Goal: Task Accomplishment & Management: Complete application form

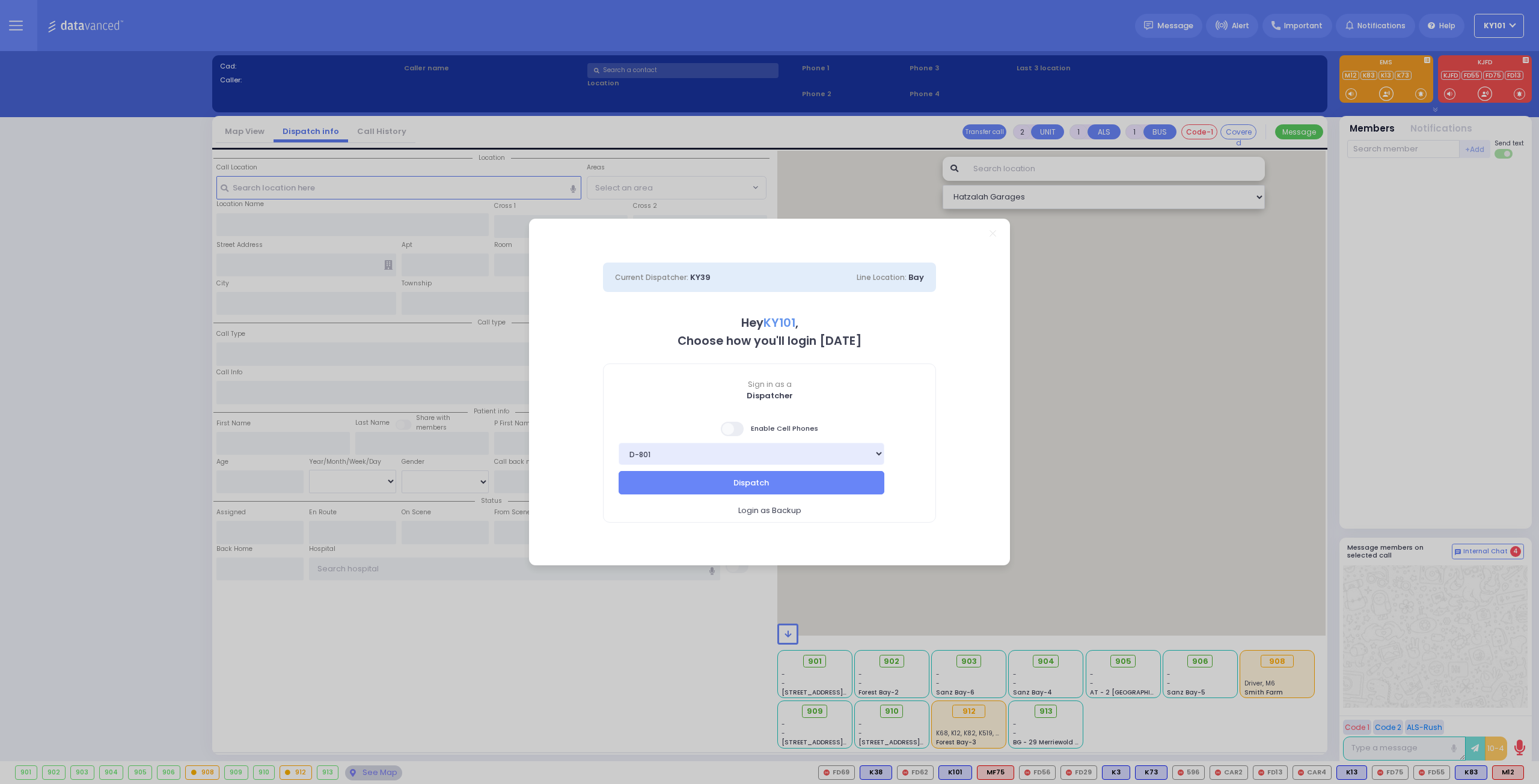
select select "14"
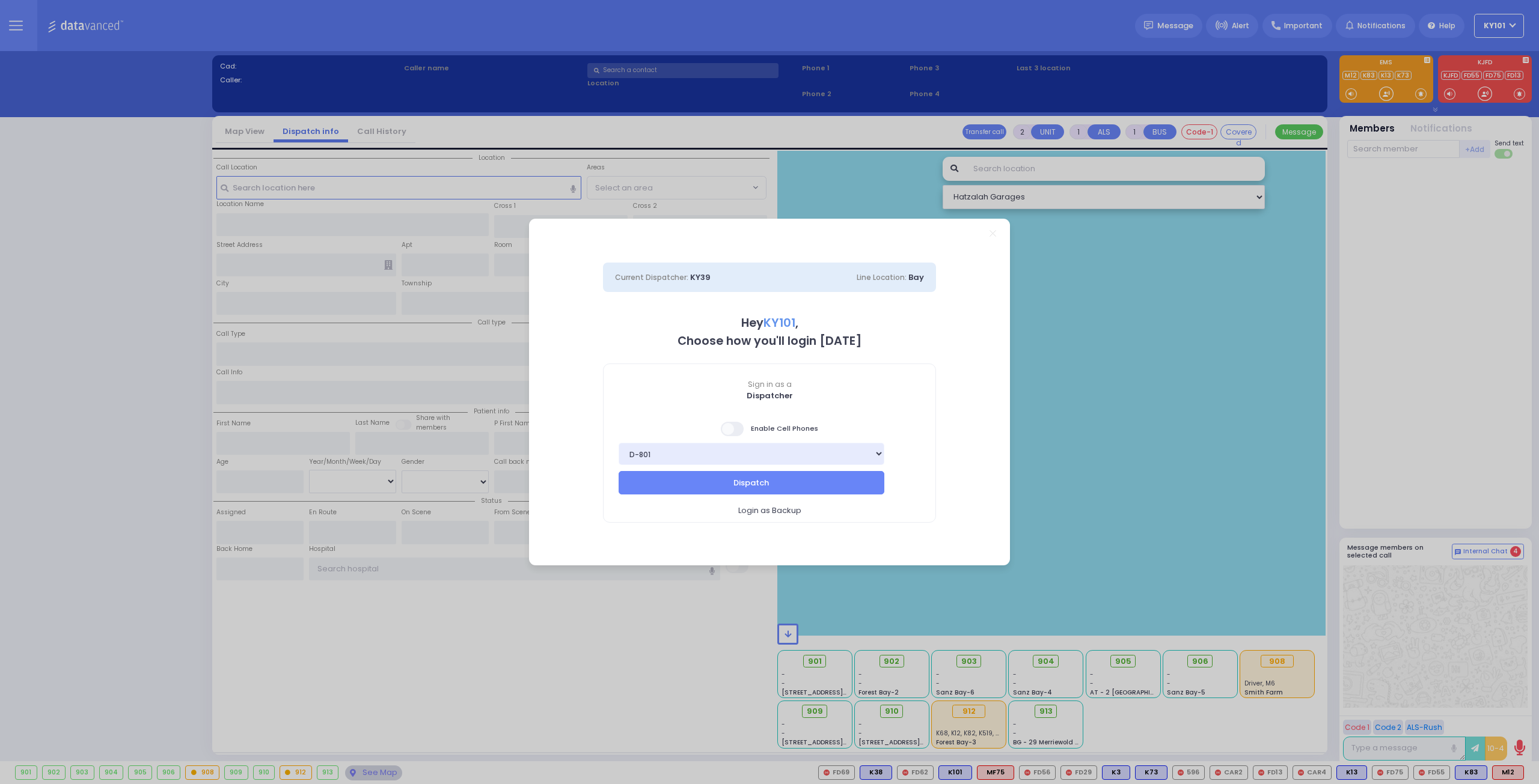
click at [739, 429] on span at bounding box center [733, 429] width 24 height 15
click at [120, 420] on input "checkbox" at bounding box center [120, 420] width 0 height 0
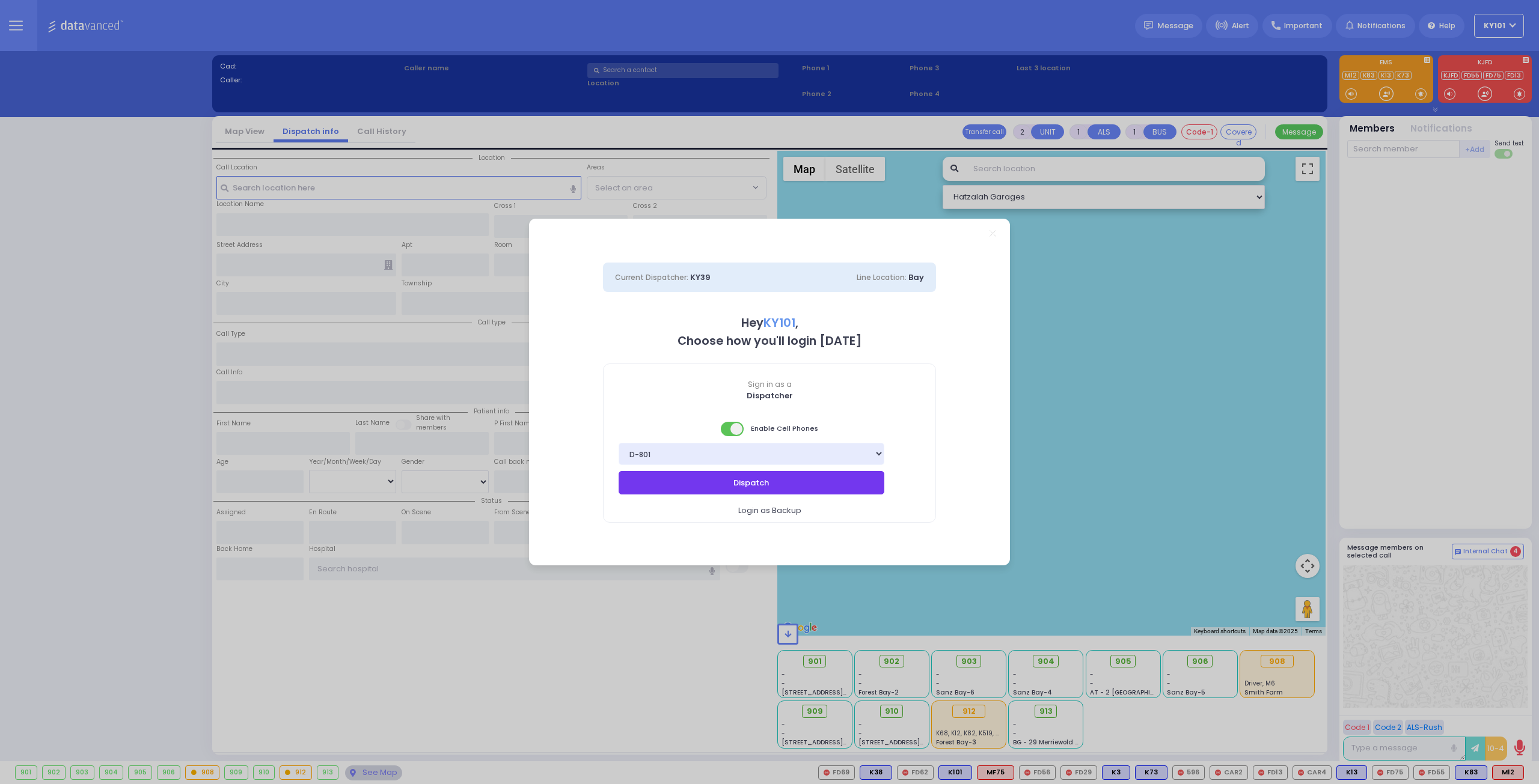
click at [773, 477] on button "Dispatch" at bounding box center [751, 482] width 265 height 23
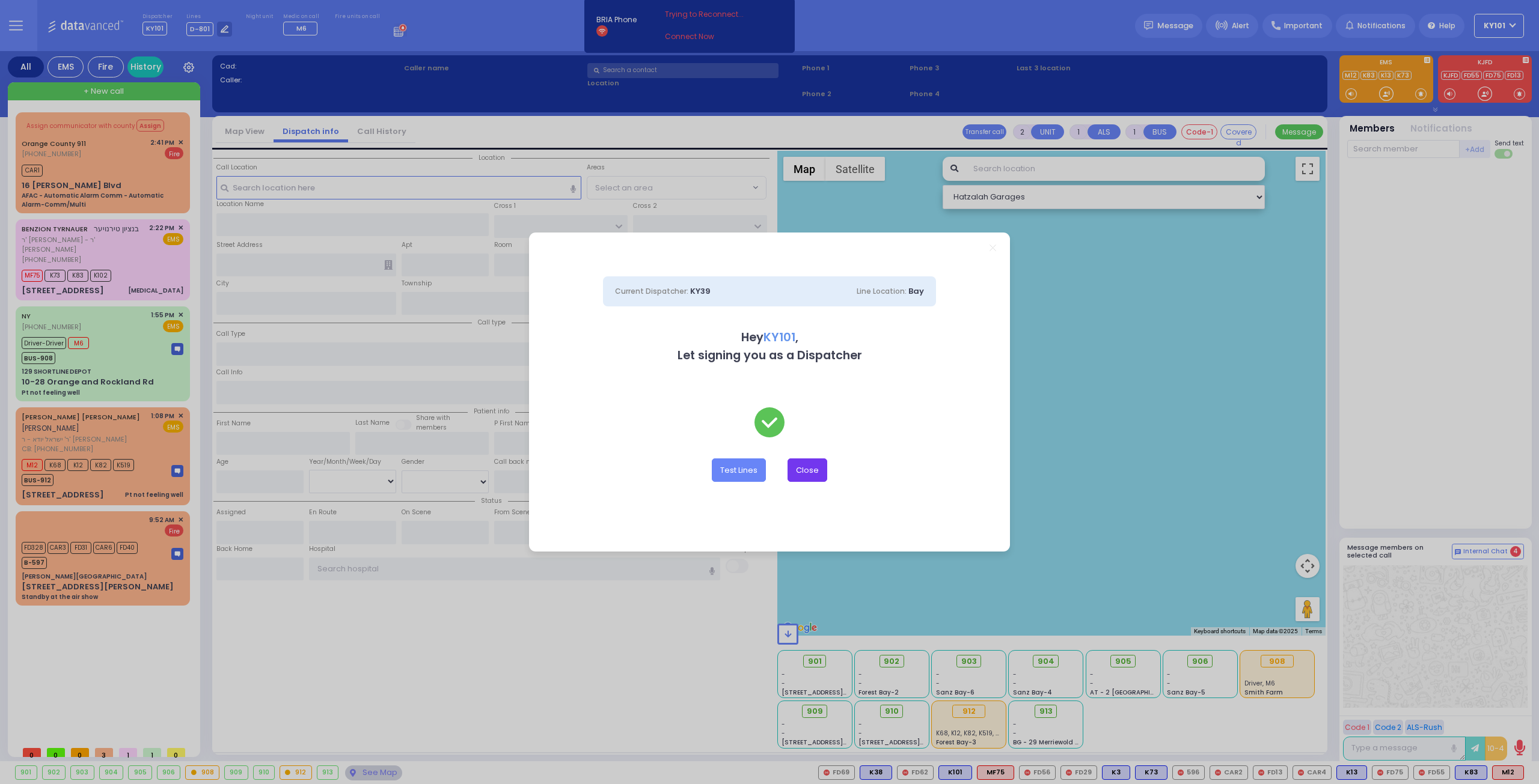
click at [805, 464] on button "Close" at bounding box center [807, 469] width 40 height 23
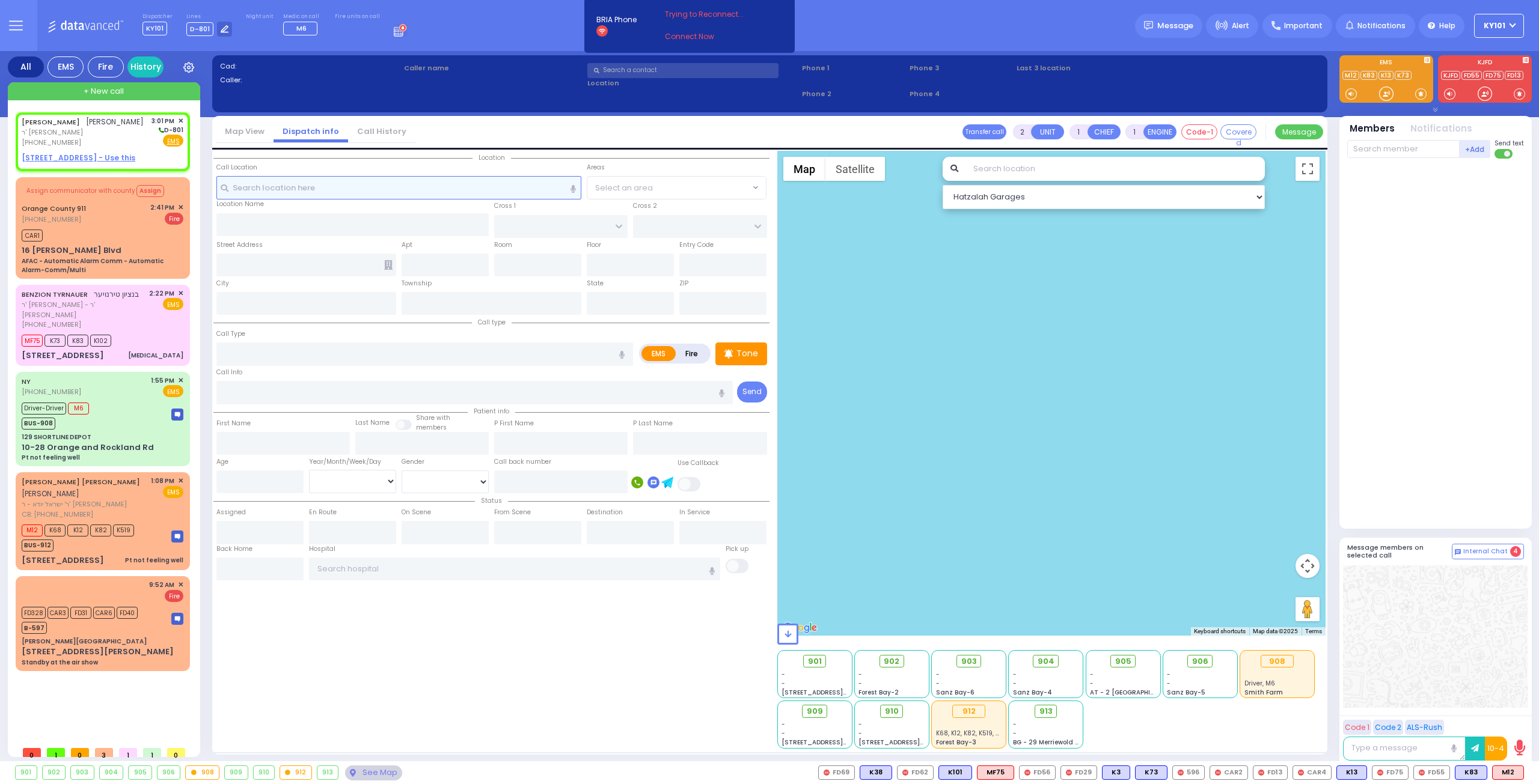
select select
radio input "true"
type input "ZALMEN LEIB"
type input "[PERSON_NAME]"
select select
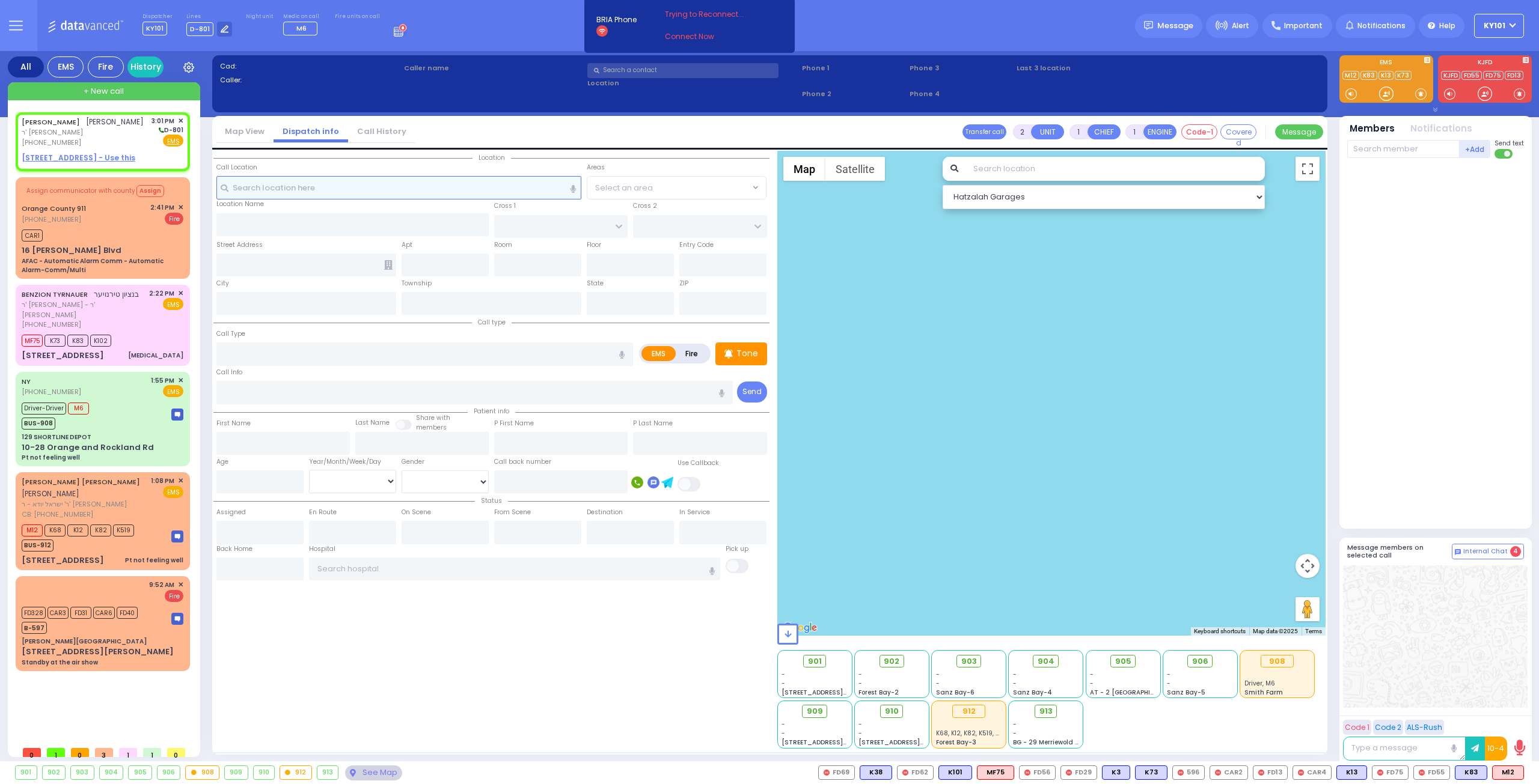
type input "15:01"
select select "Hatzalah Garages"
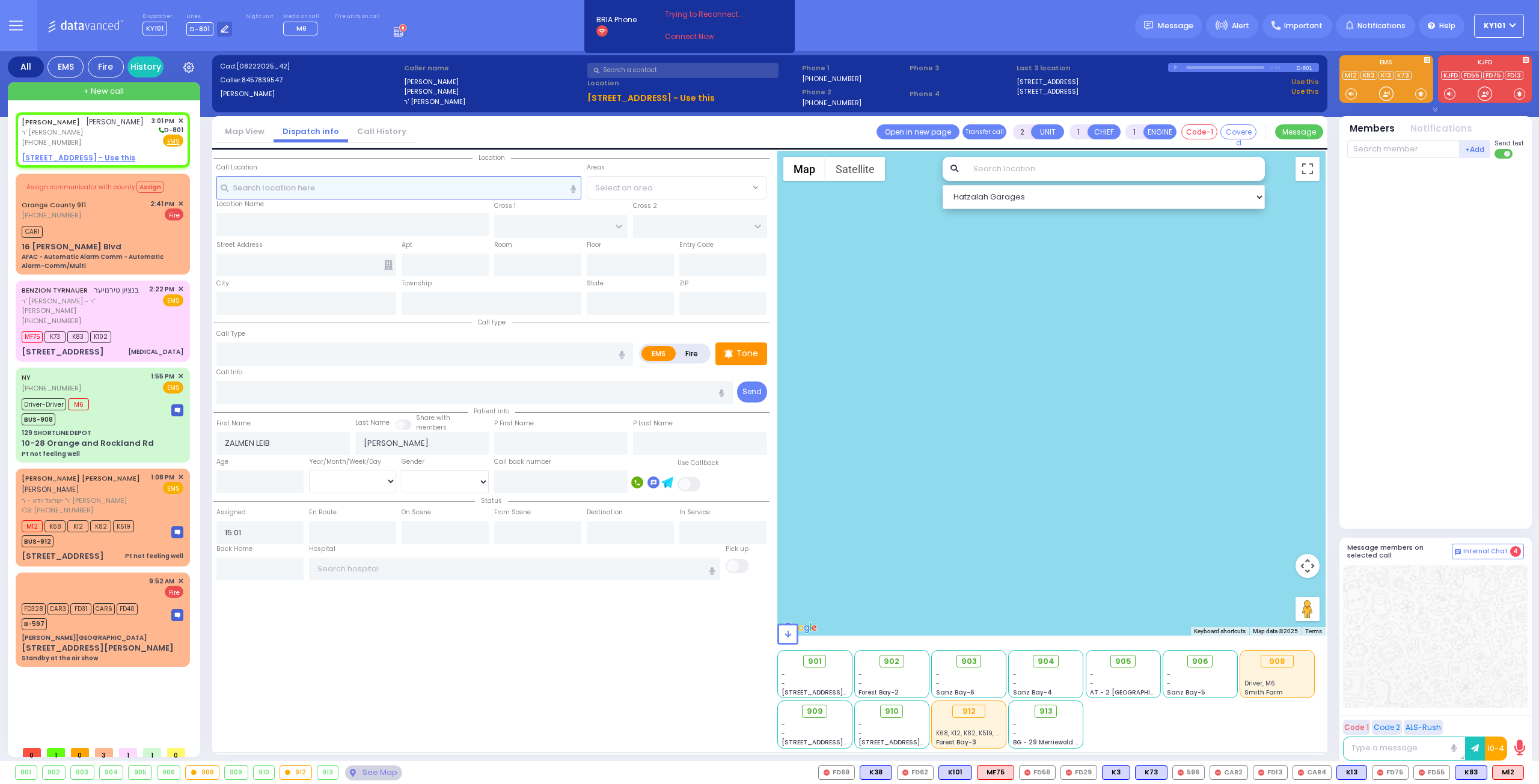
select select
radio input "true"
select select
select select "Hatzalah Garages"
click at [93, 156] on u "[STREET_ADDRESS] - Use this" at bounding box center [78, 158] width 114 height 10
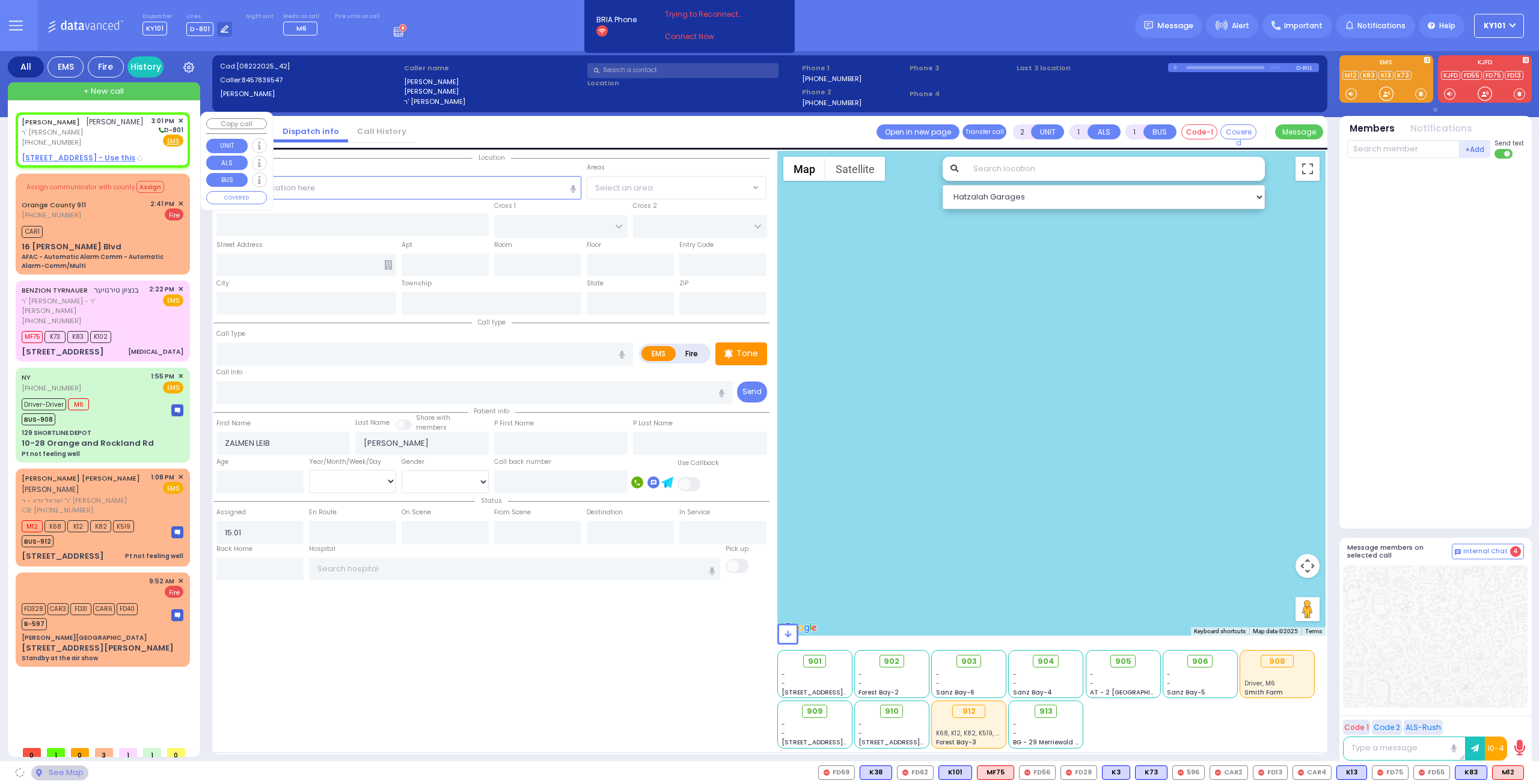
select select
radio input "true"
select select
select select "Hatzalah Garages"
type input "[GEOGRAPHIC_DATA]"
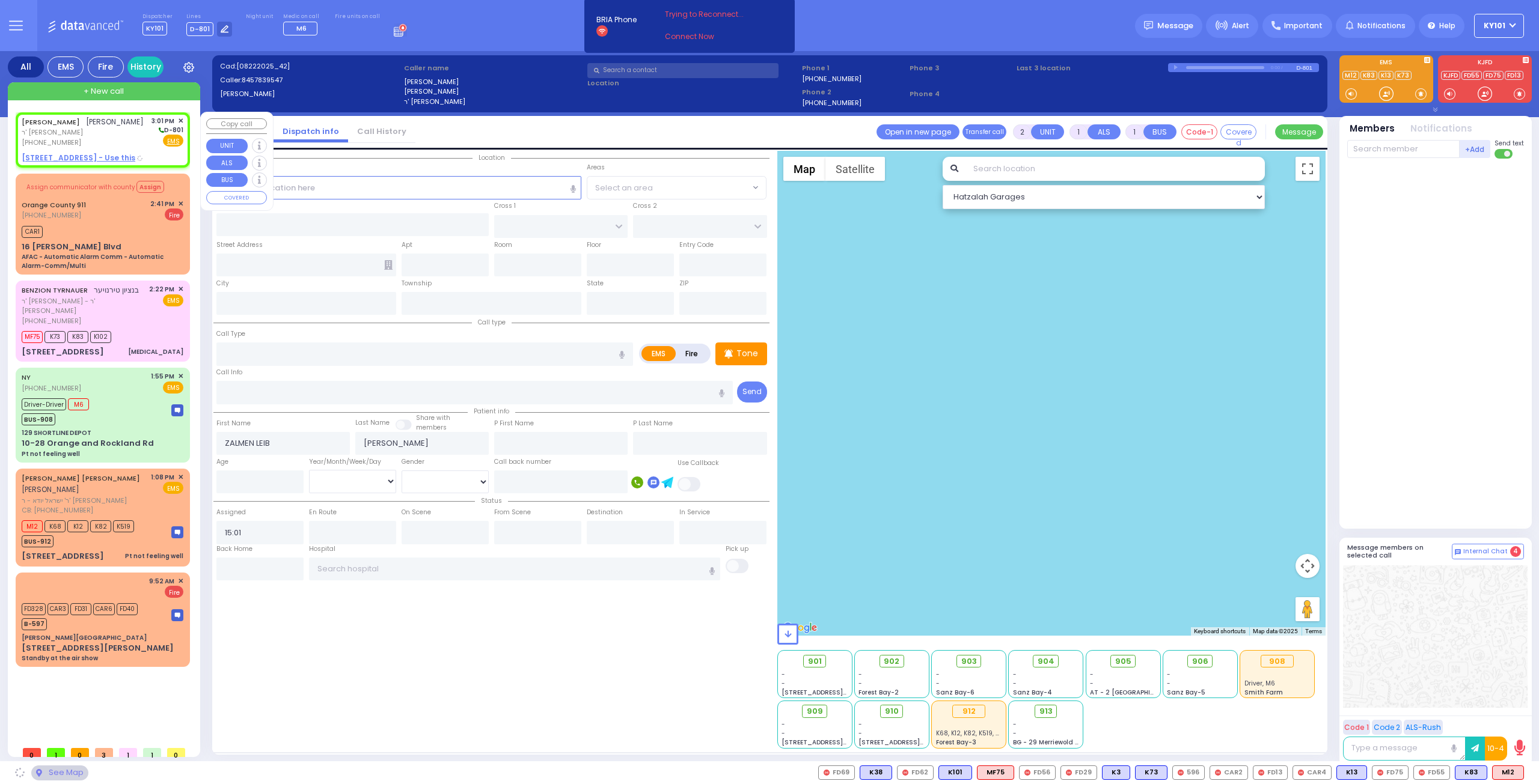
type input "TOLTCHAV WAY"
type input "[STREET_ADDRESS]"
type input "301"
type input "Monroe"
type input "[US_STATE]"
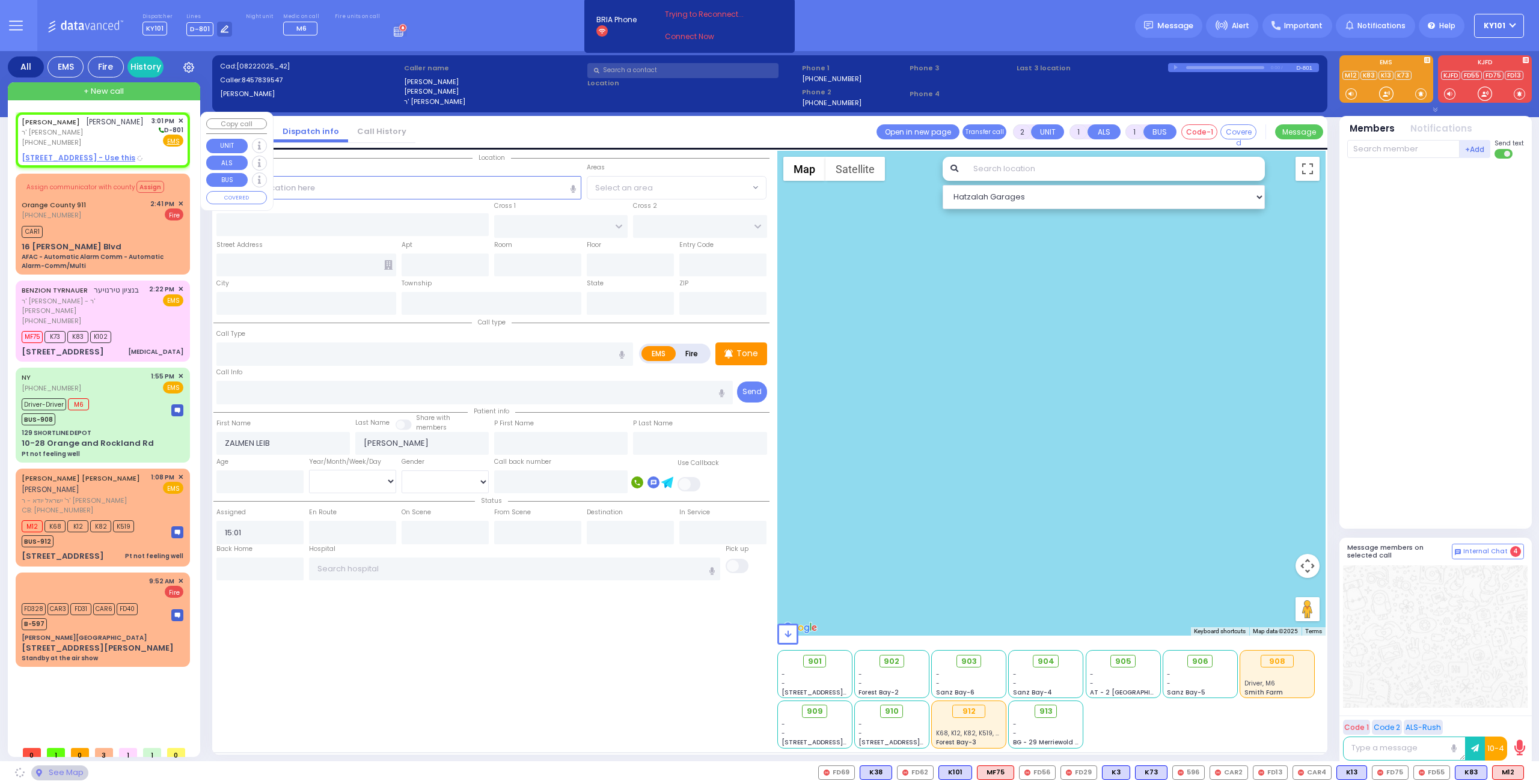
type input "10950"
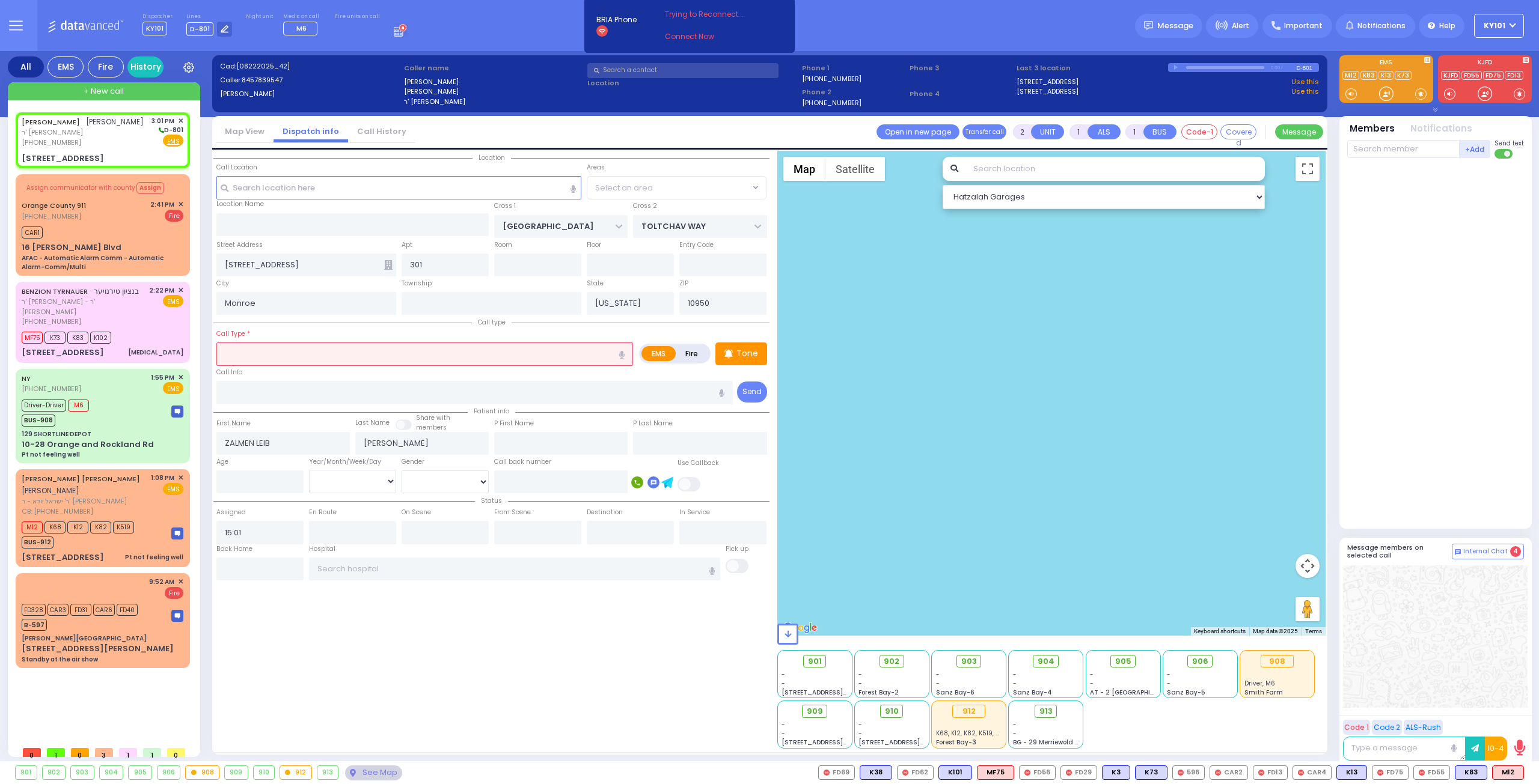
select select
radio input "true"
select select
select select "Hatzalah Garages"
select select "BEIRECH MOSHE"
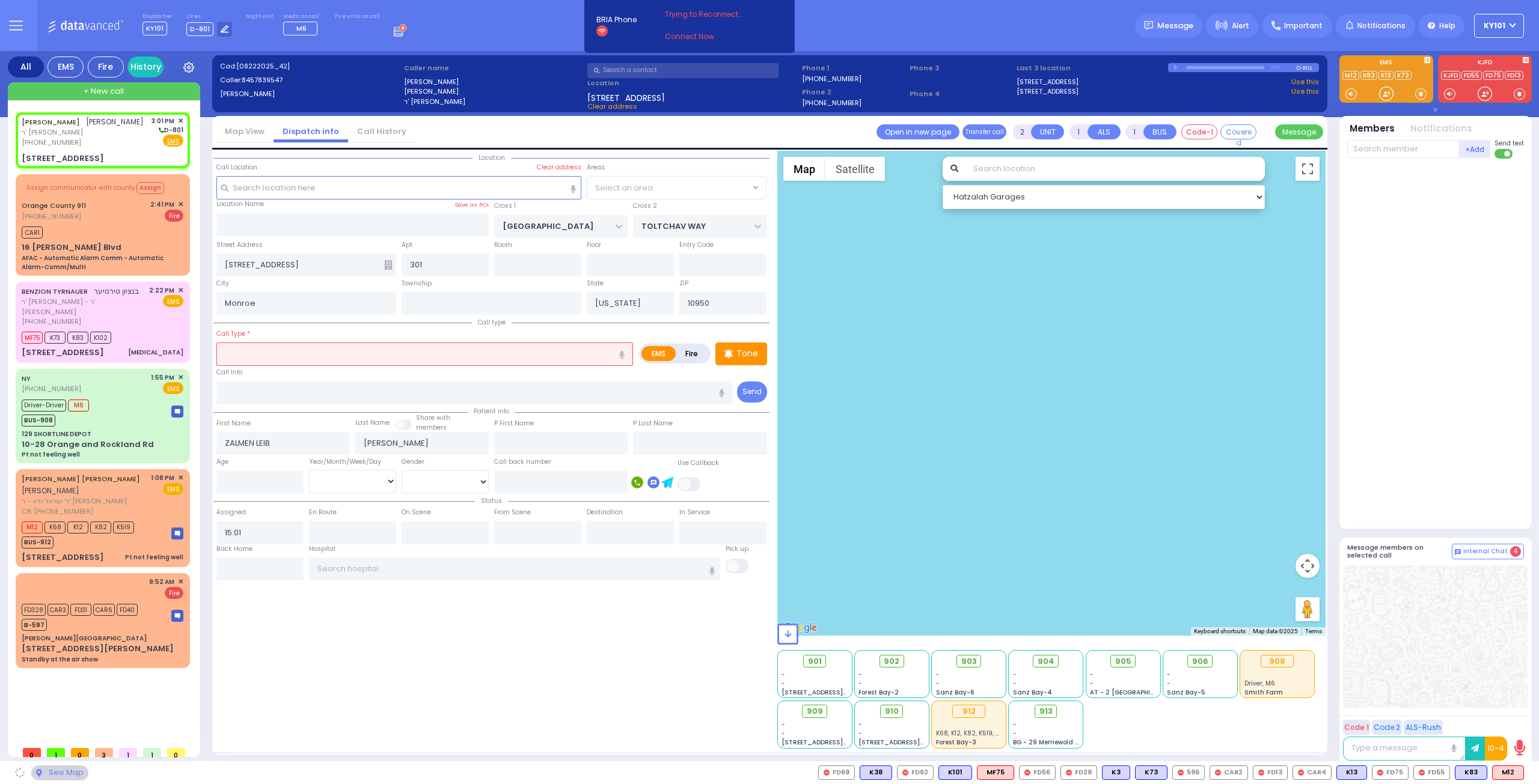
select select "BEIRECH MOSHE"
click at [706, 356] on label "Fire" at bounding box center [692, 353] width 34 height 15
radio input "true"
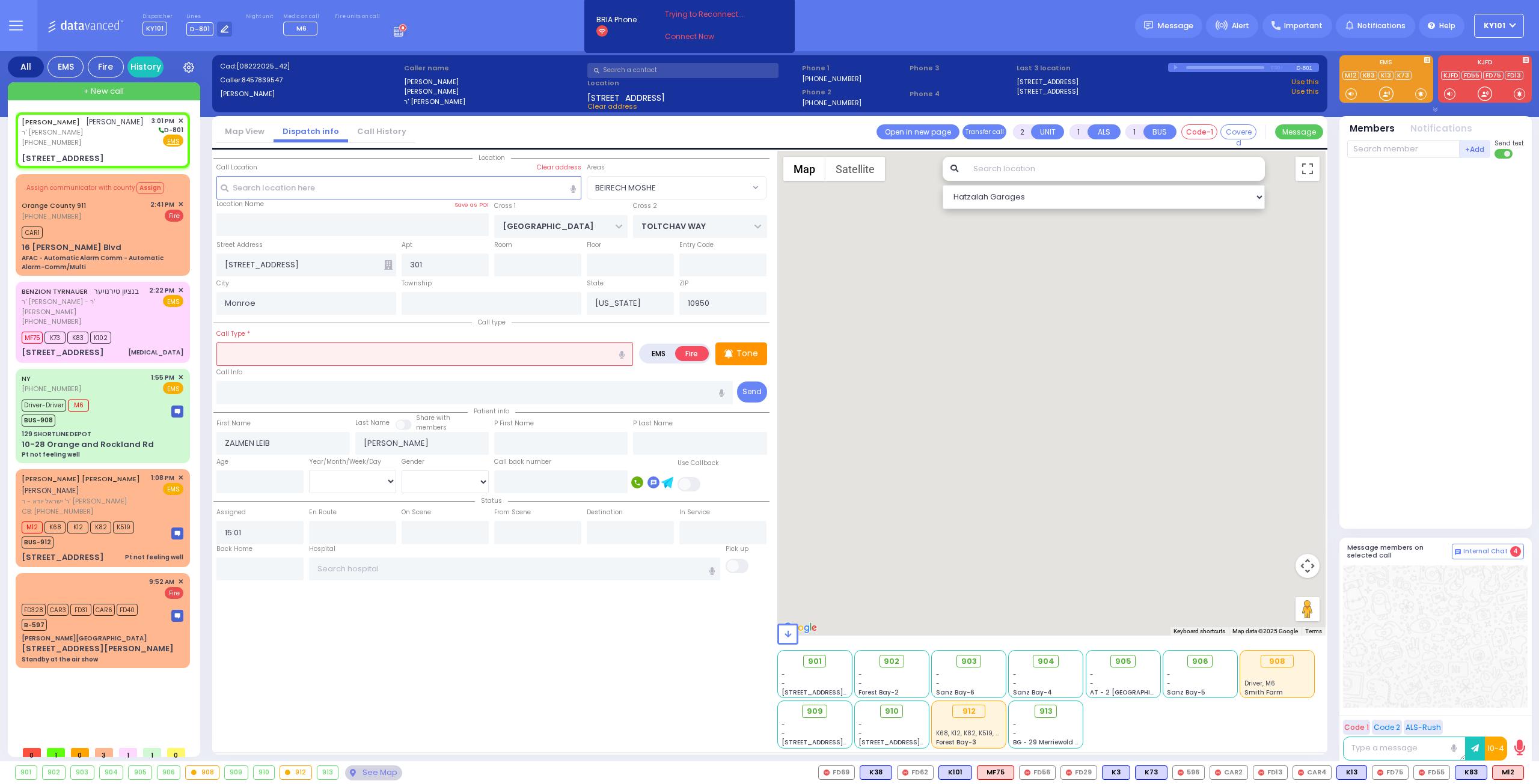
click at [557, 355] on input "text" at bounding box center [424, 353] width 416 height 23
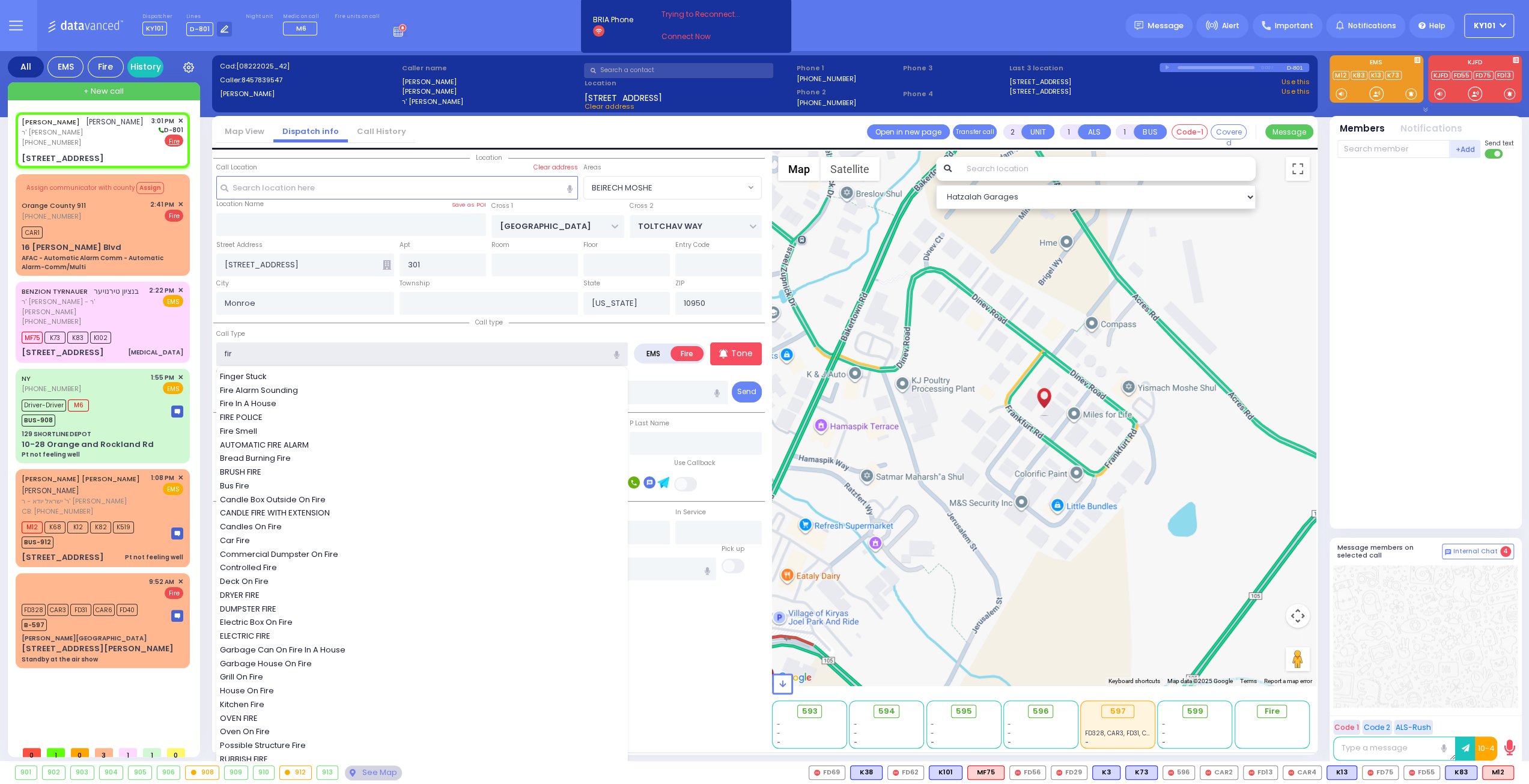
type input "fire"
select select
radio input "true"
select select
select select "Hatzalah Garages"
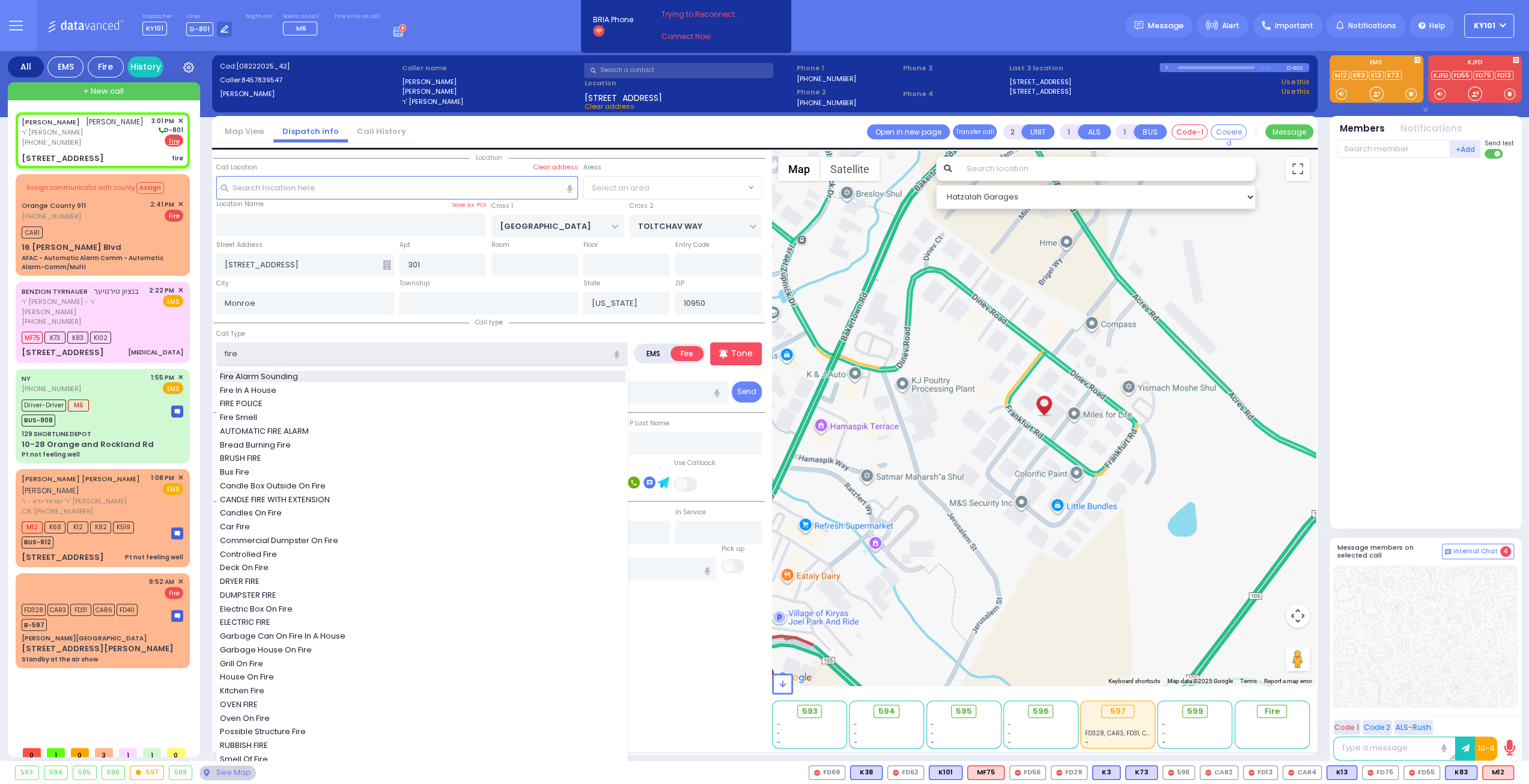
select select "BEIRECH MOSHE"
type input "f"
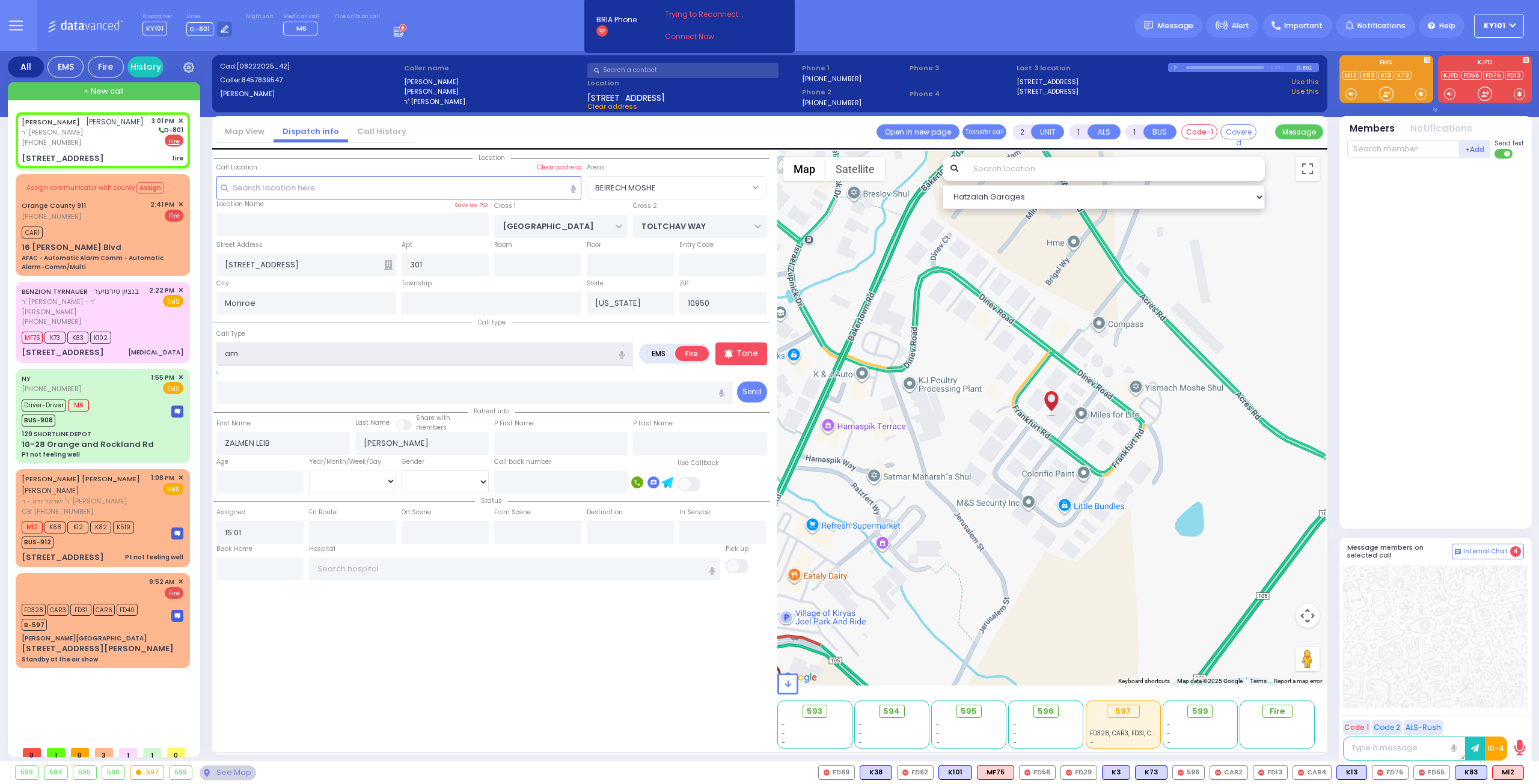
type input "a"
type input "sme"
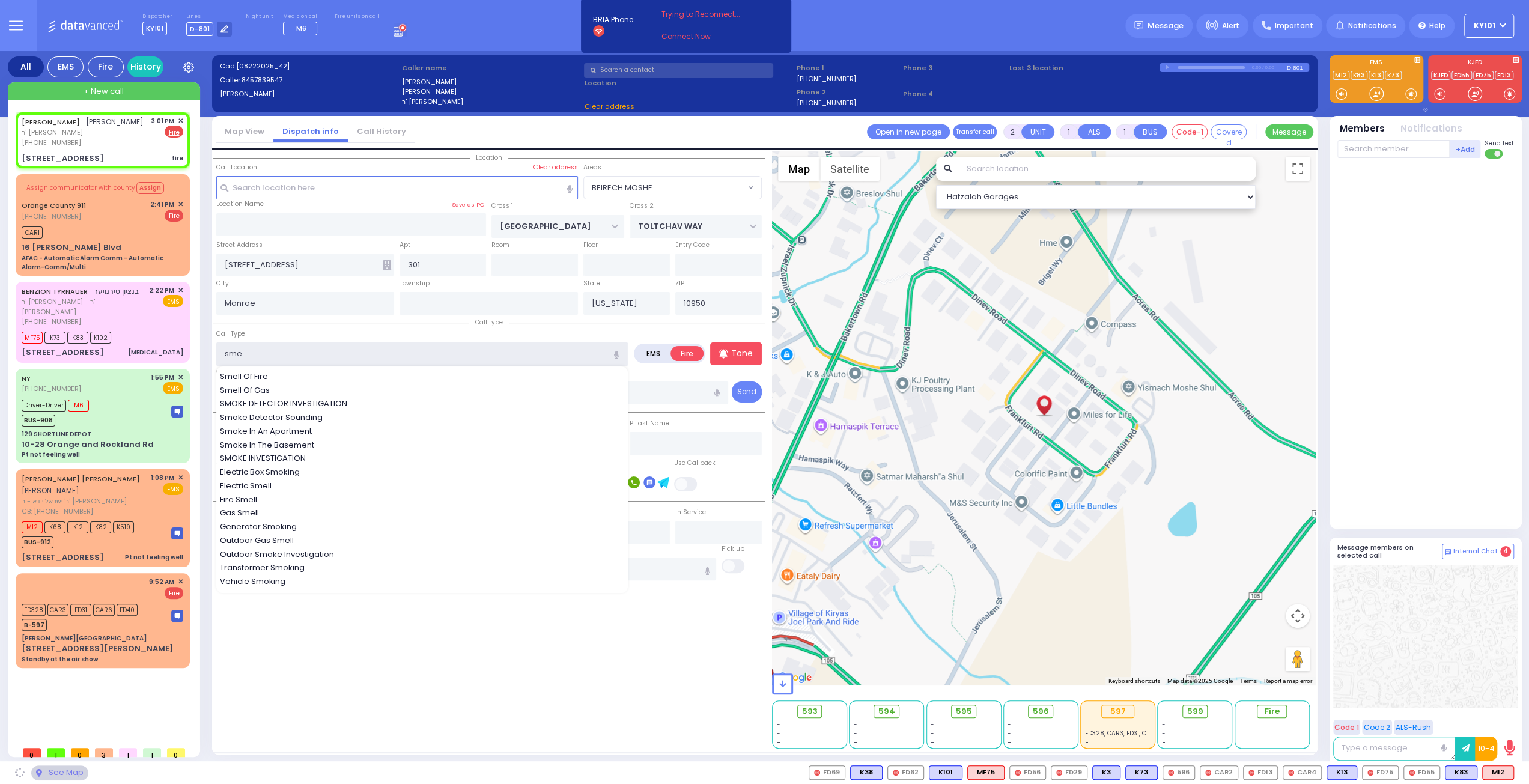
select select
radio input "true"
select select
select select "Hatzalah Garages"
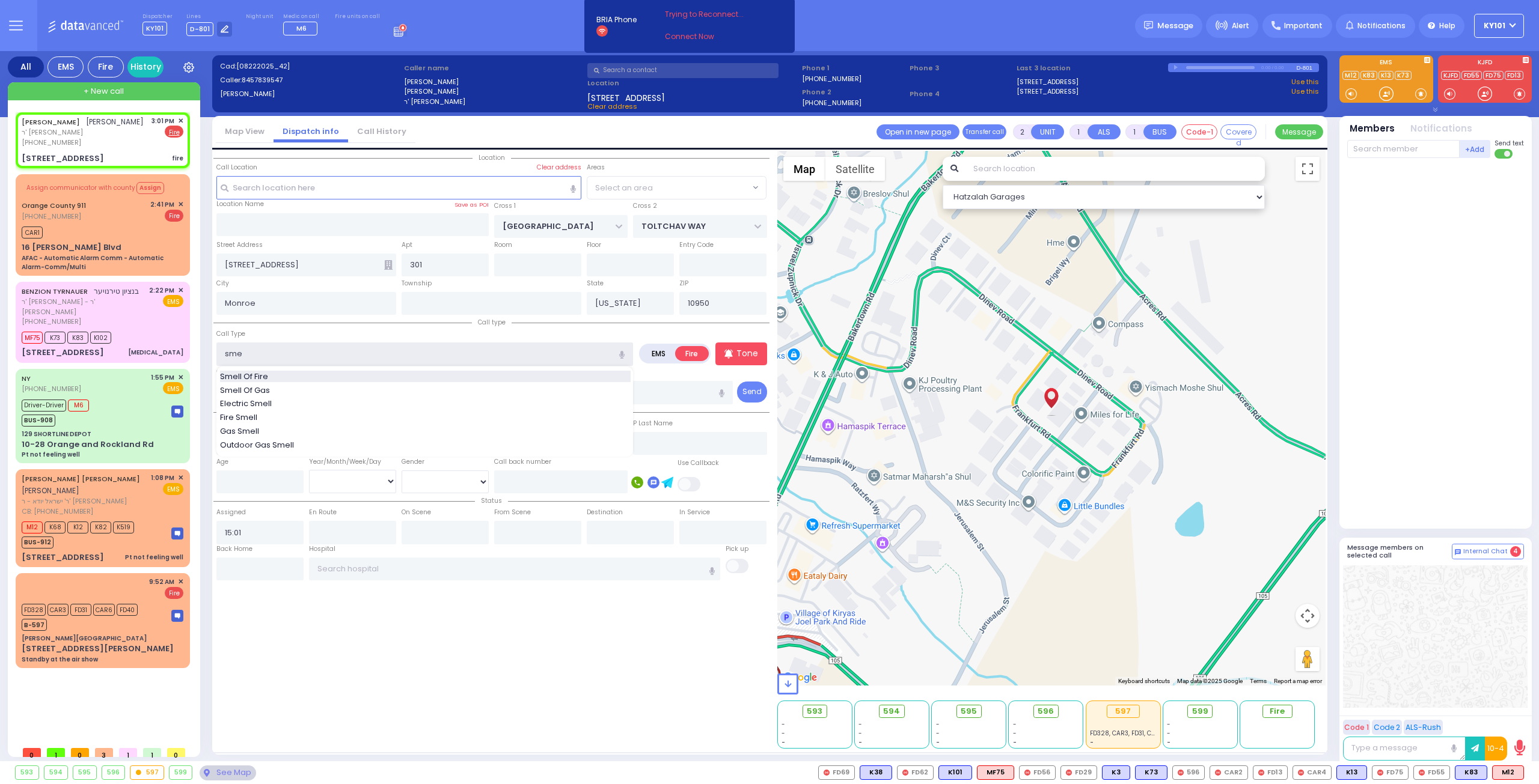
select select "BEIRECH MOSHE"
click at [431, 375] on div "Smell Of Fire" at bounding box center [425, 377] width 410 height 12
type input "Smell Of Fire"
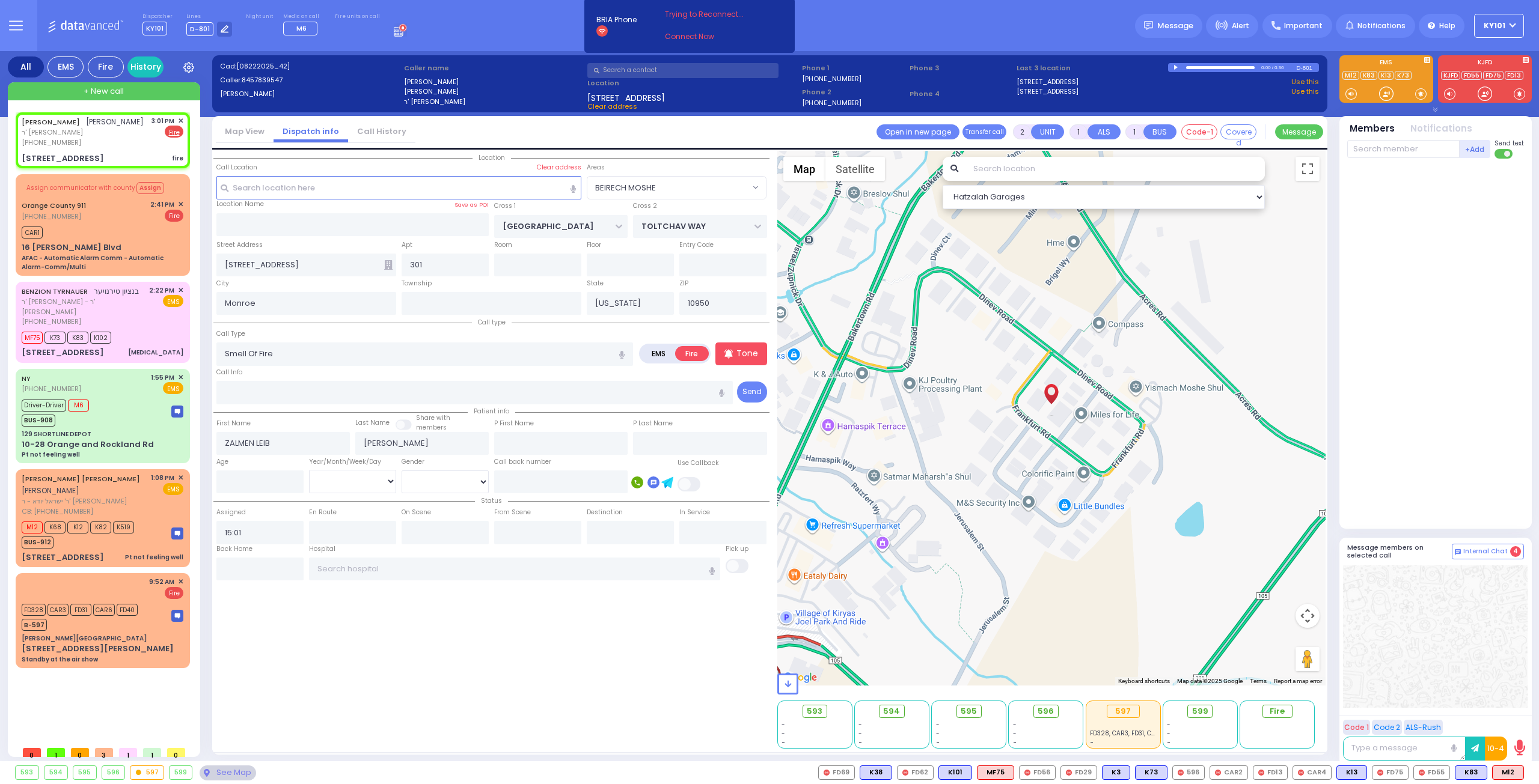
click at [406, 330] on div "Call Type Smell Of Fire Smell Of Fire" at bounding box center [424, 347] width 416 height 38
select select
radio input "true"
select select
select select "Hatzalah Garages"
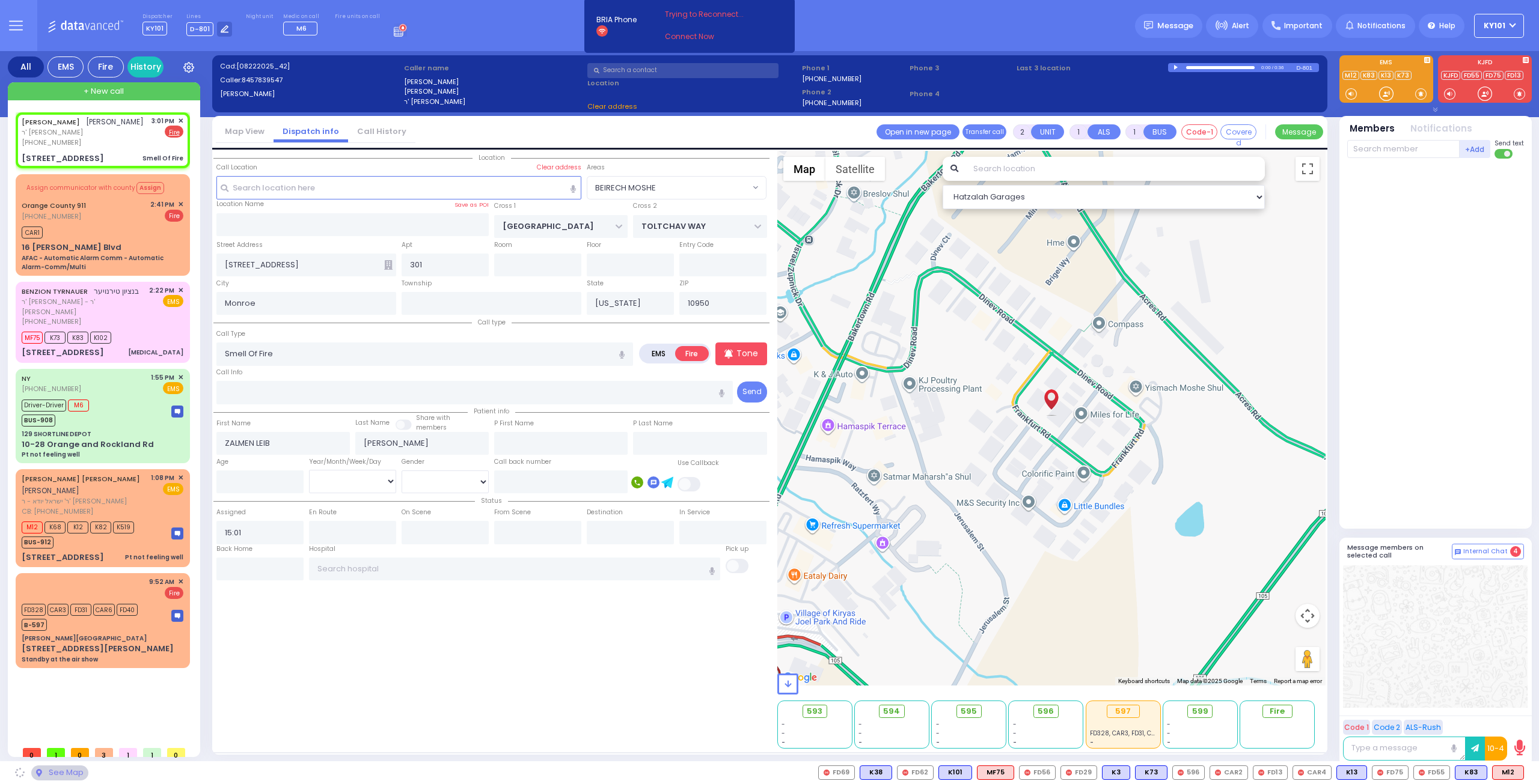
select select "BEIRECH MOSHE"
click at [1372, 154] on input "text" at bounding box center [1403, 149] width 112 height 18
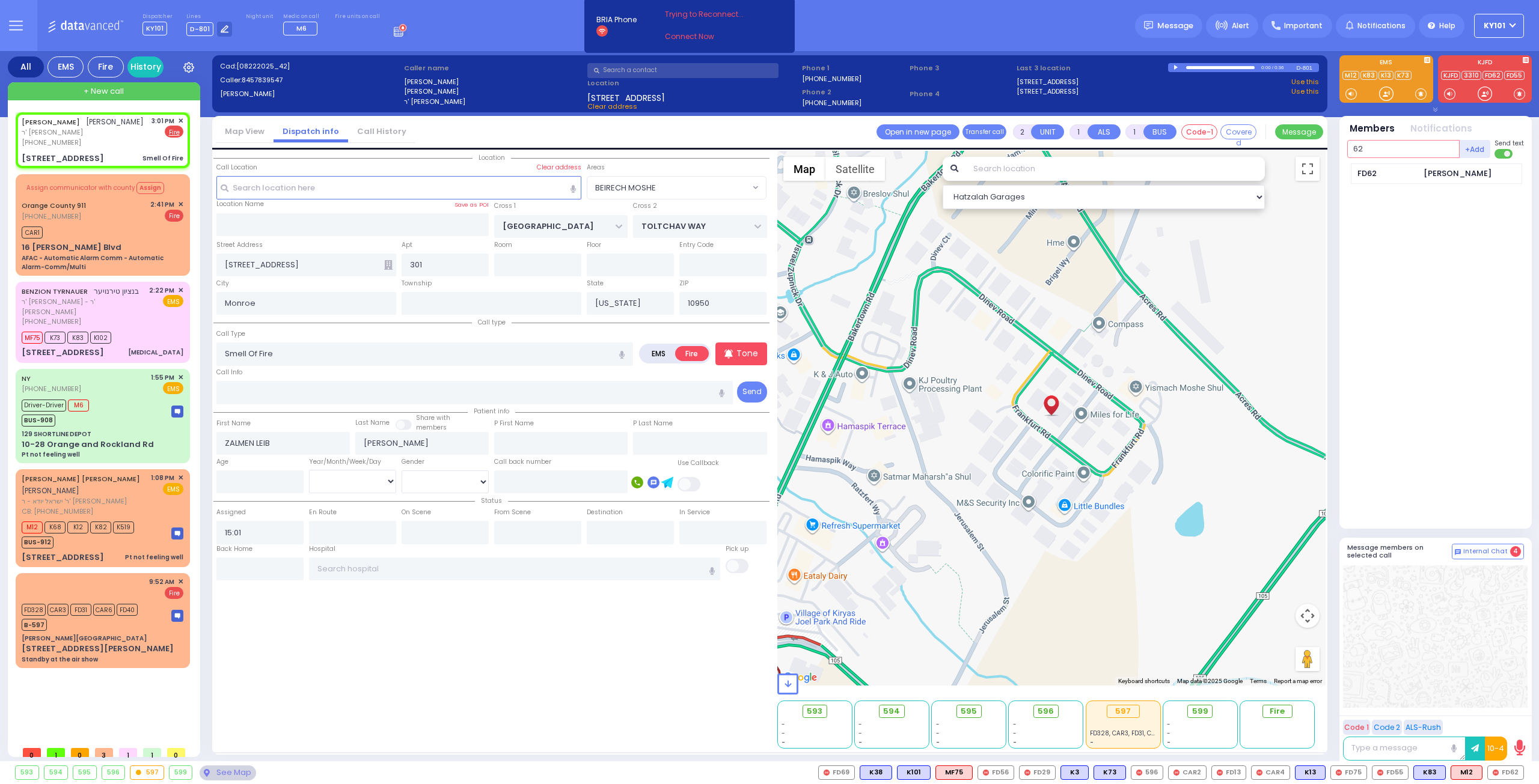
type input "62"
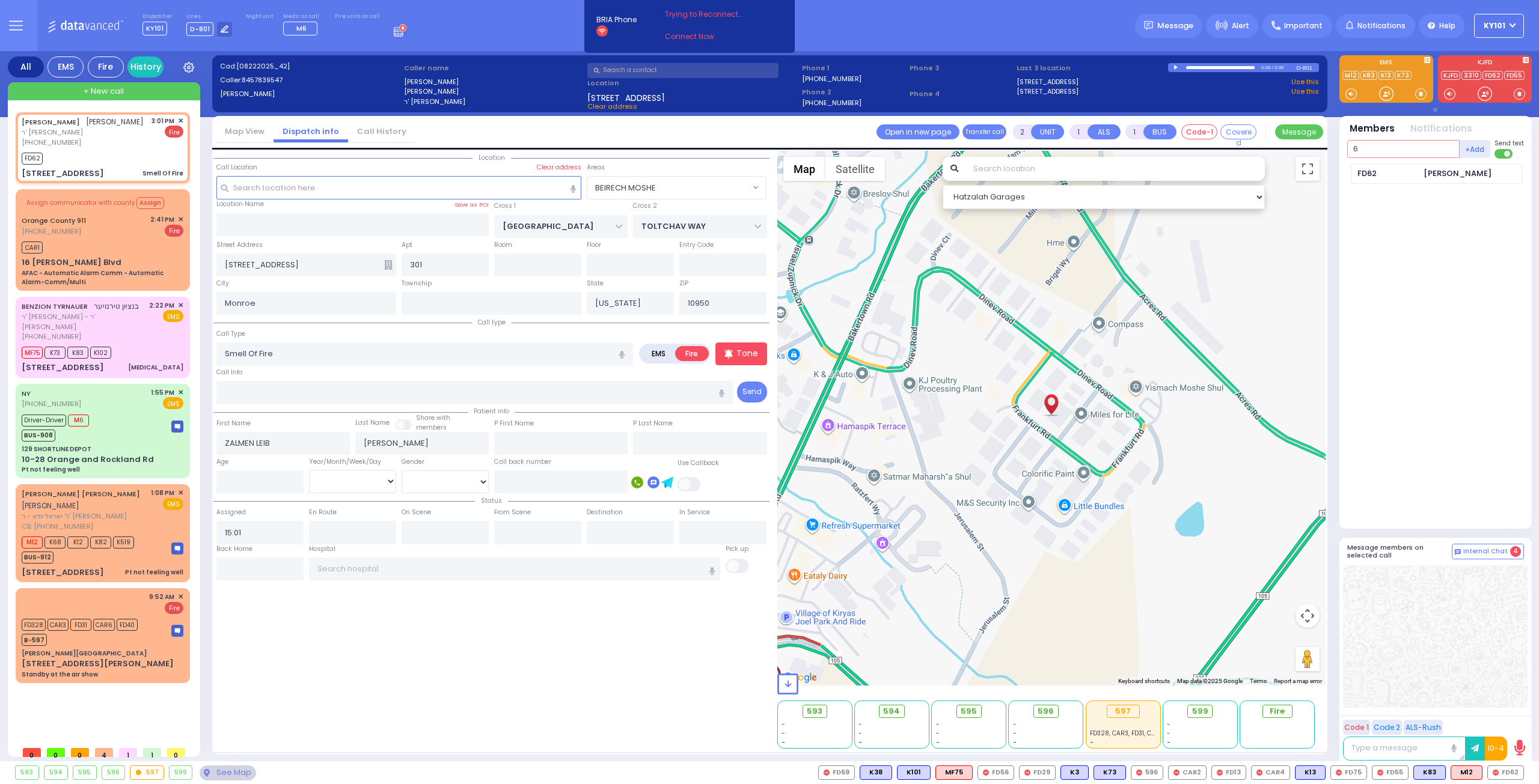
type input "69"
select select
radio input "true"
select select
type input "15:02"
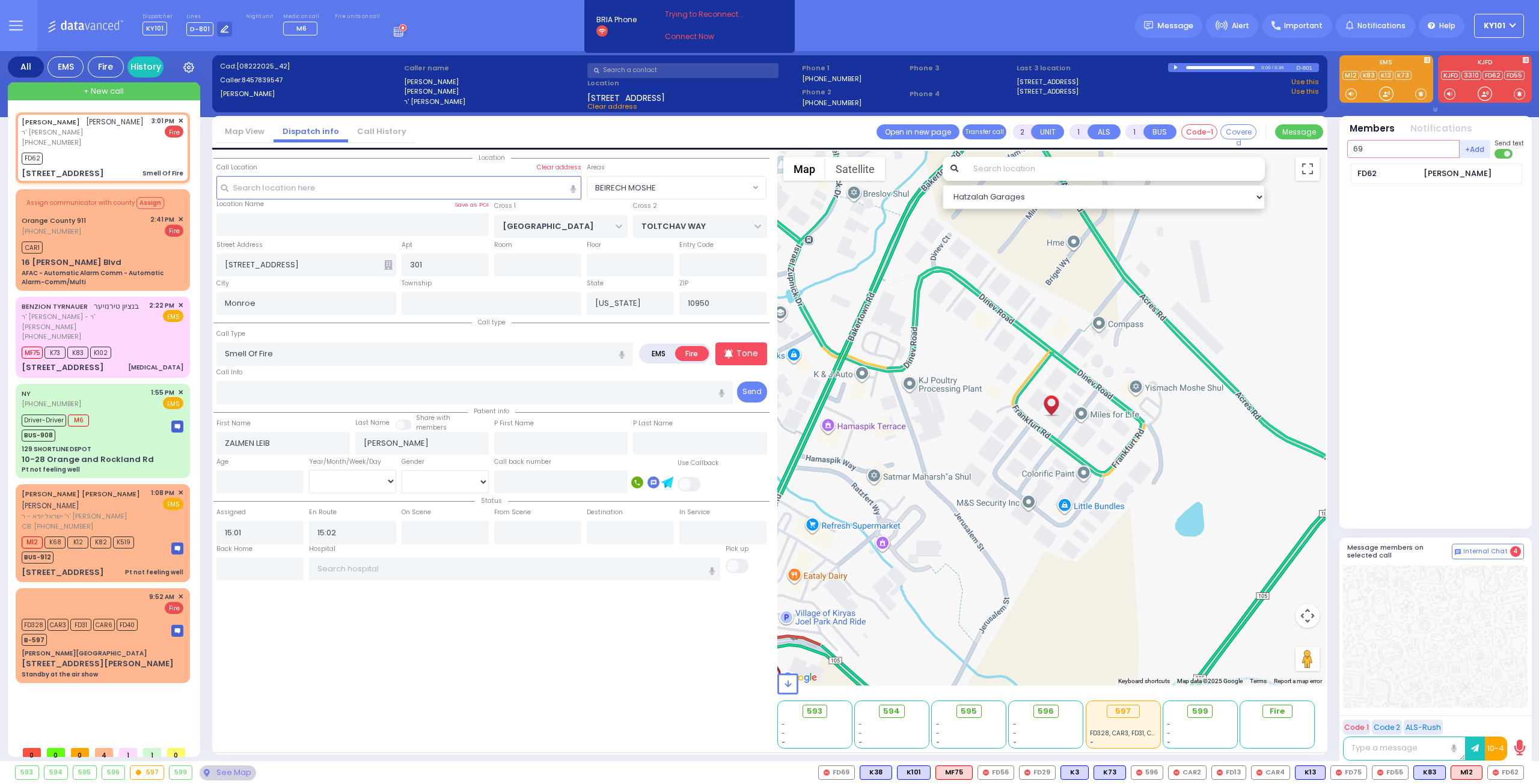
select select "Hatzalah Garages"
select select "BEIRECH MOSHE"
type input "69"
select select
radio input "true"
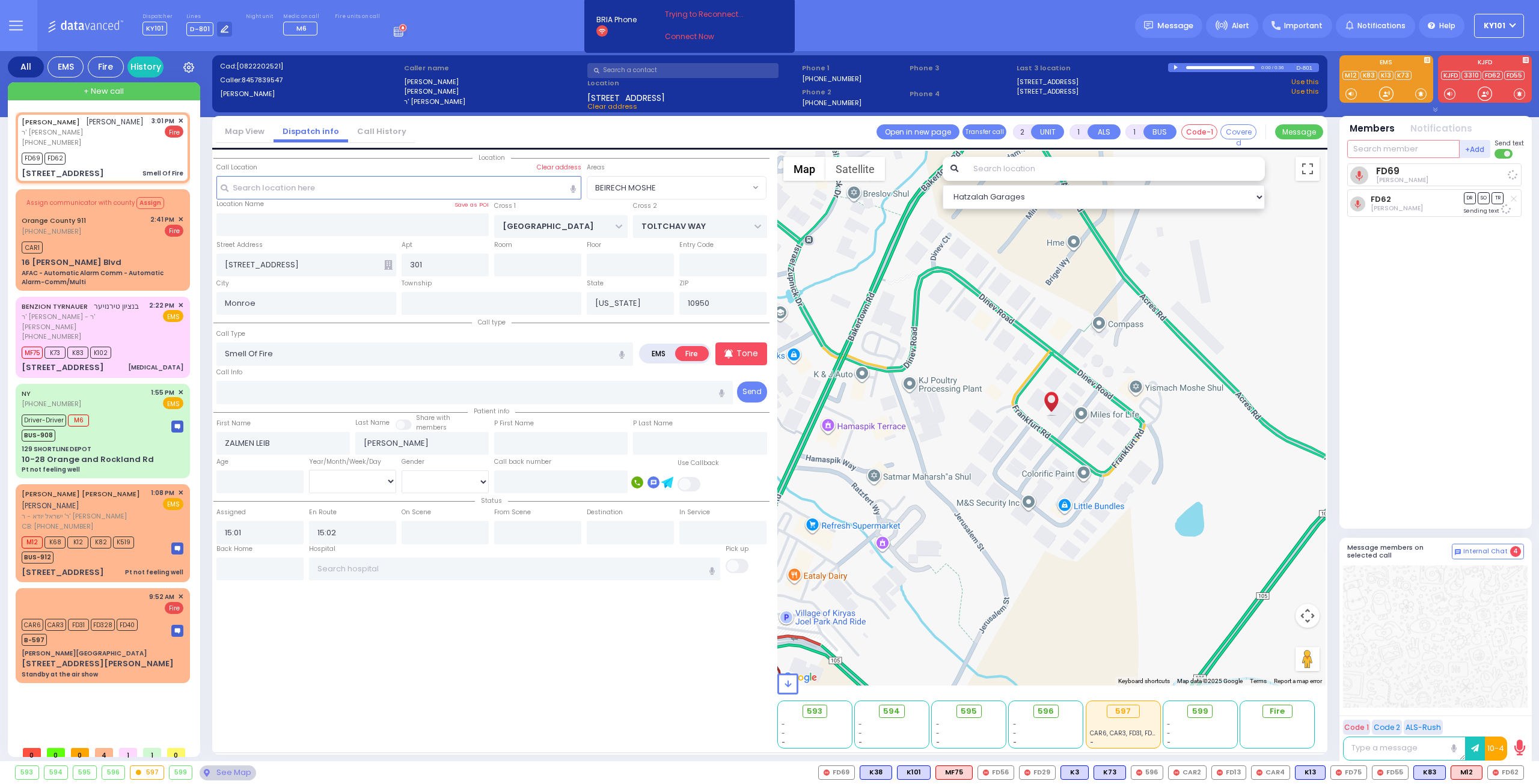
select select
select select "Hatzalah Garages"
select select "BEIRECH MOSHE"
type input "56"
select select
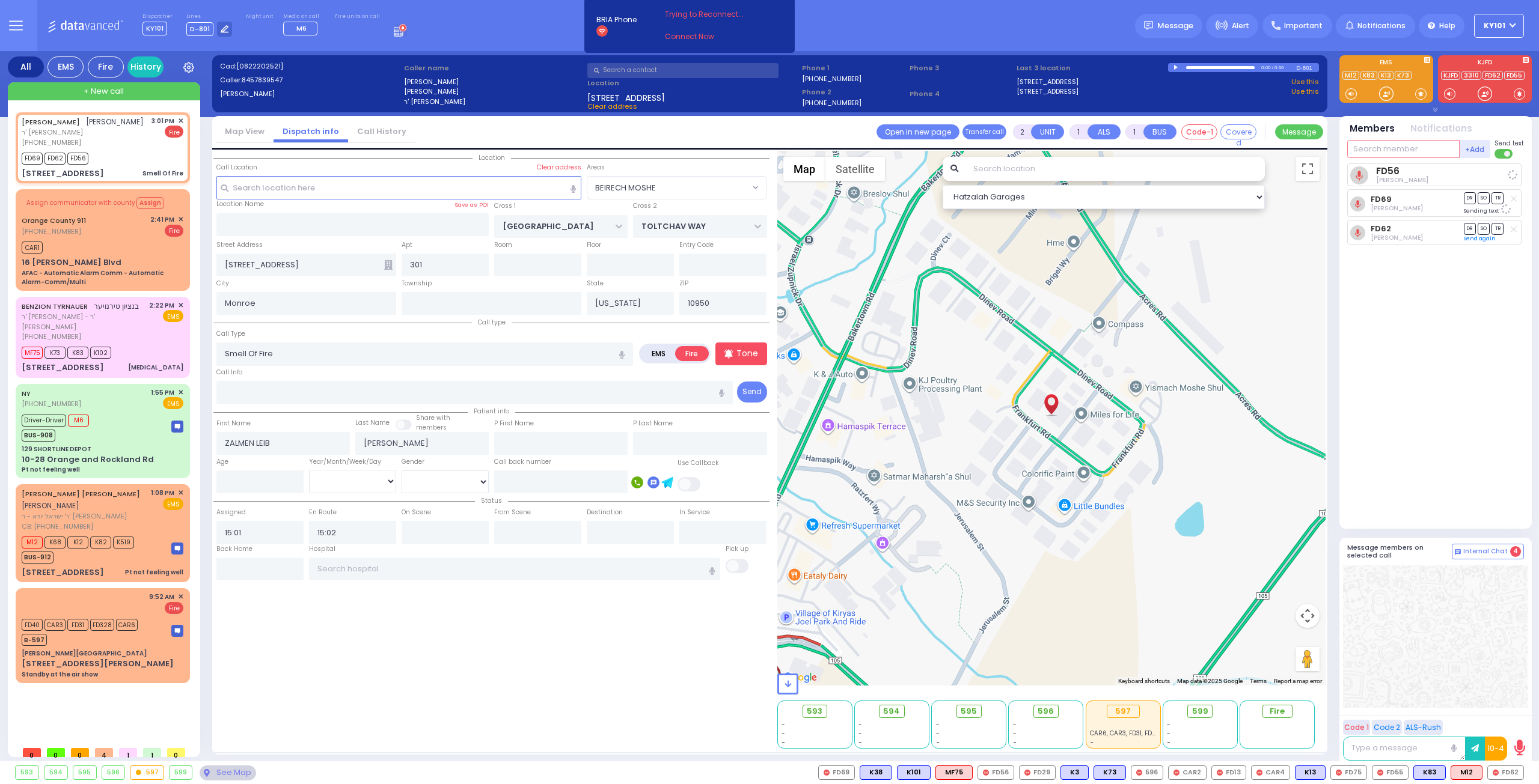
radio input "true"
select select
select select "Hatzalah Garages"
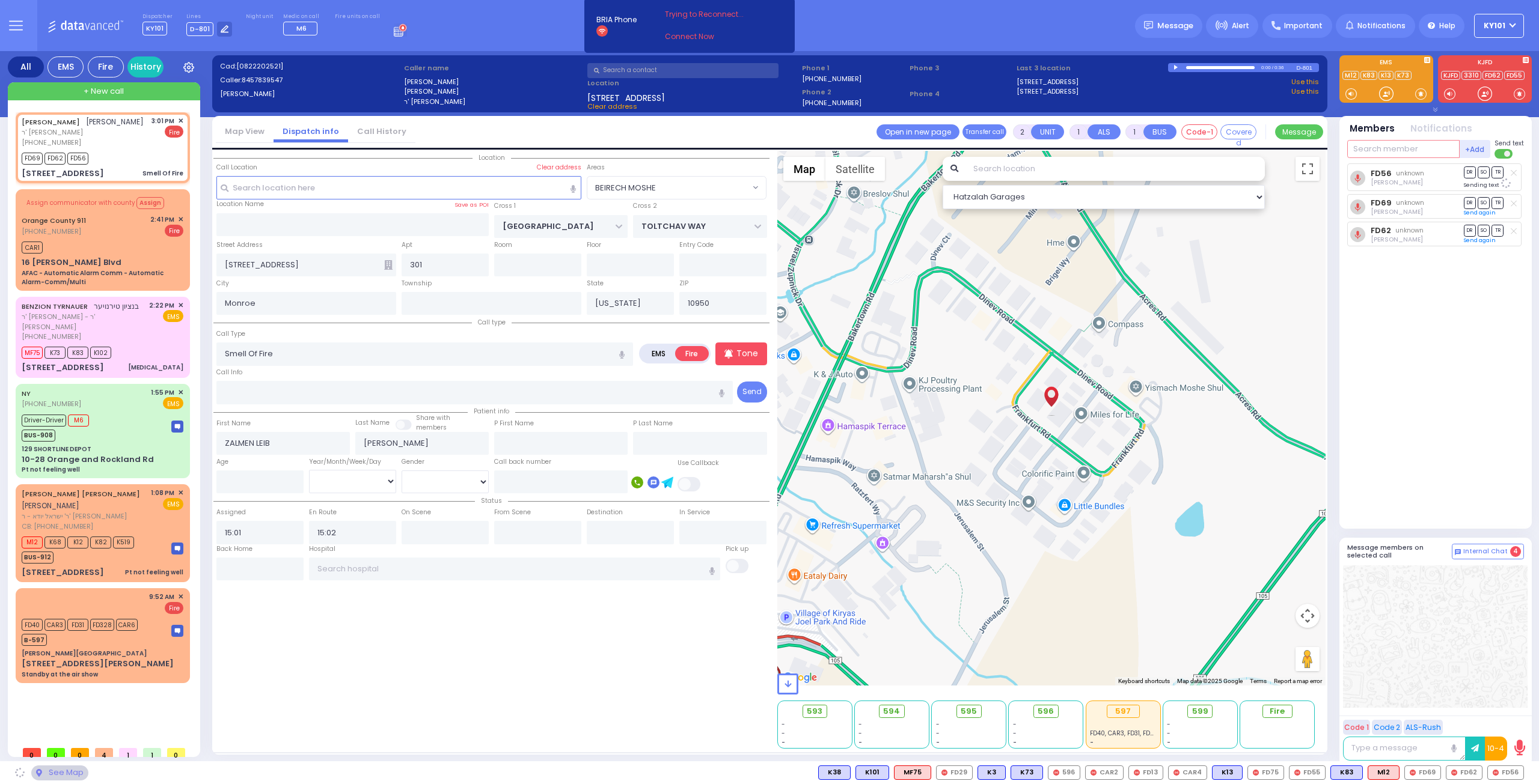
select select "BEIRECH MOSHE"
type input "29"
select select
radio input "true"
select select
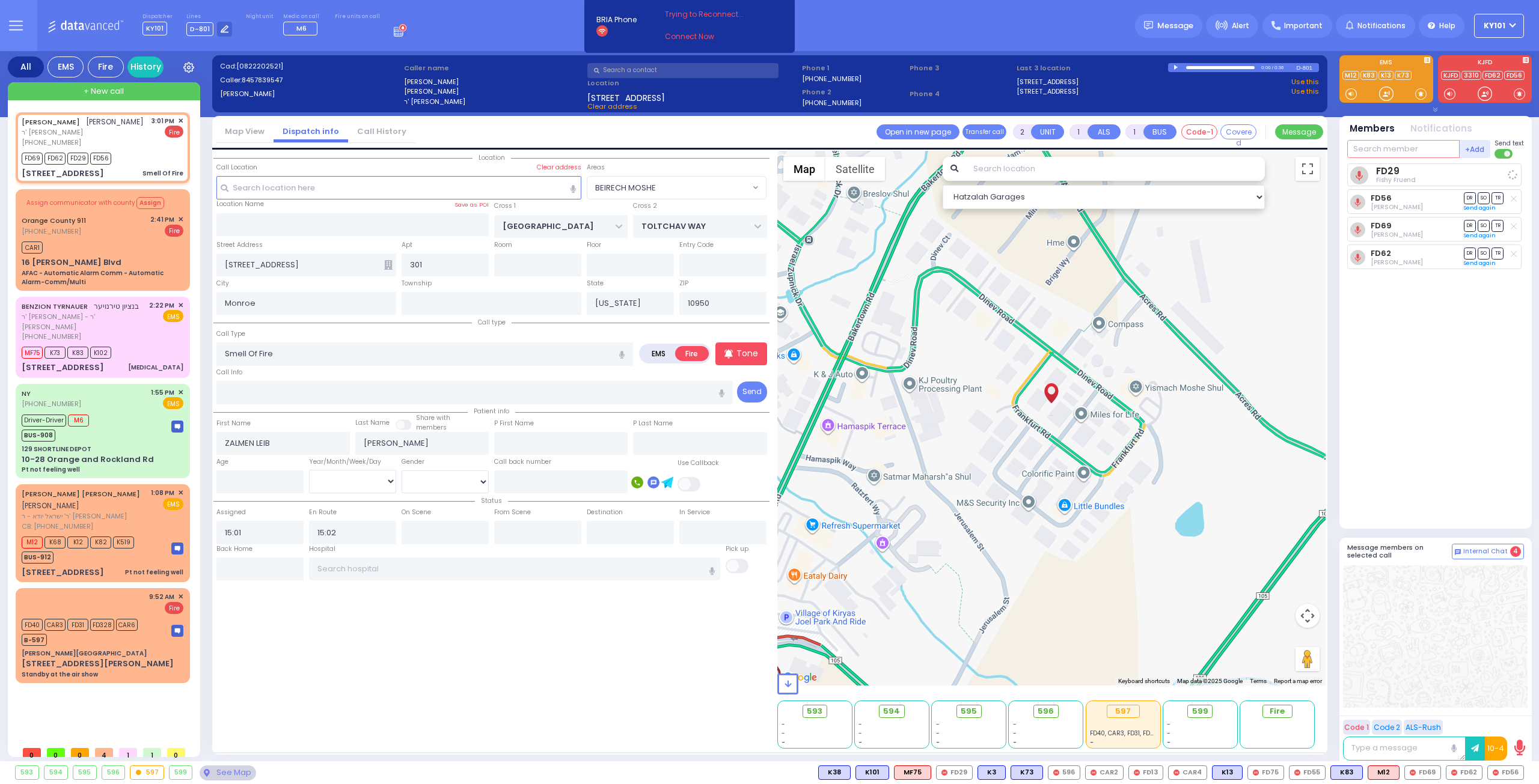
select select "Hatzalah Garages"
select select "BEIRECH MOSHE"
click at [136, 329] on div "[PERSON_NAME] בנציון טירנויער ר' [PERSON_NAME] - ר' [PERSON_NAME]' שטעס [PHONE_…" at bounding box center [102, 321] width 162 height 41
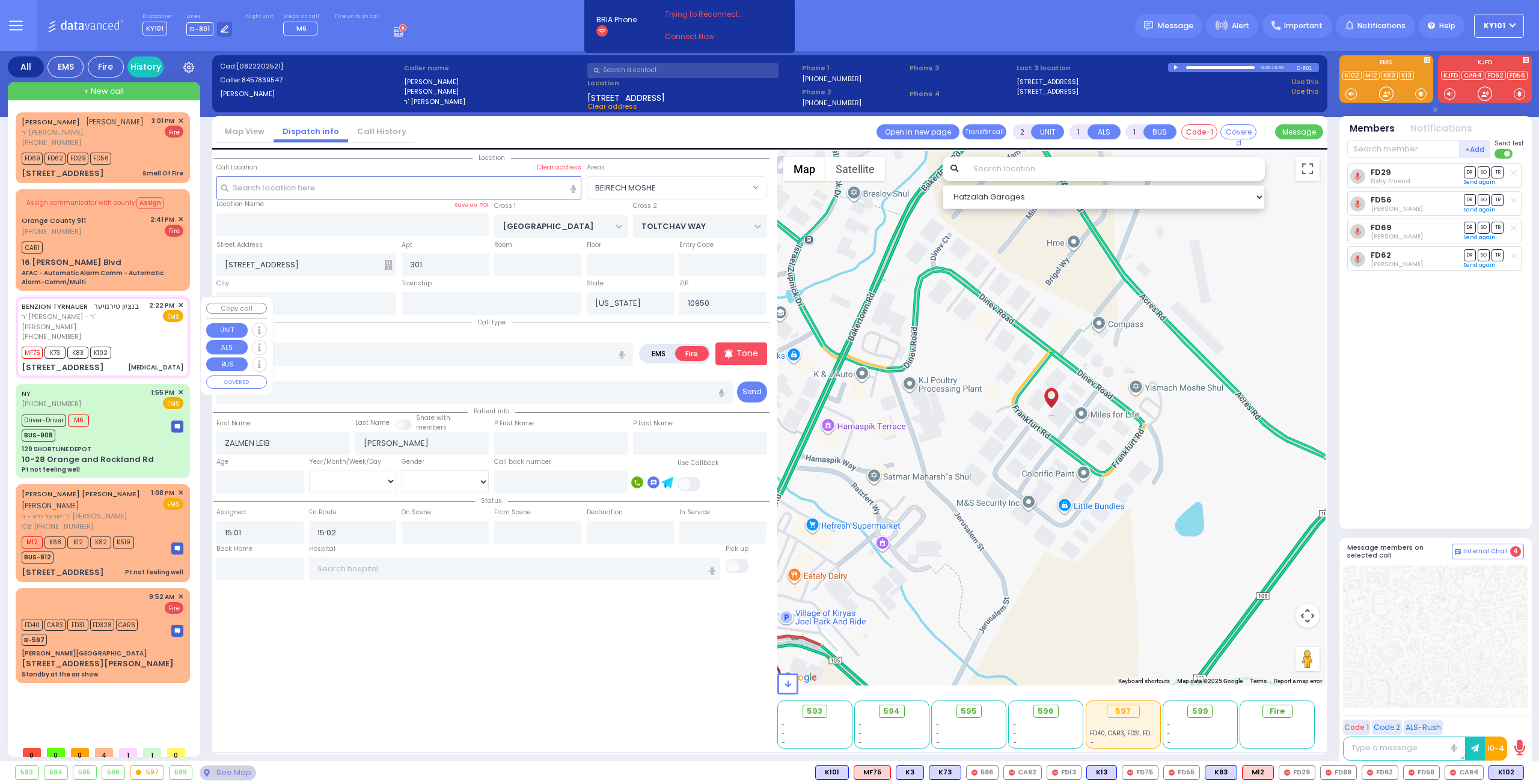
type input "6"
select select
type input "[MEDICAL_DATA]"
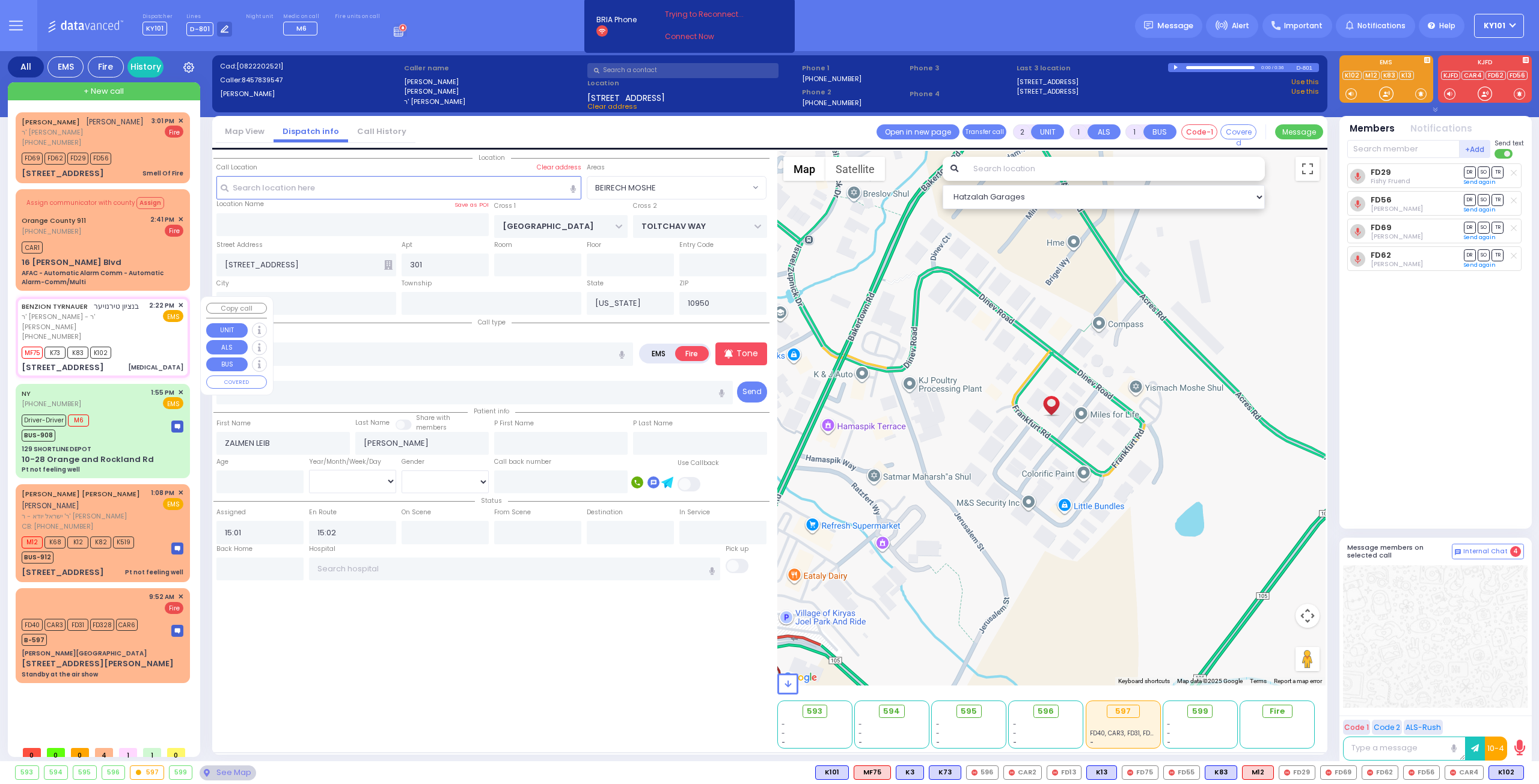
radio input "true"
type input "BENZION"
type input "TYRNAUER"
type input "Hindy"
type input "Tyrnauer"
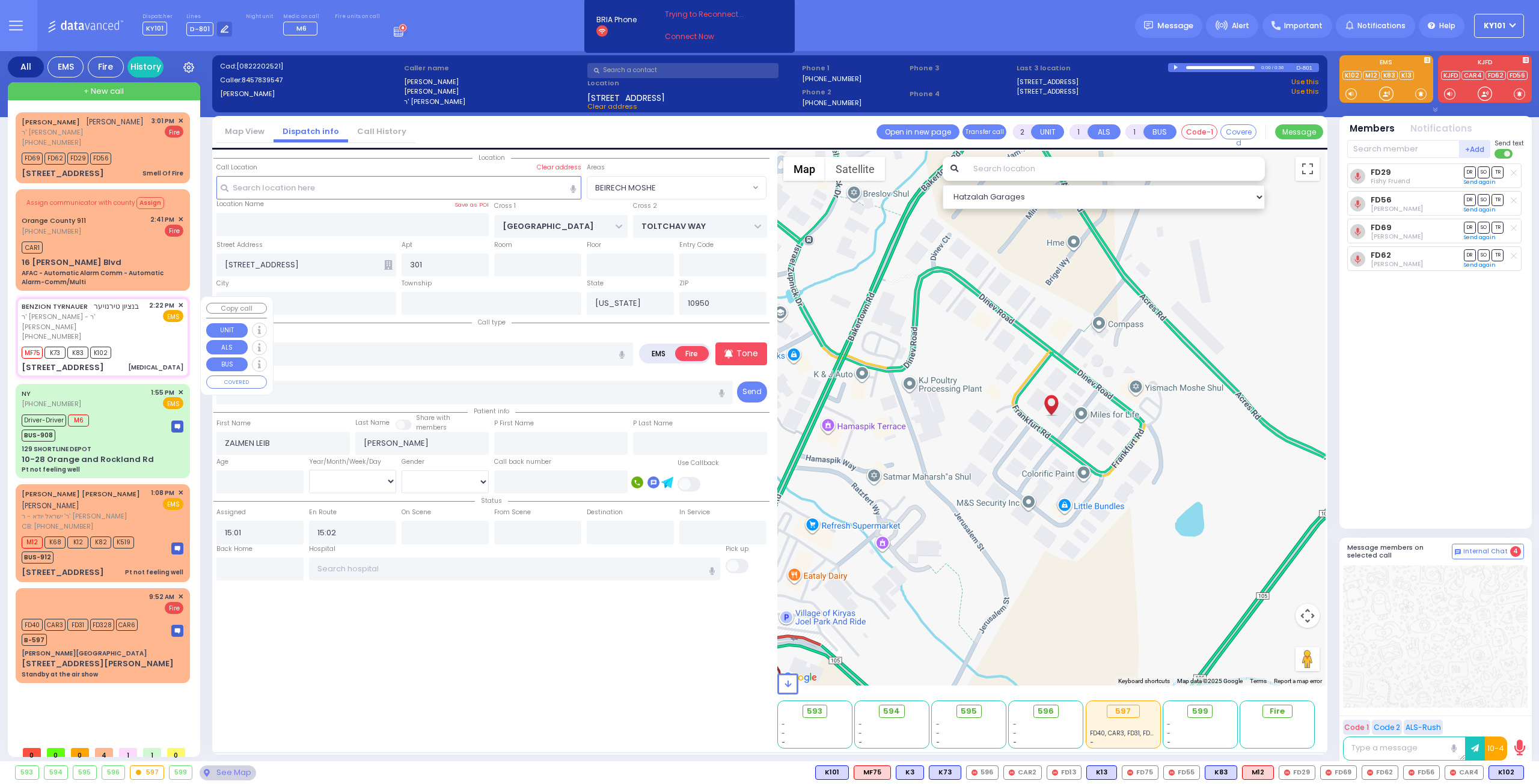
type input "29"
select select "Year"
select select "[DEMOGRAPHIC_DATA]"
type input "14:22"
type input "14:23"
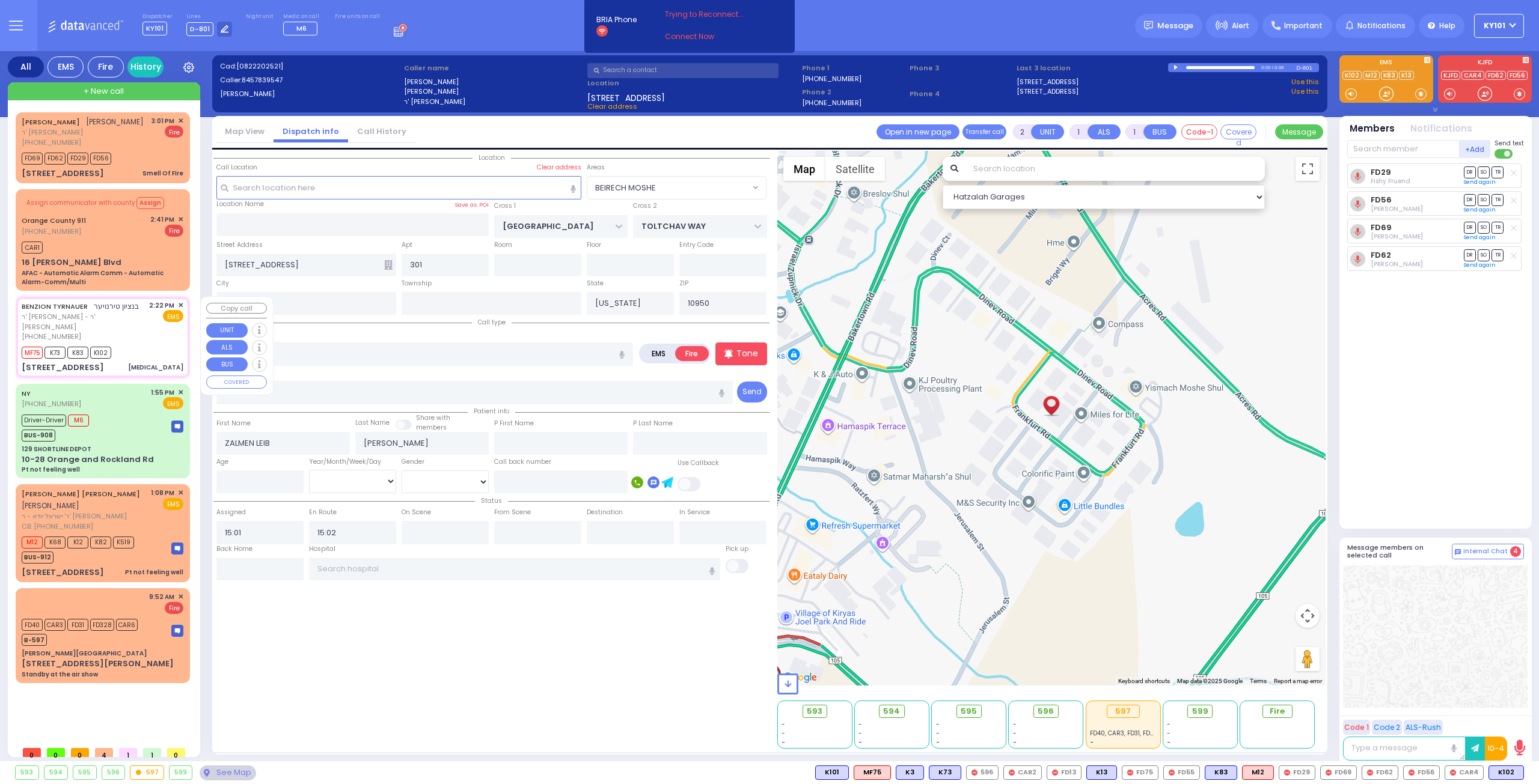
type input "14:24"
select select "Hatzalah Garages"
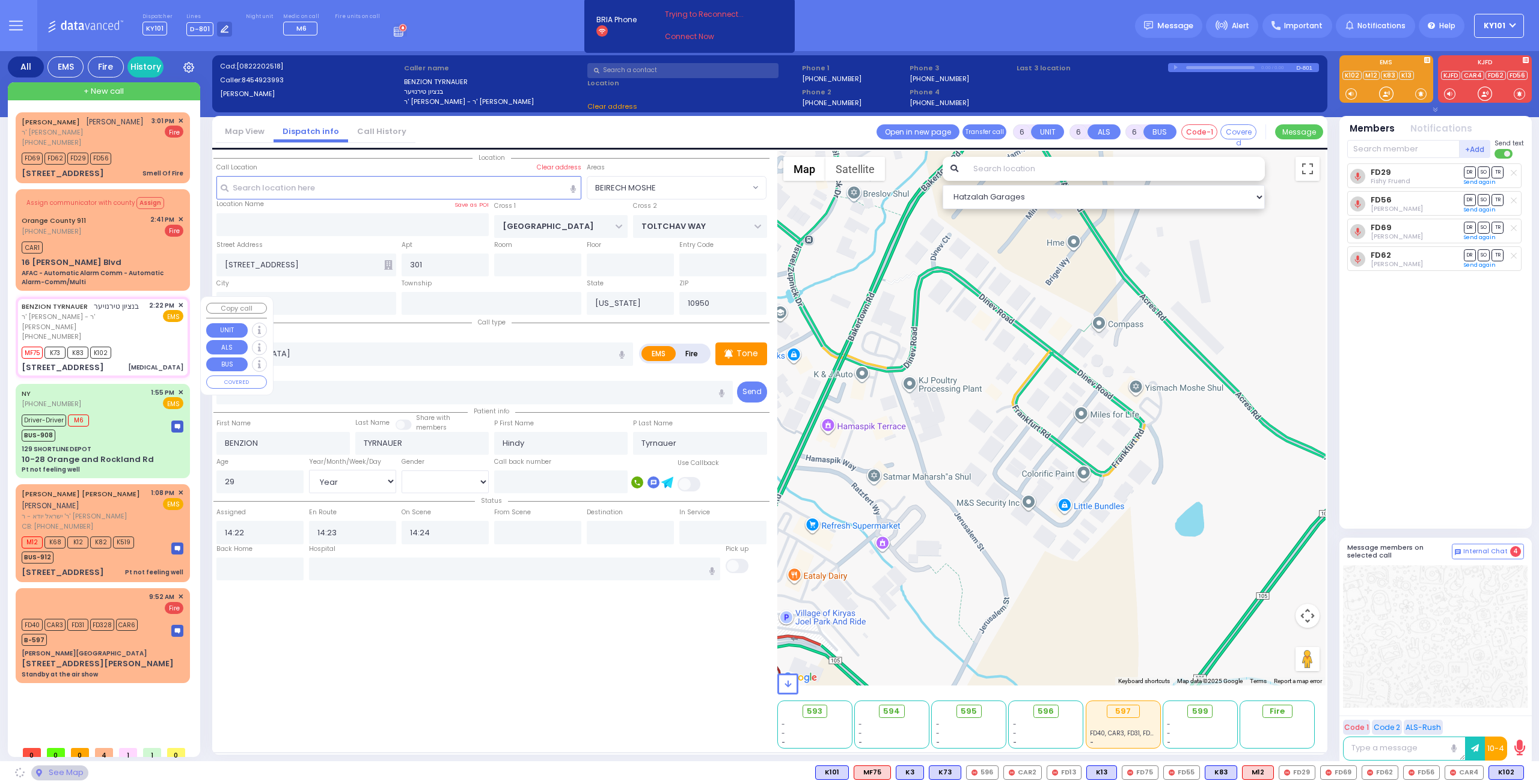
type input "[PERSON_NAME][GEOGRAPHIC_DATA]"
type input "BEER SHAVA ST"
type input "[STREET_ADDRESS]"
type input "404"
type input "[PERSON_NAME]"
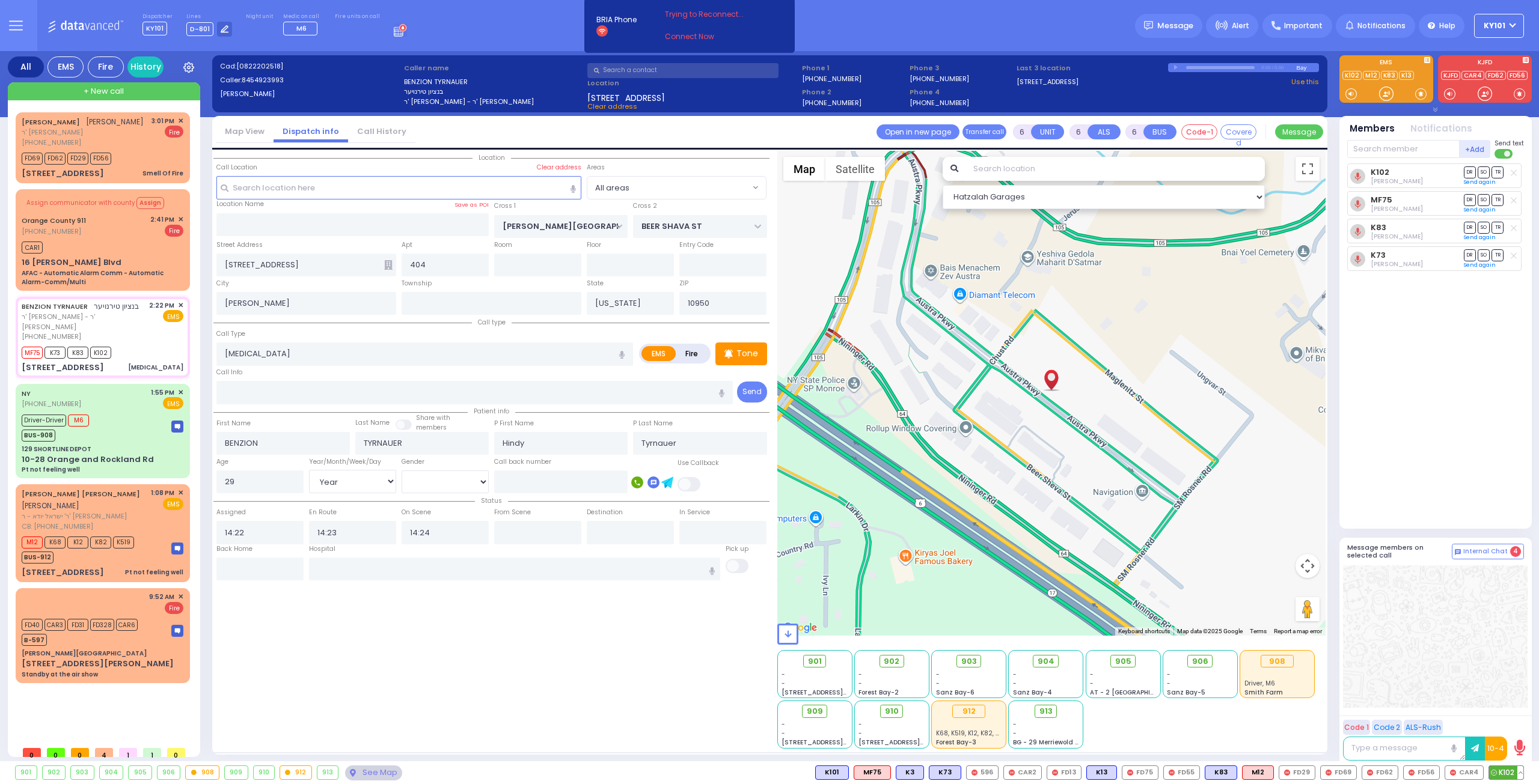
click at [1522, 771] on button at bounding box center [1520, 773] width 6 height 13
click at [1510, 715] on icon at bounding box center [1511, 719] width 13 height 13
click at [894, 710] on span "910" at bounding box center [896, 712] width 14 height 12
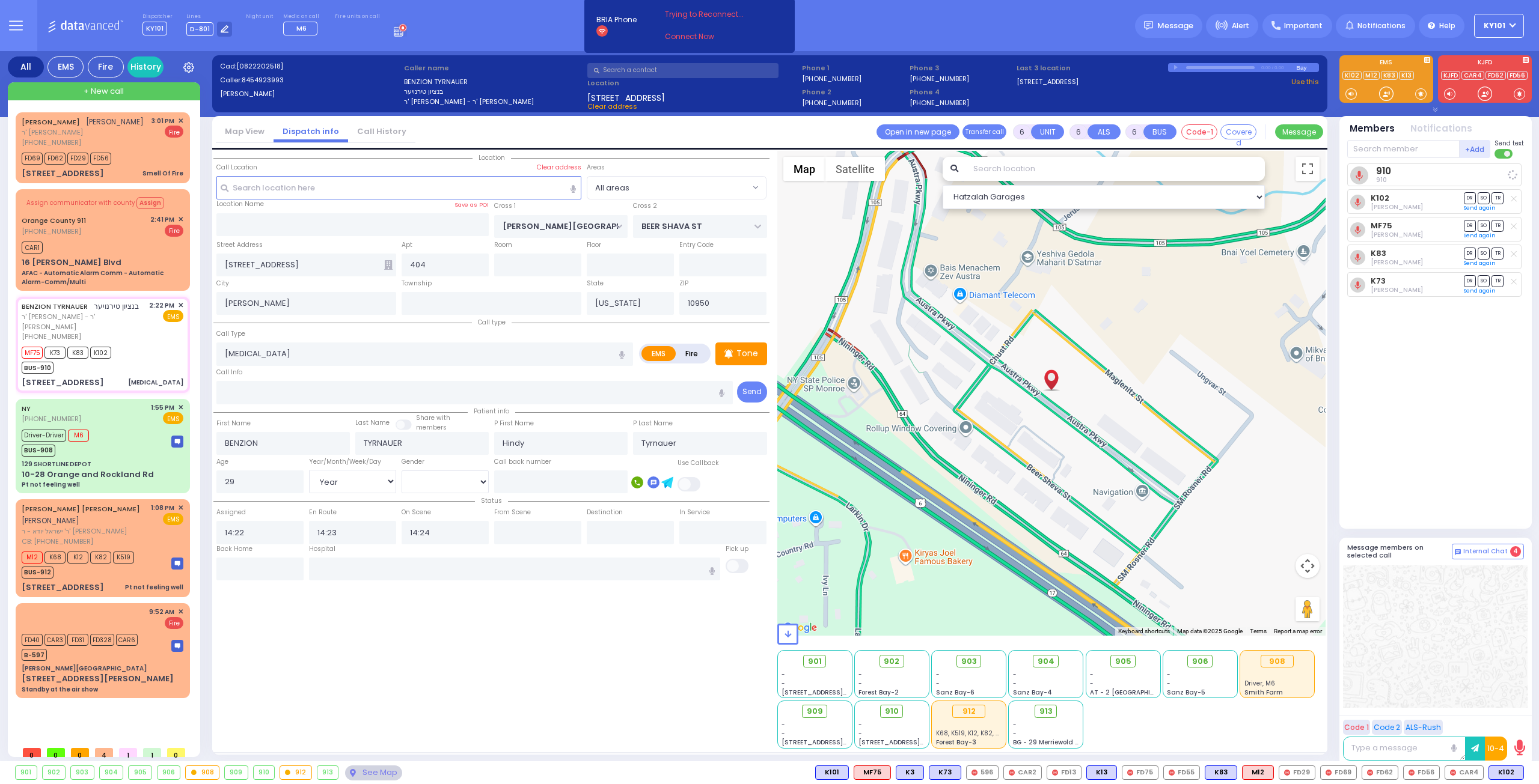
select select
radio input "true"
select select "Year"
select select "[DEMOGRAPHIC_DATA]"
select select "Hatzalah Garages"
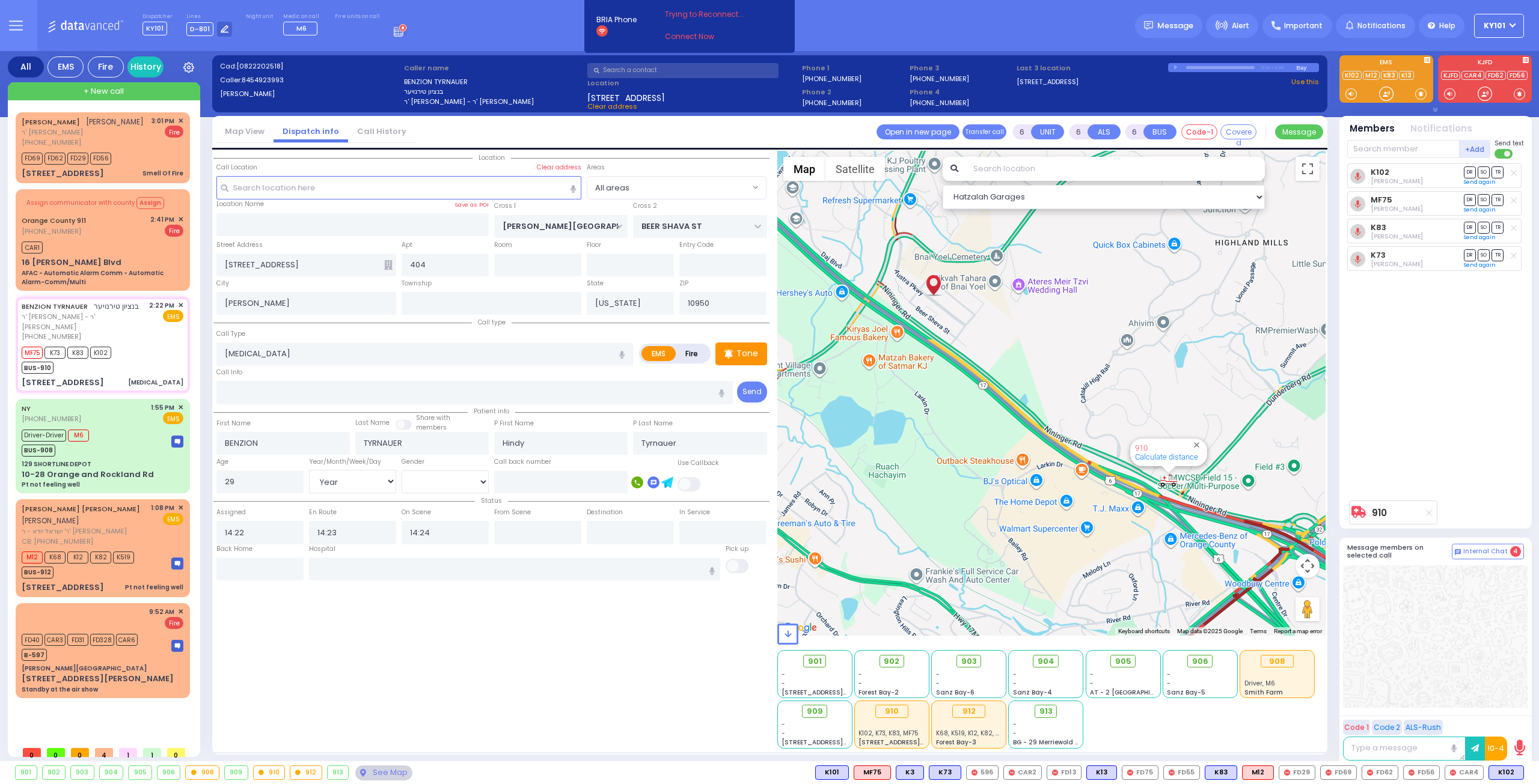
select select
radio input "true"
select select "Year"
select select "[DEMOGRAPHIC_DATA]"
select select "Hatzalah Garages"
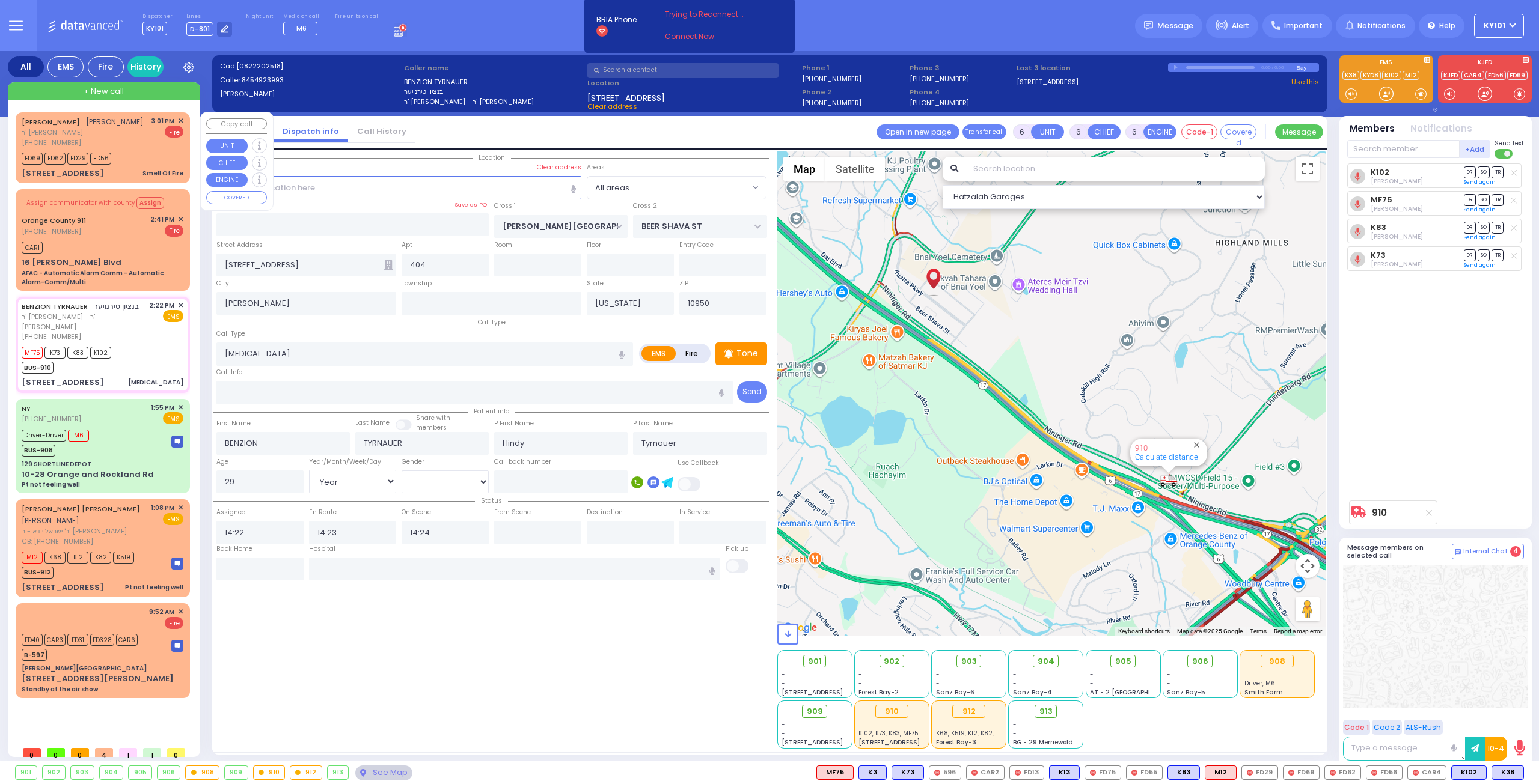
click at [66, 126] on link "[PERSON_NAME]" at bounding box center [50, 122] width 58 height 10
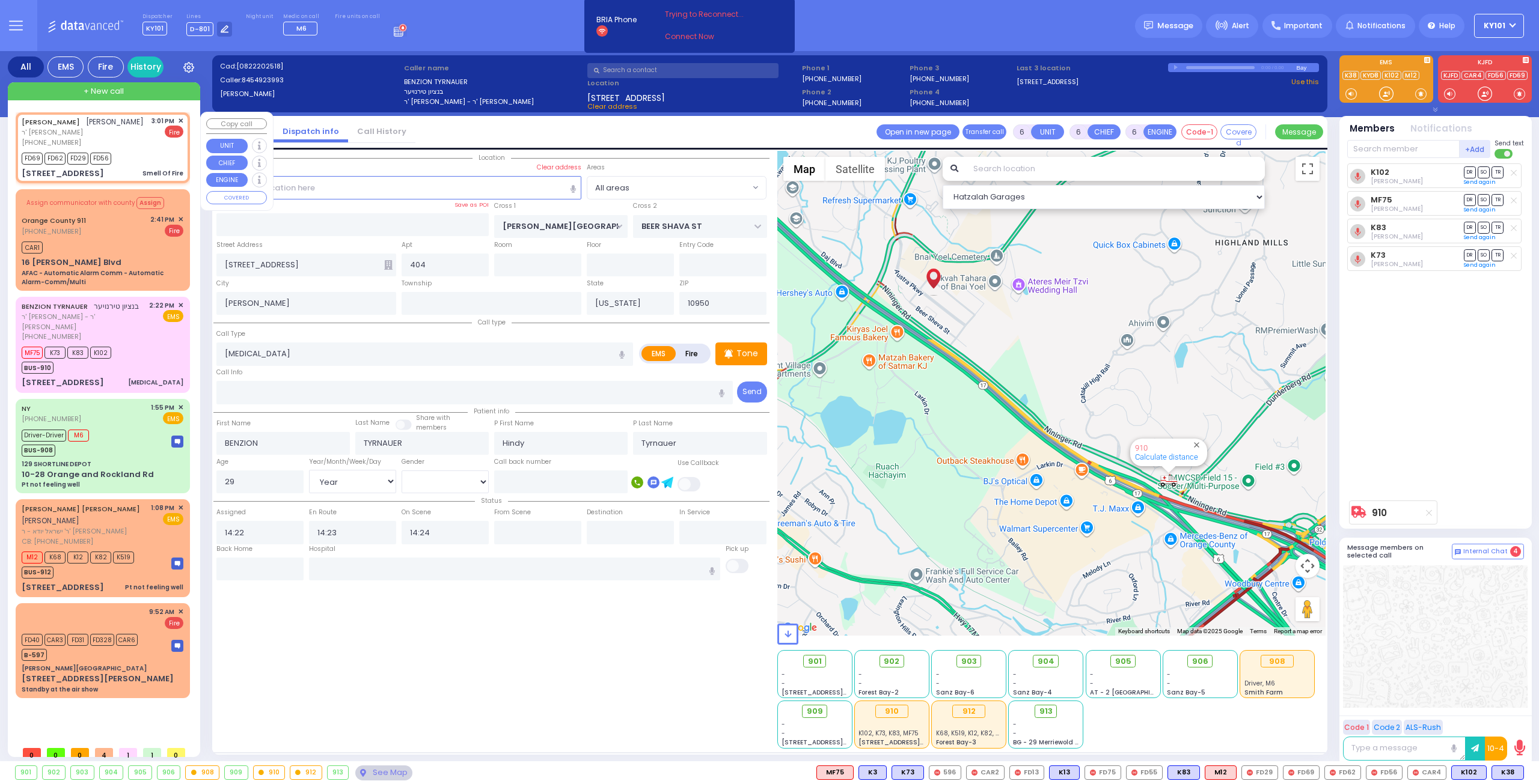
type input "2"
type input "1"
select select
type input "Smell Of Fire"
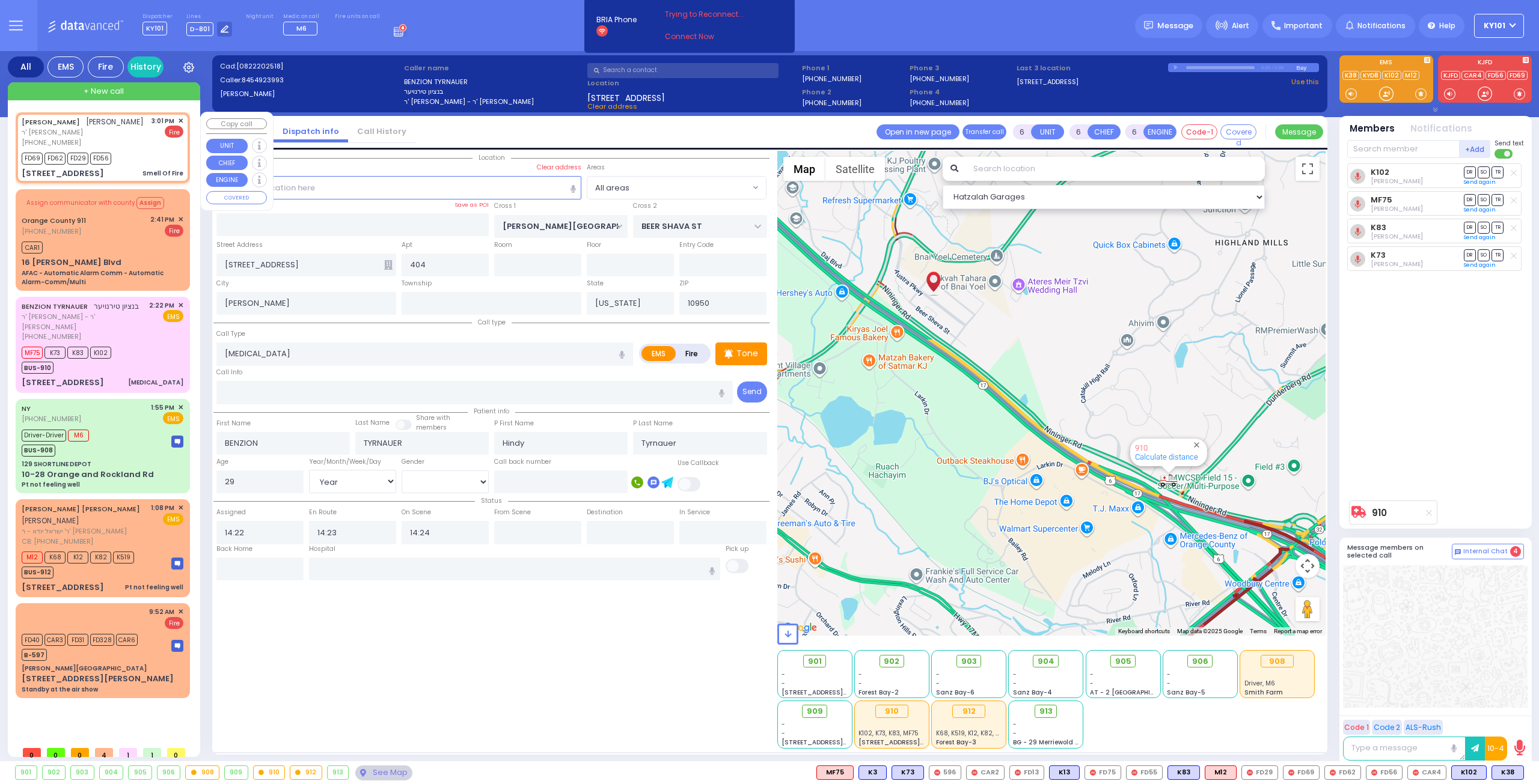
radio input "false"
radio input "true"
type input "ZALMEN LEIB"
type input "[PERSON_NAME]"
select select
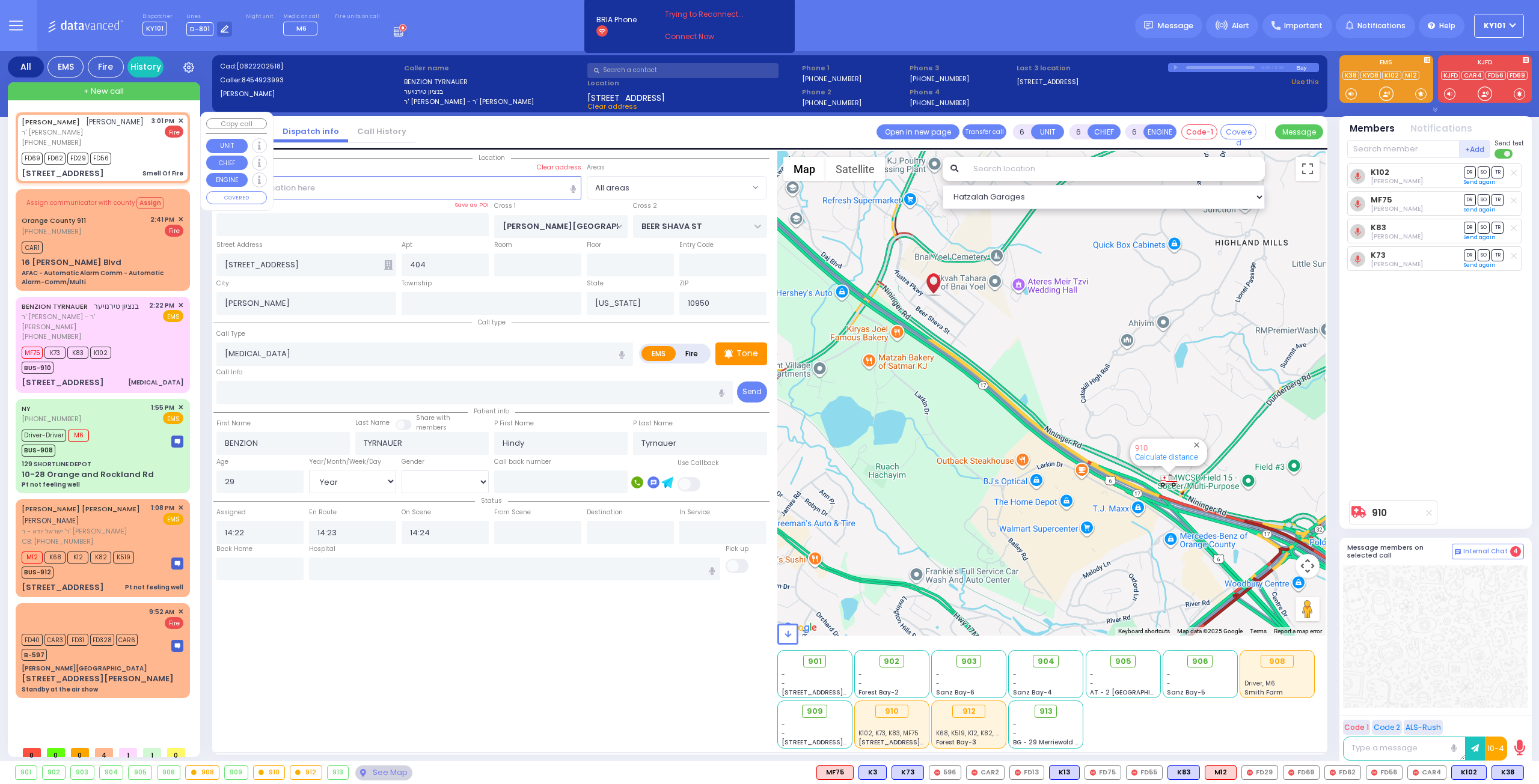
select select
type input "15:01"
type input "15:02"
select select "Hatzalah Garages"
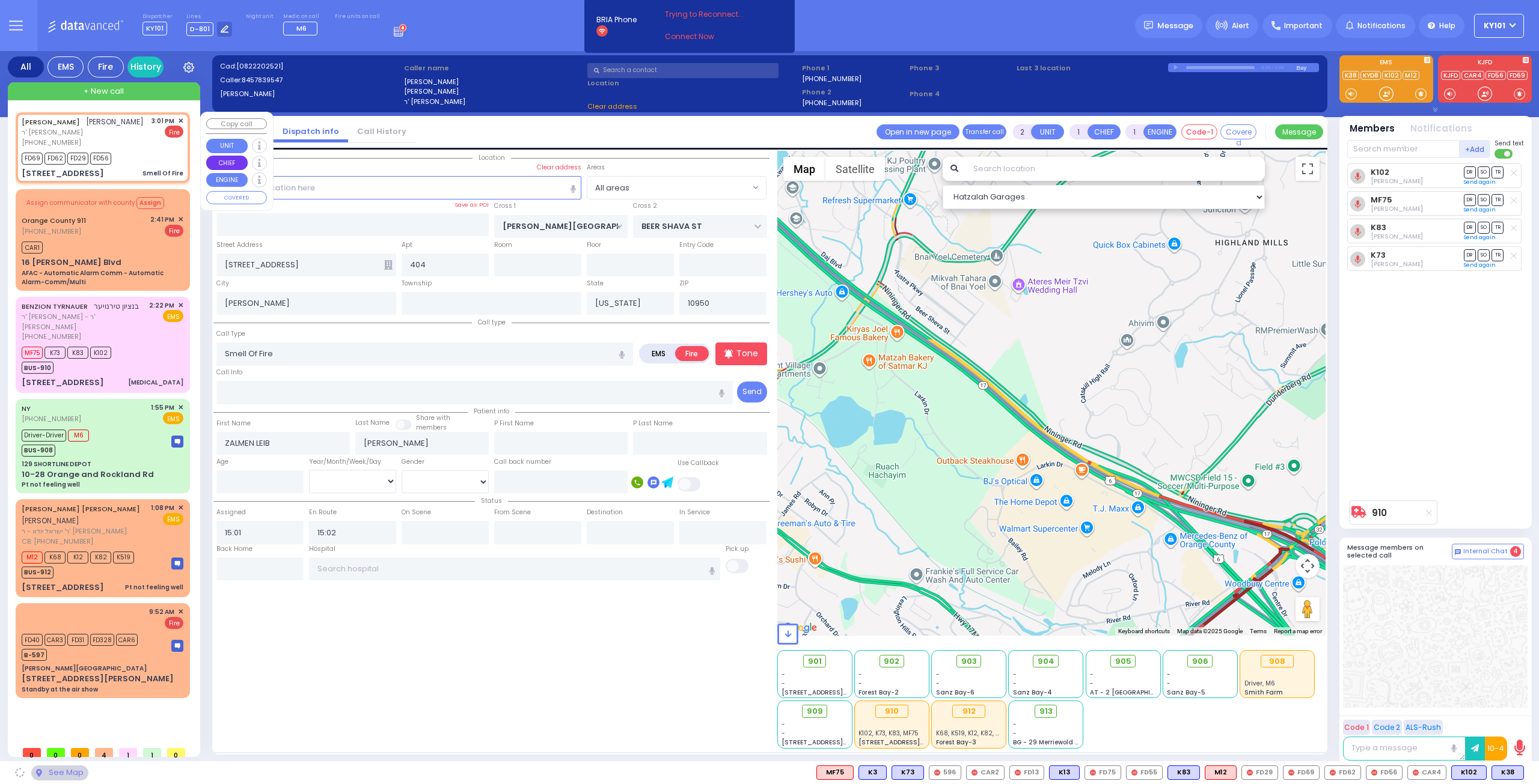
type input "[GEOGRAPHIC_DATA]"
type input "TOLTCHAV WAY"
type input "[STREET_ADDRESS]"
type input "301"
type input "Monroe"
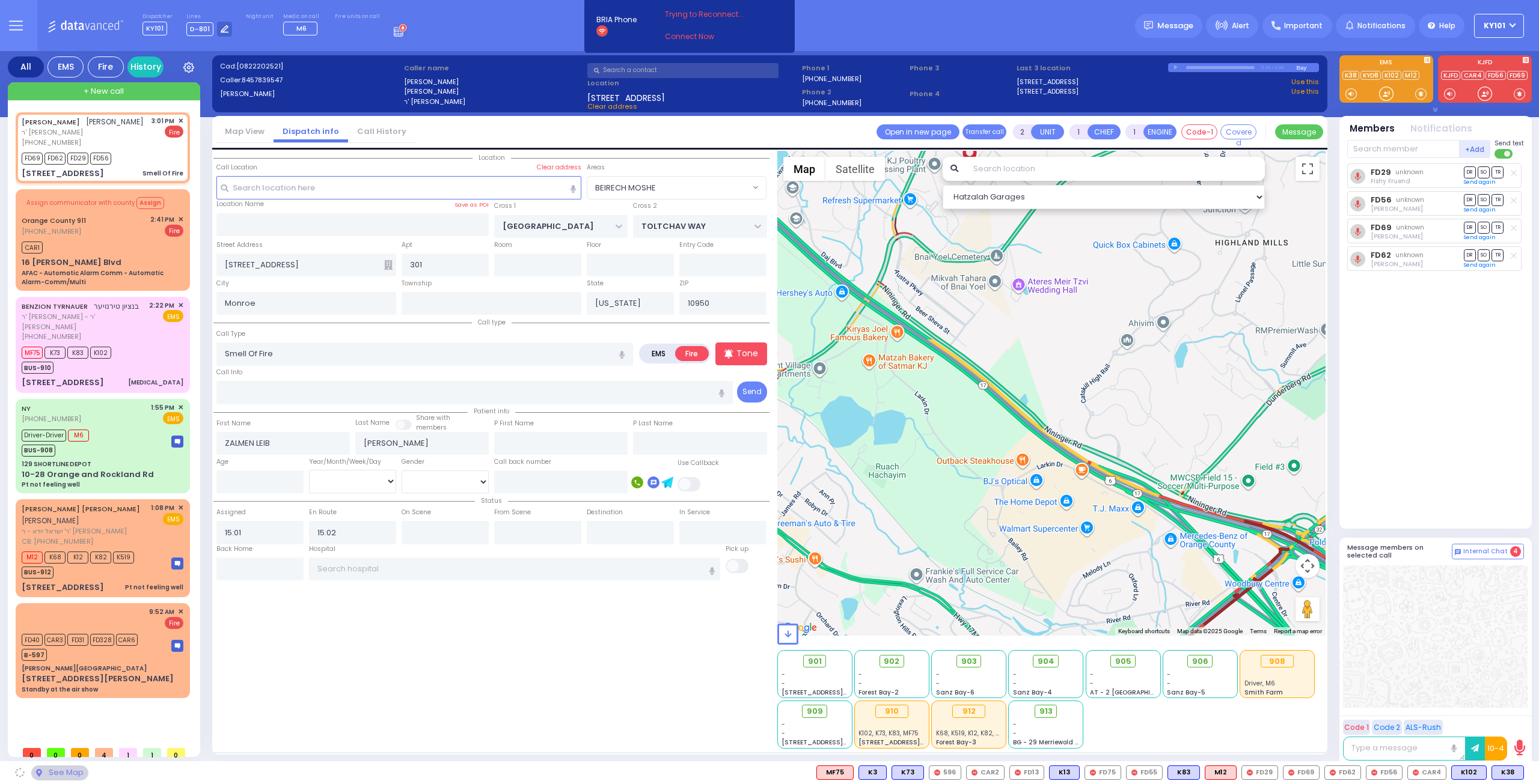
select select "BEIRECH MOSHE"
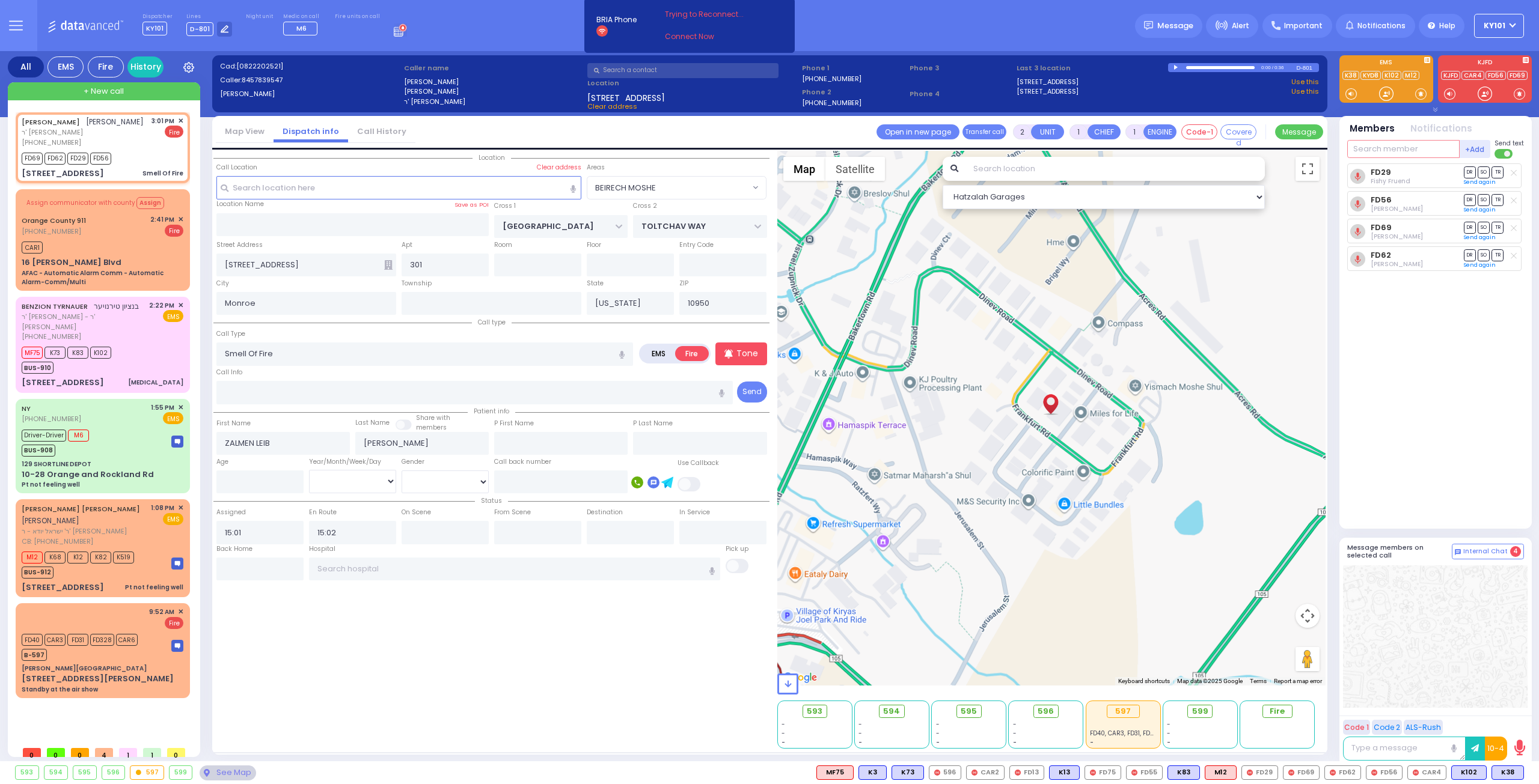
click at [1363, 147] on input "text" at bounding box center [1403, 149] width 112 height 18
type input "car2"
select select
radio input "true"
select select
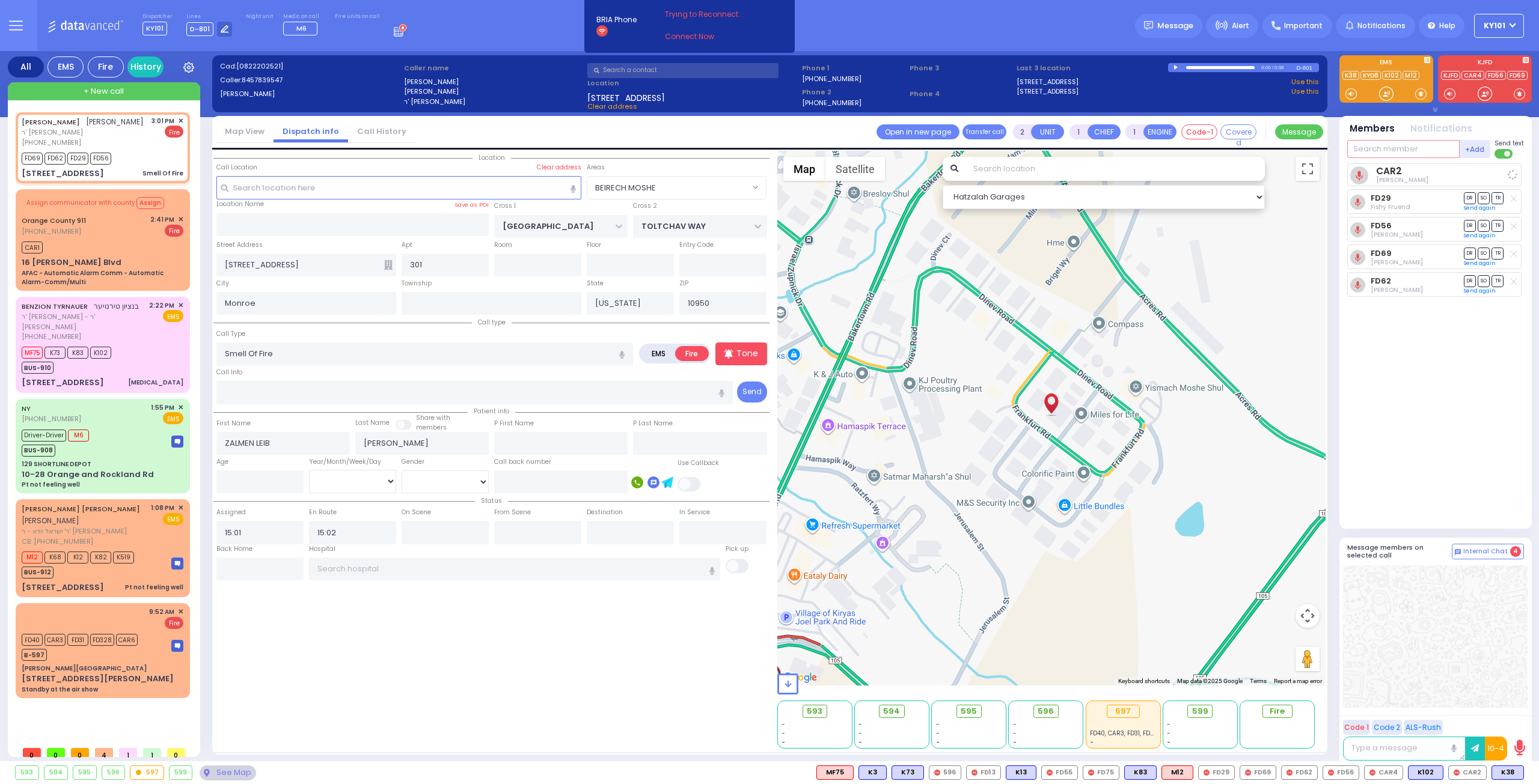
select select "Hatzalah Garages"
select select "BEIRECH MOSHE"
click at [1394, 150] on input "text" at bounding box center [1403, 149] width 112 height 18
type input "12"
select select
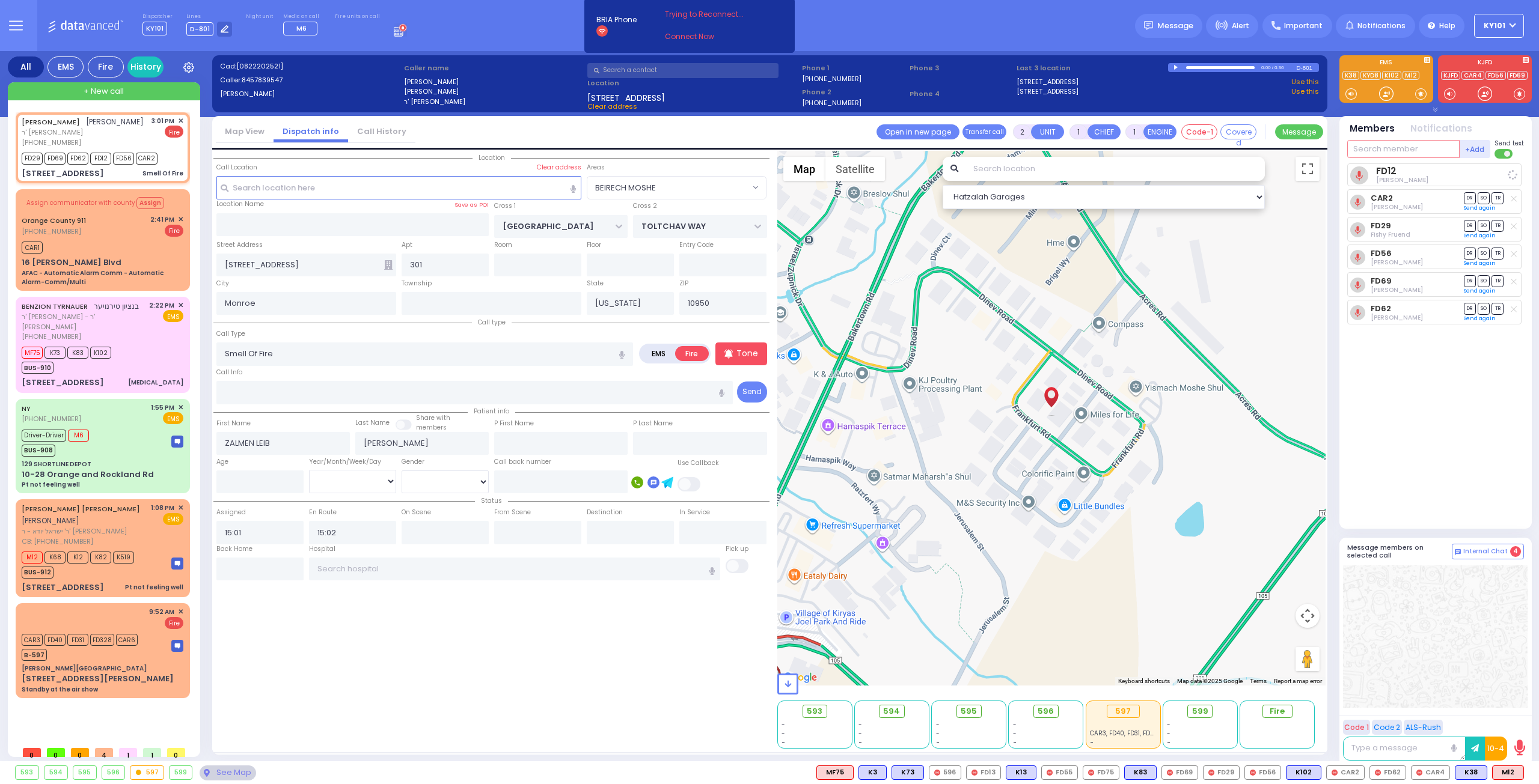
radio input "true"
select select
select select "Hatzalah Garages"
select select "BEIRECH MOSHE"
click at [1522, 775] on button at bounding box center [1520, 773] width 6 height 13
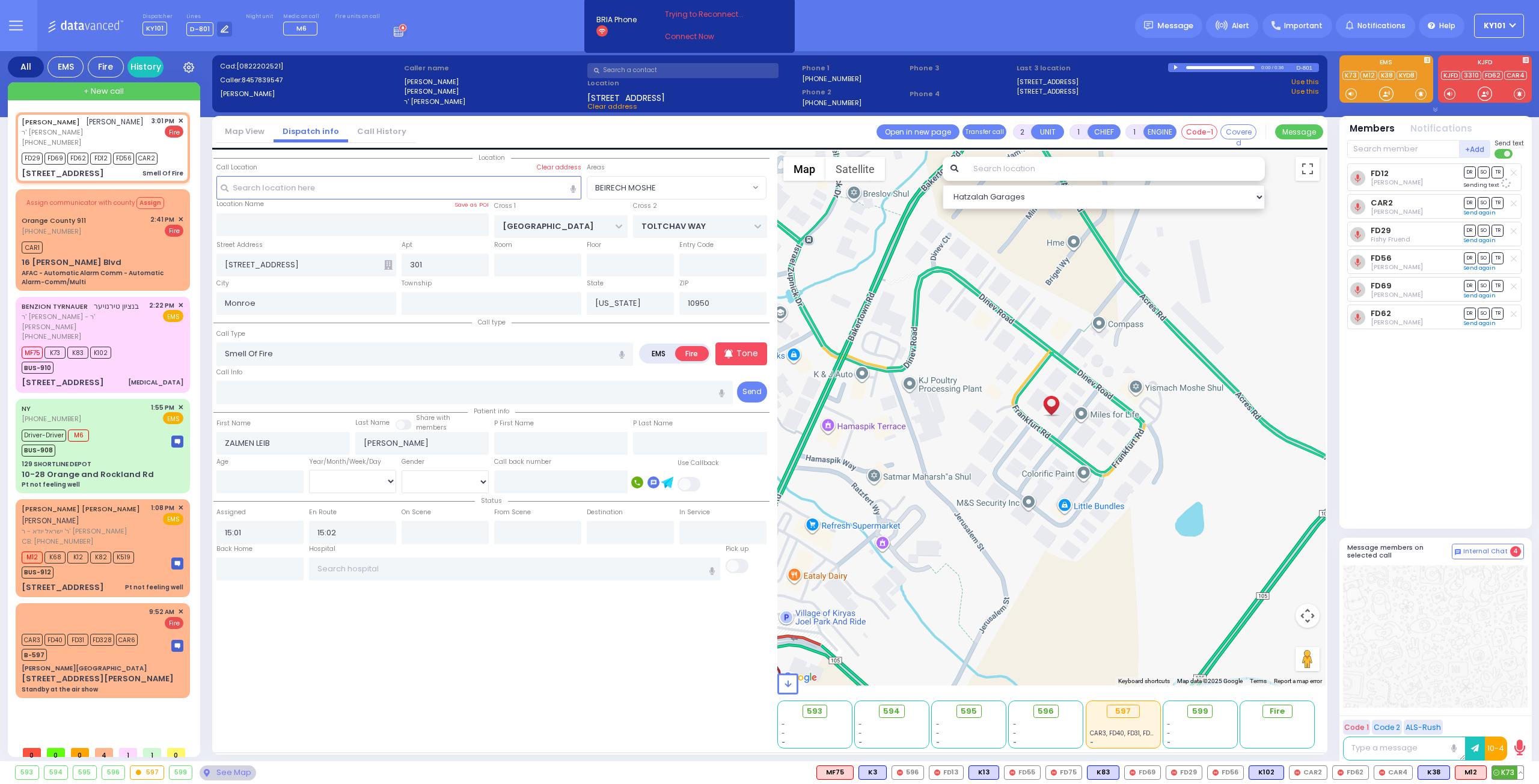
click at [1522, 771] on button at bounding box center [1520, 773] width 6 height 13
click at [1521, 771] on button at bounding box center [1520, 773] width 6 height 13
click at [1514, 723] on icon at bounding box center [1511, 719] width 13 height 13
click at [1485, 770] on button at bounding box center [1484, 773] width 6 height 13
click at [1474, 703] on icon at bounding box center [1474, 702] width 13 height 13
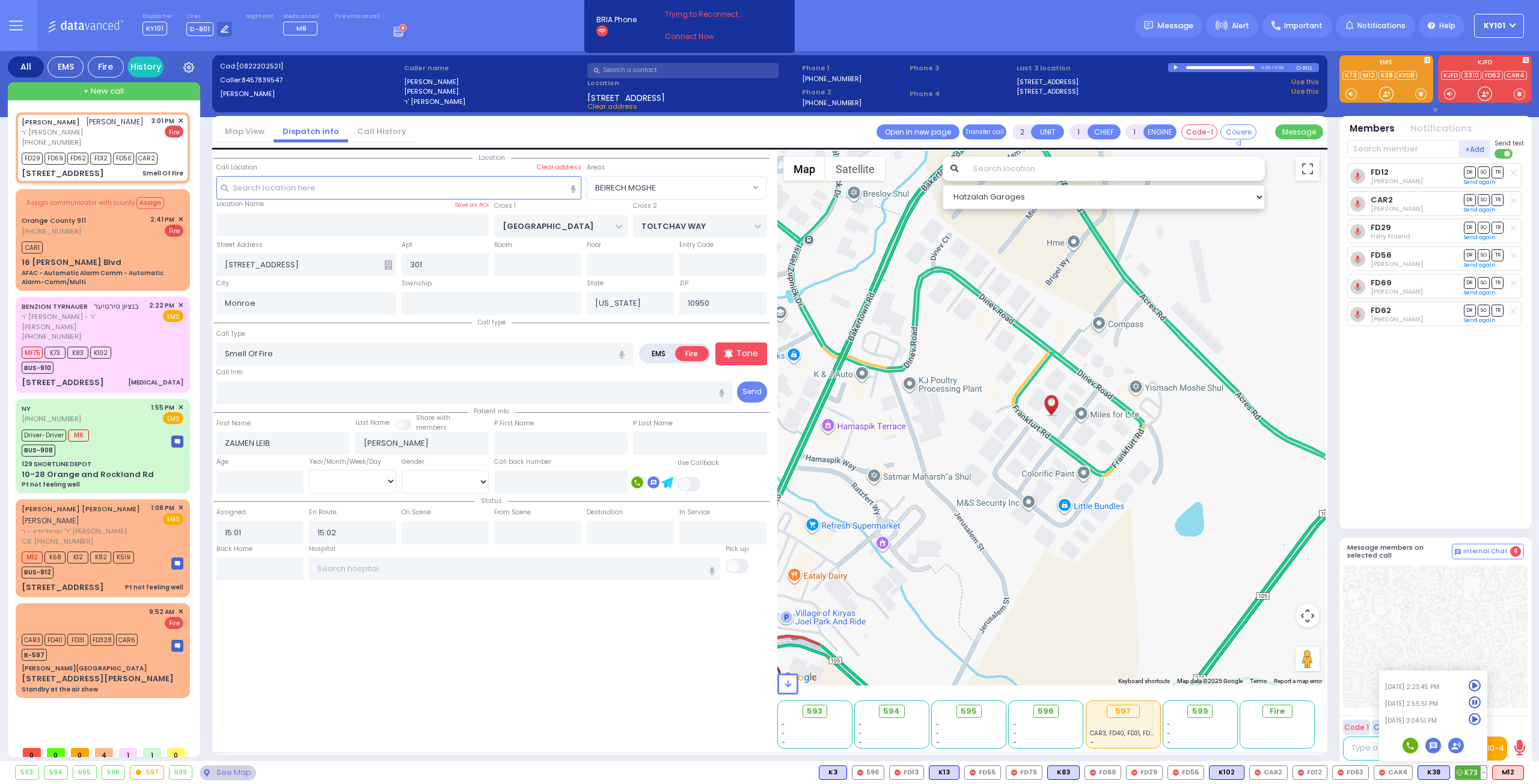
click at [1475, 715] on icon at bounding box center [1474, 719] width 13 height 13
click at [1519, 772] on button at bounding box center [1520, 773] width 6 height 13
click at [1521, 770] on button at bounding box center [1520, 773] width 6 height 13
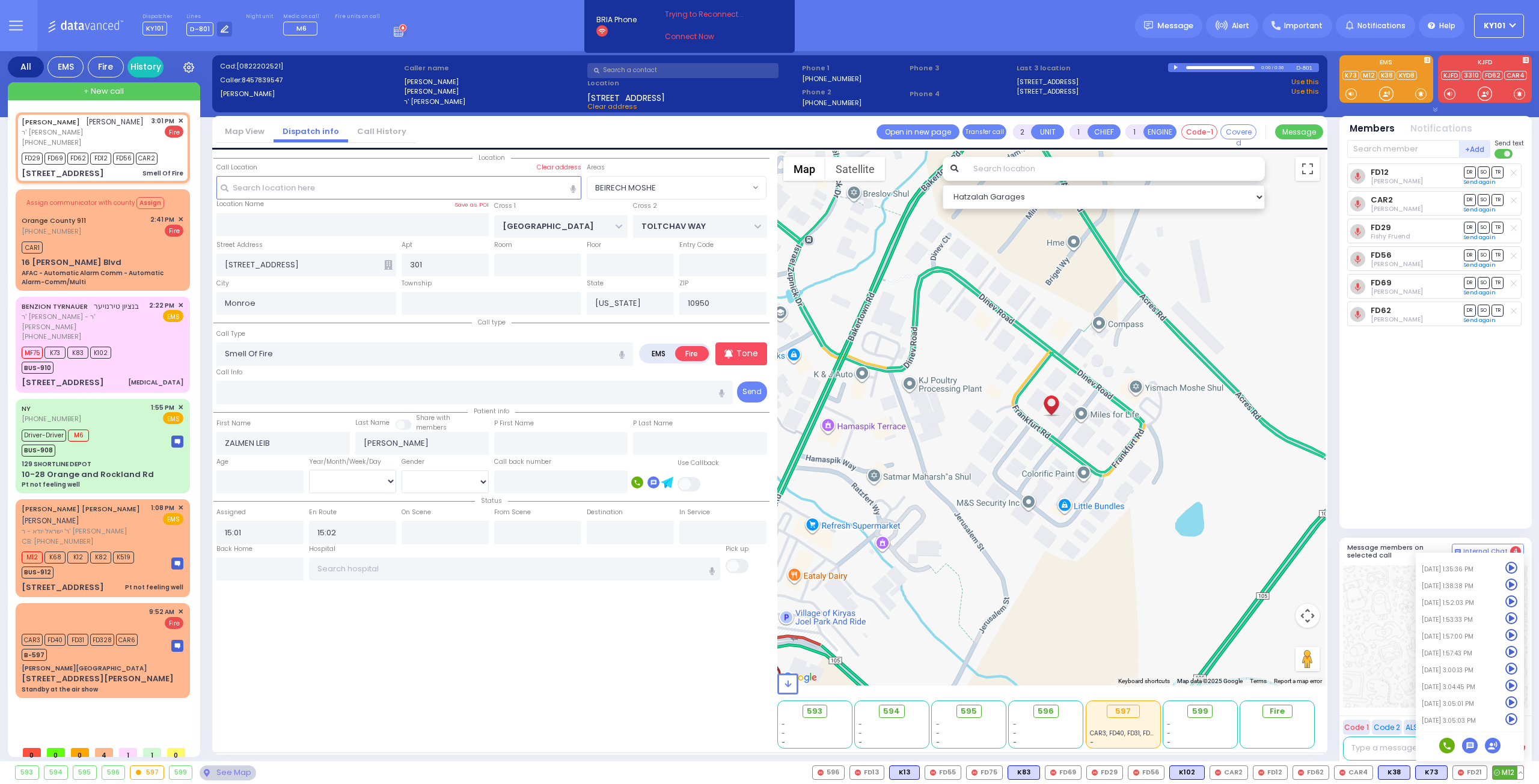
click at [1509, 719] on icon at bounding box center [1511, 719] width 13 height 13
click at [1427, 453] on div "FD12 [PERSON_NAME] DR SO TR" at bounding box center [1436, 341] width 179 height 355
click at [98, 248] on div "CAR1" at bounding box center [102, 246] width 162 height 15
type input "6"
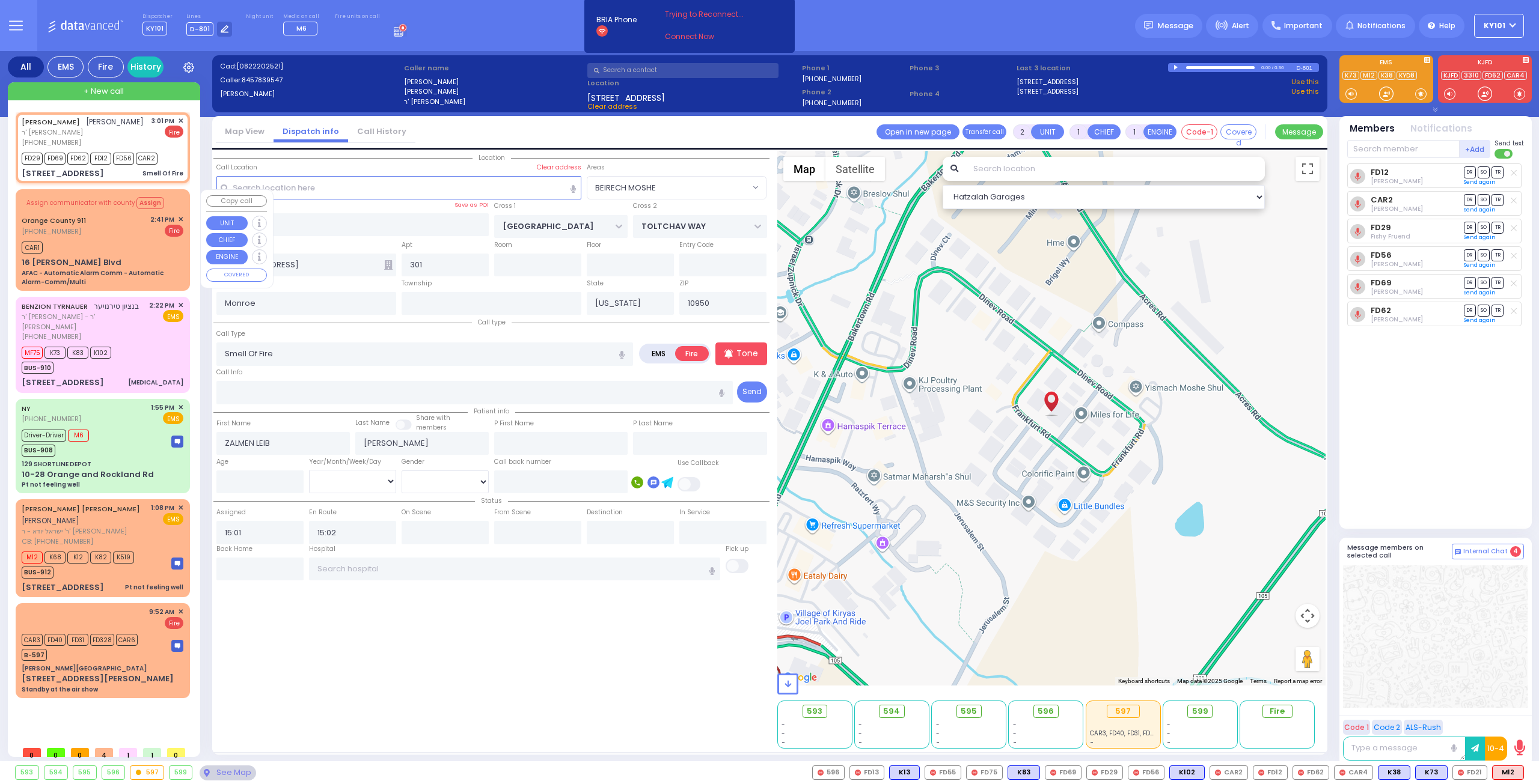
type input "6"
select select
type input "AFAC - Automatic Alarm Comm - Automatic Alarm-Comm/Multi"
radio input "true"
type input "Nature: : AFAC - Automatic Alarm Comm - Automatic Alarm-Comm/Multi Address: : […"
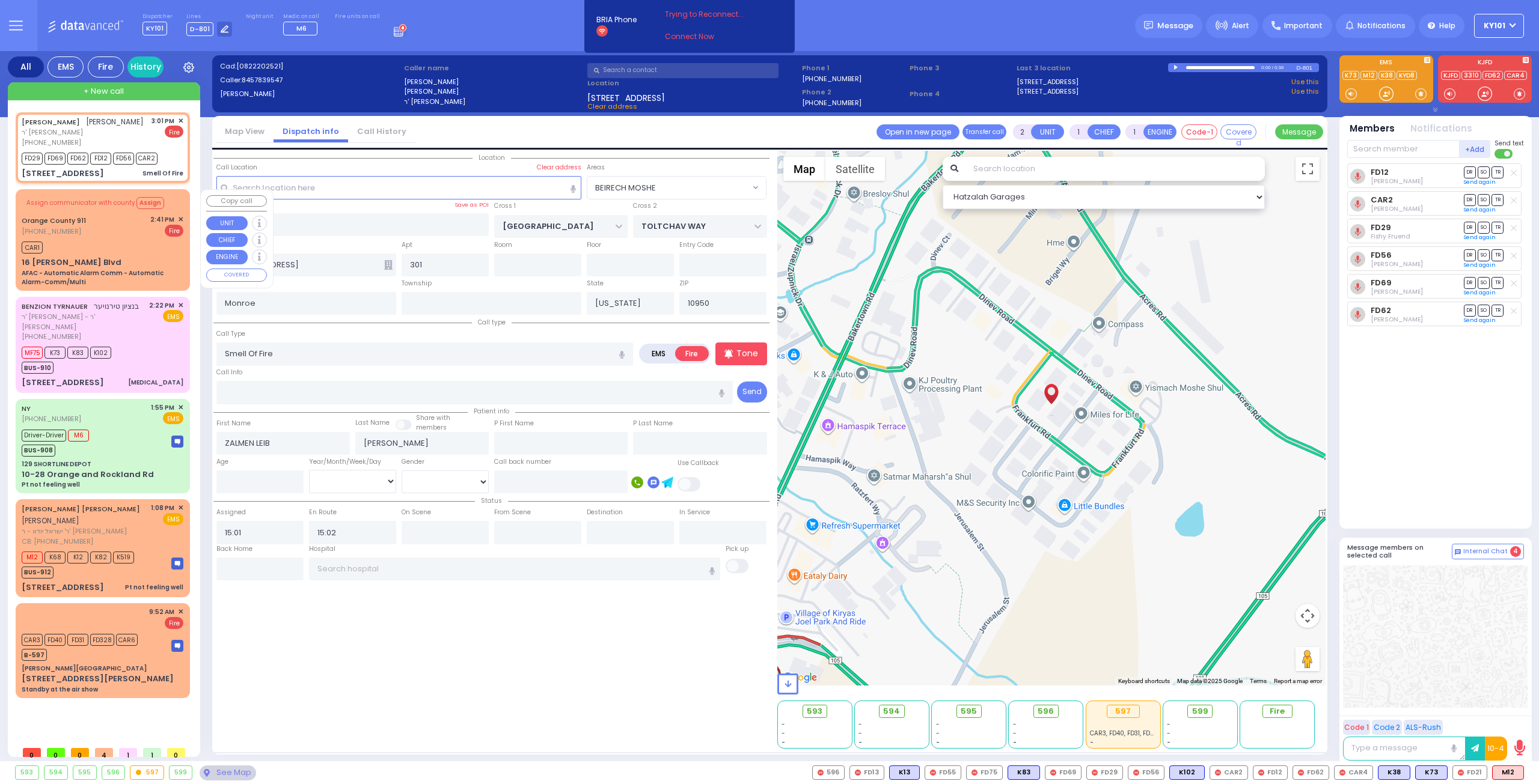
select select
type input "14:41"
select select "Hatzalah Garages"
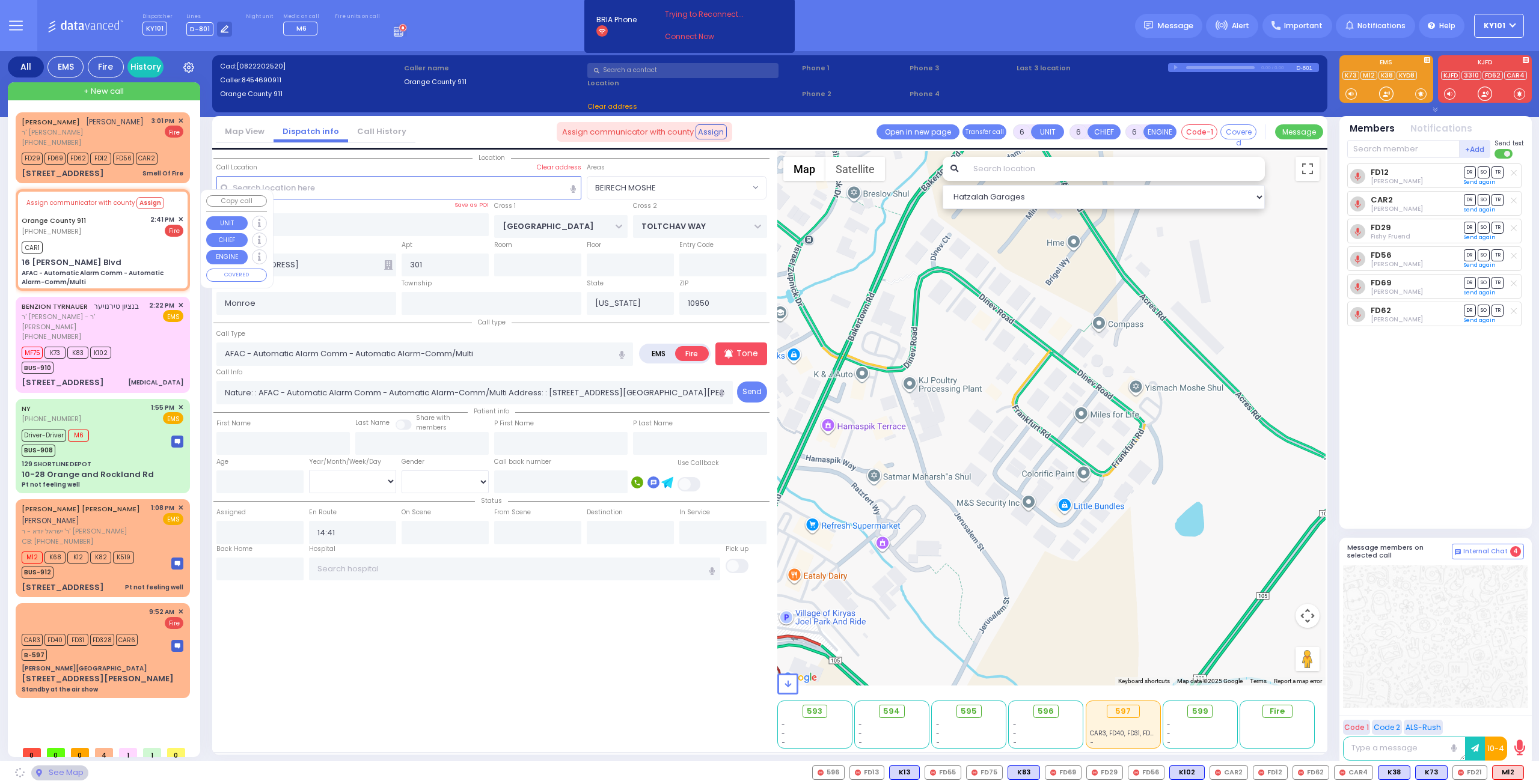
type input "16 [PERSON_NAME] Blvd"
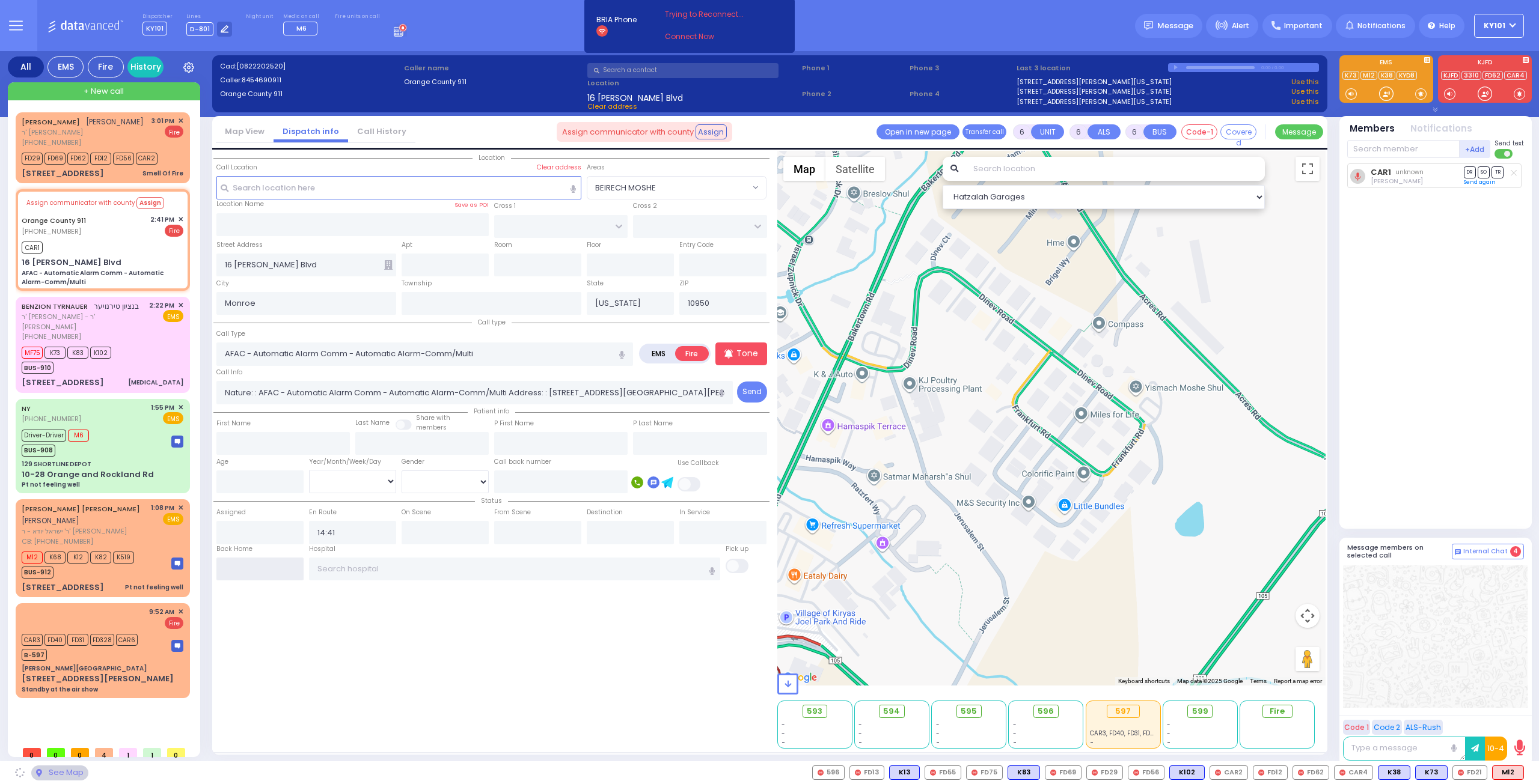
click at [252, 566] on input "text" at bounding box center [260, 569] width 87 height 23
type input "15:05"
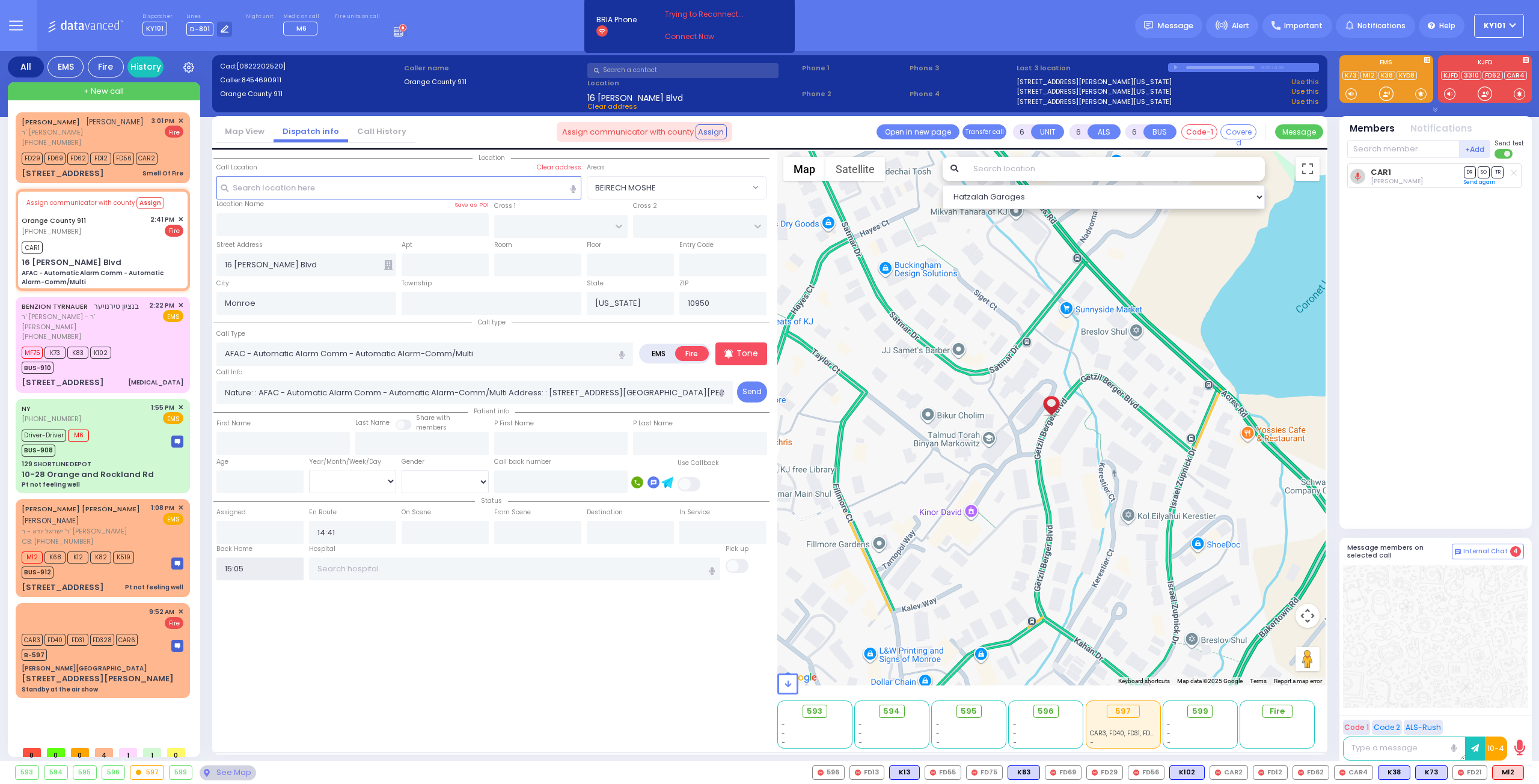
select select
radio input "true"
select select
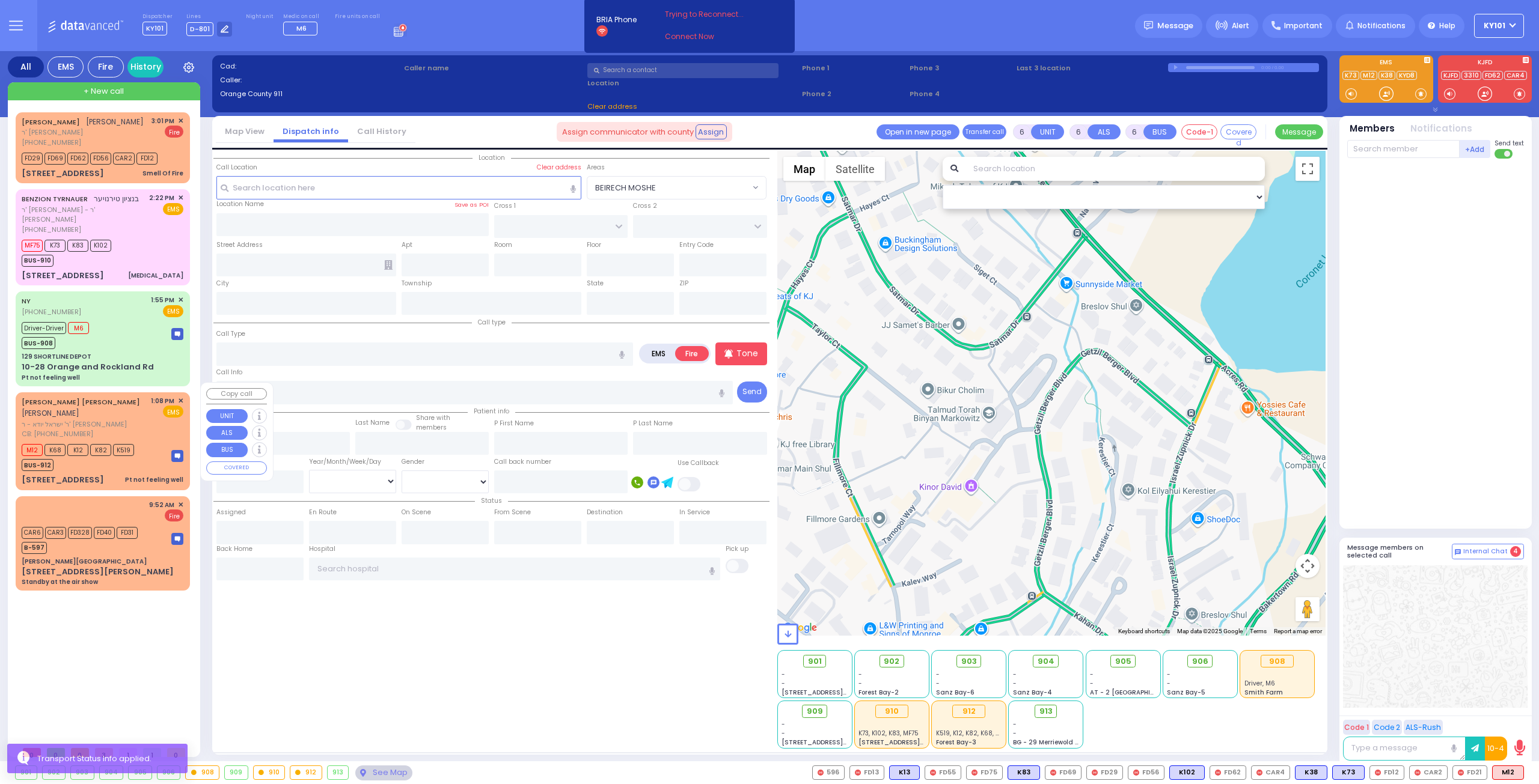
click at [95, 456] on div "BUS-912" at bounding box center [78, 463] width 112 height 15
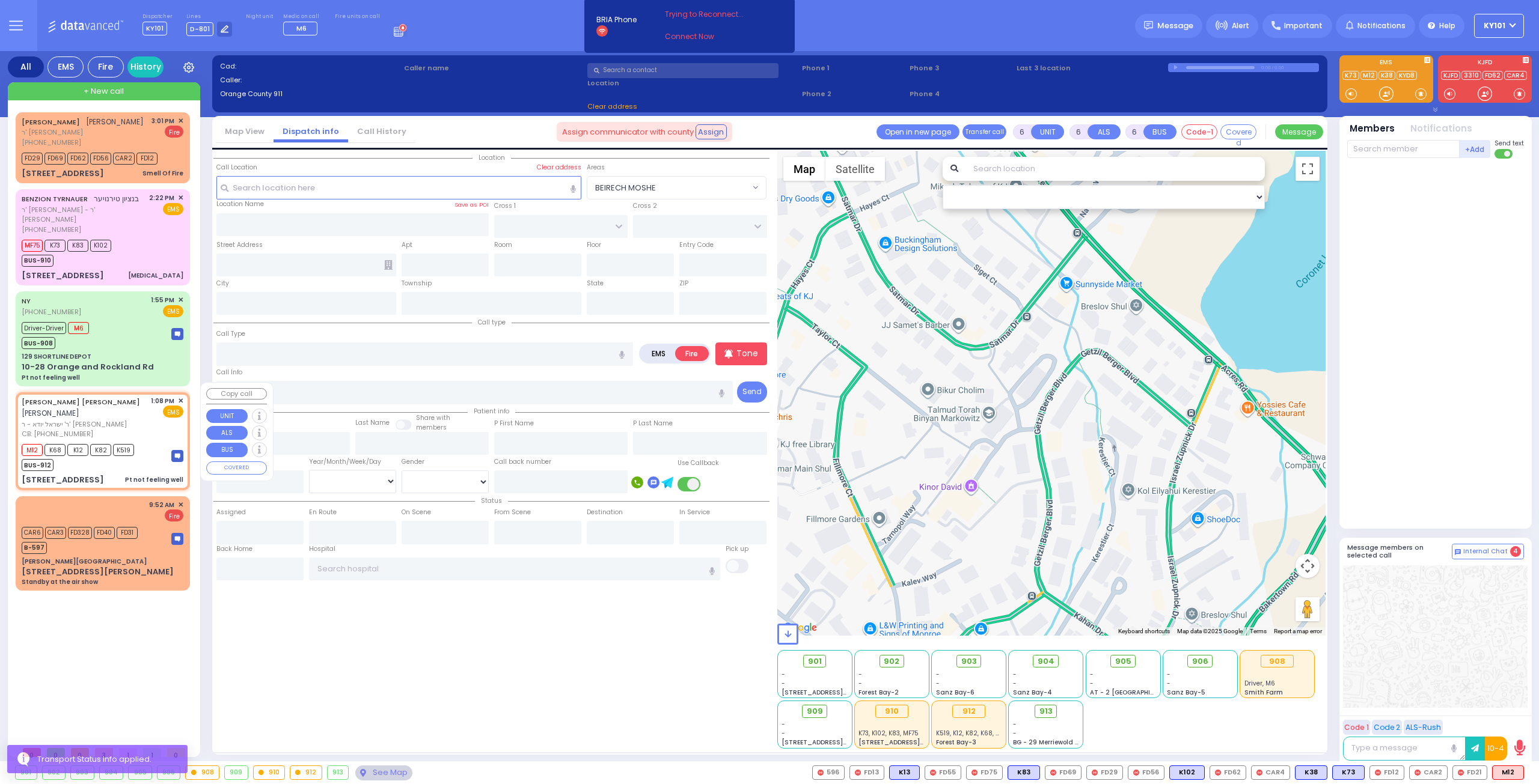
select select
type input "Pt not feeling well"
radio input "true"
type input "USHER"
type input "NEUMAN"
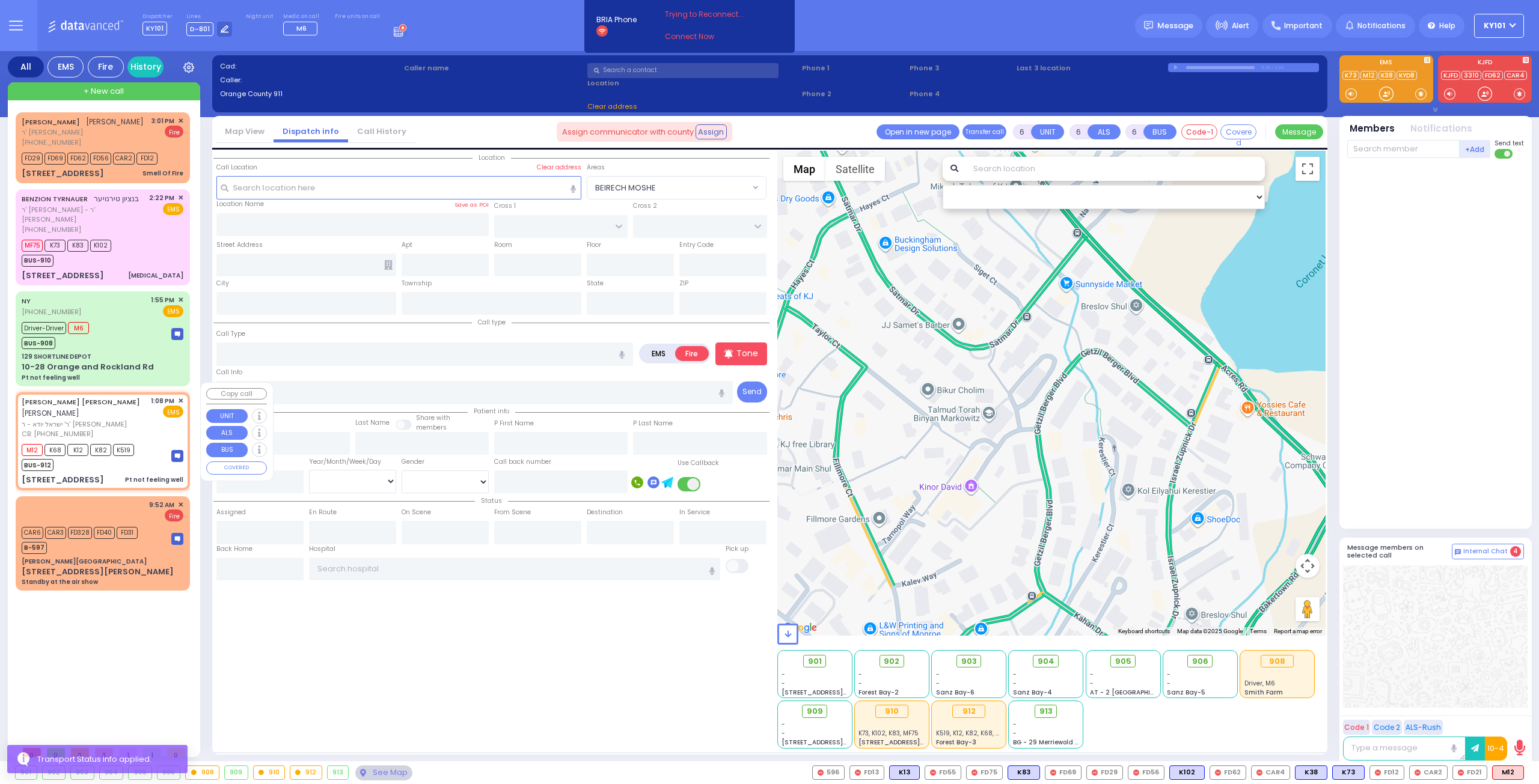
type input "[PERSON_NAME]"
type input "NEUMAN"
type input "76"
select select "Year"
select select "[DEMOGRAPHIC_DATA]"
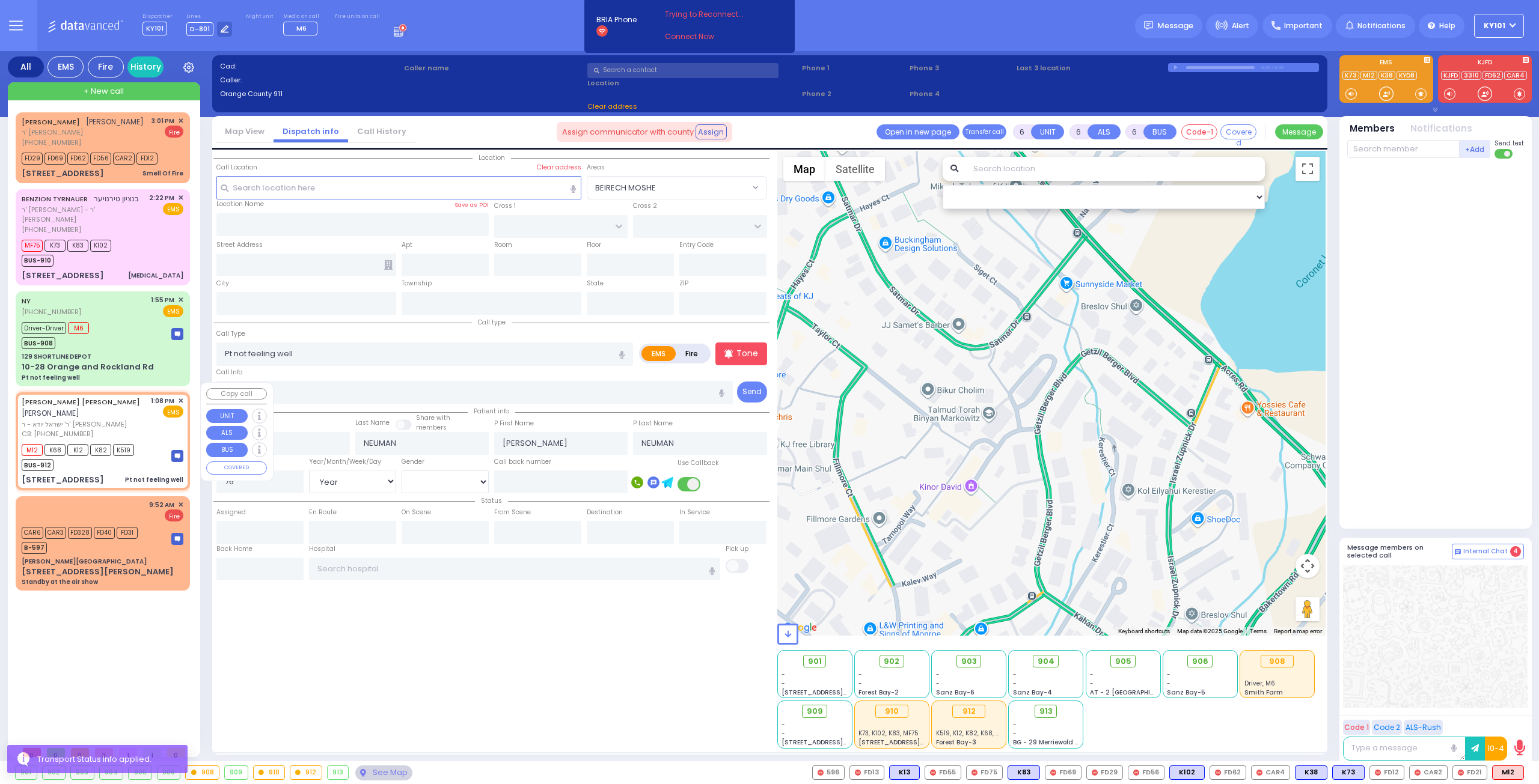
type input "8453258401"
type input "13:08"
type input "13:10"
type input "[GEOGRAPHIC_DATA] [STREET_ADDRESS][US_STATE]"
select select "Hatzalah Garages"
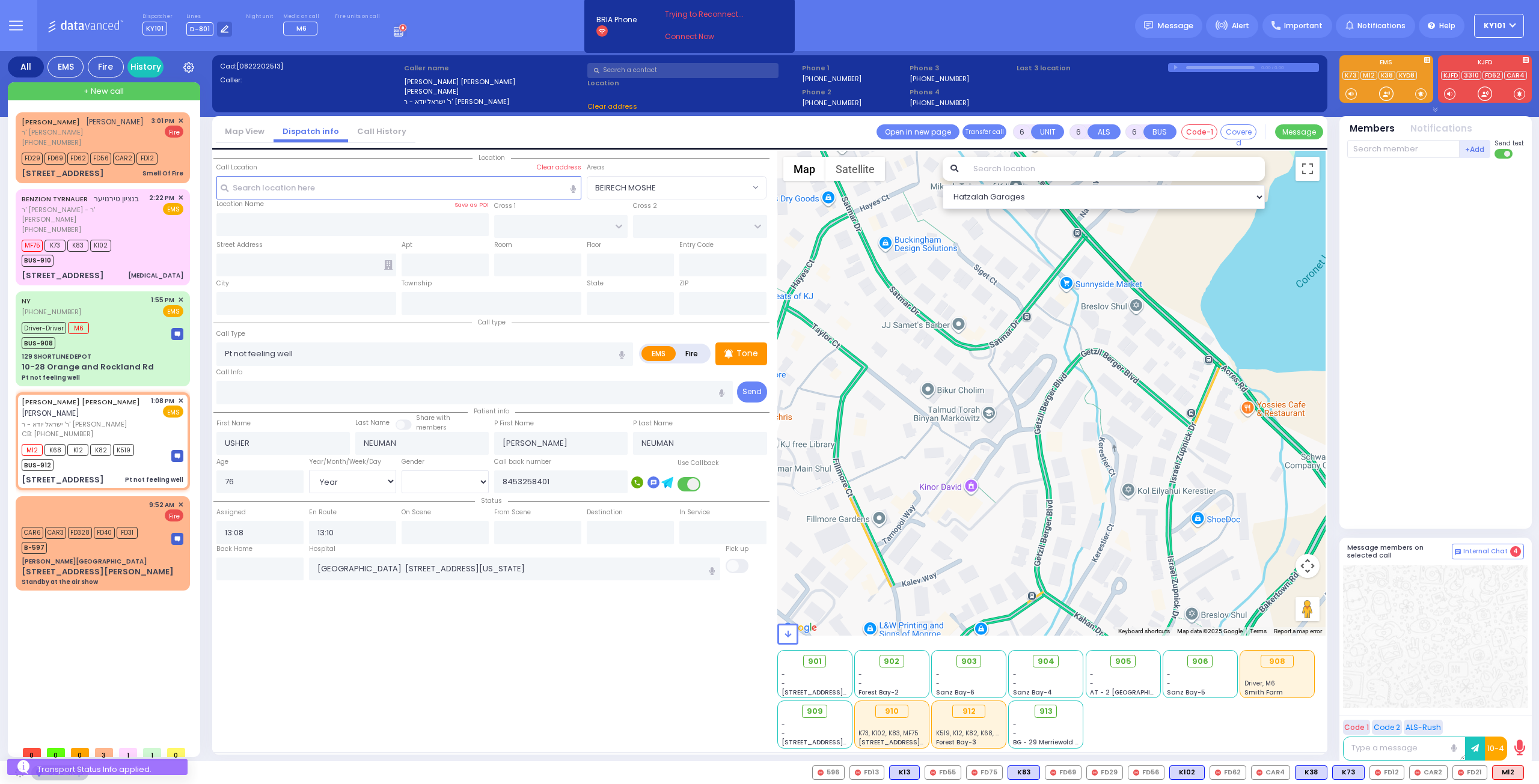
type input "APTA WAY"
type input "[PERSON_NAME] DR"
type input "[STREET_ADDRESS]"
type input "201"
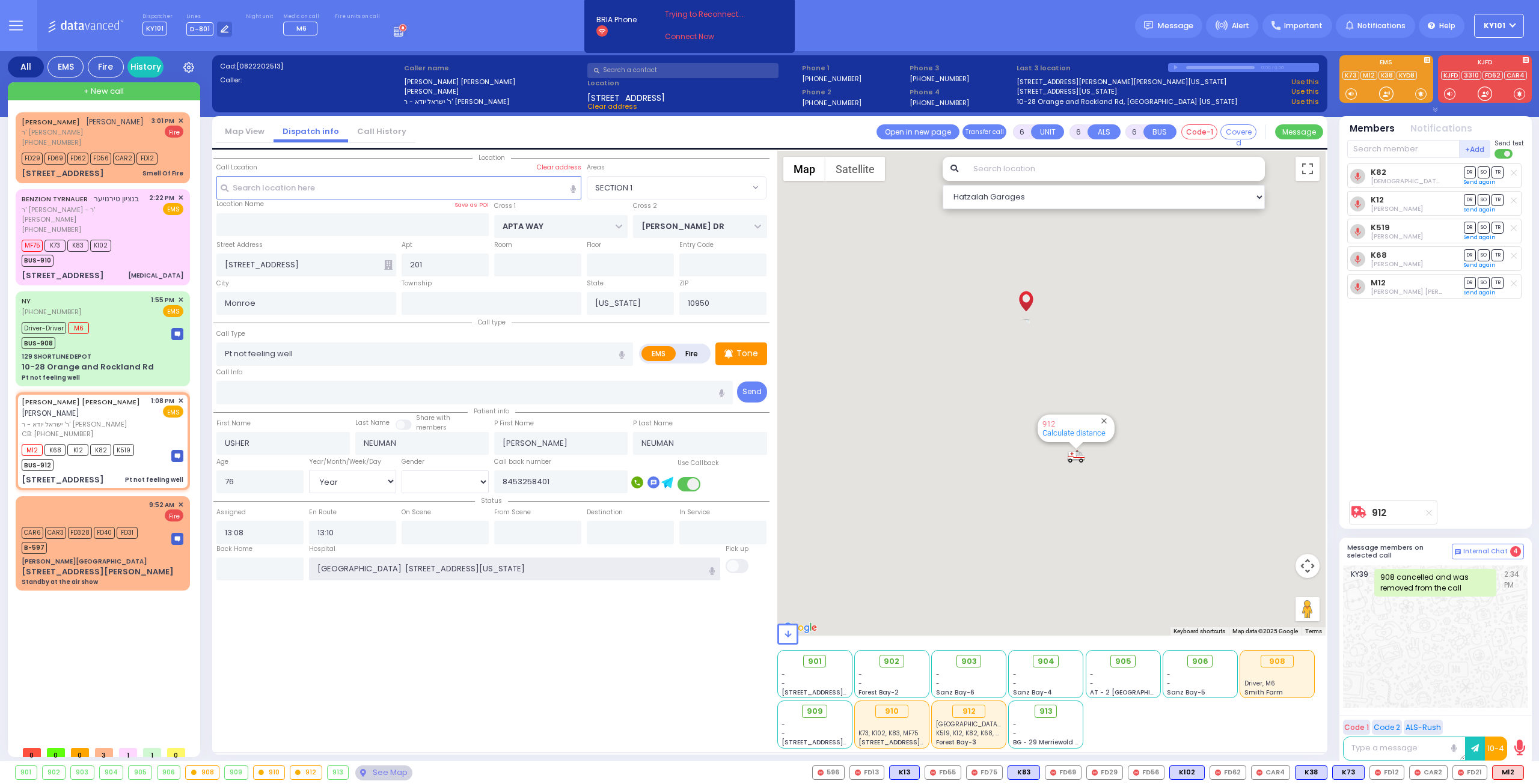
click at [469, 561] on input "[GEOGRAPHIC_DATA] [STREET_ADDRESS][US_STATE]" at bounding box center [514, 569] width 412 height 23
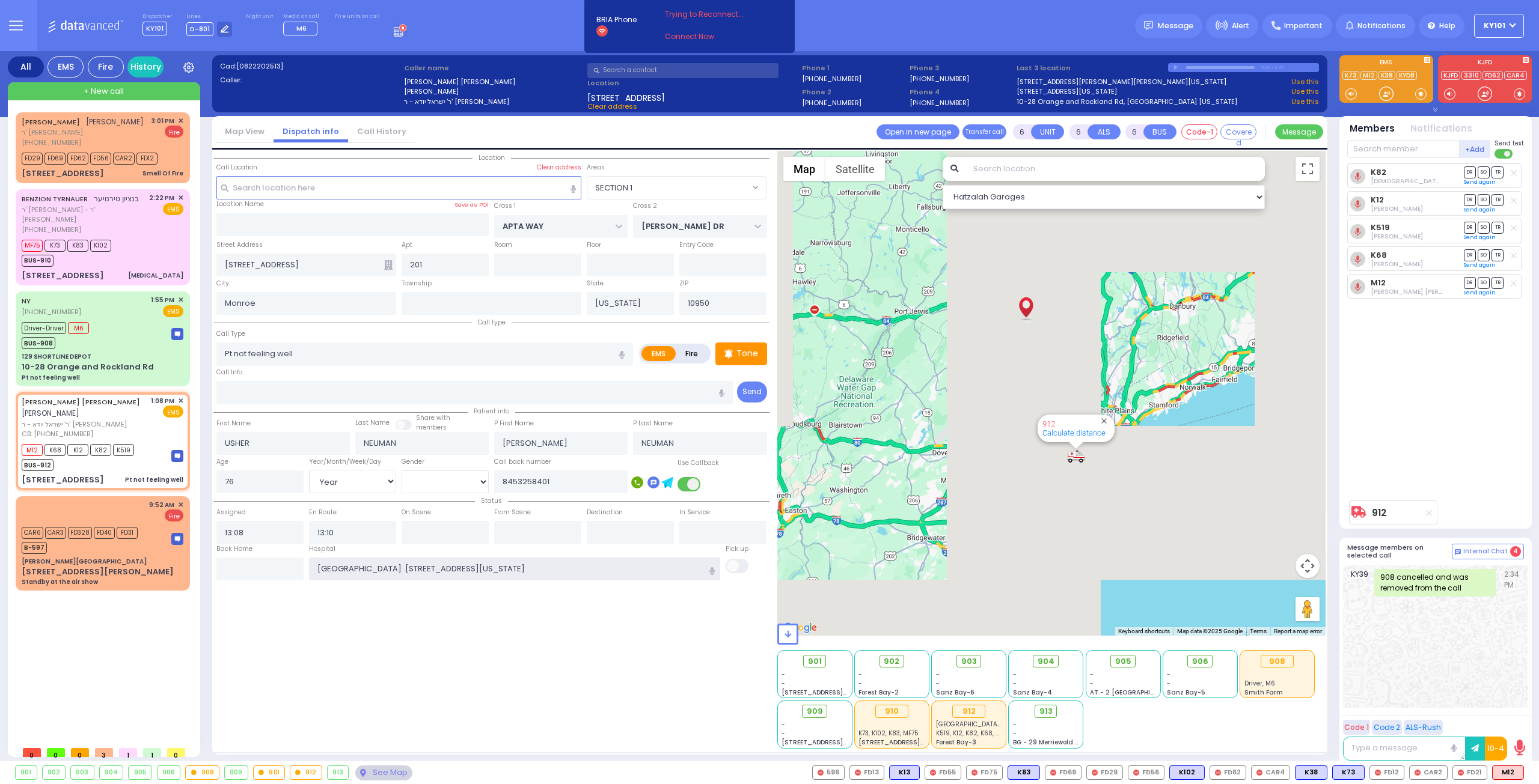
click at [469, 561] on input "[GEOGRAPHIC_DATA] [STREET_ADDRESS][US_STATE]" at bounding box center [514, 569] width 412 height 23
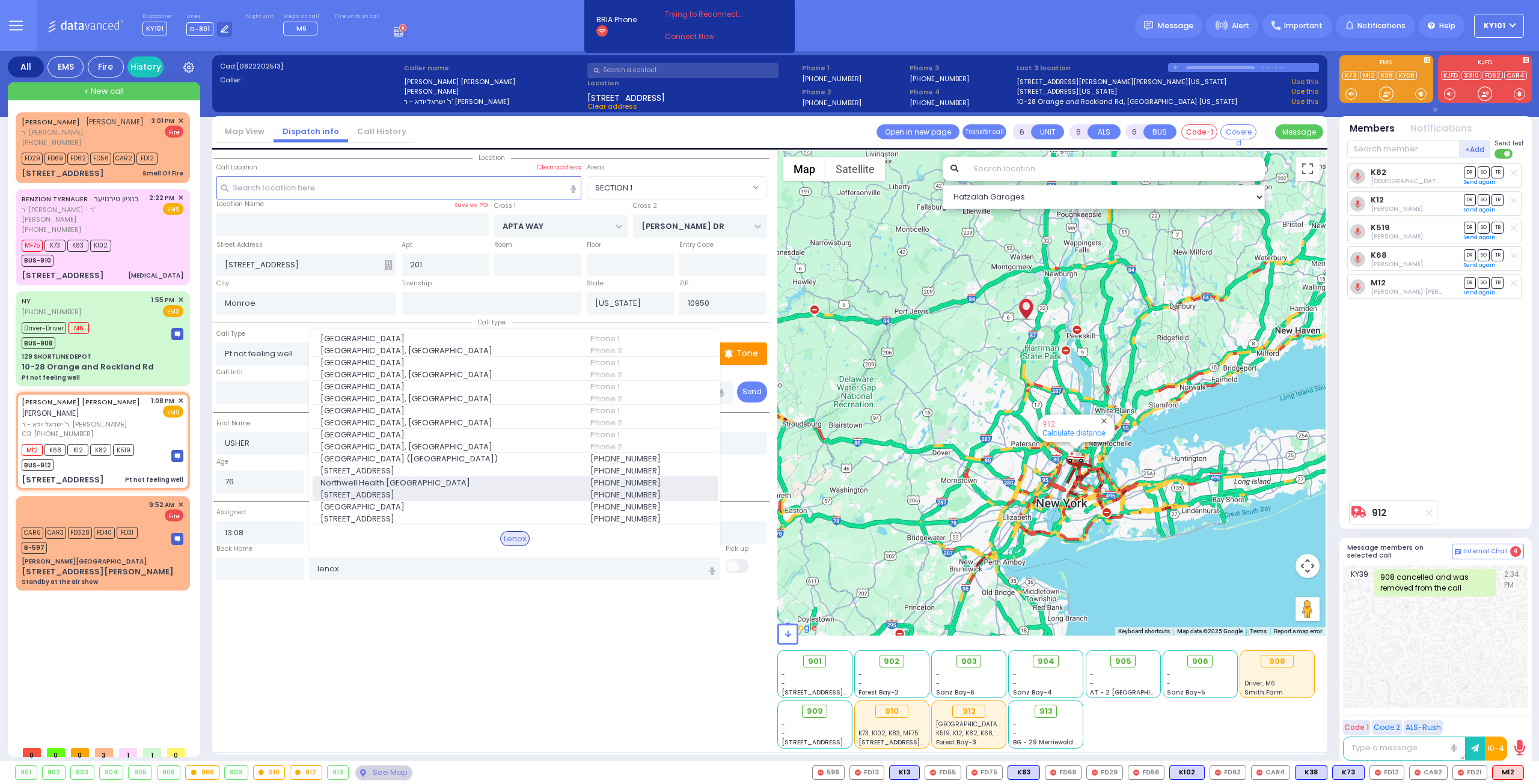
click at [495, 477] on span "Northwell Health [GEOGRAPHIC_DATA]" at bounding box center [448, 483] width 256 height 12
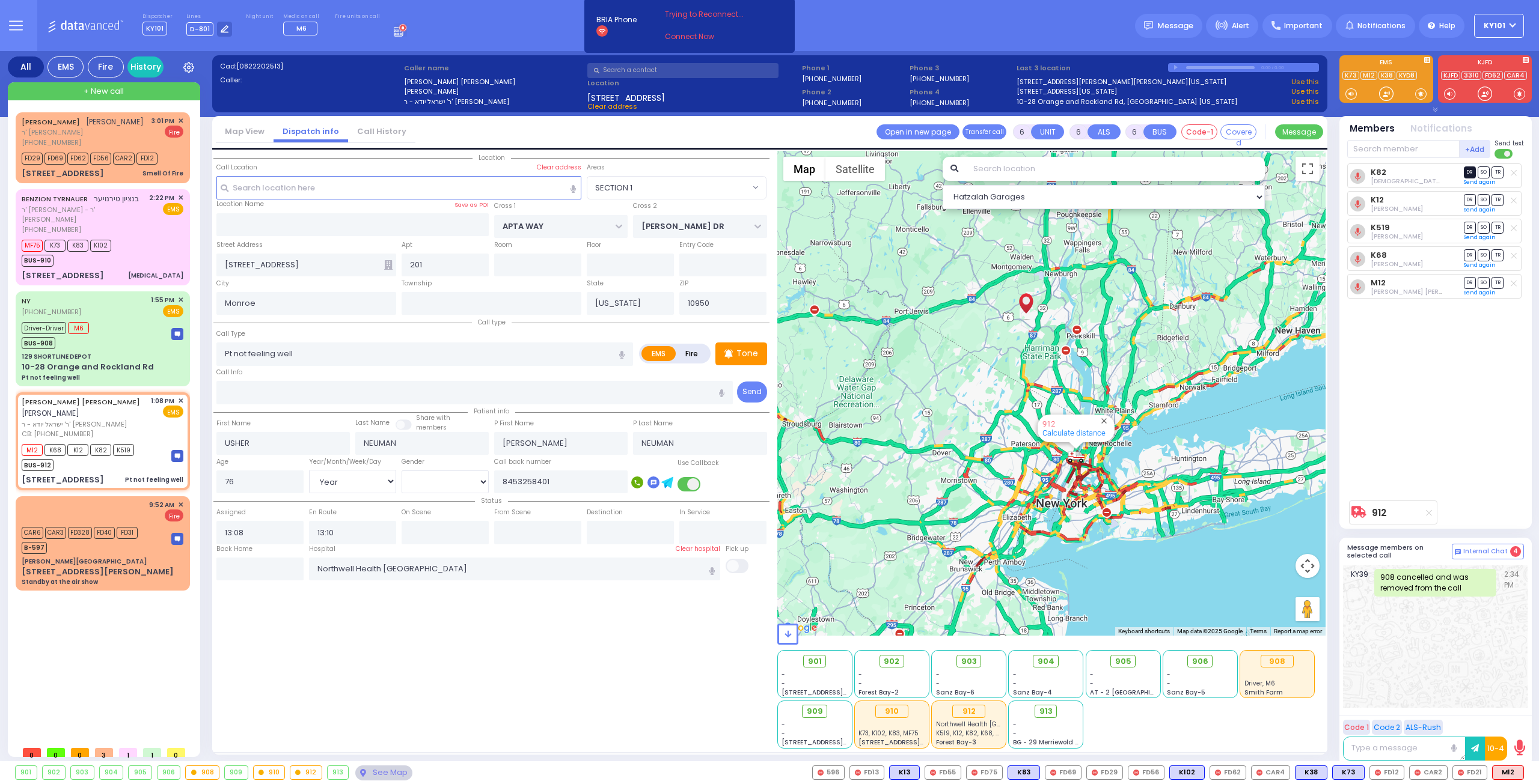
click at [1470, 174] on span "DR" at bounding box center [1470, 171] width 12 height 11
click at [1495, 224] on span "TR" at bounding box center [1497, 227] width 12 height 11
click at [1502, 282] on span "TR" at bounding box center [1497, 282] width 12 height 11
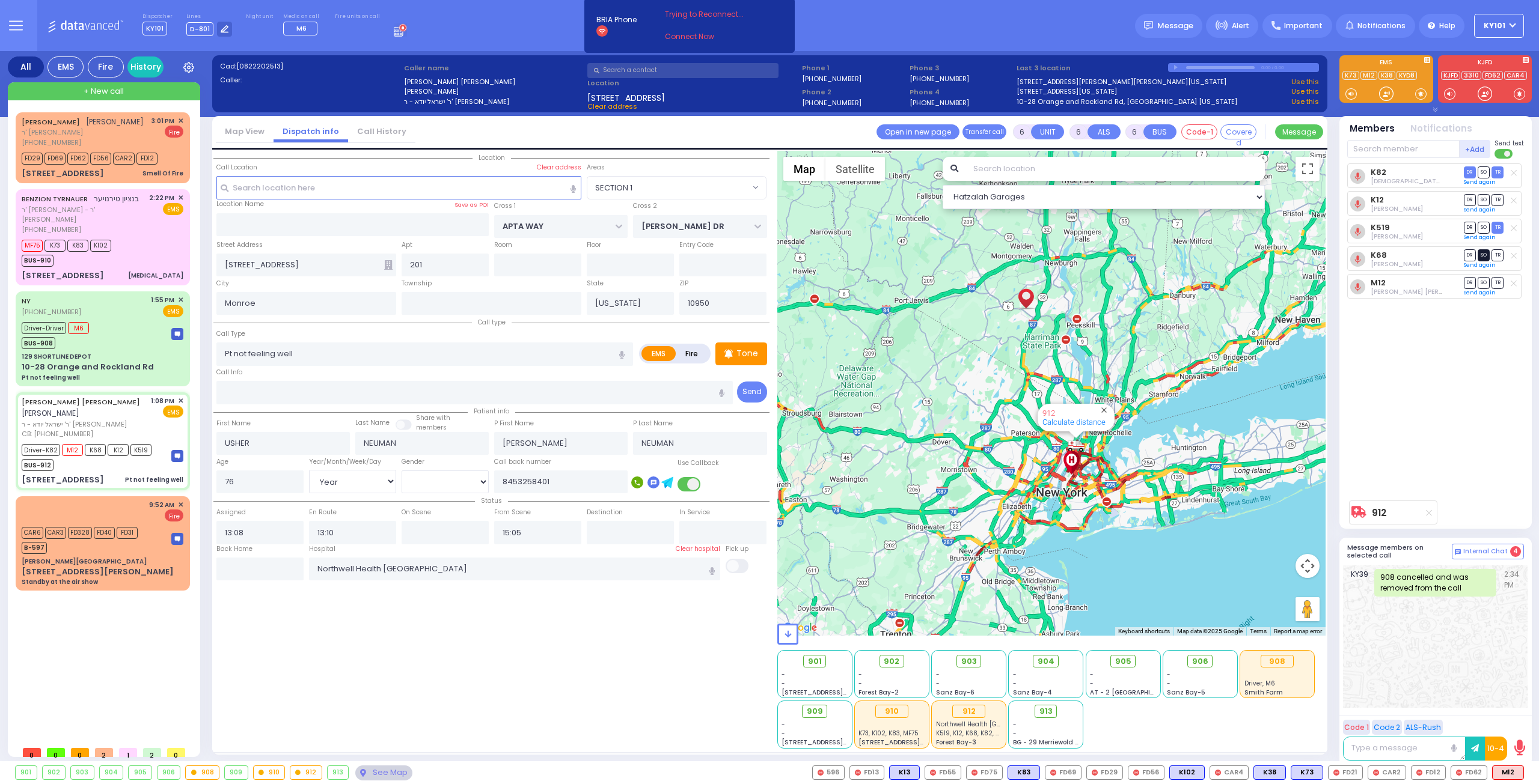
click at [1484, 249] on span "SO" at bounding box center [1484, 254] width 12 height 11
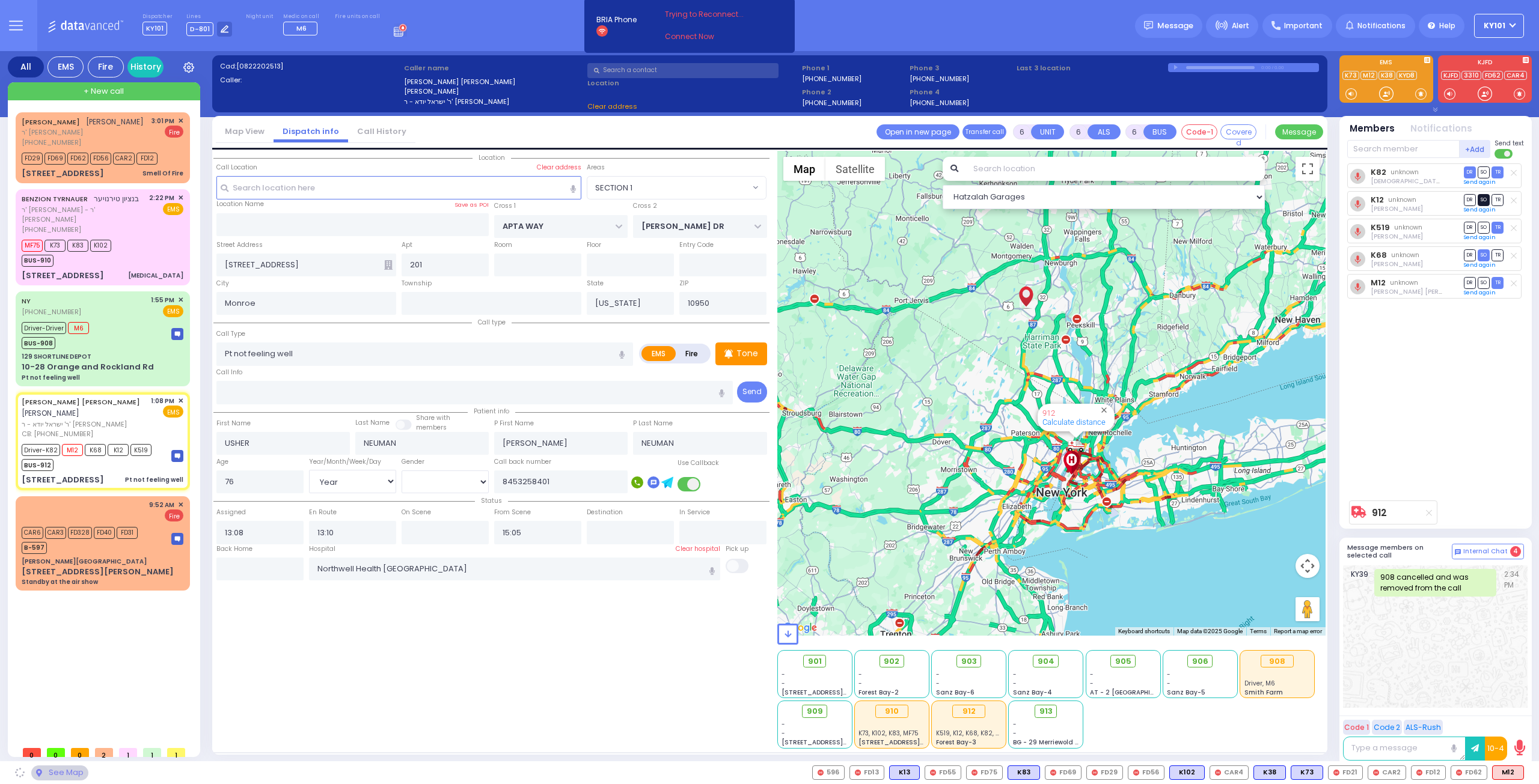
click at [1484, 200] on span "SO" at bounding box center [1484, 200] width 12 height 11
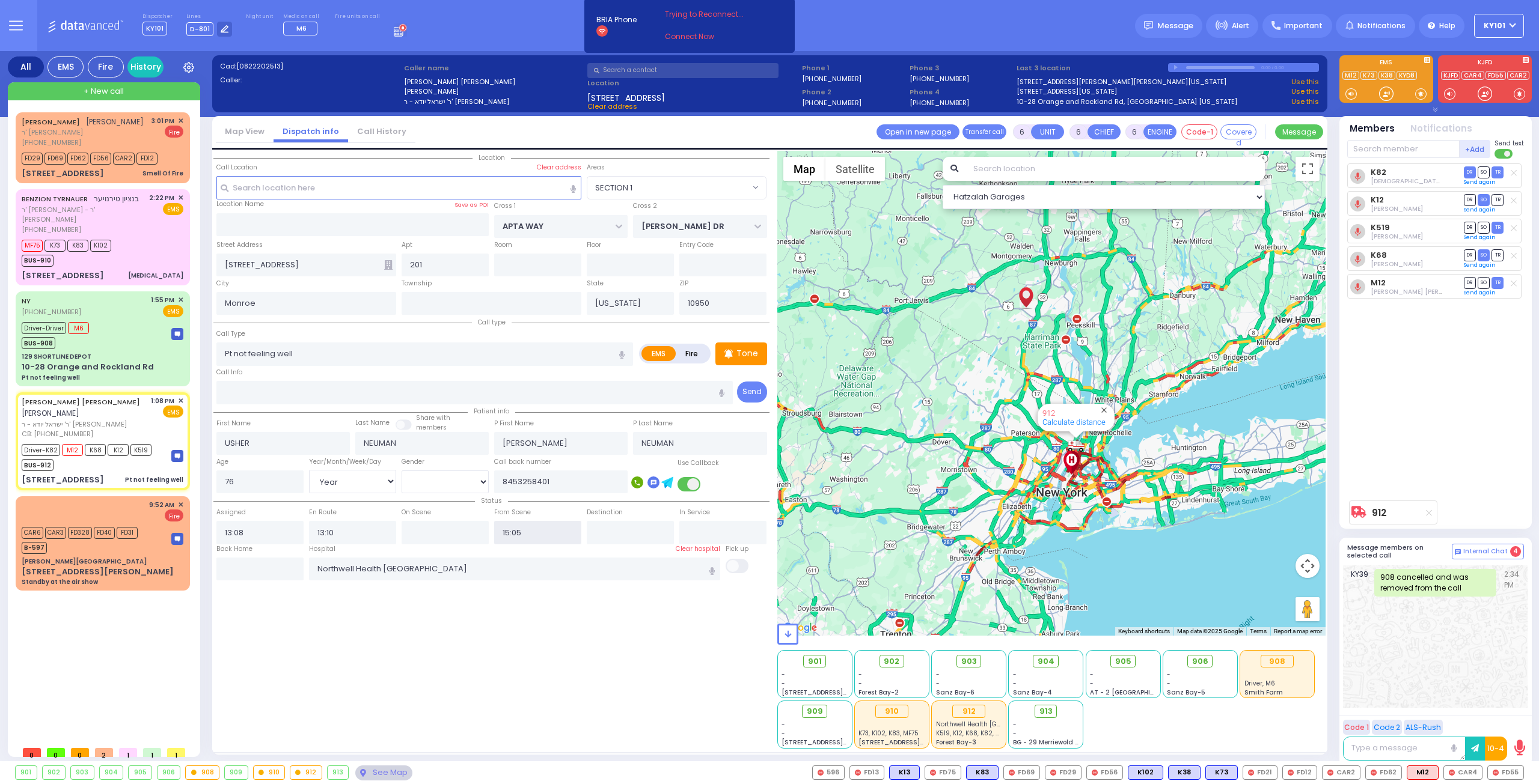
drag, startPoint x: 548, startPoint y: 529, endPoint x: 461, endPoint y: 527, distance: 87.0
click at [461, 527] on div "Status Assigned 13:08 En Route 13:10 15:05" at bounding box center [492, 519] width 556 height 50
click at [461, 529] on input "text" at bounding box center [445, 532] width 87 height 23
click at [89, 361] on div "10-28 Orange and Rockland Rd" at bounding box center [87, 367] width 132 height 12
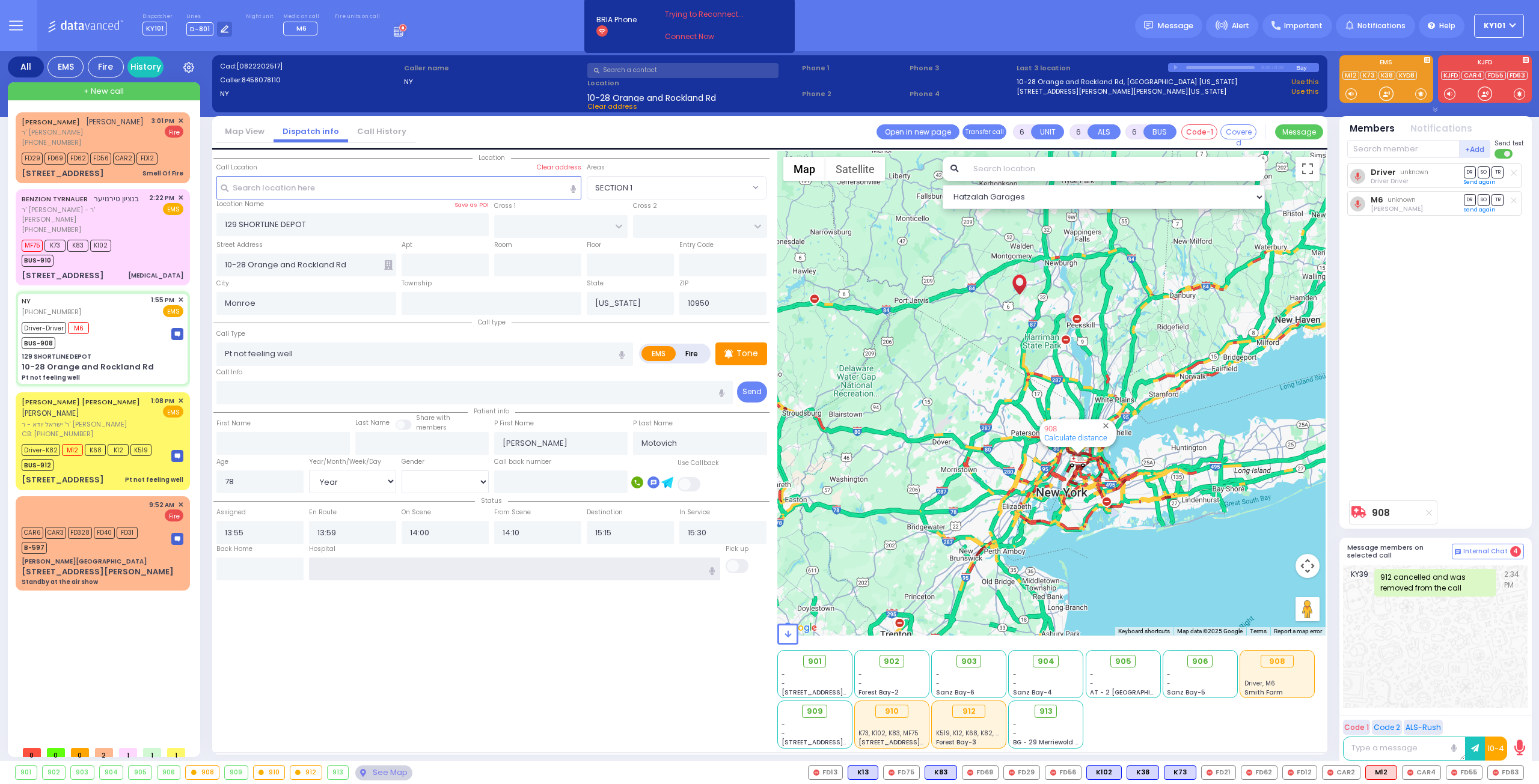
click at [470, 561] on input "text" at bounding box center [514, 569] width 412 height 23
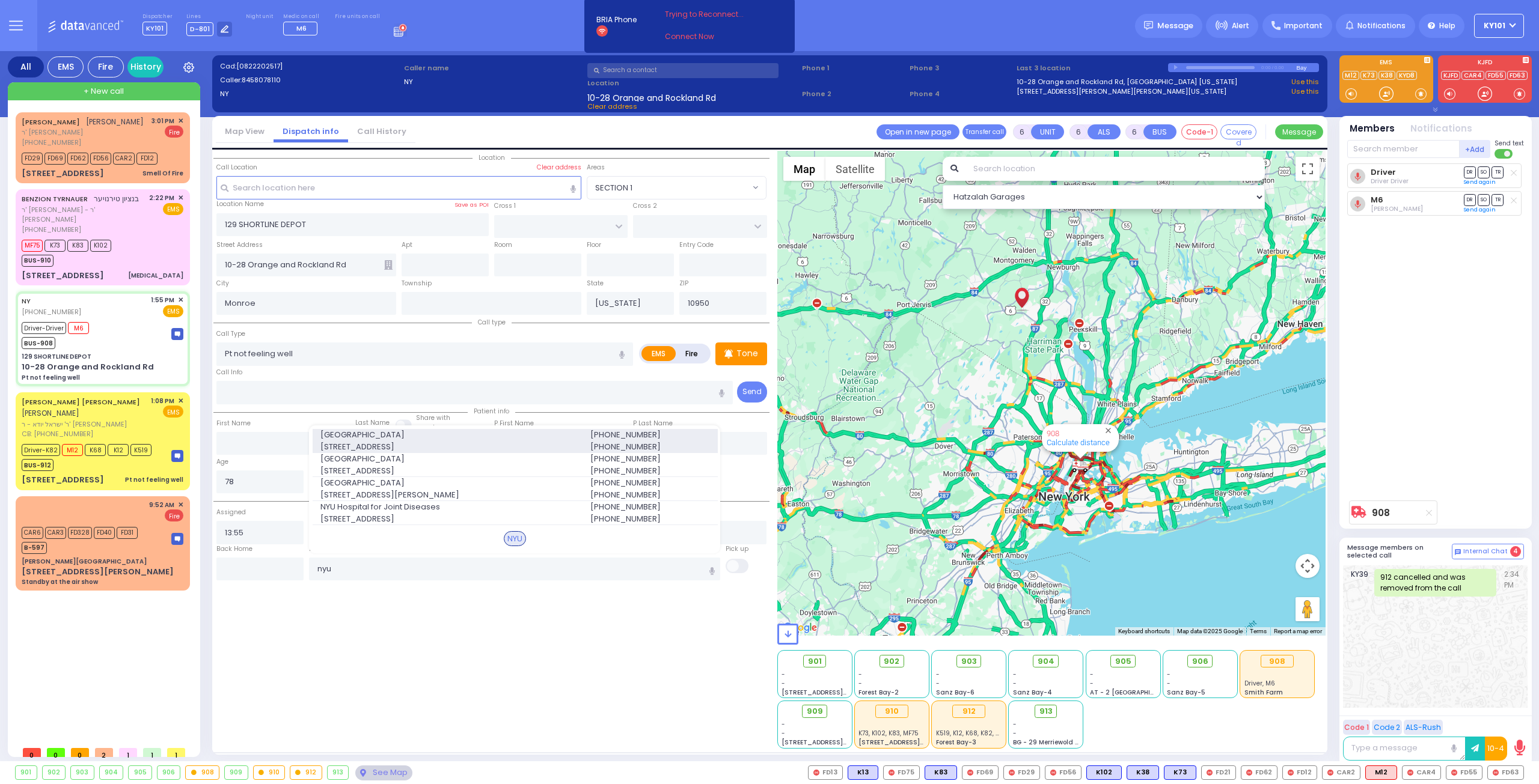
click at [505, 438] on span "[GEOGRAPHIC_DATA]" at bounding box center [448, 435] width 256 height 12
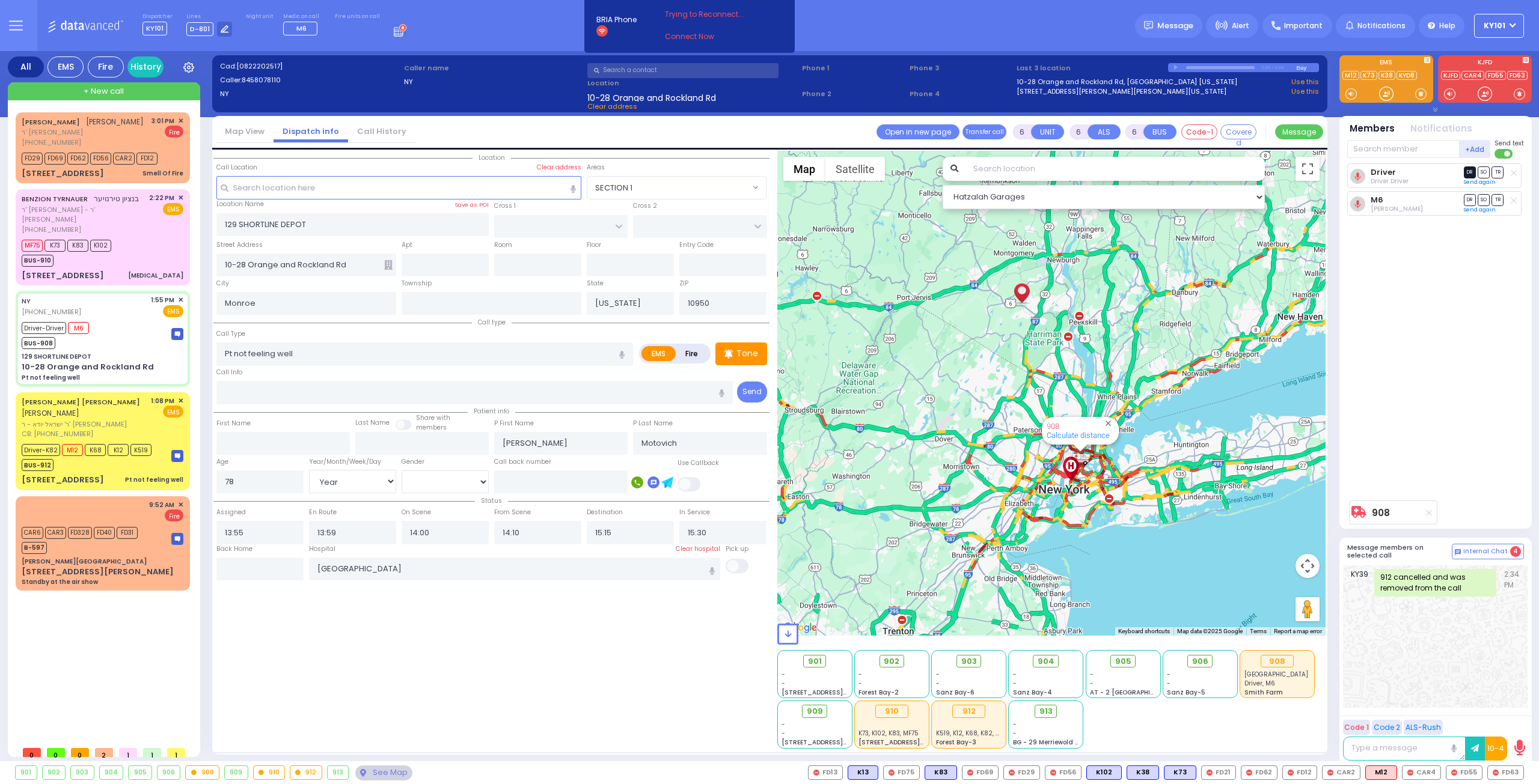
click at [1465, 172] on span "DR" at bounding box center [1470, 171] width 12 height 11
click at [1495, 200] on span "TR" at bounding box center [1497, 200] width 12 height 11
click at [102, 252] on div "BUS-910" at bounding box center [66, 259] width 89 height 15
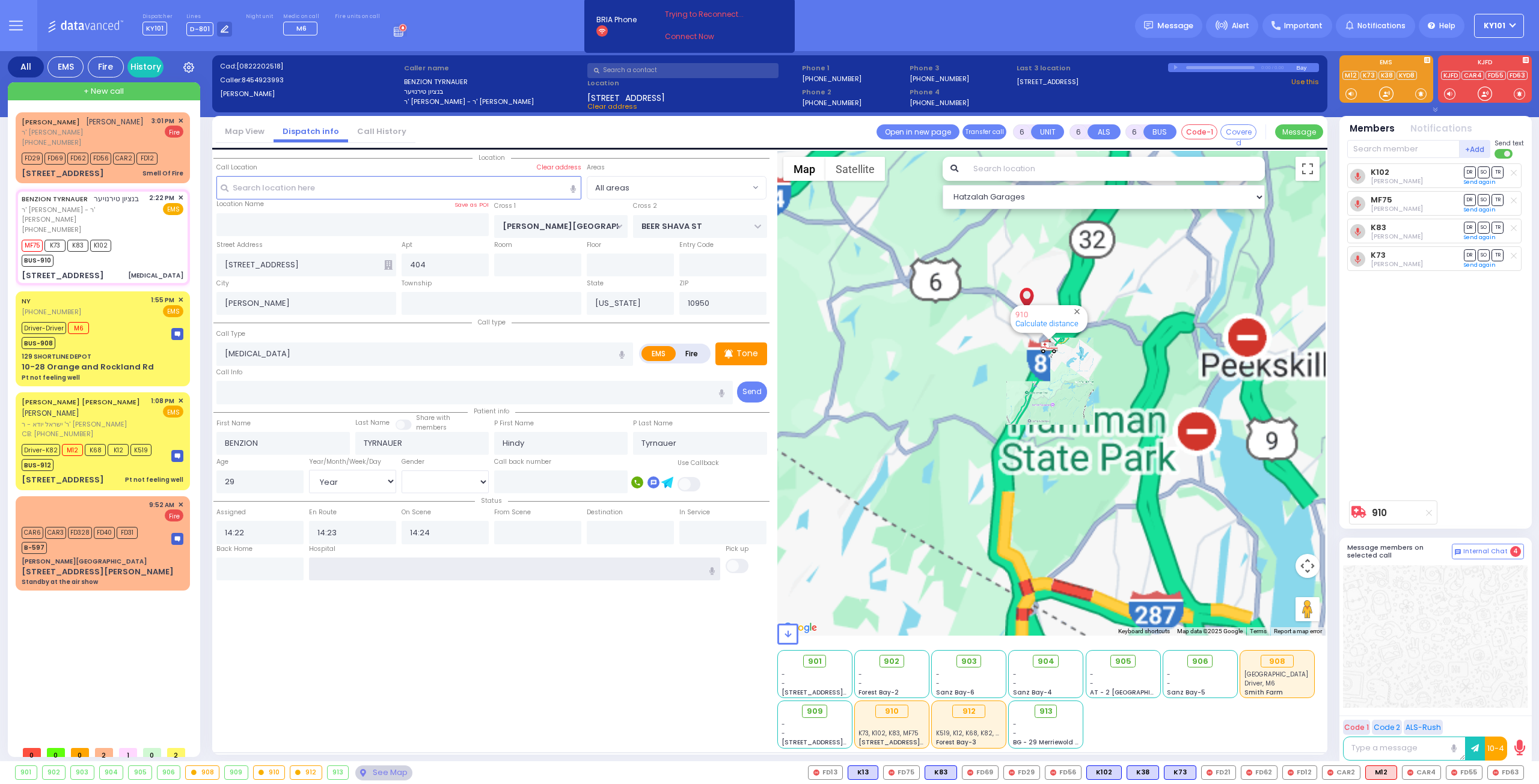
click at [446, 567] on input "text" at bounding box center [514, 569] width 412 height 23
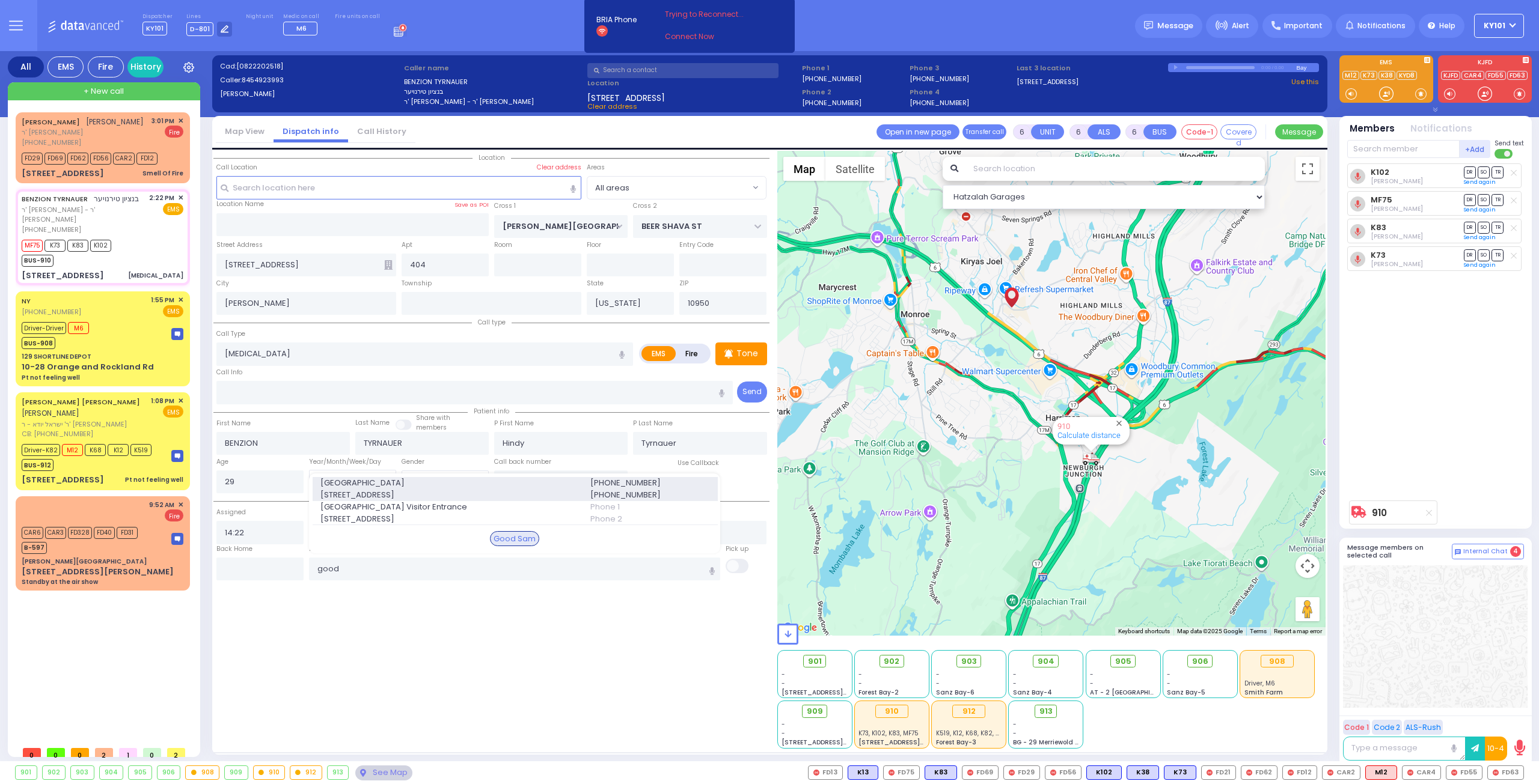
click at [520, 489] on span "[STREET_ADDRESS]" at bounding box center [448, 495] width 256 height 12
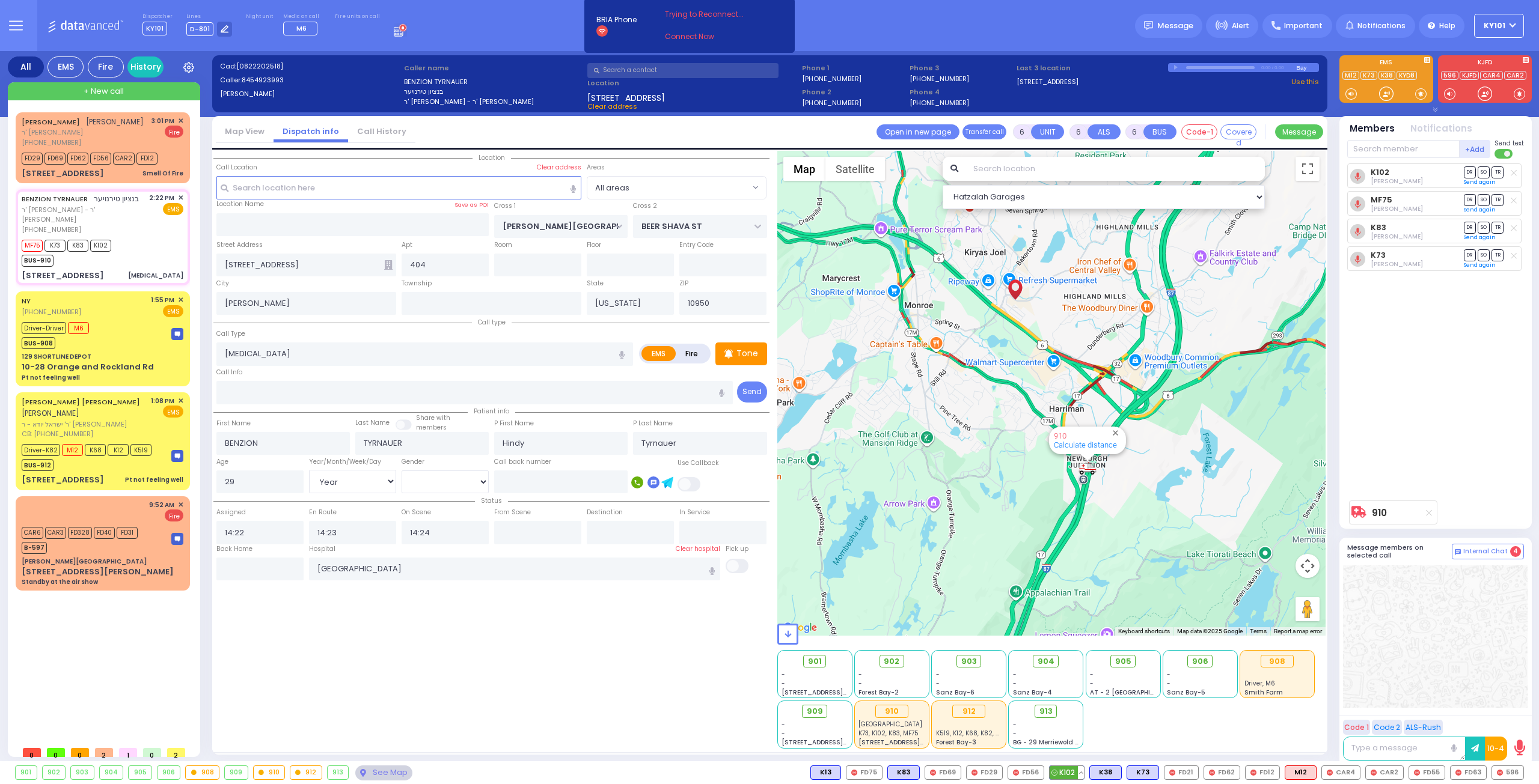
click at [1084, 768] on button at bounding box center [1081, 773] width 6 height 13
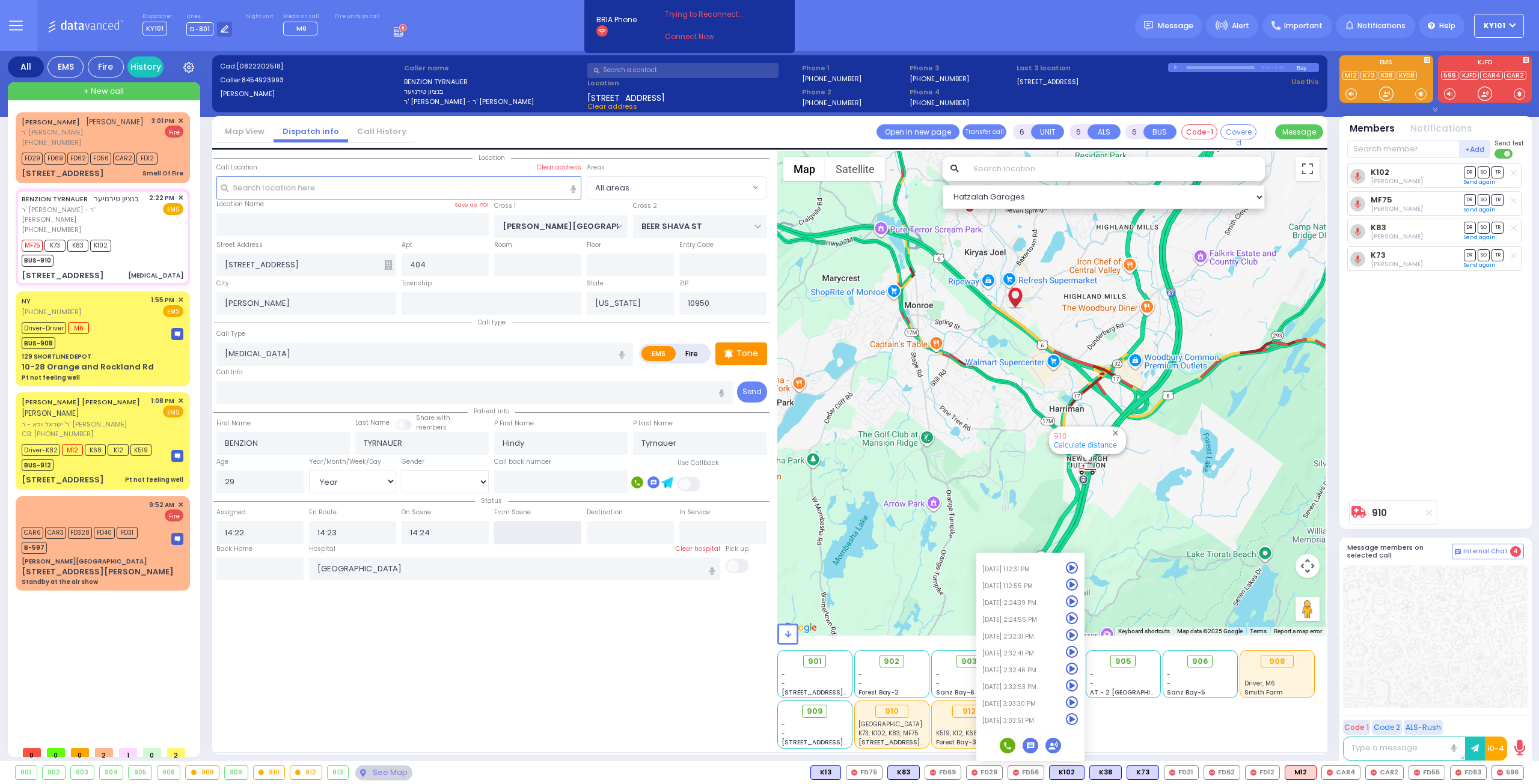
click at [520, 526] on input "text" at bounding box center [537, 532] width 87 height 23
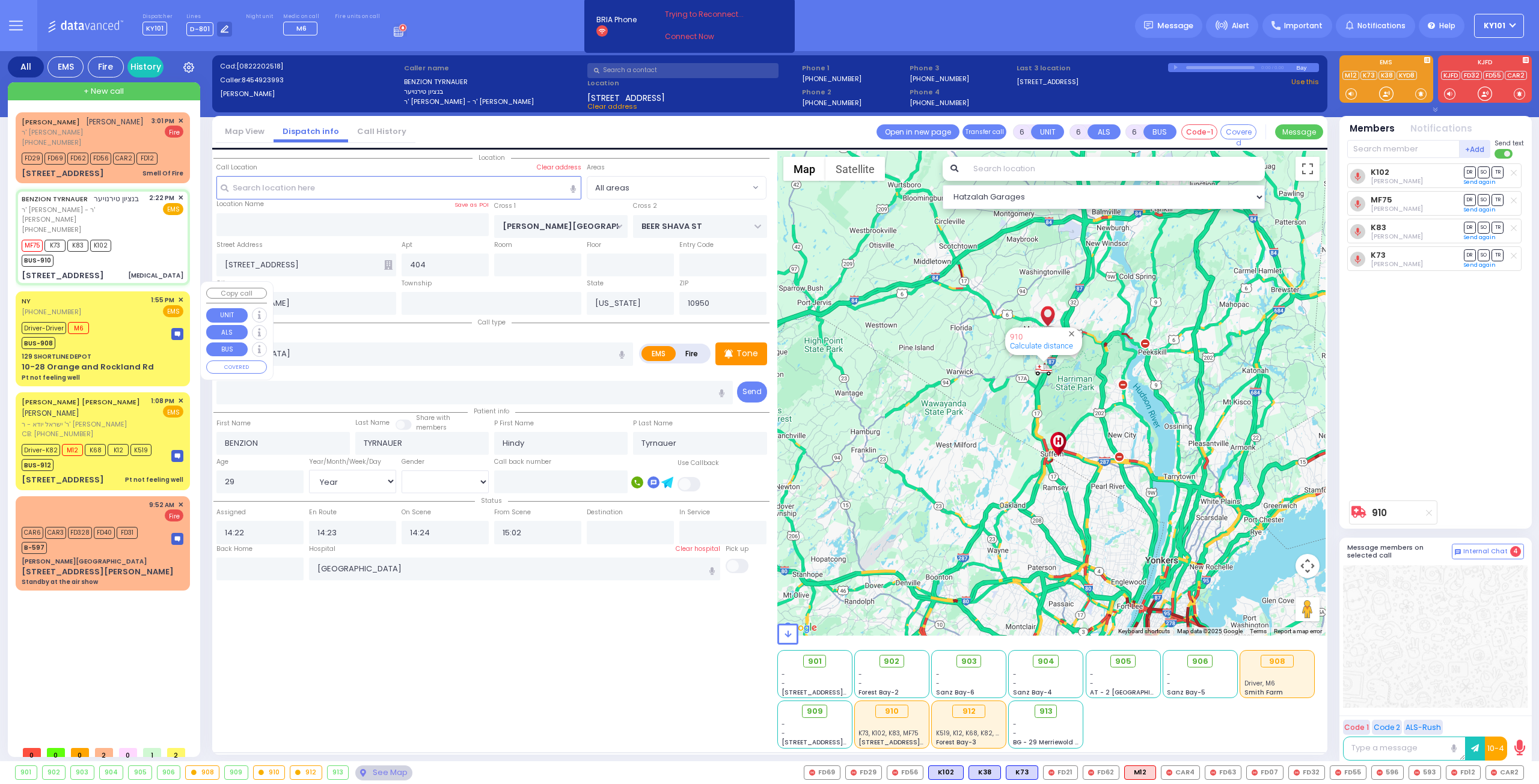
click at [118, 319] on div "Driver-Driver M6 BUS-908" at bounding box center [102, 334] width 162 height 30
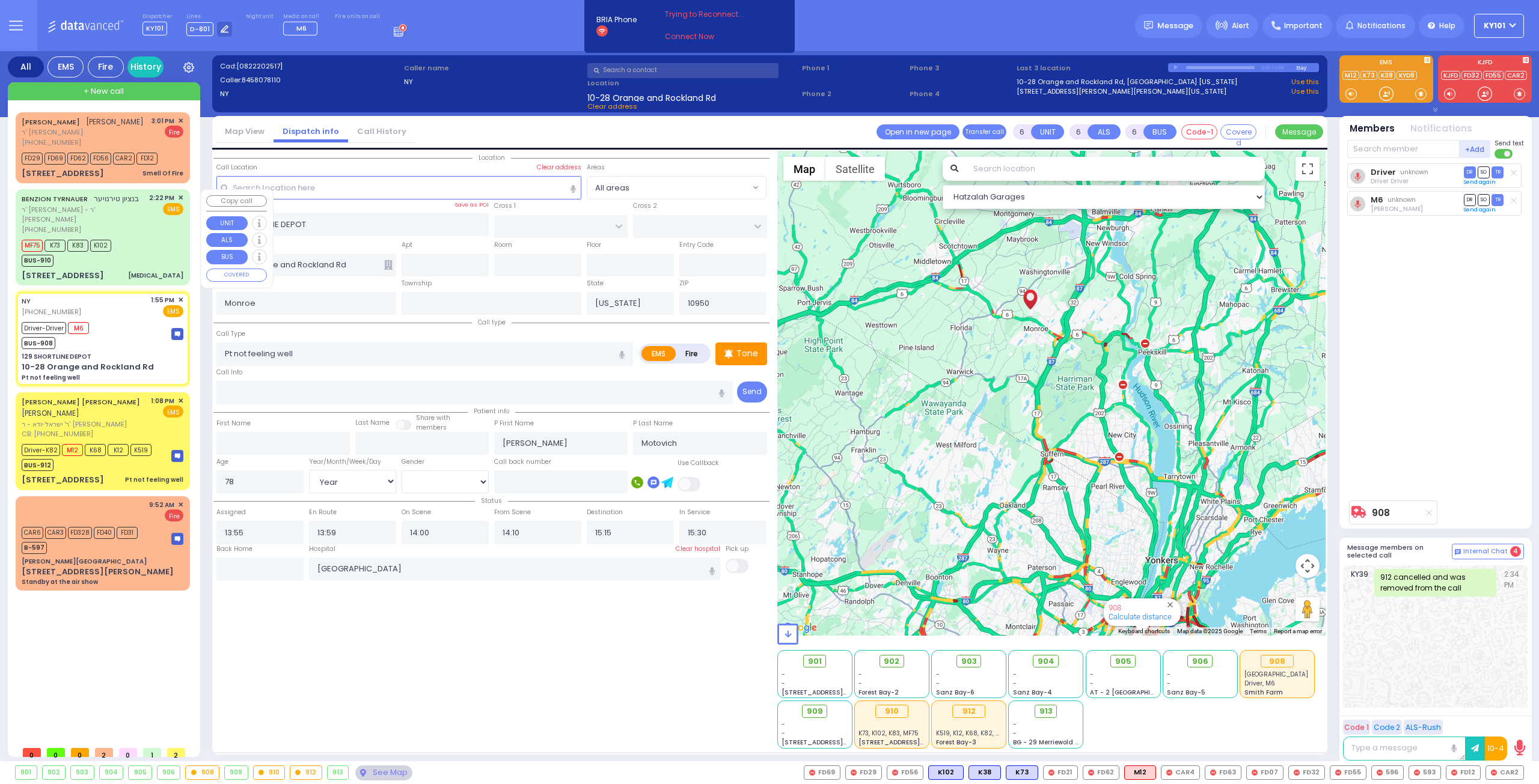
click at [123, 249] on div "MF75 K73 K83 K102 BUS-910" at bounding box center [102, 251] width 162 height 30
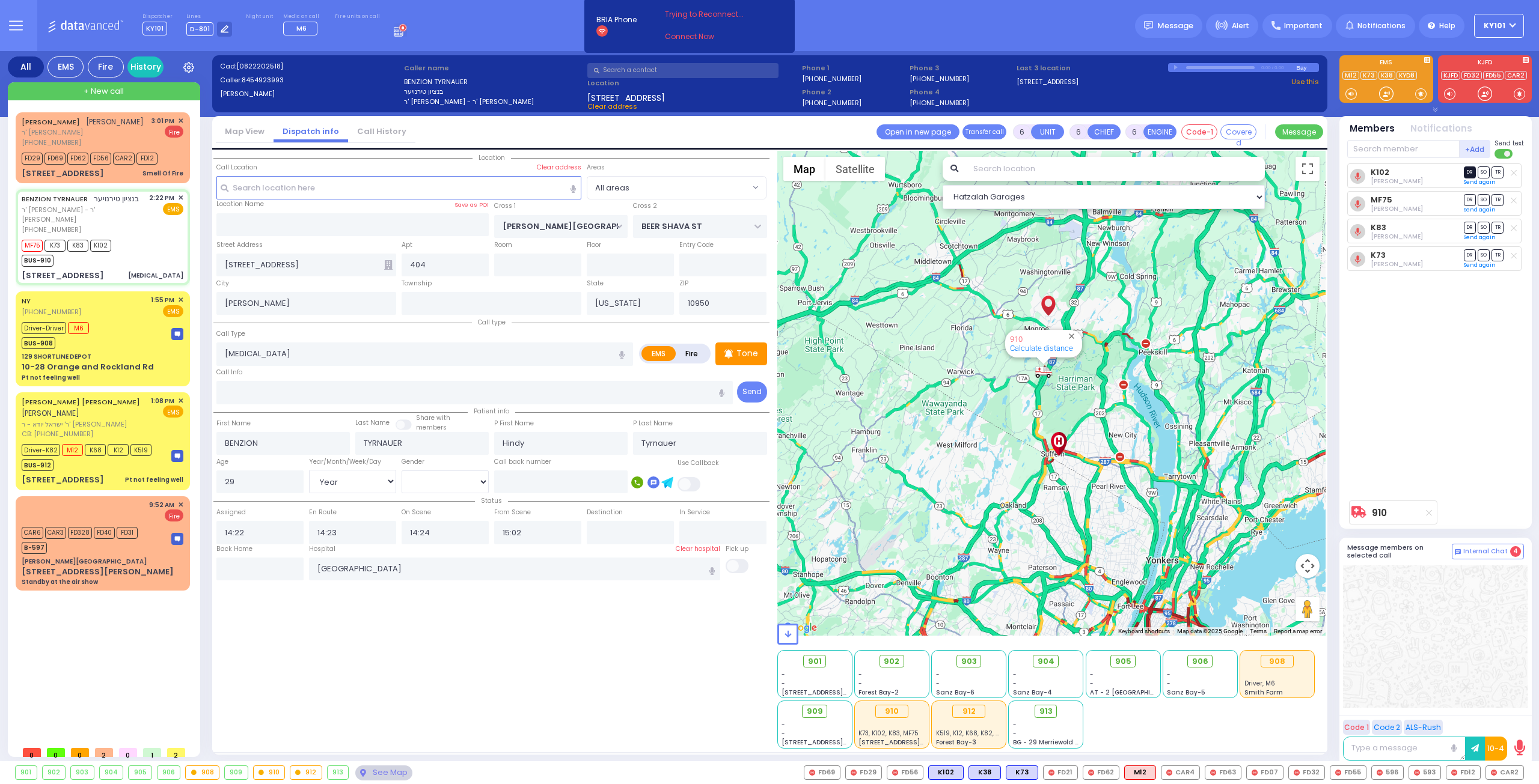
click at [1469, 170] on span "DR" at bounding box center [1470, 171] width 12 height 11
click at [1495, 253] on span "TR" at bounding box center [1497, 254] width 12 height 11
click at [1484, 224] on span "SO" at bounding box center [1484, 227] width 12 height 11
click at [1481, 198] on span "SO" at bounding box center [1484, 200] width 12 height 11
click at [117, 127] on span "ר' [PERSON_NAME]" at bounding box center [82, 132] width 122 height 10
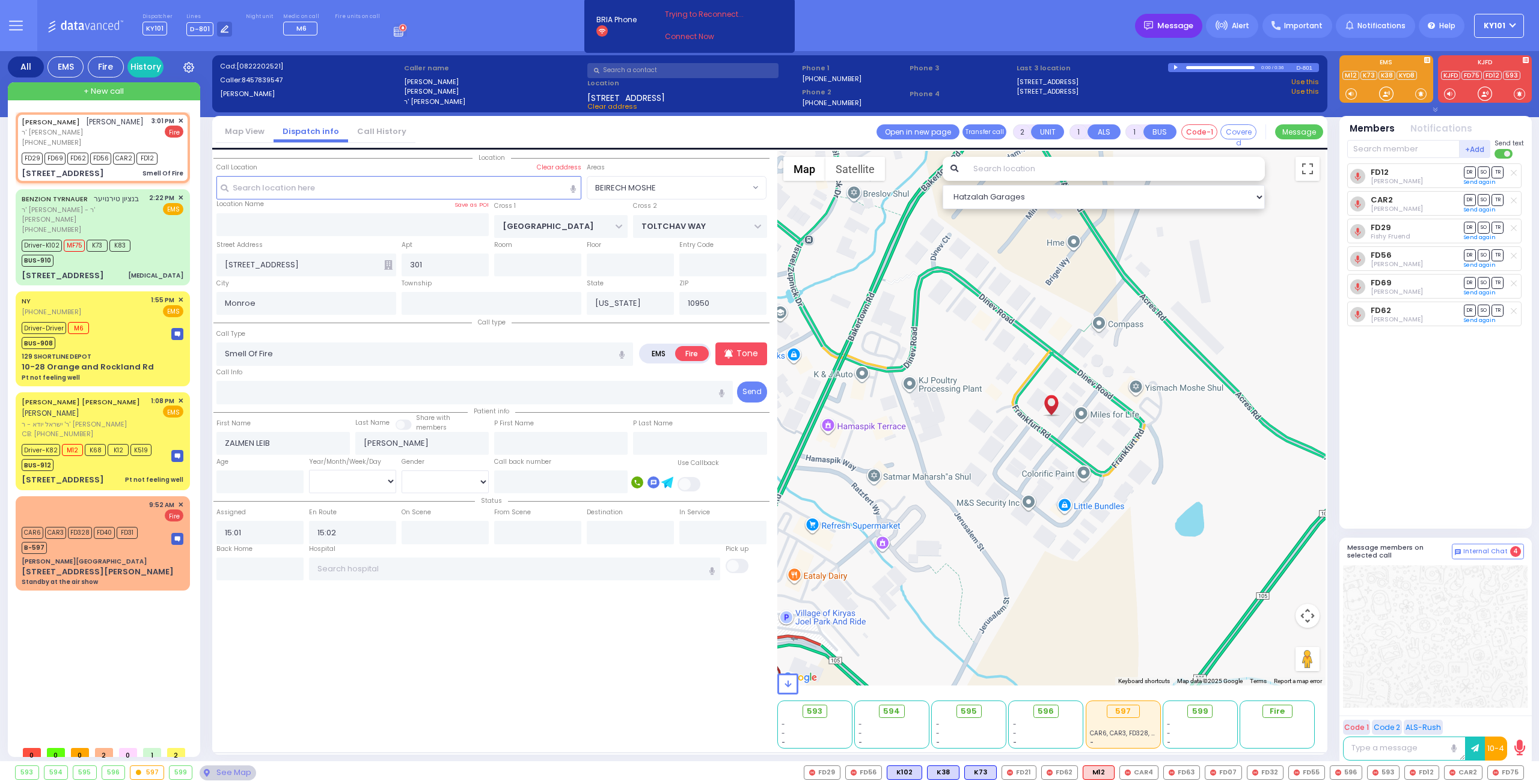
click at [1188, 24] on span "Message" at bounding box center [1175, 26] width 36 height 12
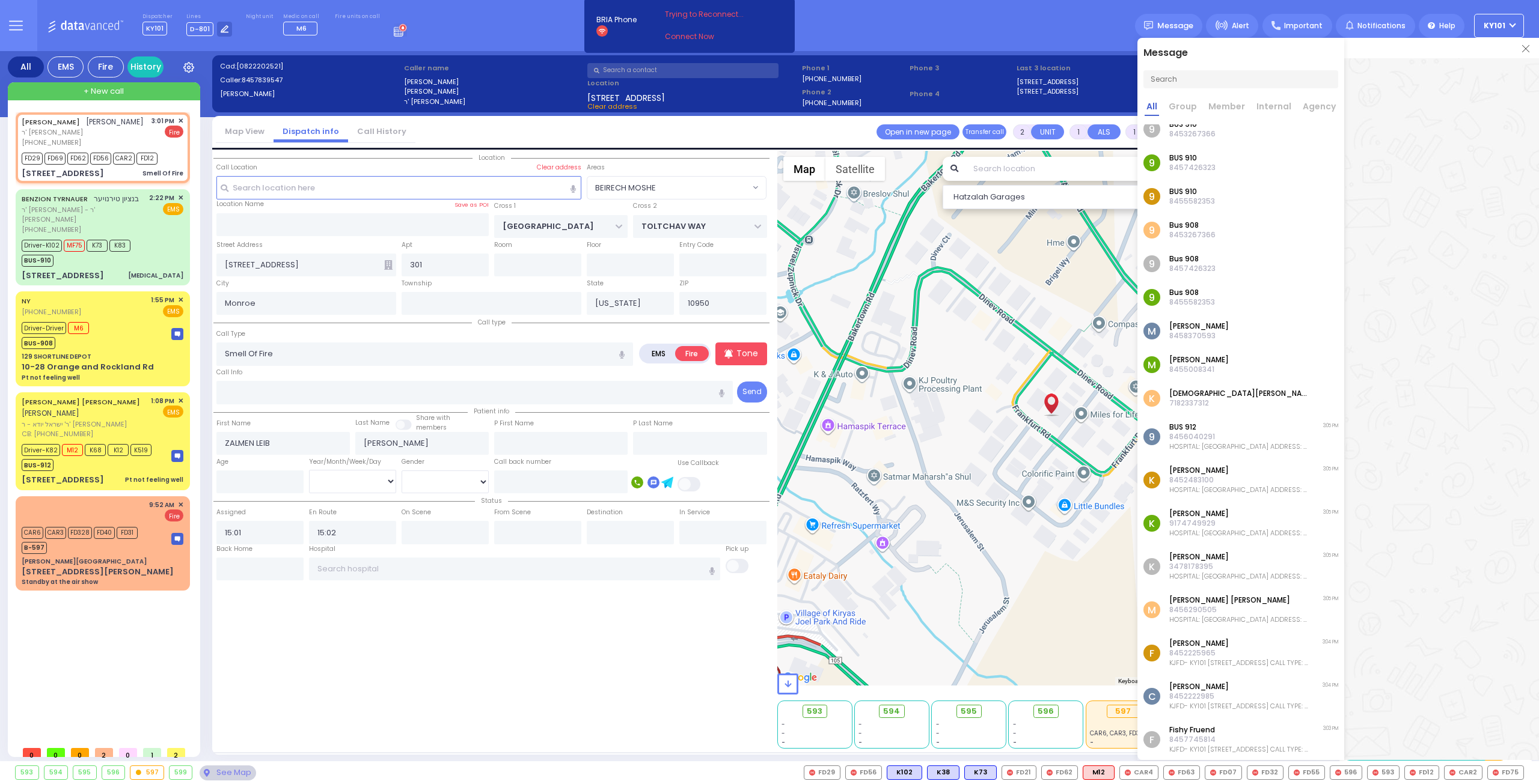
scroll to position [417, 0]
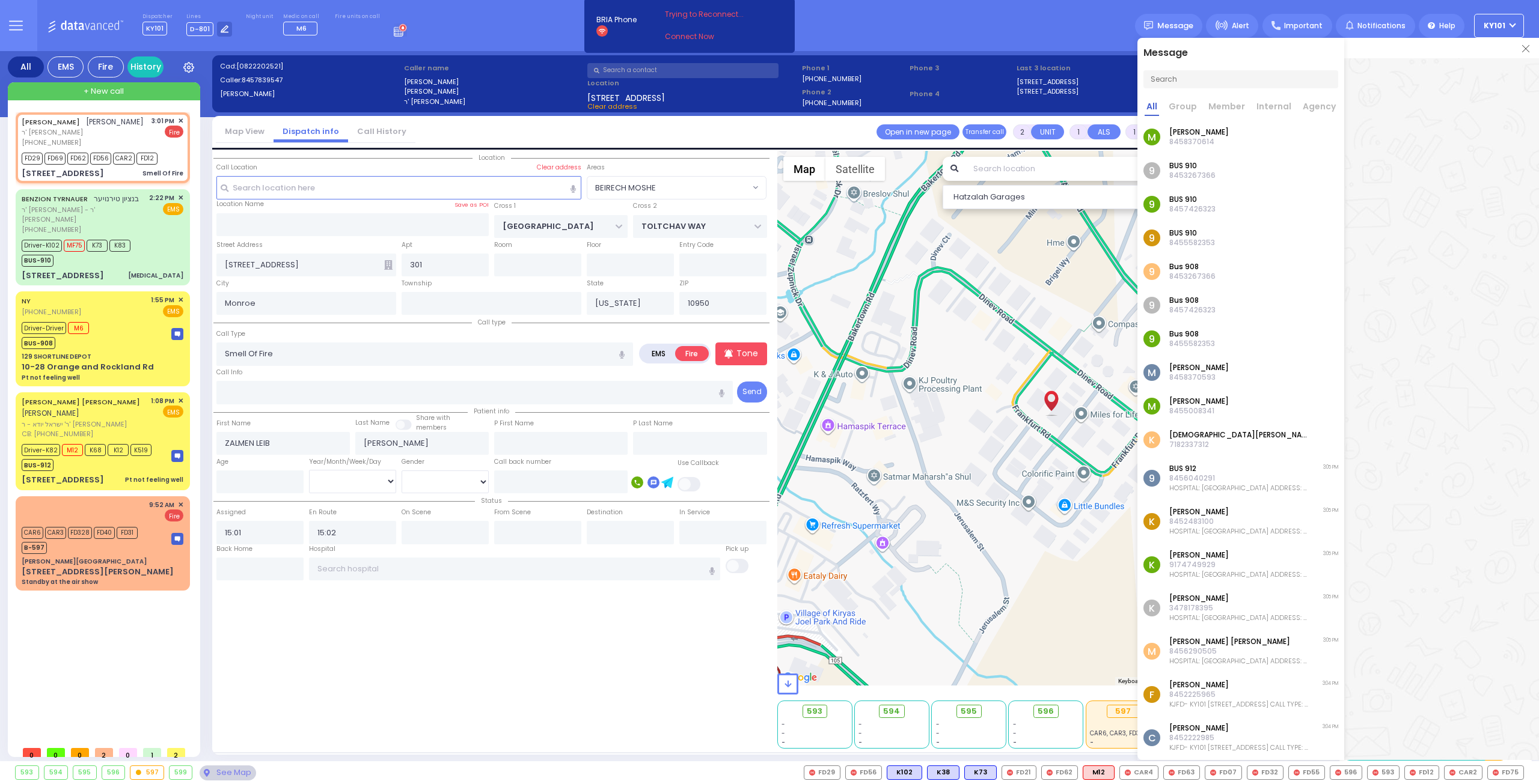
click at [1208, 565] on p "9174749929" at bounding box center [1238, 565] width 140 height 10
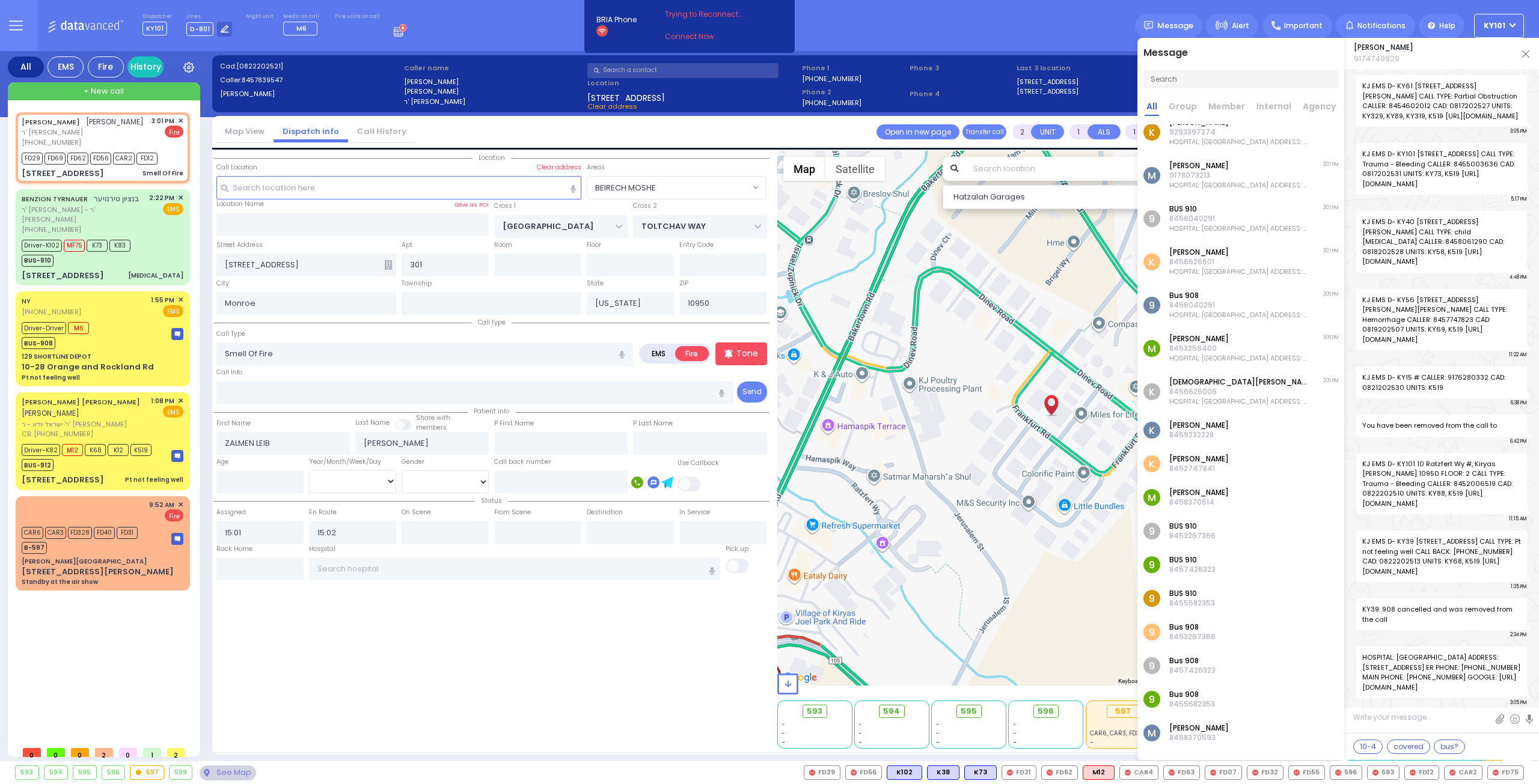
scroll to position [0, 0]
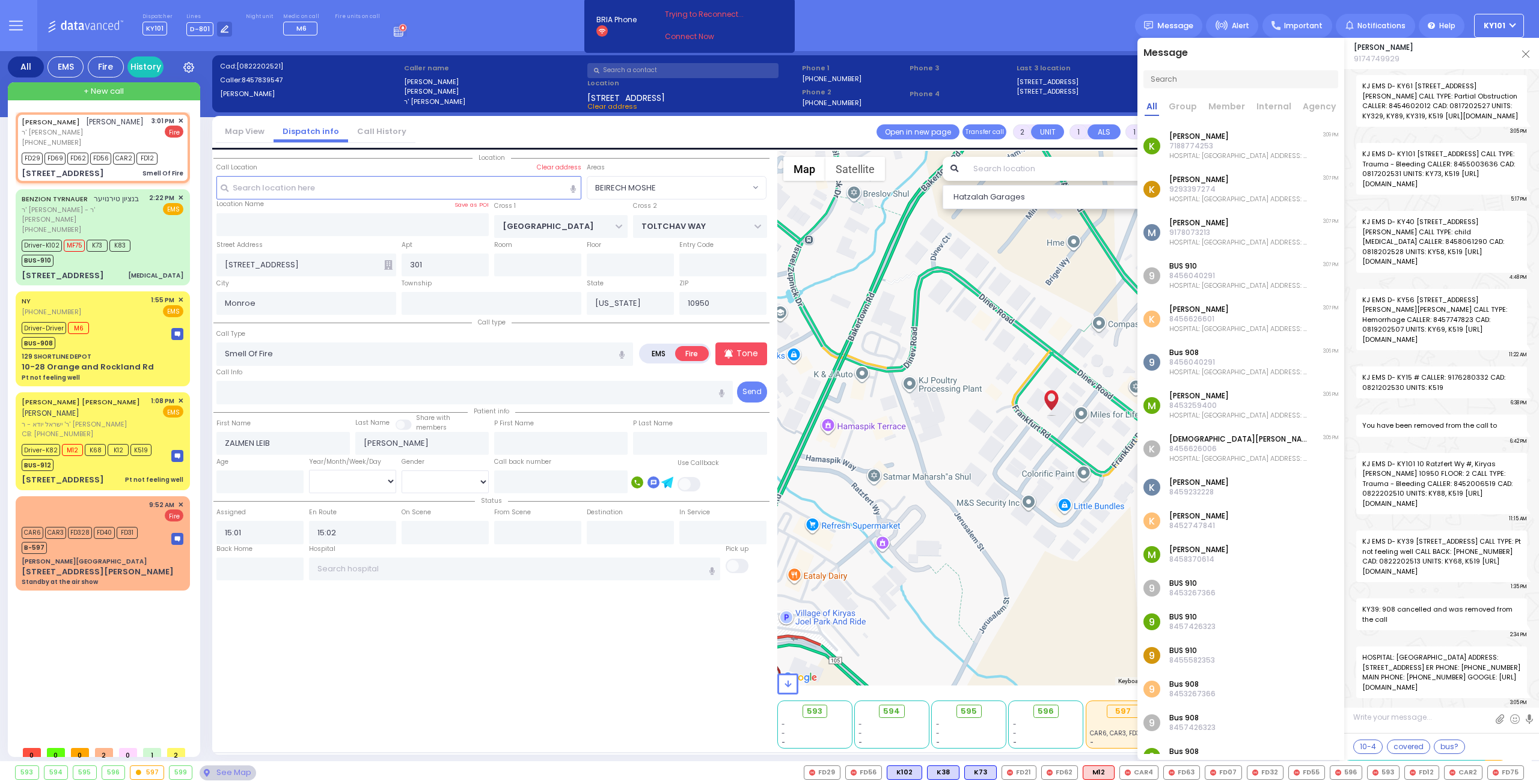
click at [1240, 327] on p "HOSPITAL: [GEOGRAPHIC_DATA] ADDRESS: [STREET_ADDRESS] ER PHONE: [PHONE_NUMBER] …" at bounding box center [1238, 328] width 140 height 10
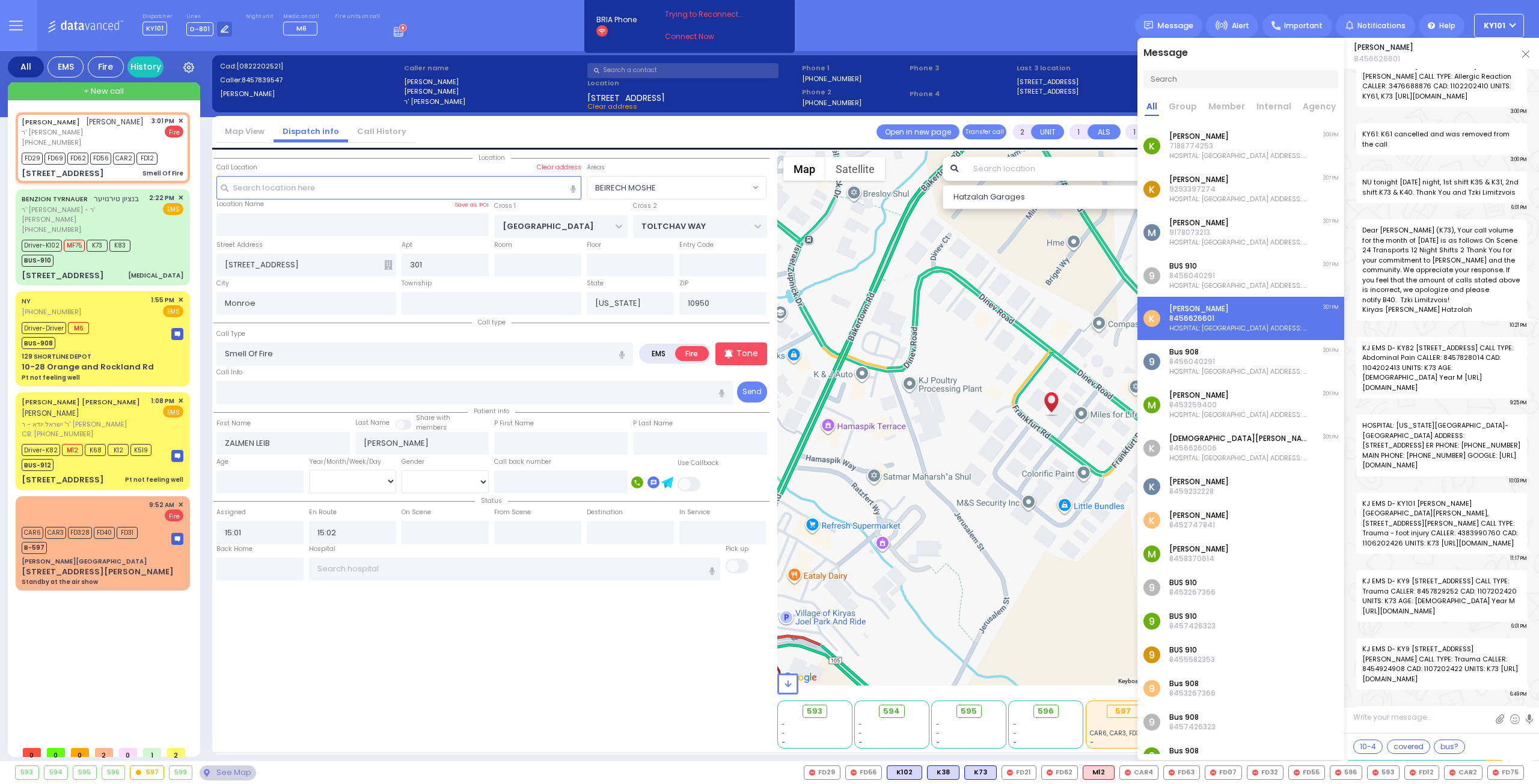
scroll to position [42790, 0]
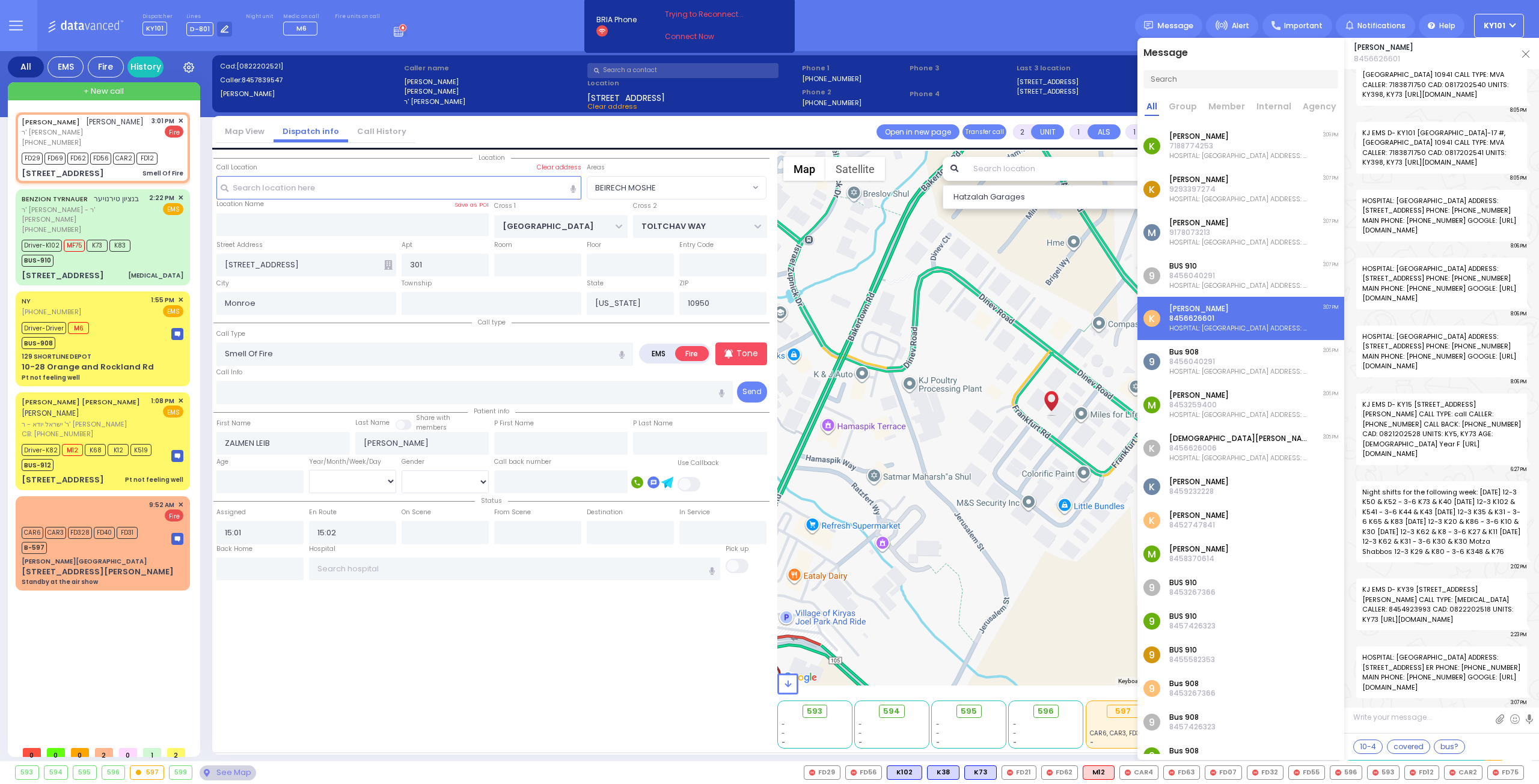
click at [1267, 149] on p "7188774253" at bounding box center [1238, 146] width 140 height 10
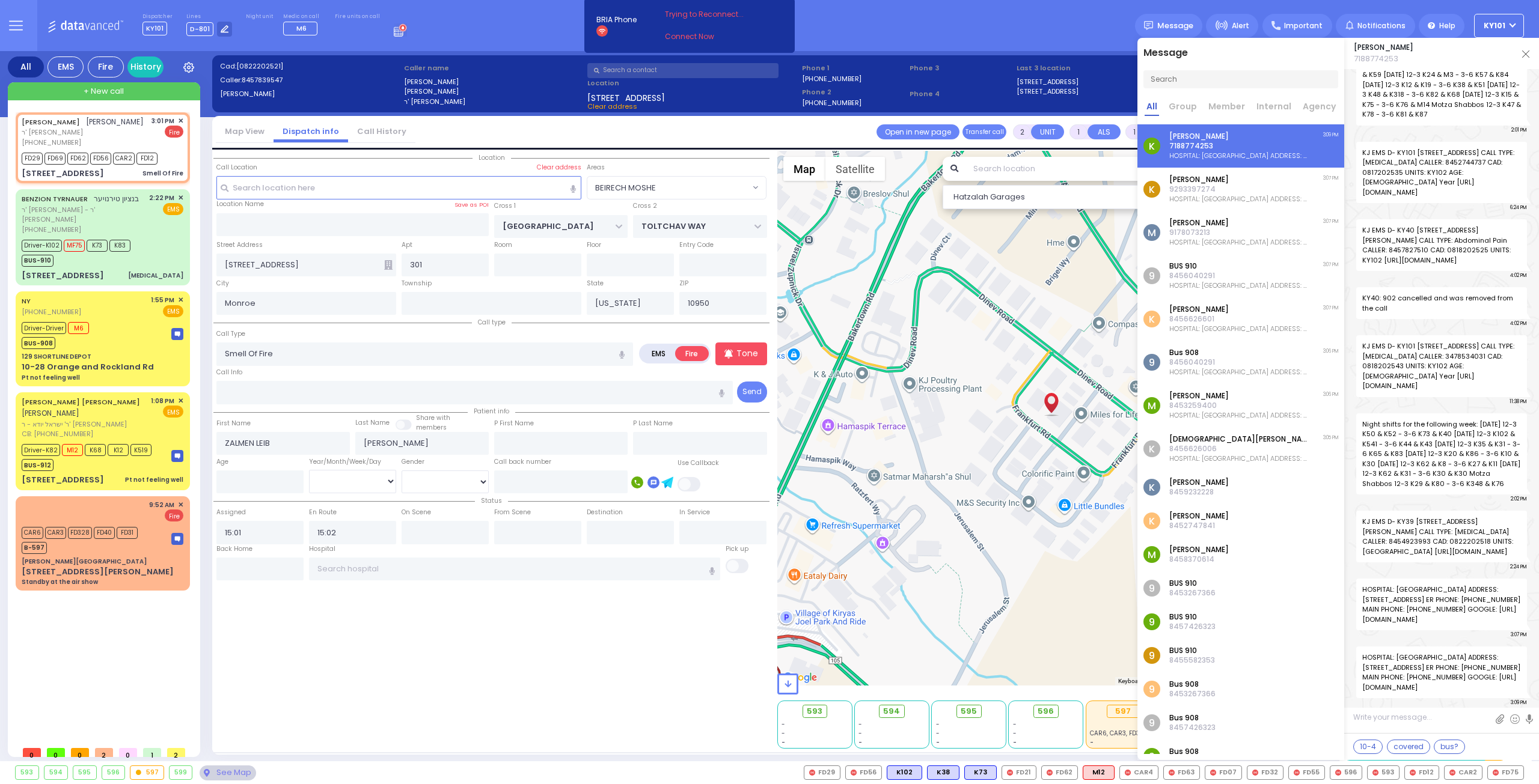
scroll to position [27886, 0]
click at [1526, 56] on img at bounding box center [1526, 54] width 7 height 7
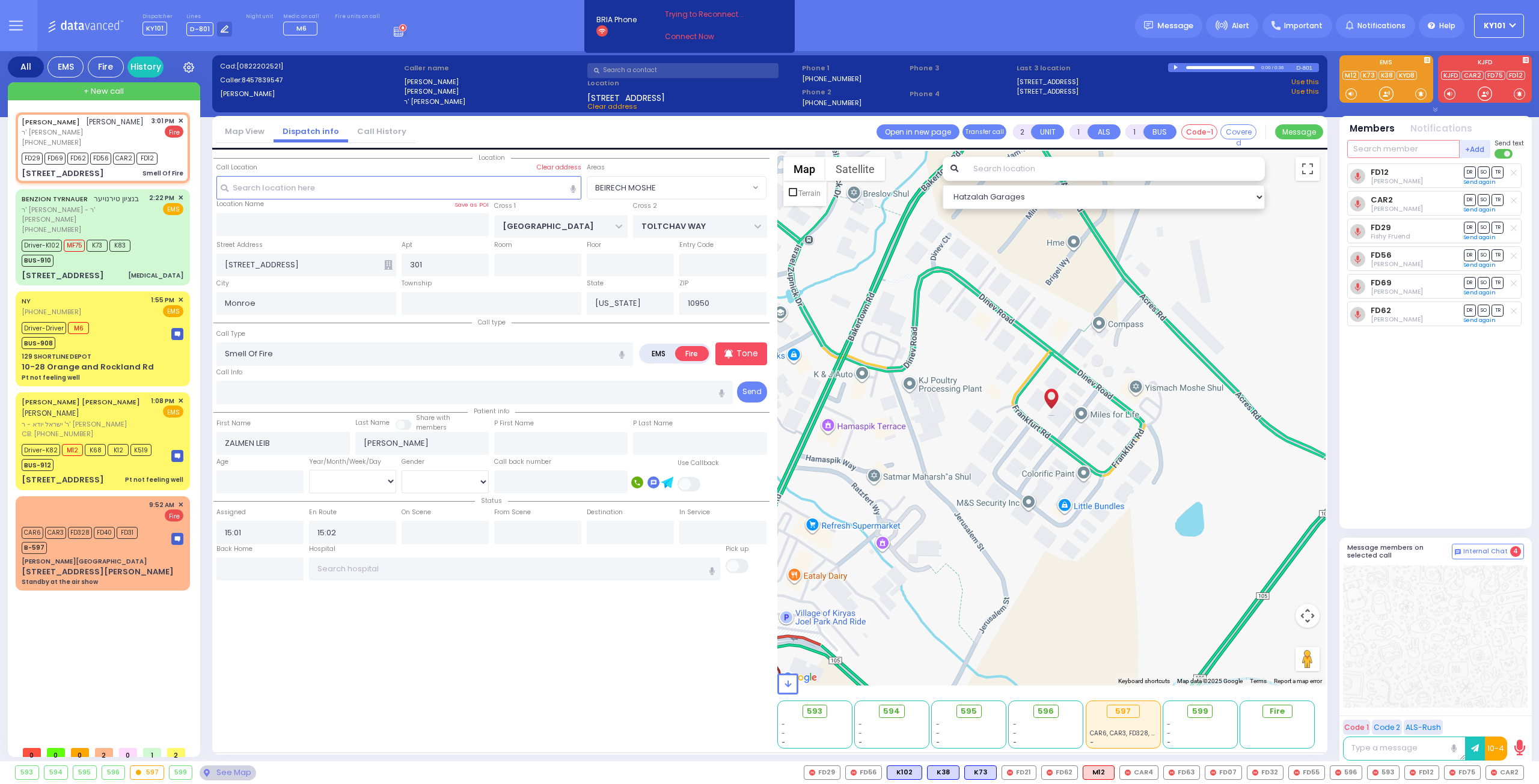
click at [1401, 151] on input "text" at bounding box center [1403, 149] width 112 height 18
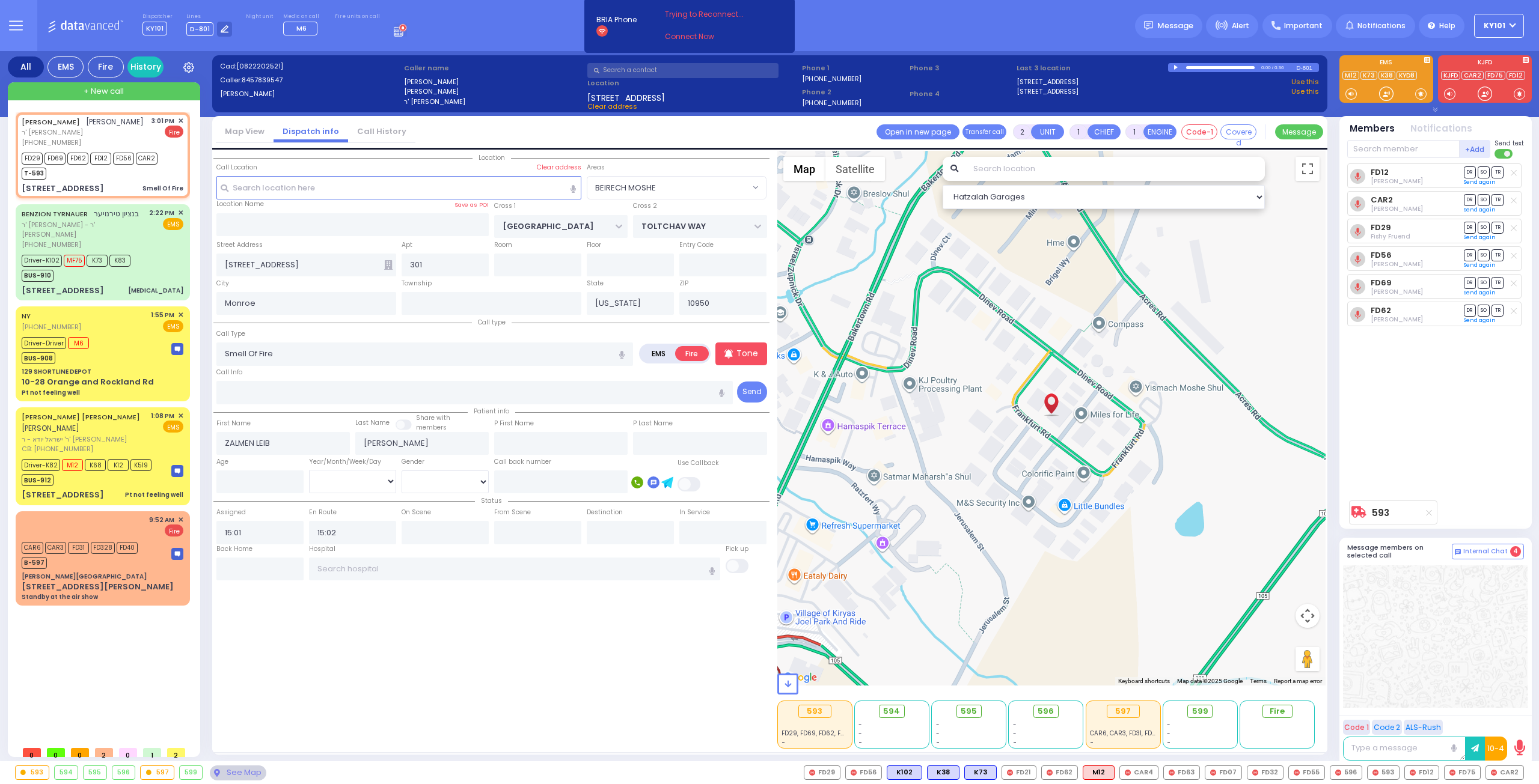
select select "BEIRECH MOSHE"
select select
click at [259, 565] on input "text" at bounding box center [260, 569] width 87 height 23
type input "15:15"
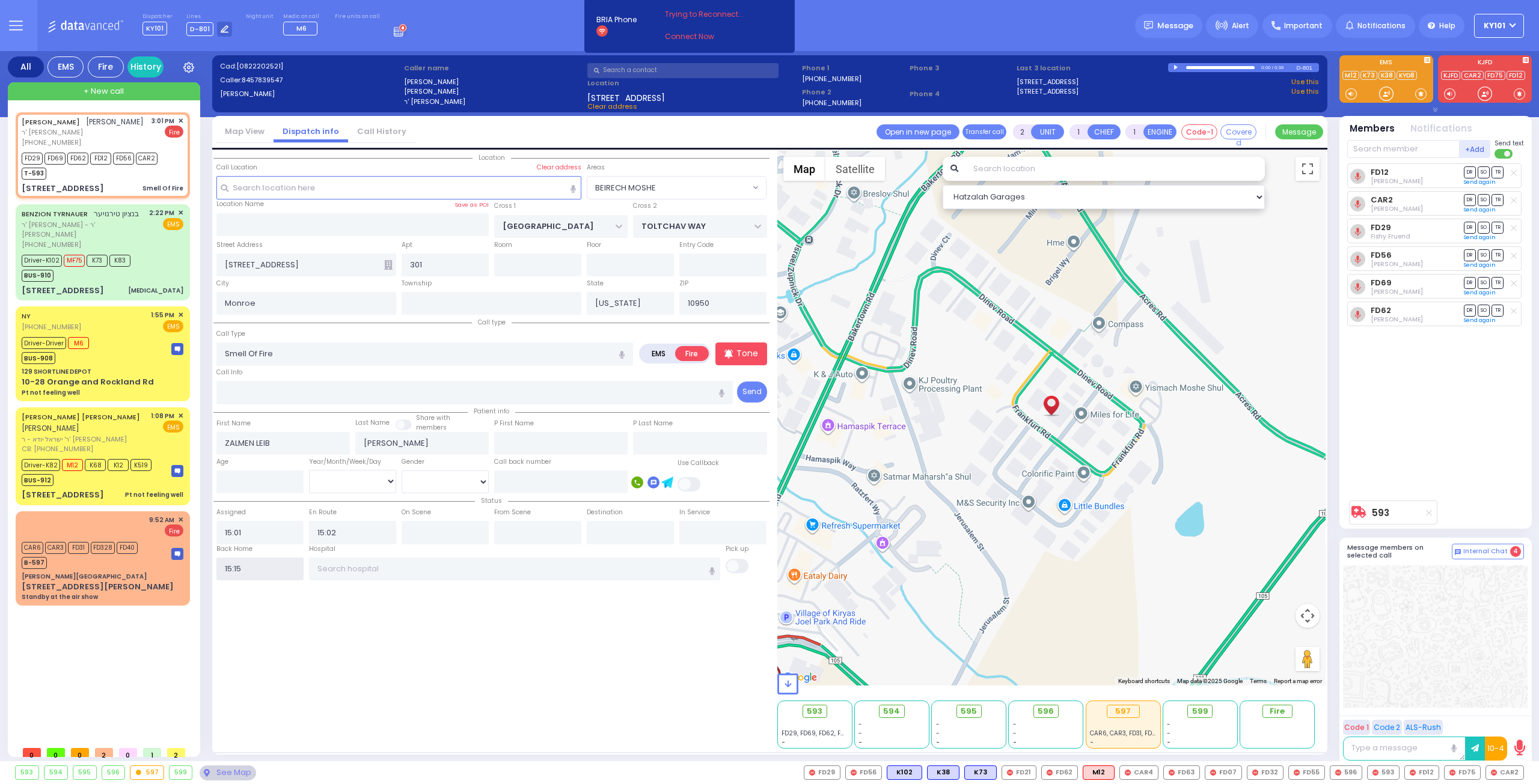
select select
radio input "true"
select select
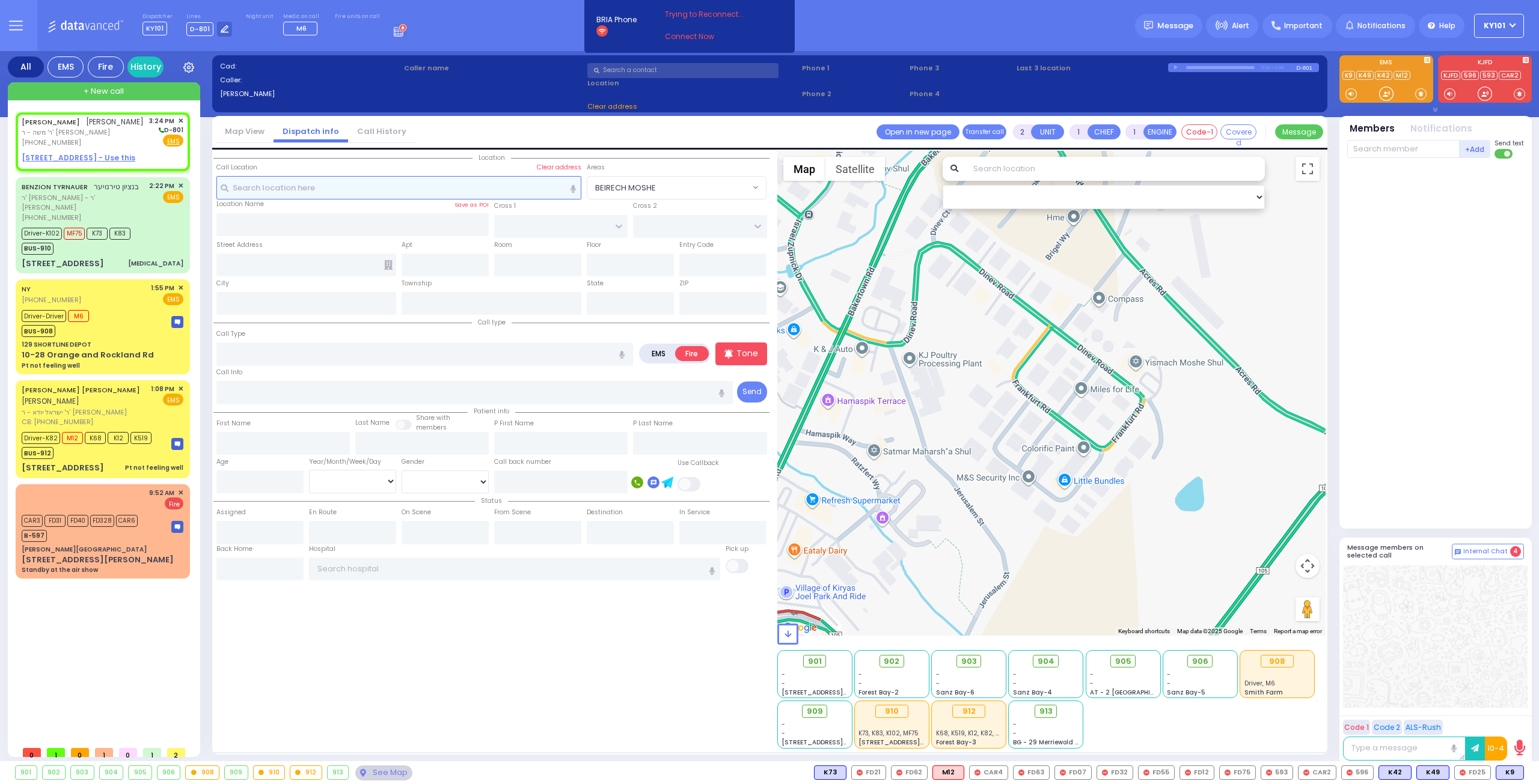
select select
radio input "true"
type input "AVRUM MAYER"
type input "MILLER"
select select
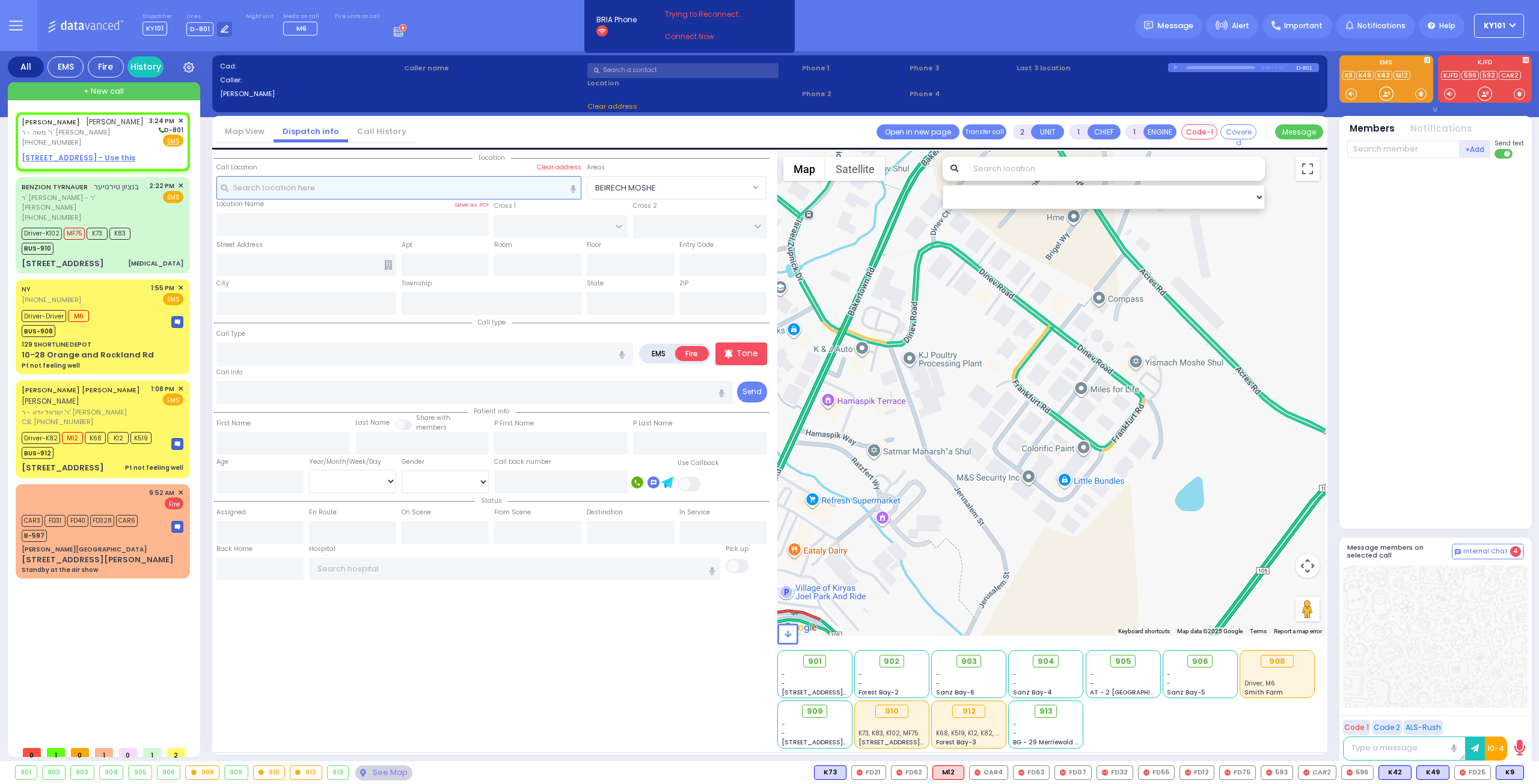
type input "15:24"
select select "Hatzalah Garages"
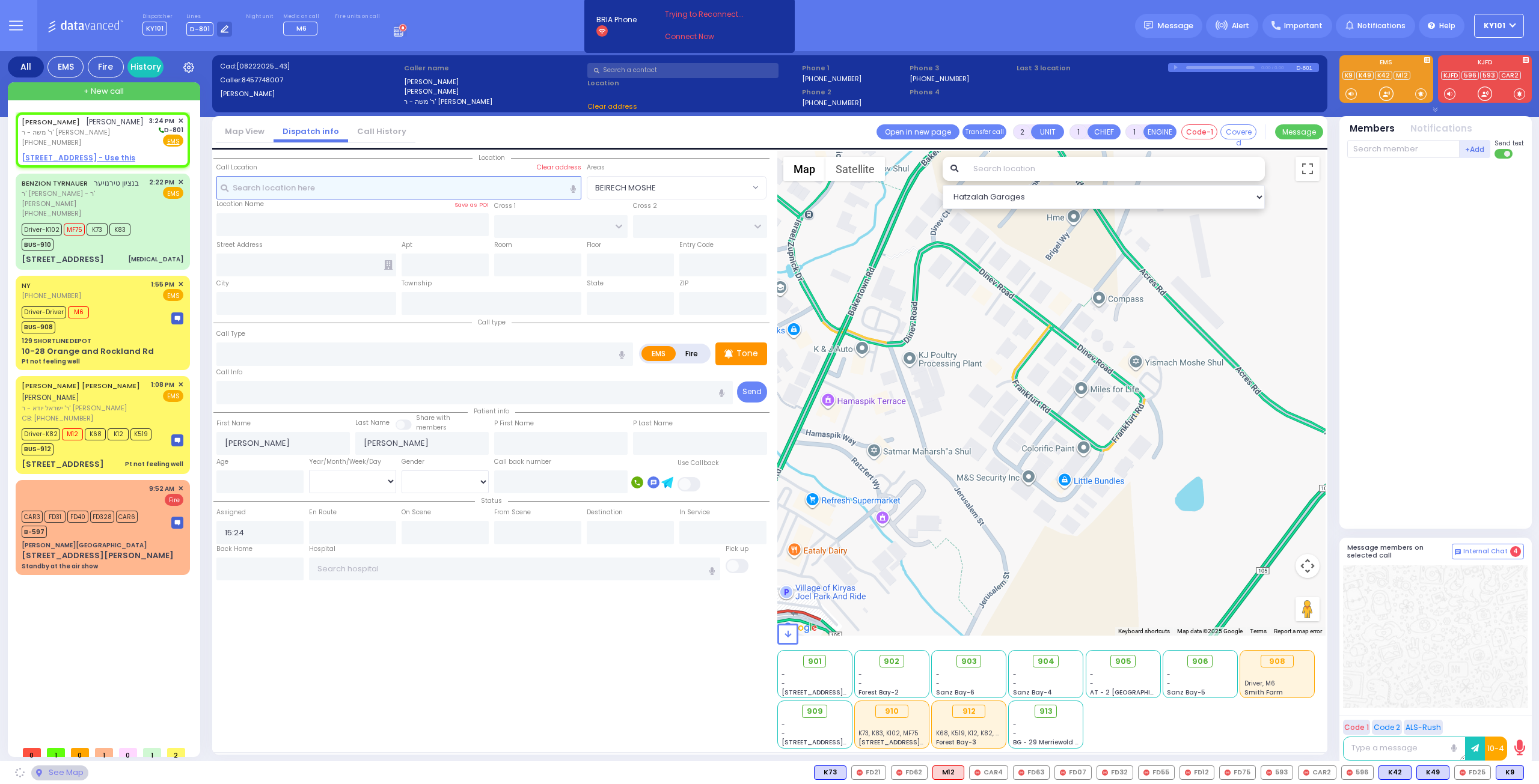
select select
radio input "true"
select select
select select "Hatzalah Garages"
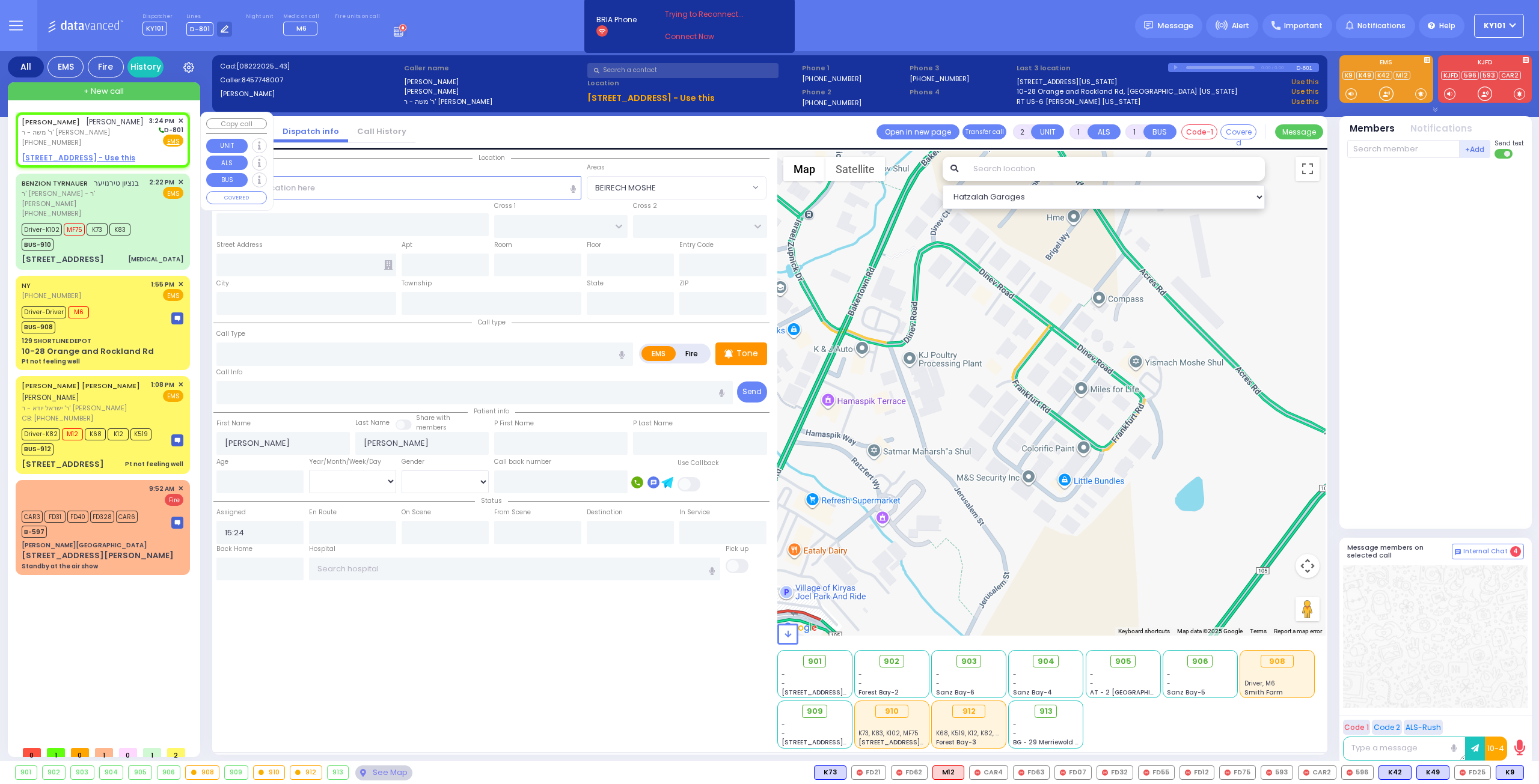
click at [92, 163] on u "11 MERON DR 301 - Use this" at bounding box center [78, 158] width 114 height 10
select select
radio input "true"
select select
select select "Hatzalah Garages"
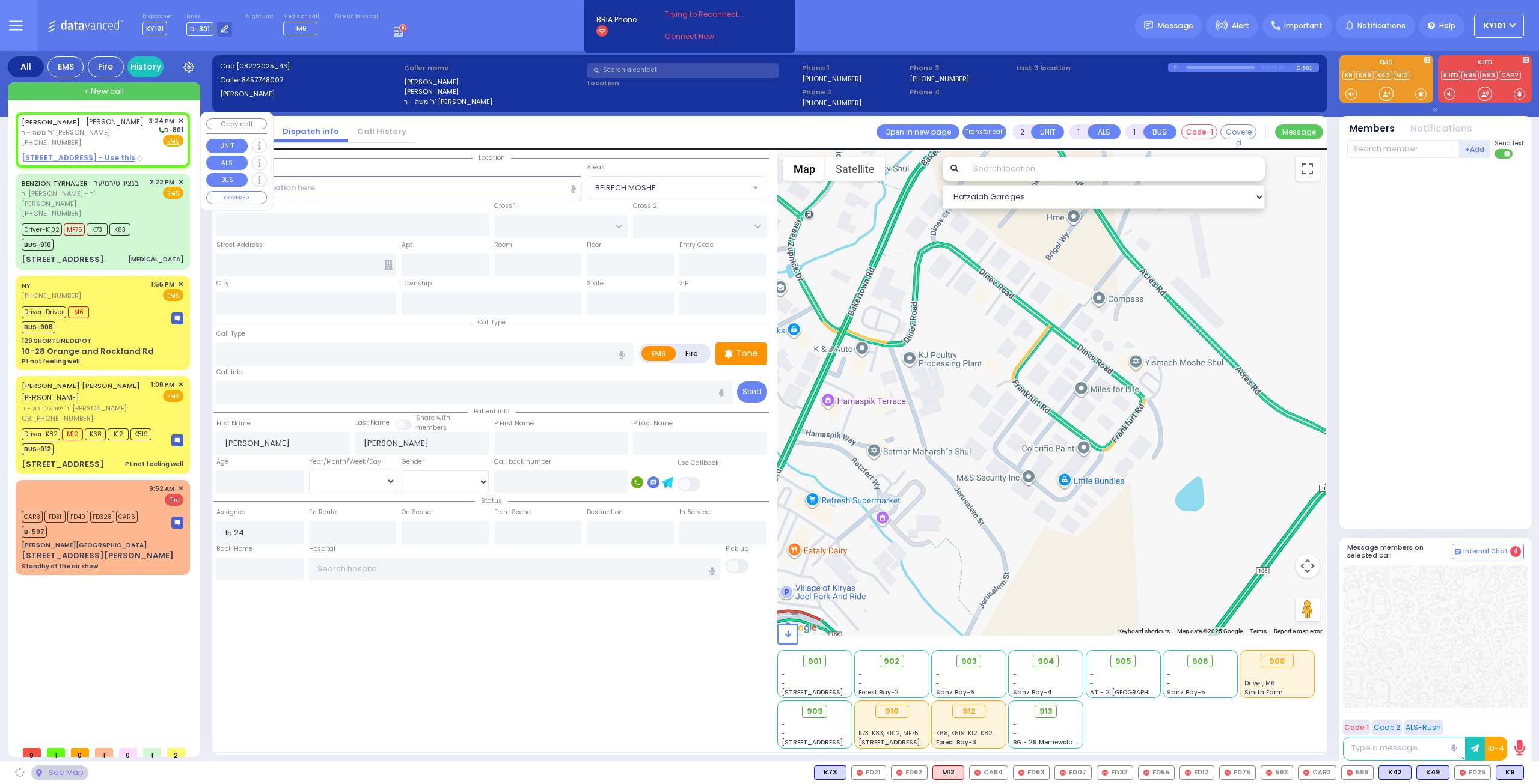
type input "KAHAN DR"
type input "GETZIL BERGER BLVD"
type input "11 MERON DR"
type input "301"
type input "Monroe"
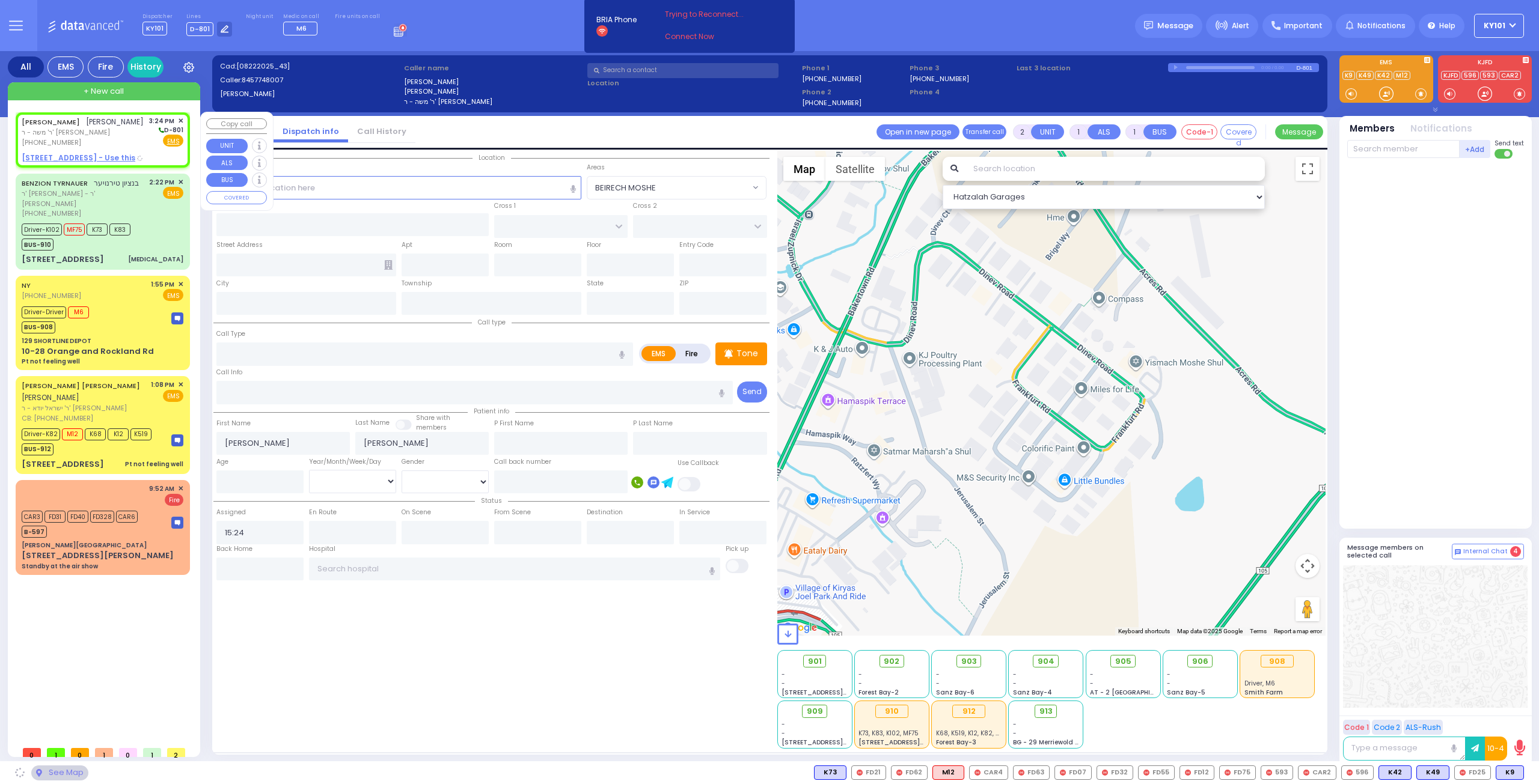
type input "[US_STATE]"
type input "10950"
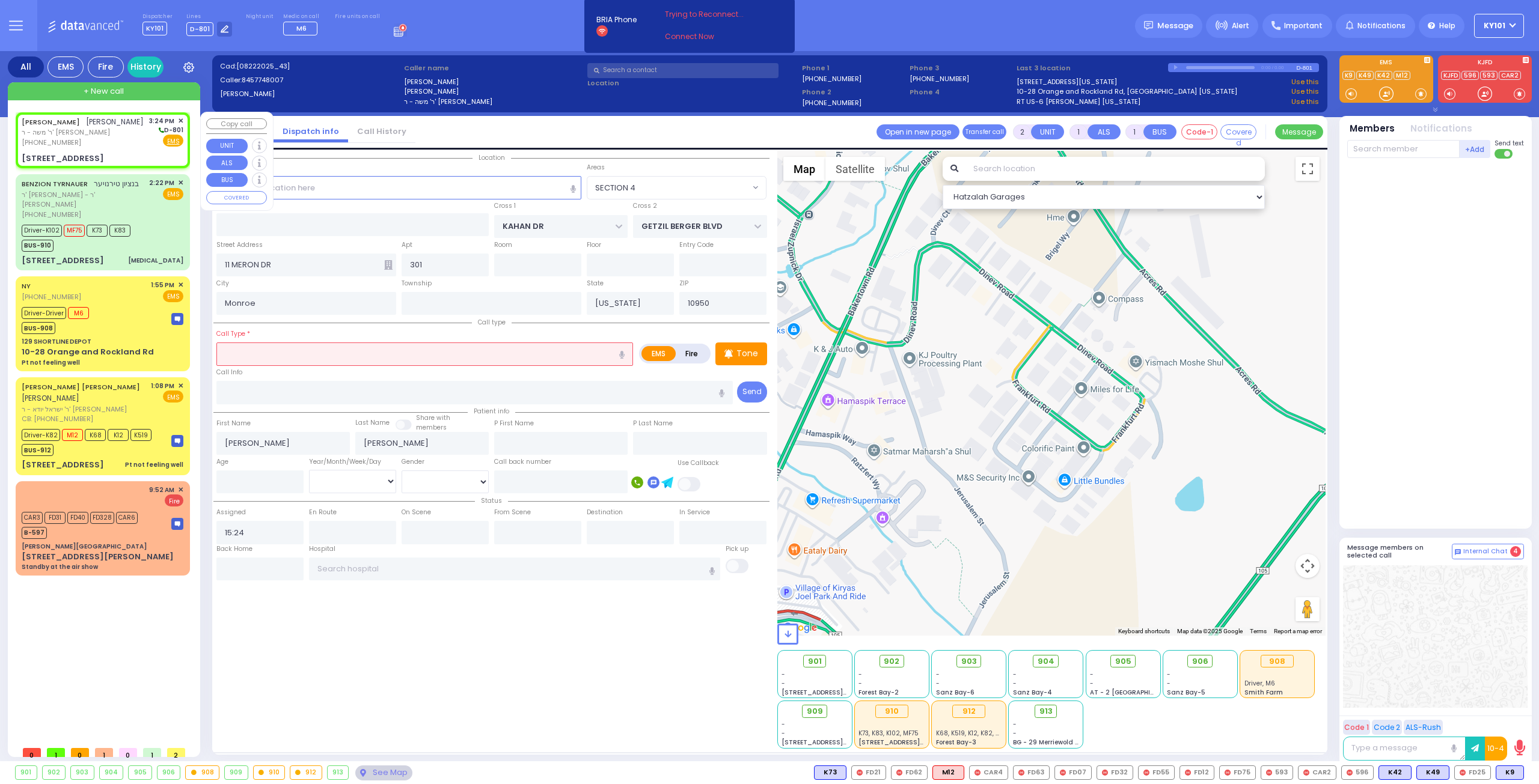
select select "SECTION 4"
select select
radio input "true"
select select
select select "Hatzalah Garages"
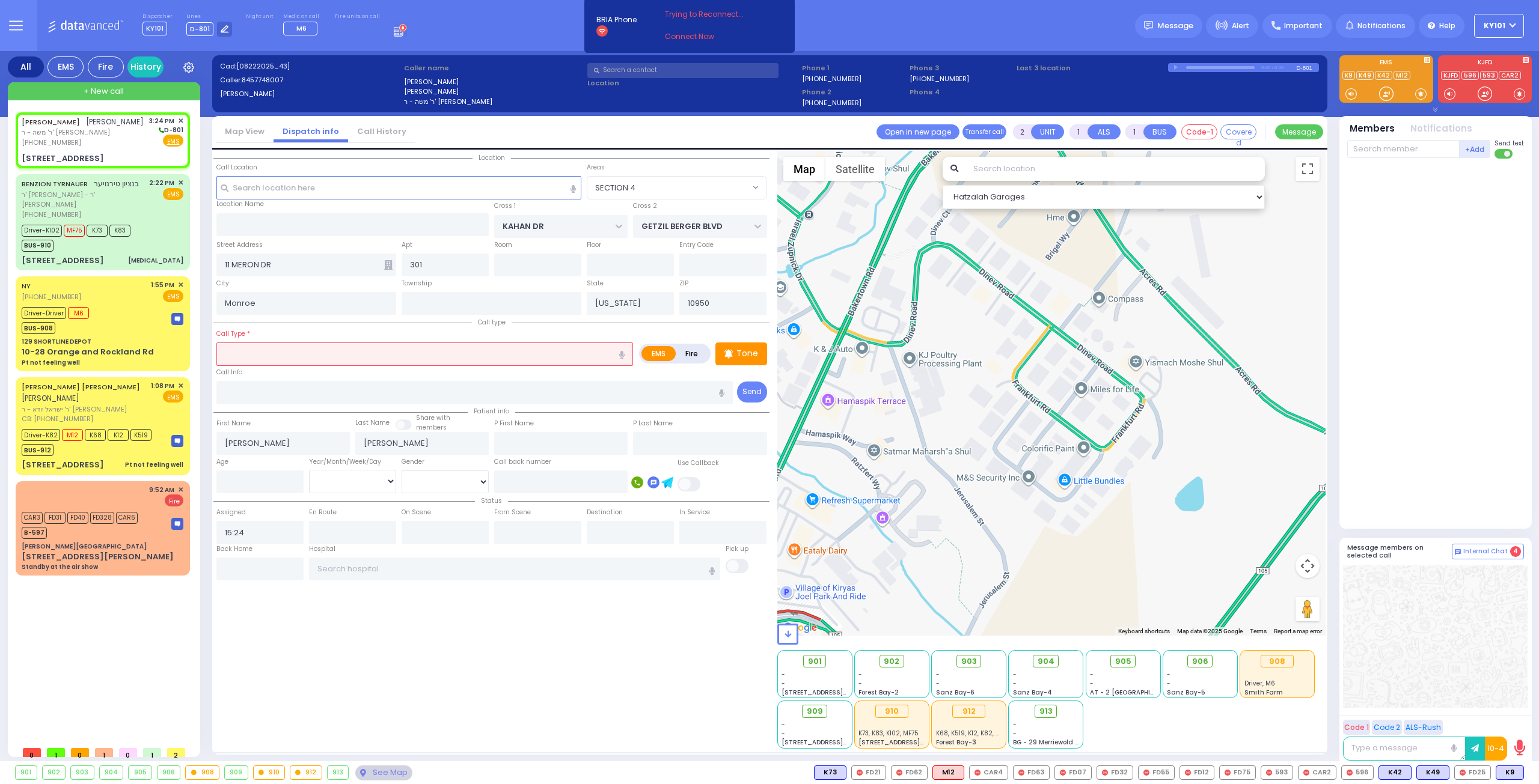
select select "SECTION 4"
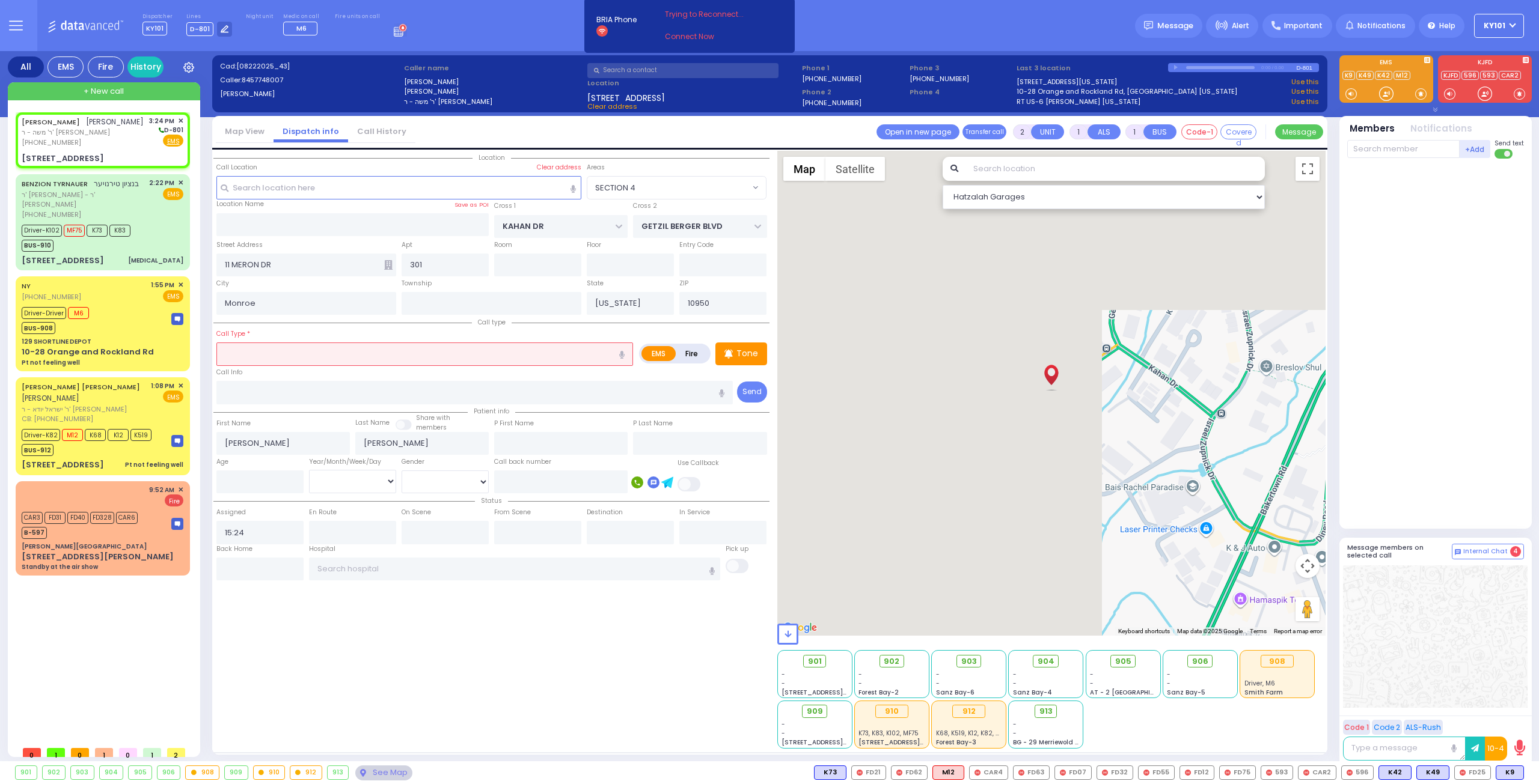
click at [697, 346] on label "Fire" at bounding box center [692, 353] width 34 height 15
radio input "true"
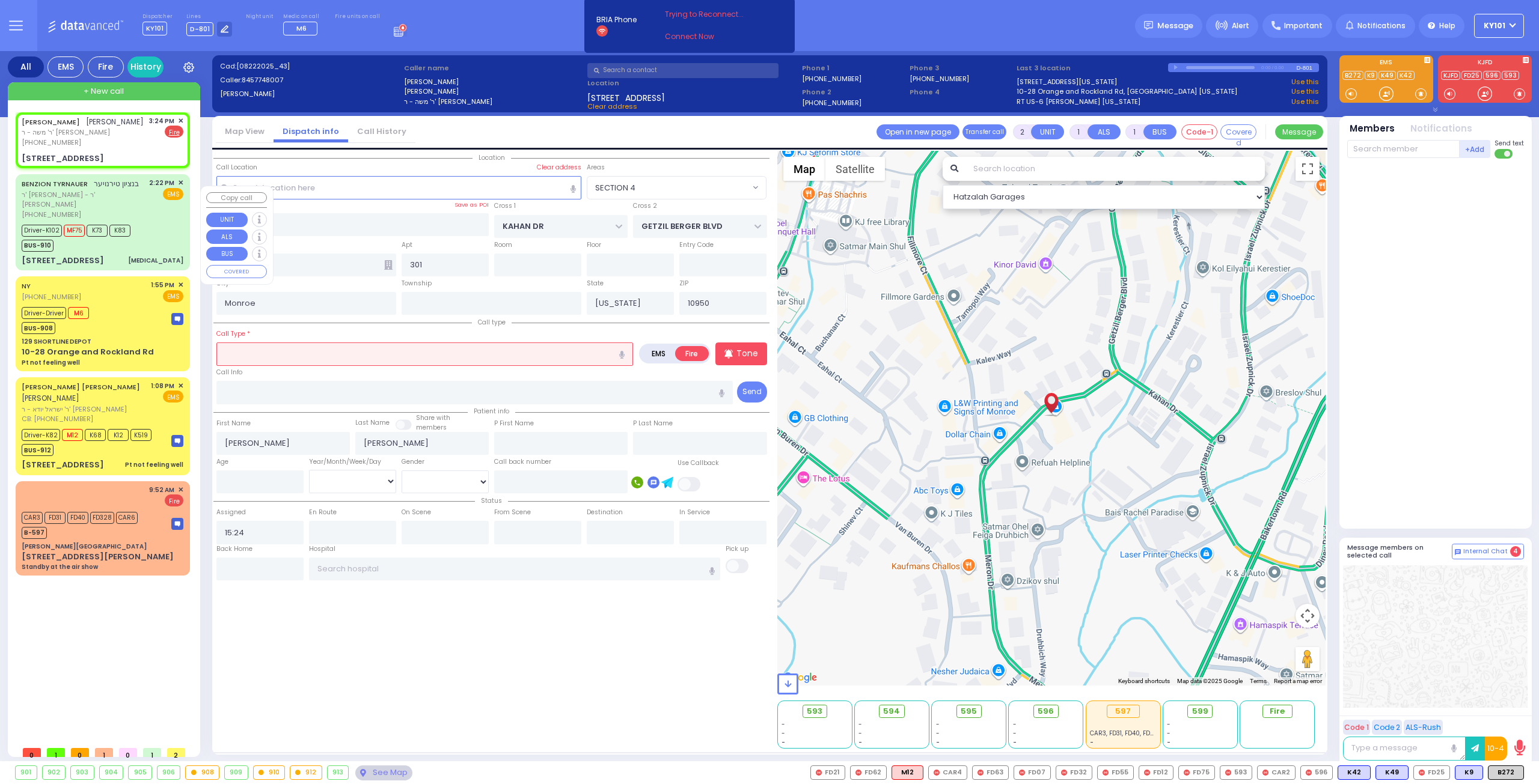
select select
radio input "true"
select select
select select "Hatzalah Garages"
select select "SECTION 4"
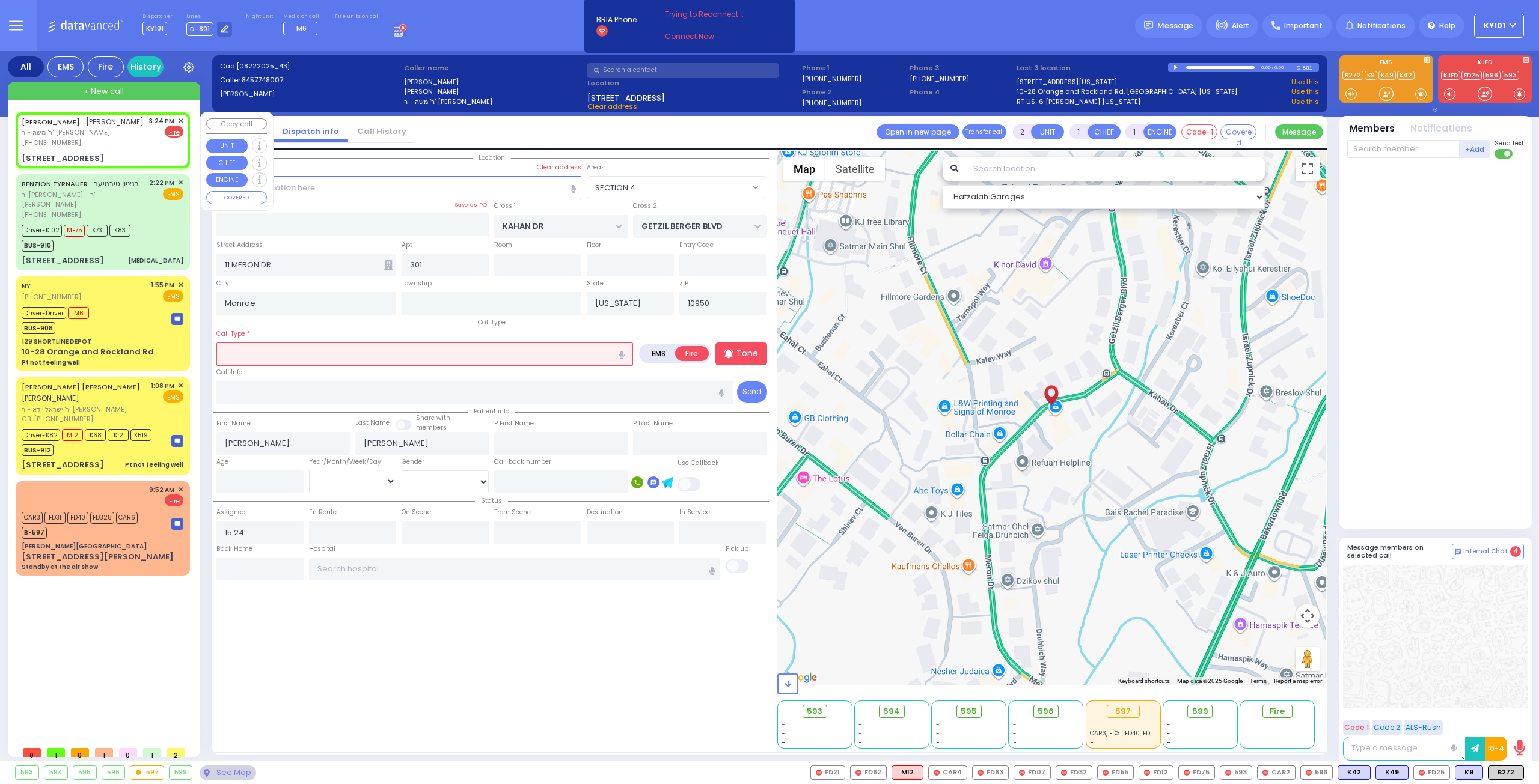
click at [180, 117] on span "✕" at bounding box center [180, 121] width 5 height 10
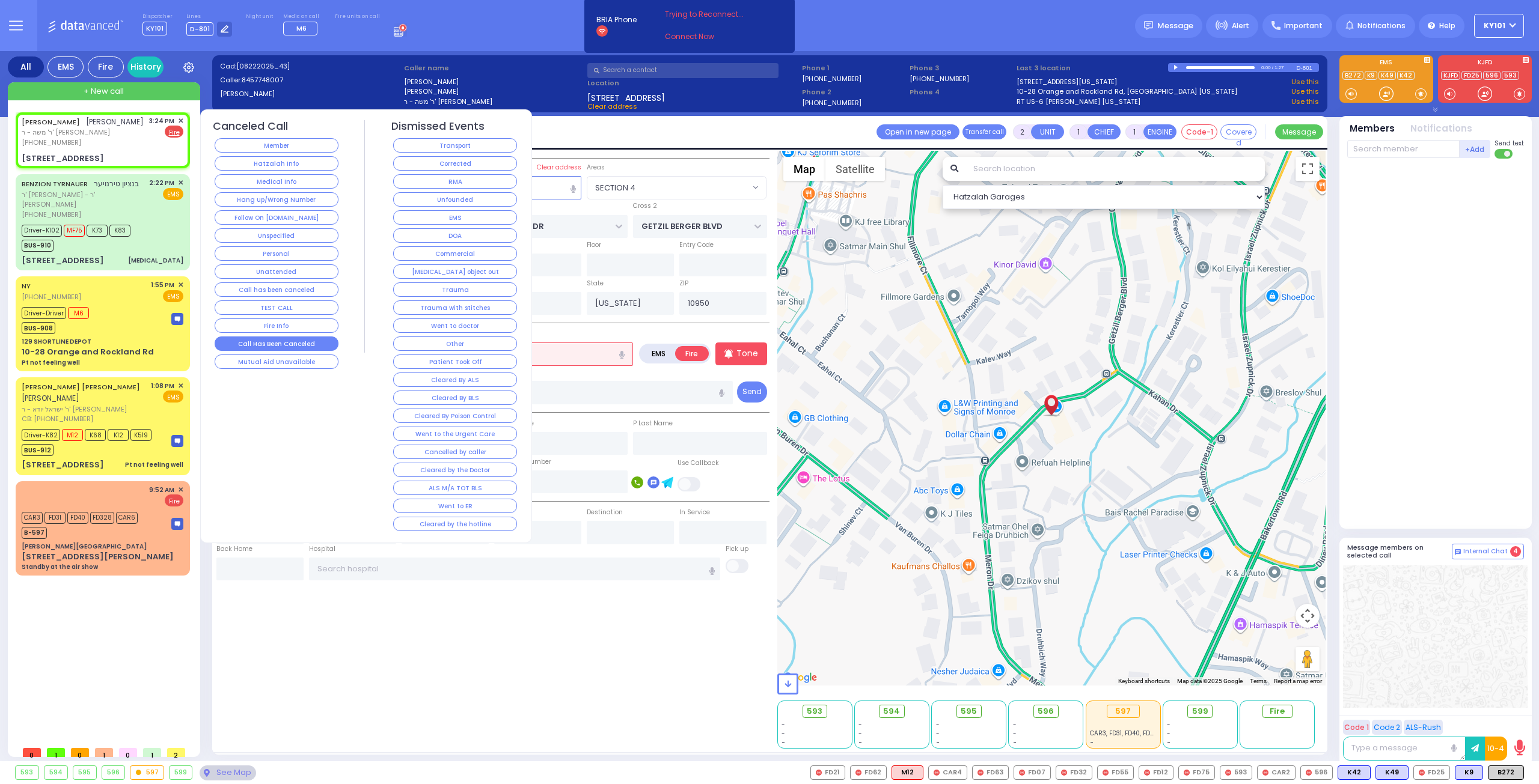
click at [298, 336] on button "Call Has Been Canceled" at bounding box center [276, 344] width 123 height 15
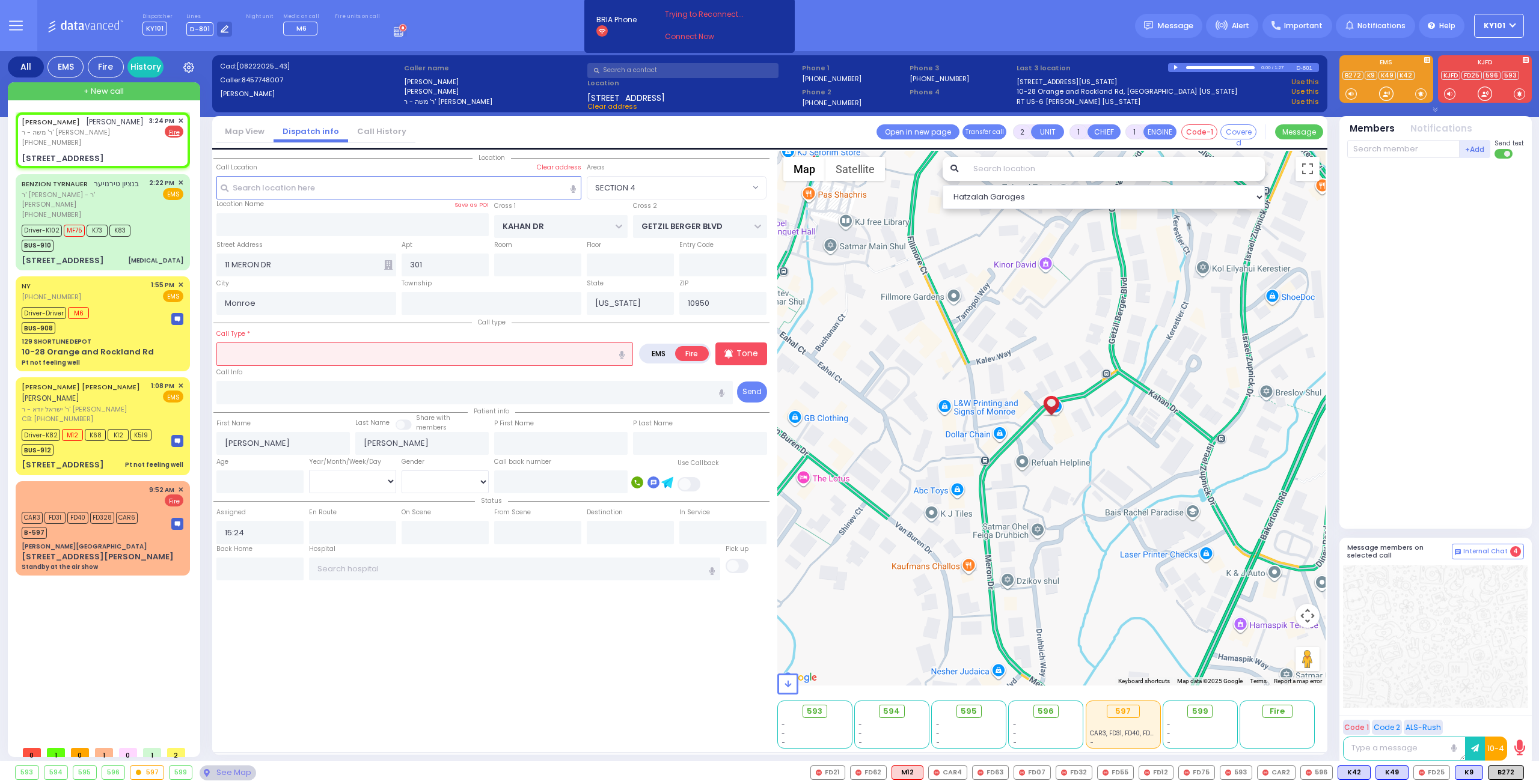
select select
radio input "true"
select select
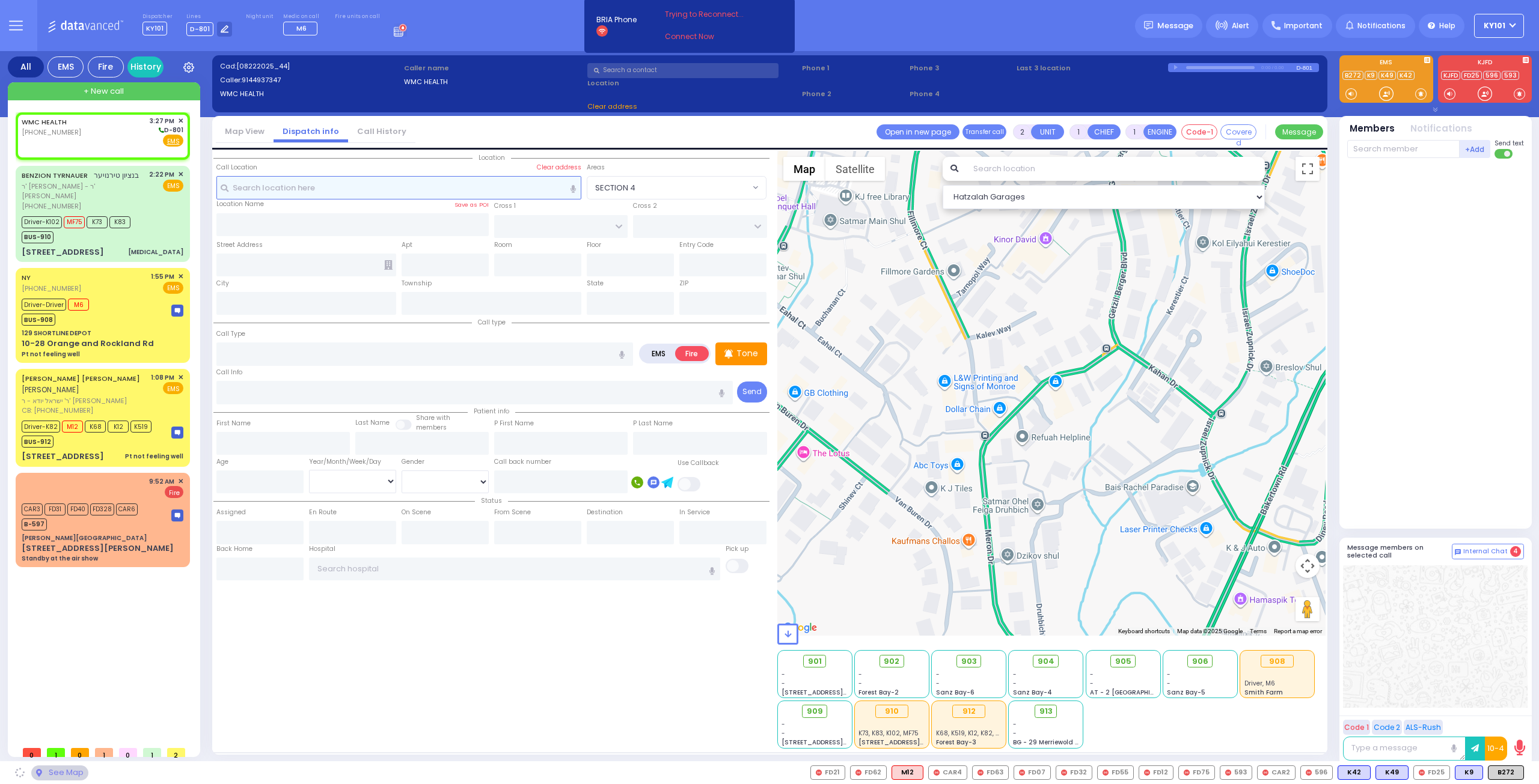
select select
radio input "true"
select select
type input "15:27"
select select "Hatzalah Garages"
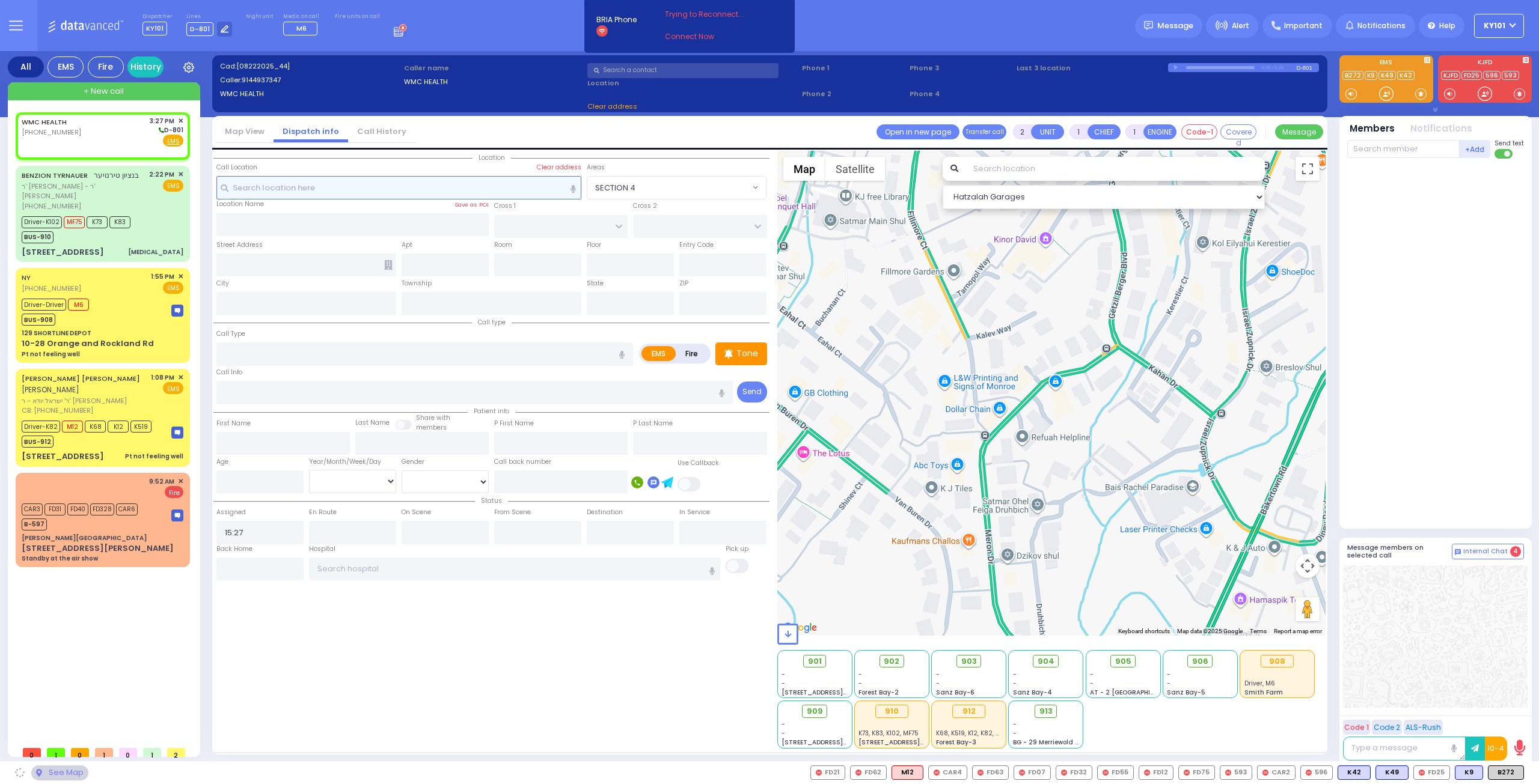
select select
radio input "true"
select select
select select "Hatzalah Garages"
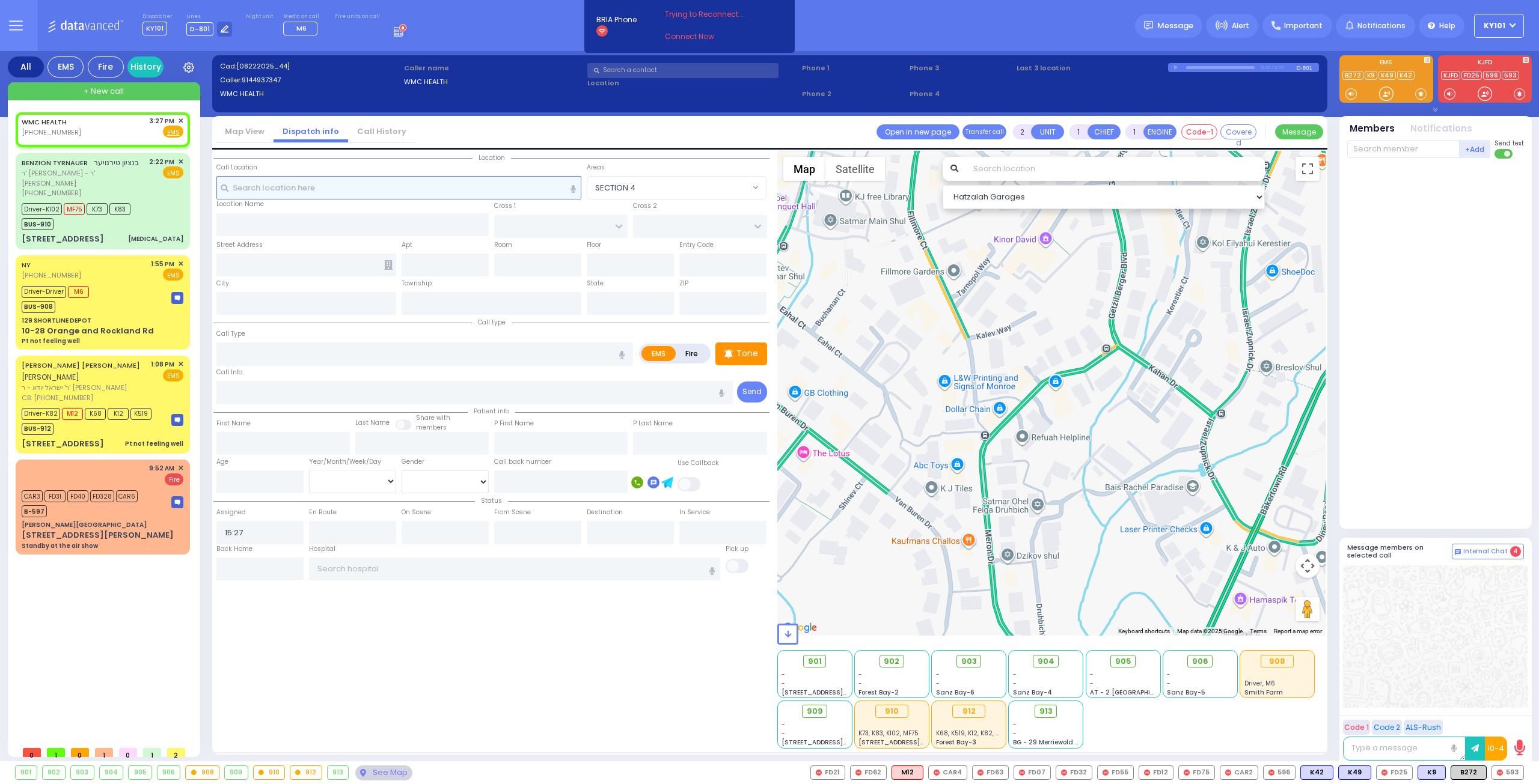
select select
radio input "true"
select select
select select "Hatzalah Garages"
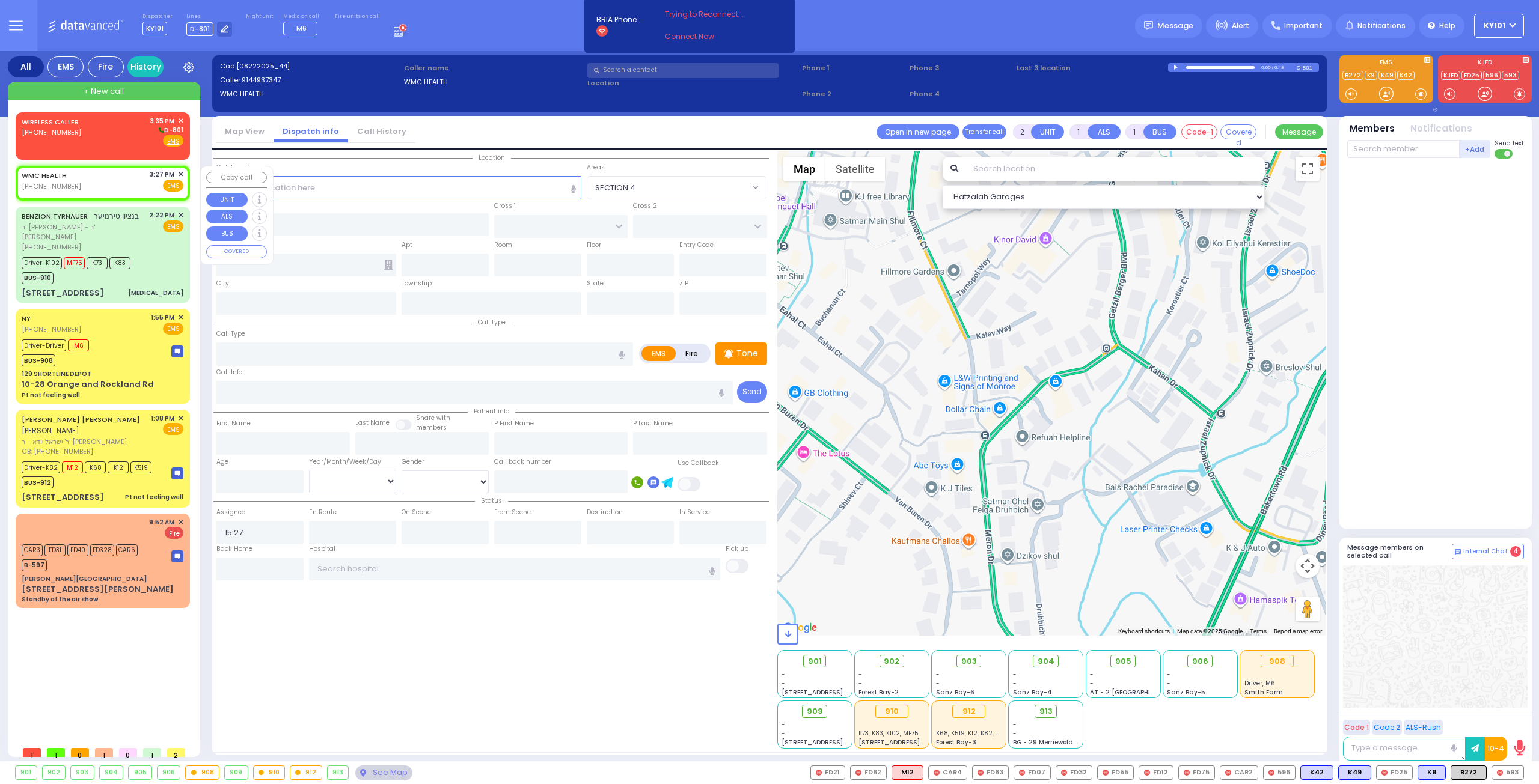
click at [180, 173] on span "✕" at bounding box center [180, 174] width 5 height 10
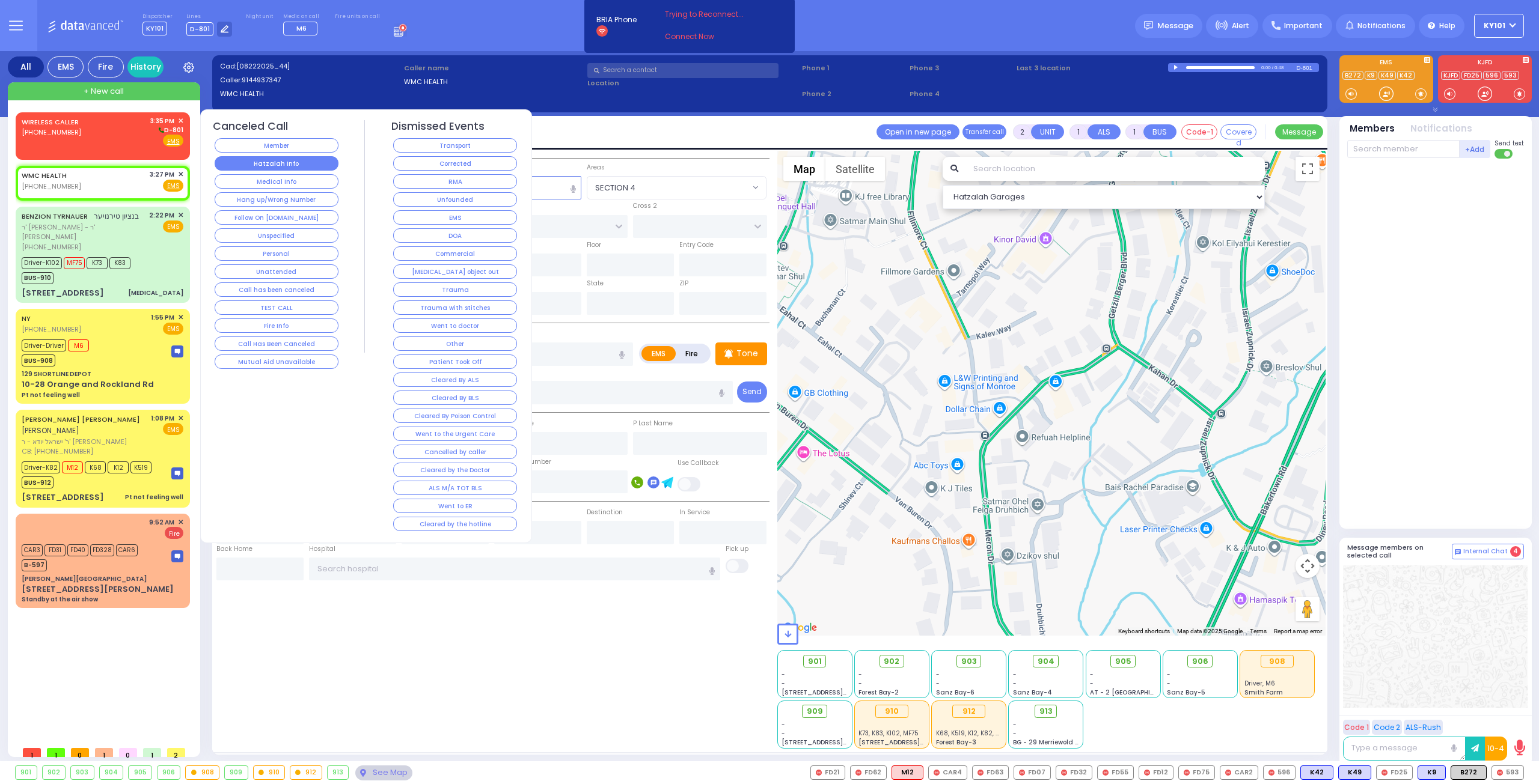
click at [264, 166] on button "Hatzalah Info" at bounding box center [276, 163] width 123 height 15
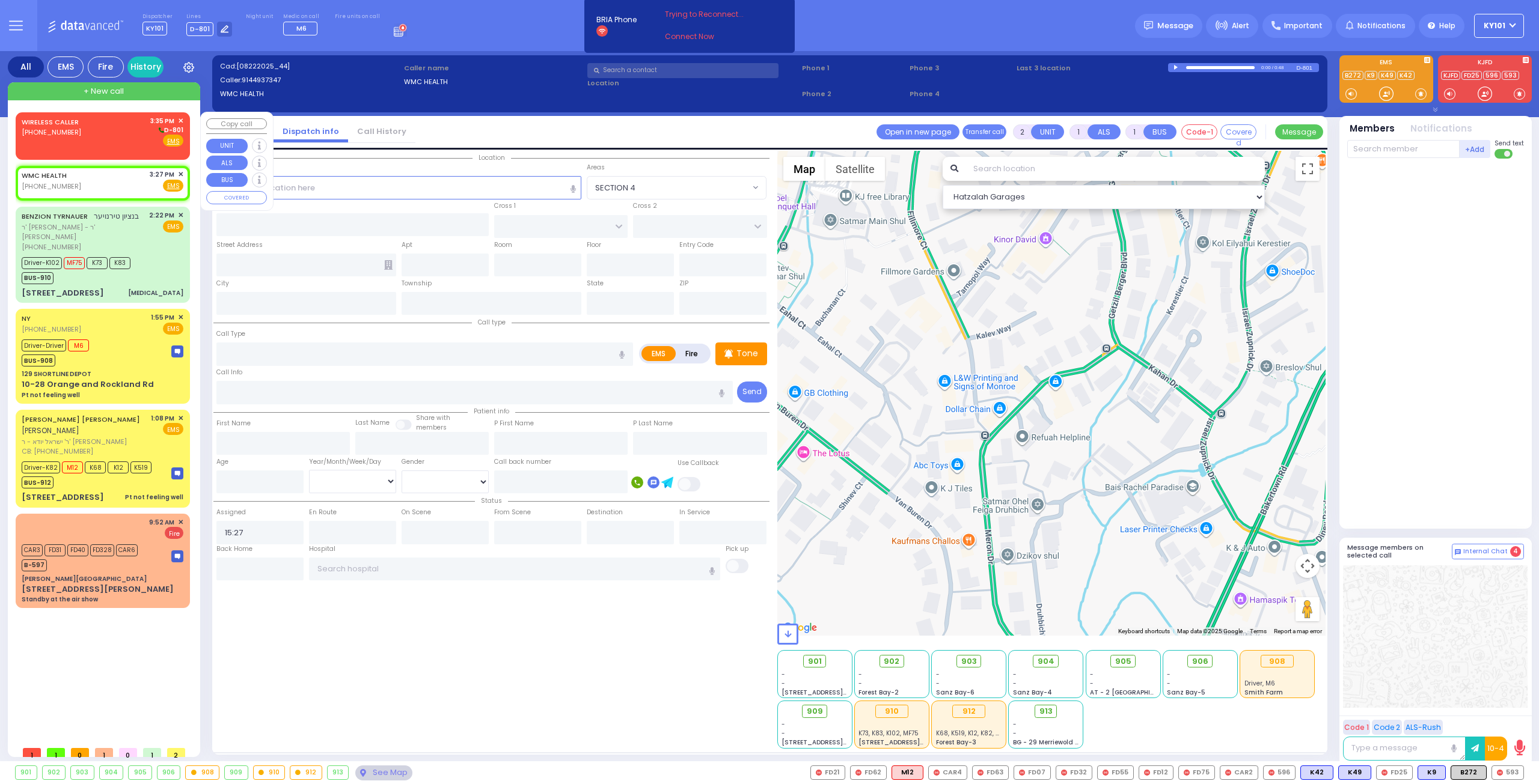
click at [69, 137] on span "(845) 281-6514" at bounding box center [51, 132] width 59 height 10
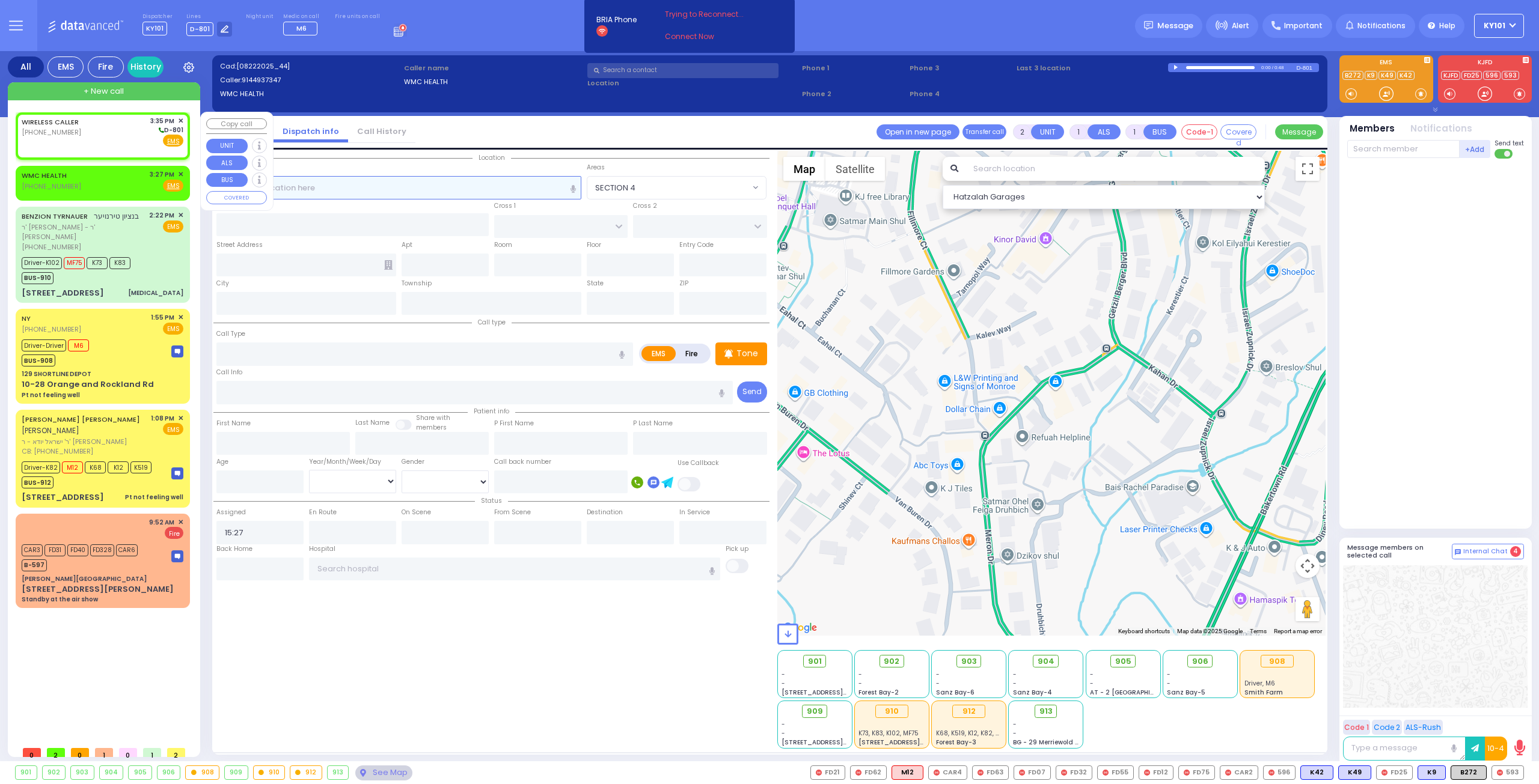
select select
radio input "true"
select select
type input "15:35"
select select "Hatzalah Garages"
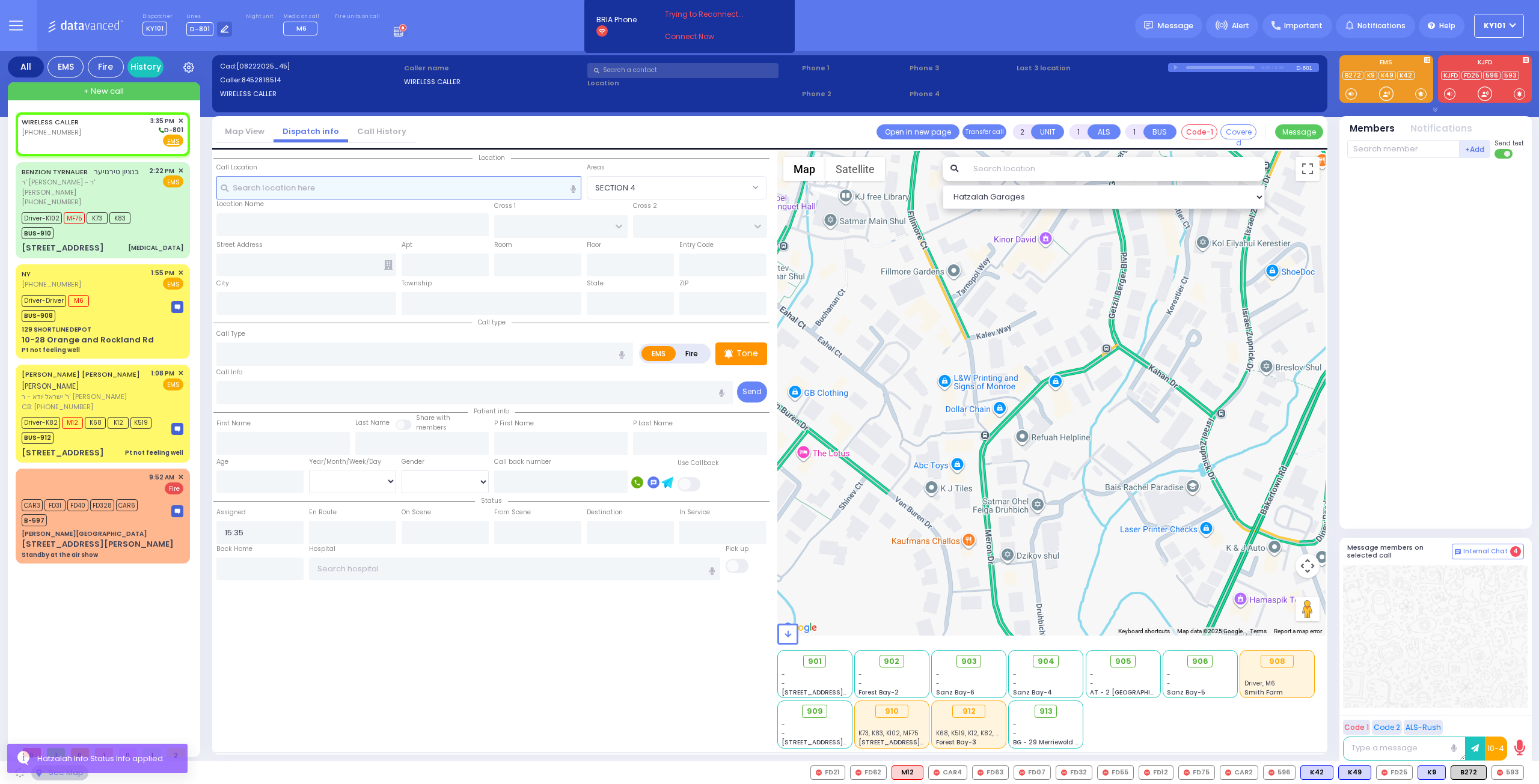
select select
radio input "true"
select select
select select "Hatzalah Garages"
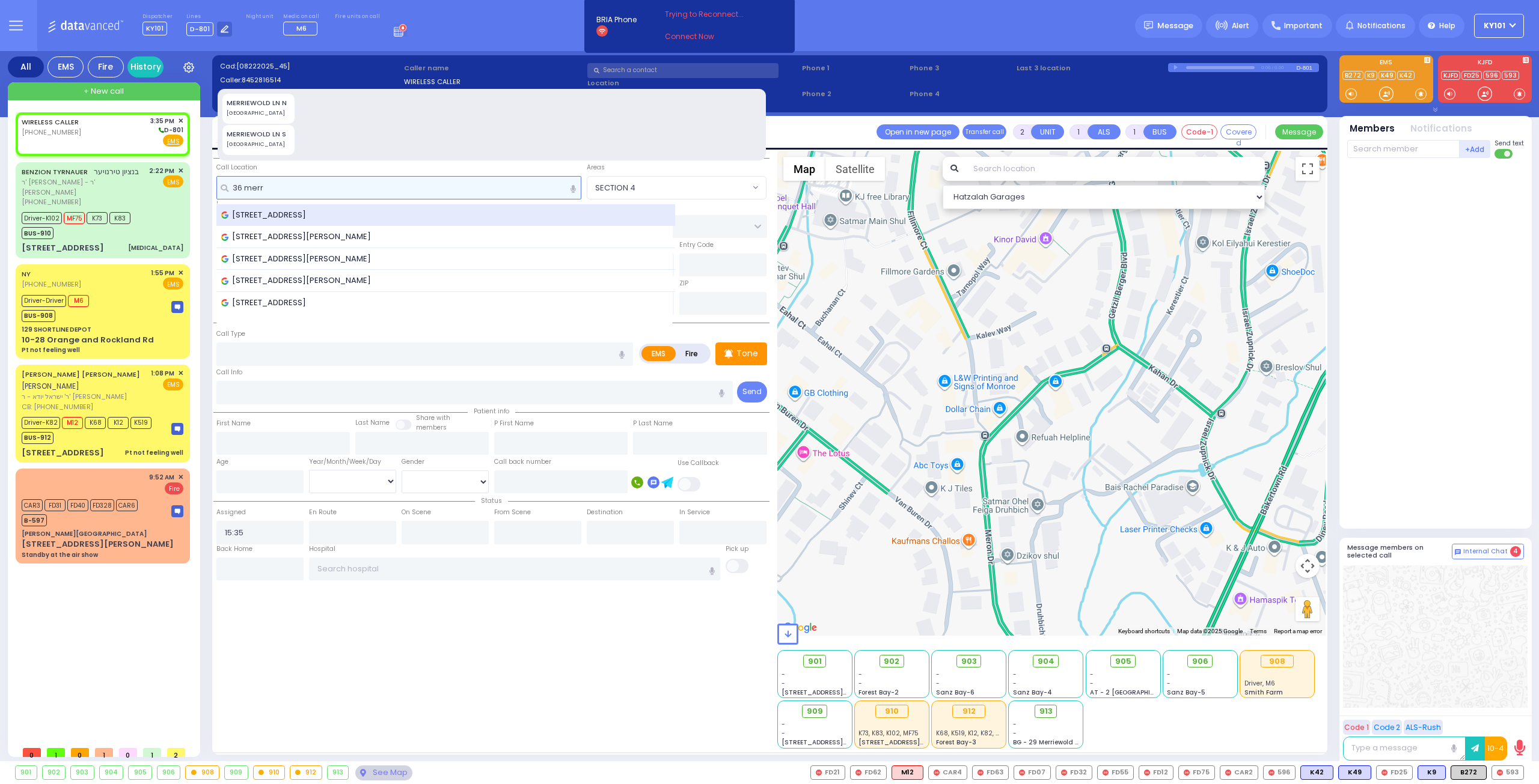
type input "36 merr"
click at [310, 210] on span "36 Merriewold Lane South, Monroe, NY, USA" at bounding box center [265, 215] width 89 height 12
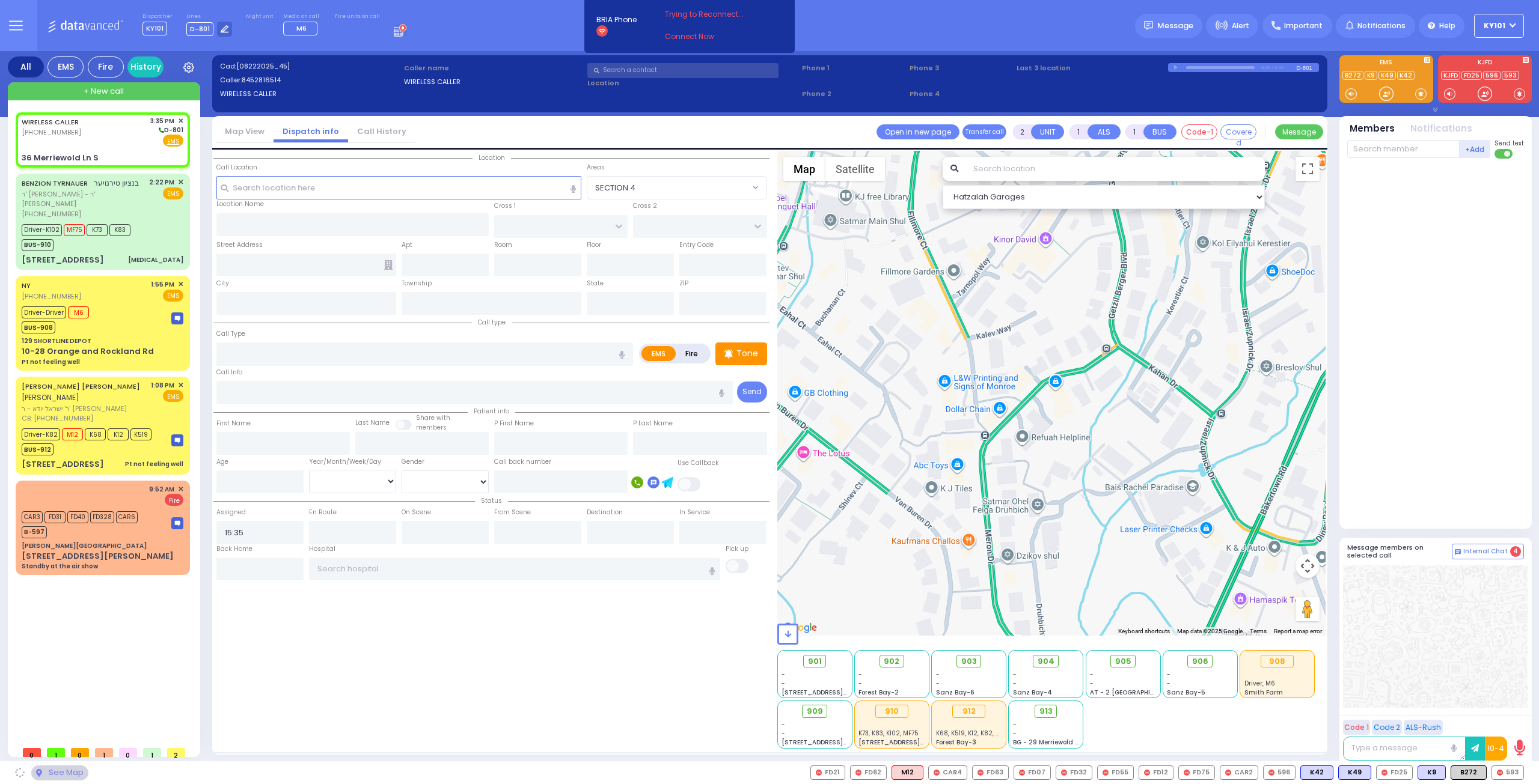
select select
radio input "true"
select select
select select "Hatzalah Garages"
type input "PENNSYLVANIA AVE"
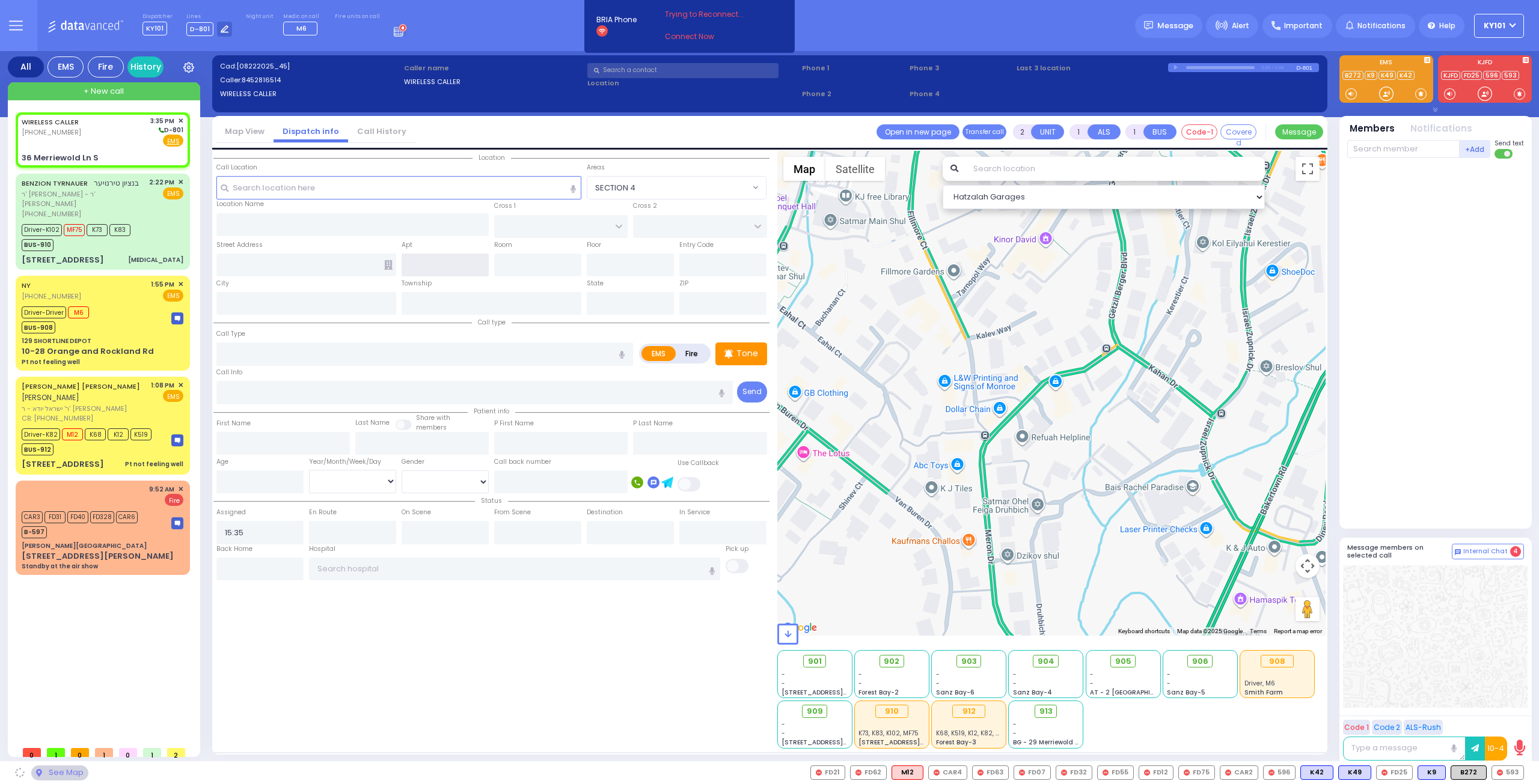
type input "VIRGINIA AVE"
type input "36 Merriewold Ln S"
type input "Monroe"
type input "[US_STATE]"
type input "10950"
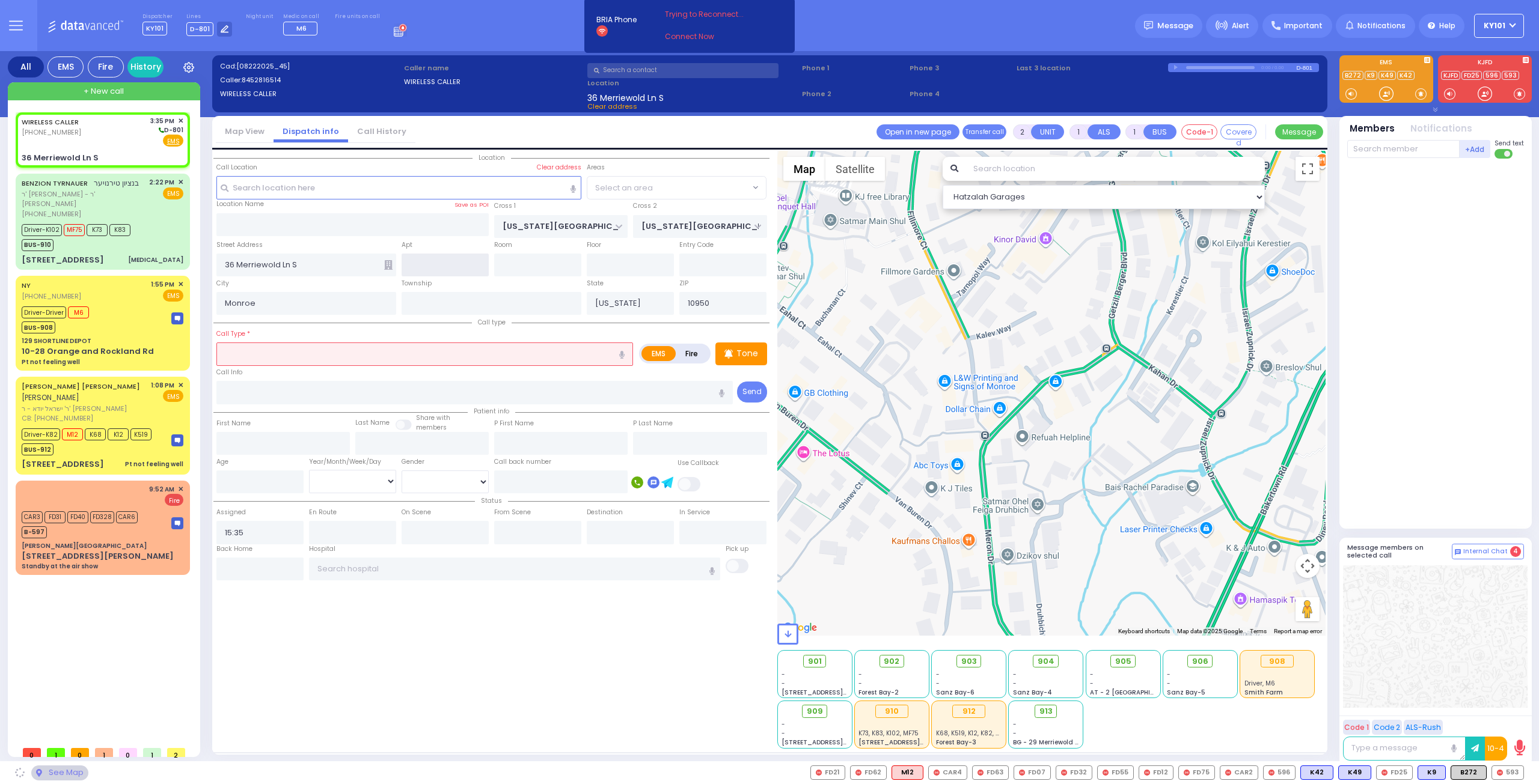
select select "[GEOGRAPHIC_DATA]"
click at [387, 349] on input "text" at bounding box center [424, 353] width 416 height 23
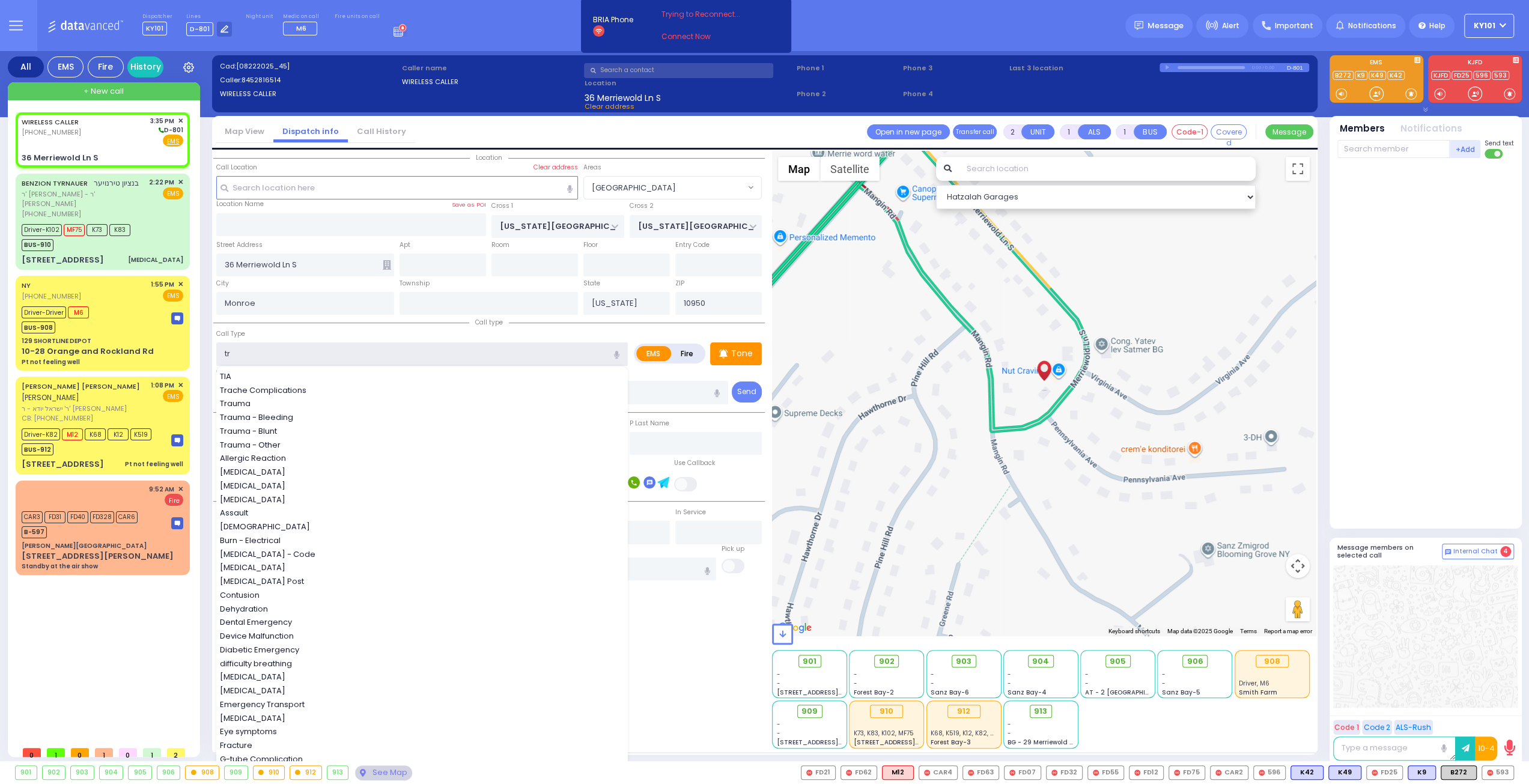
type input "tra"
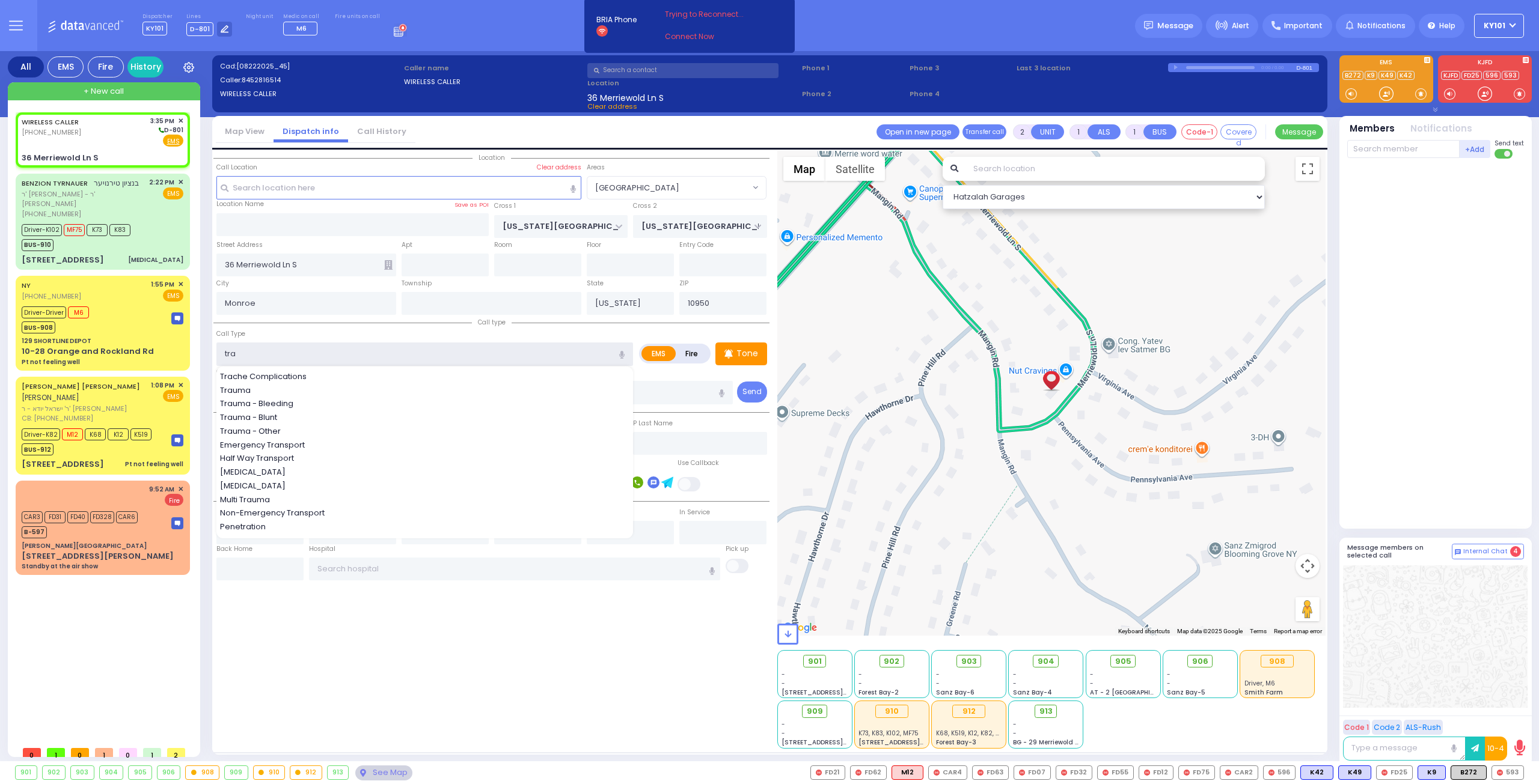
click at [301, 356] on input "tra" at bounding box center [424, 353] width 416 height 23
select select
radio input "true"
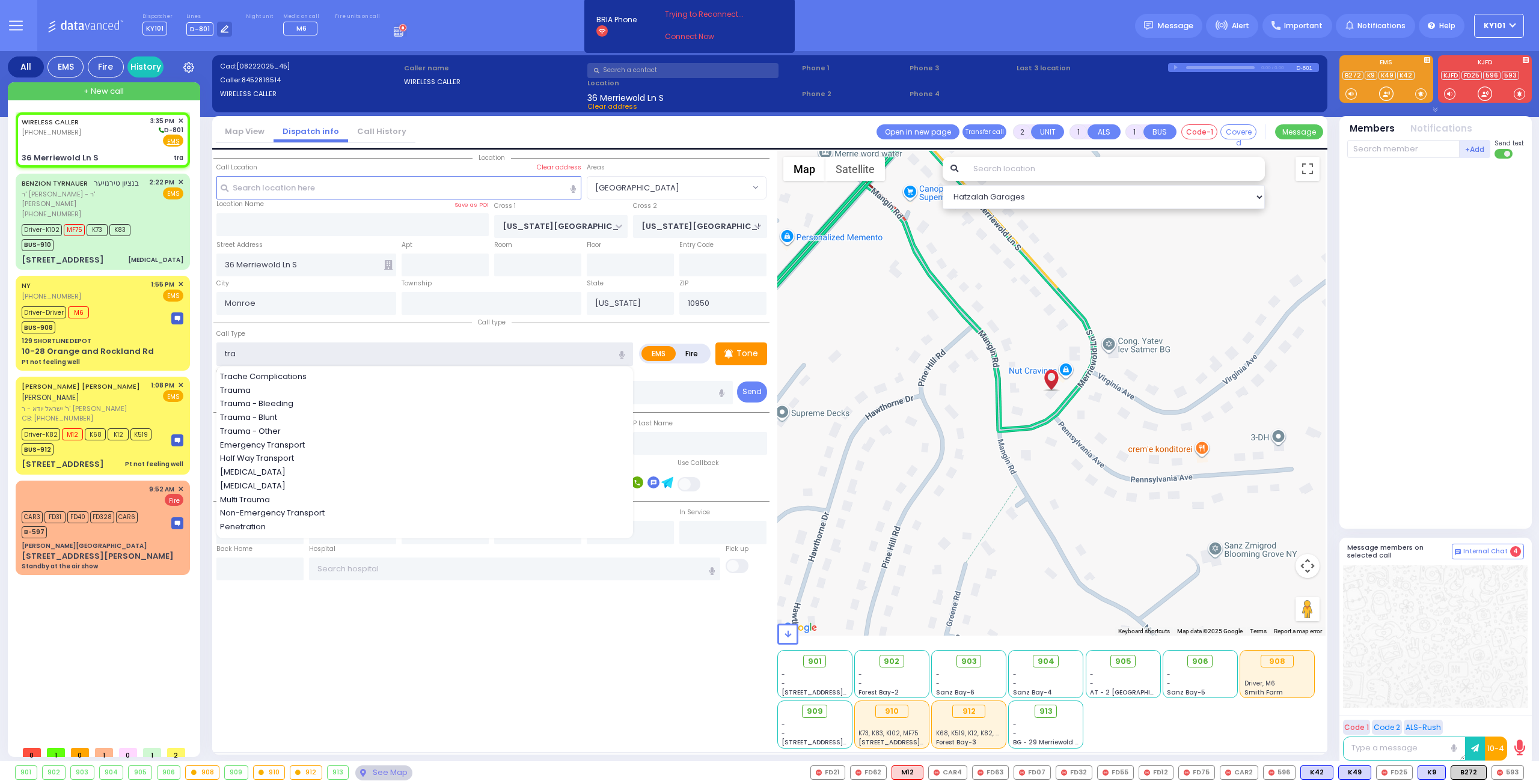
select select
select select "Hatzalah Garages"
select select "[GEOGRAPHIC_DATA]"
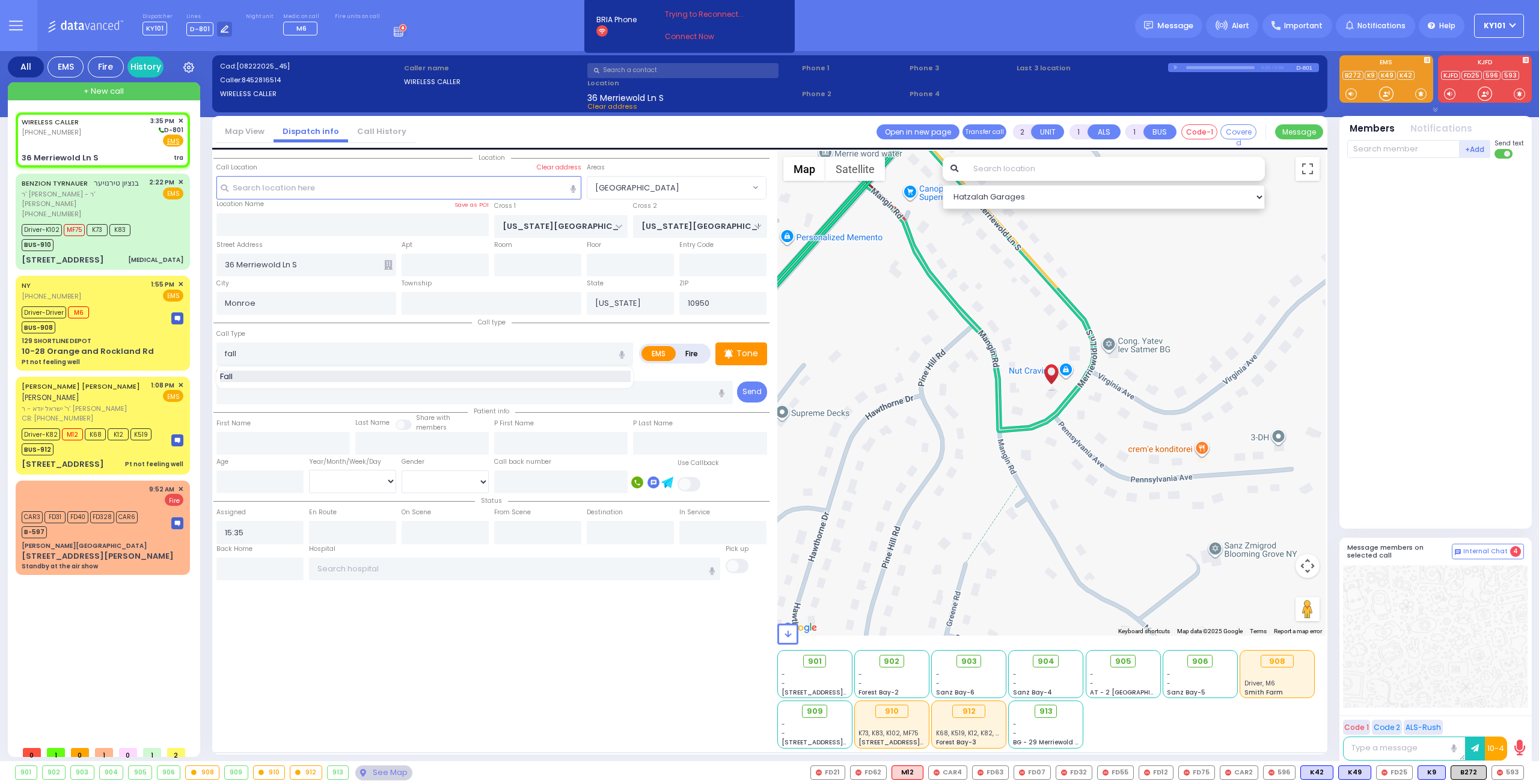
click at [273, 377] on div "Fall" at bounding box center [425, 377] width 410 height 12
type input "Fall"
type input "1"
type input "0"
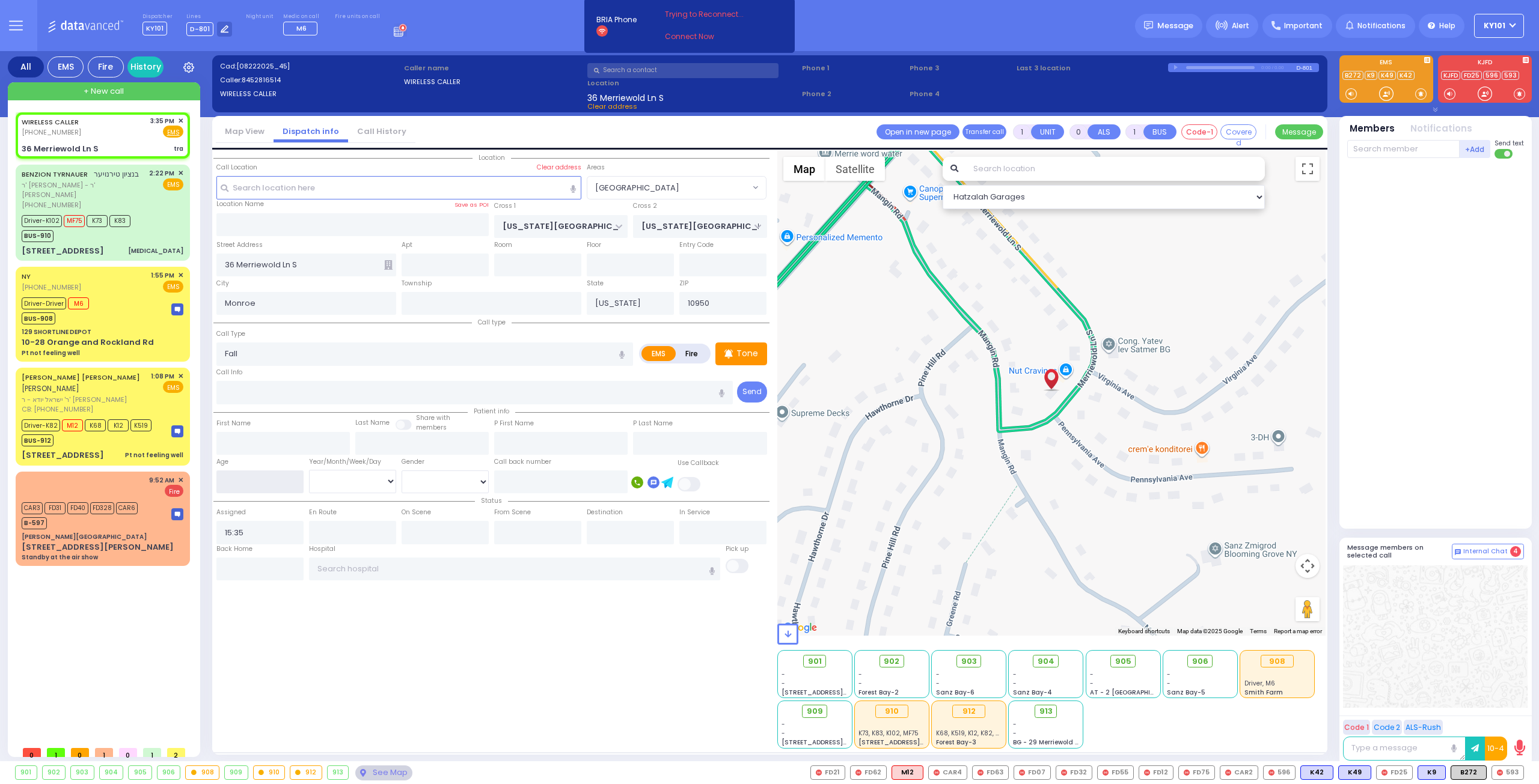
click at [259, 482] on input "number" at bounding box center [260, 482] width 87 height 23
select select
radio input "true"
select select
select select "Hatzalah Garages"
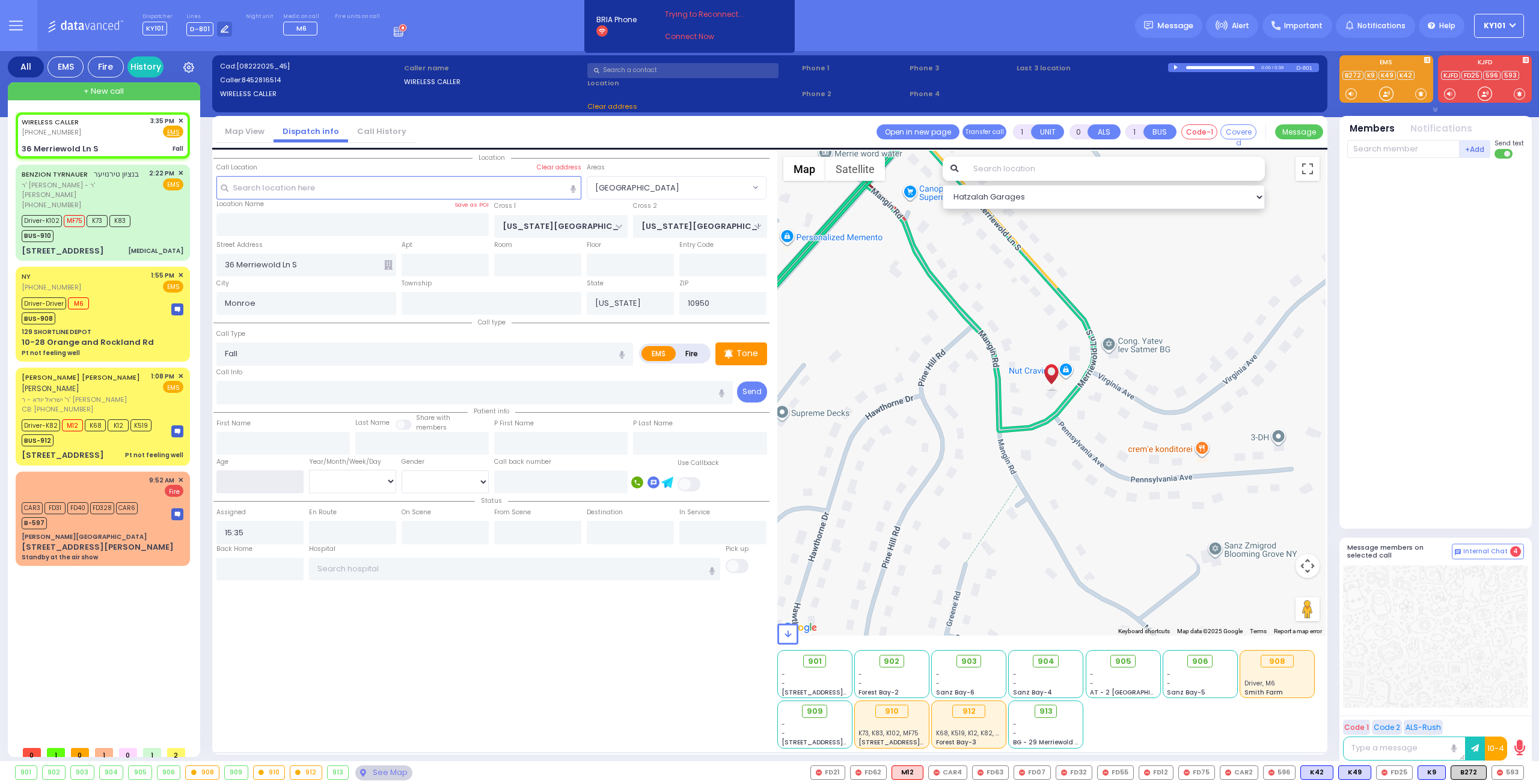
select select
radio input "true"
select select
select select "Hatzalah Garages"
select select "[GEOGRAPHIC_DATA]"
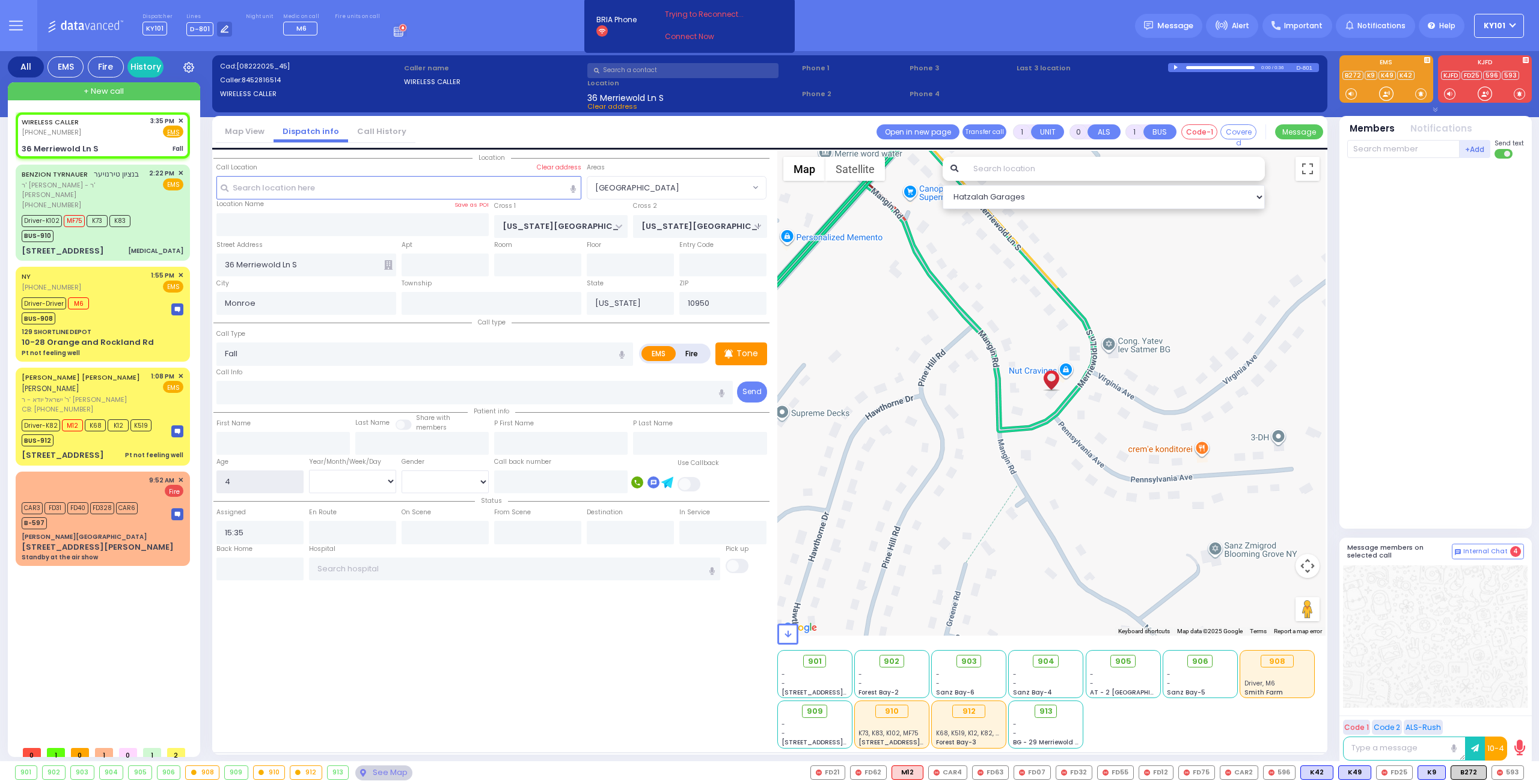
type input "4"
click at [328, 477] on select "Year Month Week Day" at bounding box center [353, 481] width 87 height 23
select select "Year"
click at [309, 470] on select "Year Month Week Day" at bounding box center [353, 481] width 87 height 23
select select
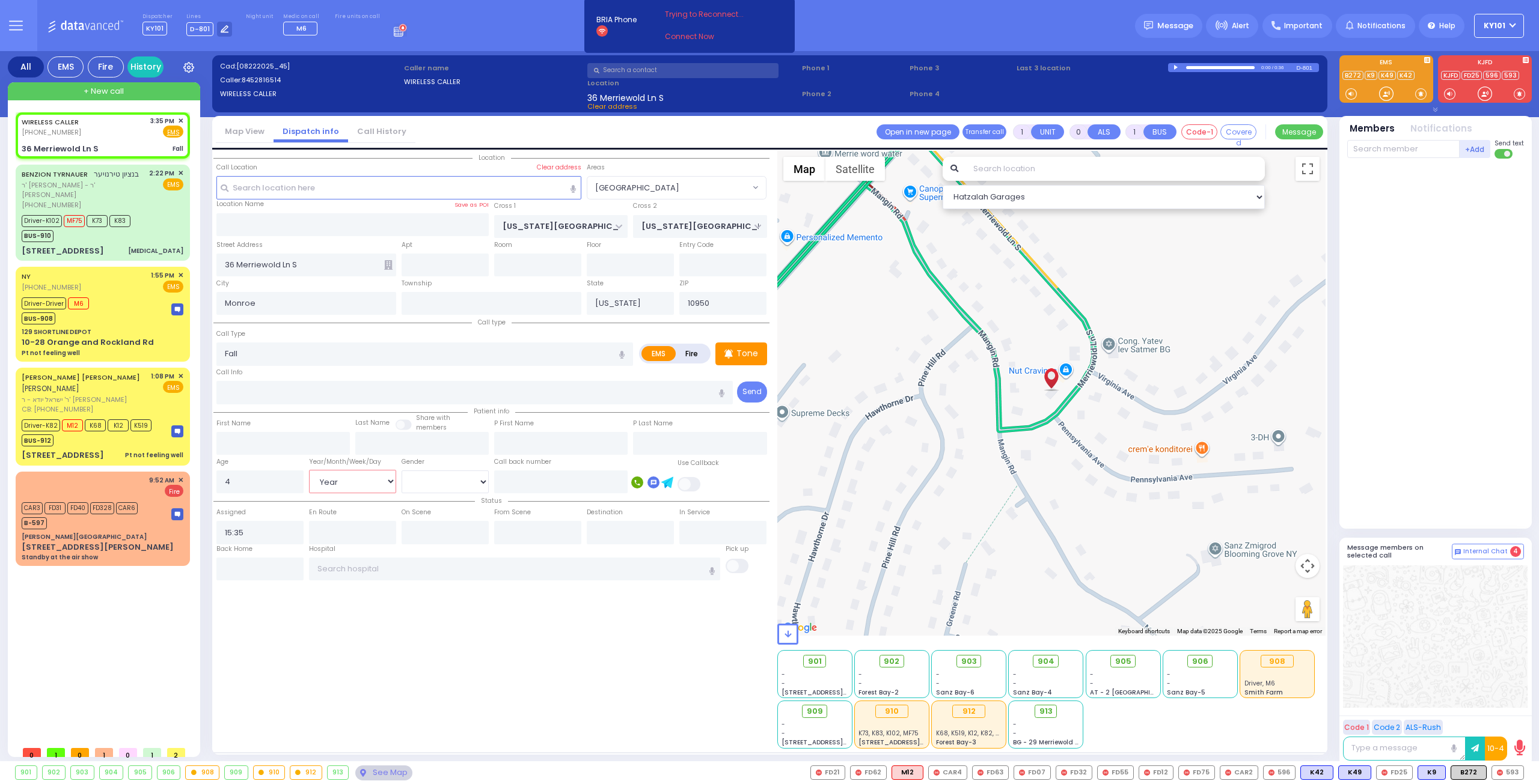
radio input "true"
select select "Year"
select select "Hatzalah Garages"
drag, startPoint x: 468, startPoint y: 482, endPoint x: 461, endPoint y: 486, distance: 8.1
click at [468, 482] on select "Male Female" at bounding box center [445, 482] width 87 height 23
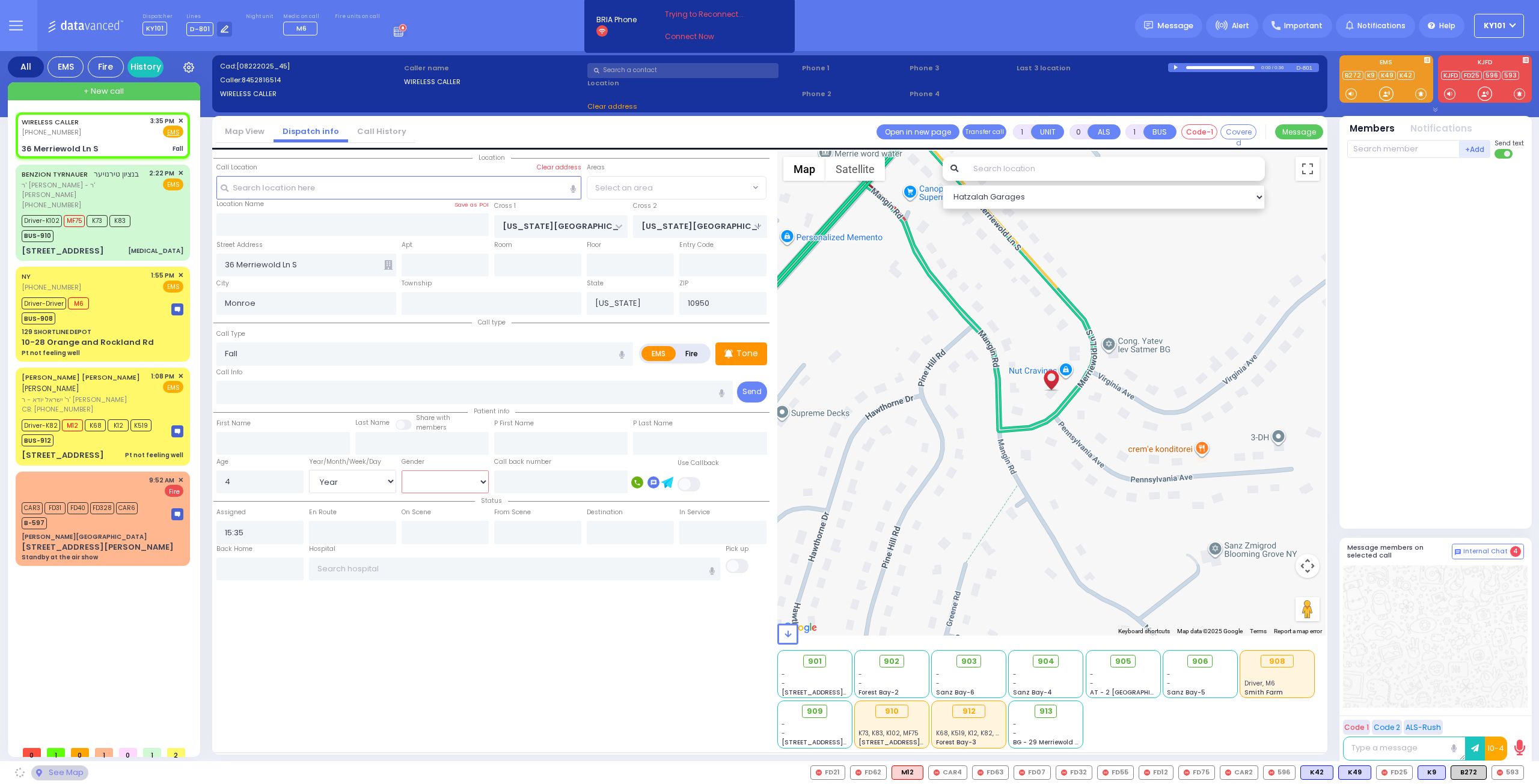
select select
radio input "true"
select select "Year"
select select "Hatzalah Garages"
select select "[GEOGRAPHIC_DATA]"
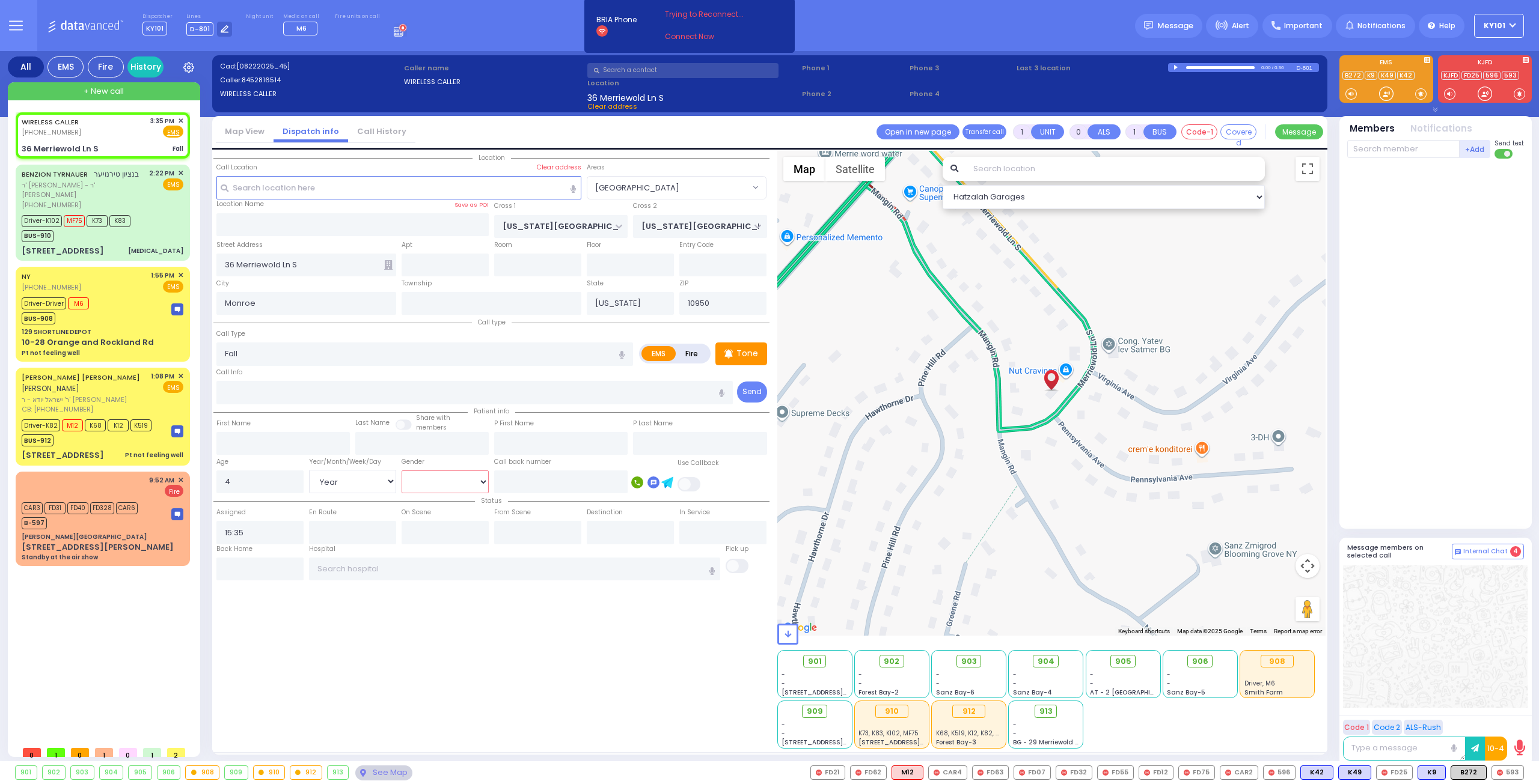
select select "[DEMOGRAPHIC_DATA]"
click at [401, 471] on select "Male Female" at bounding box center [445, 482] width 87 height 23
select select
radio input "true"
select select "Year"
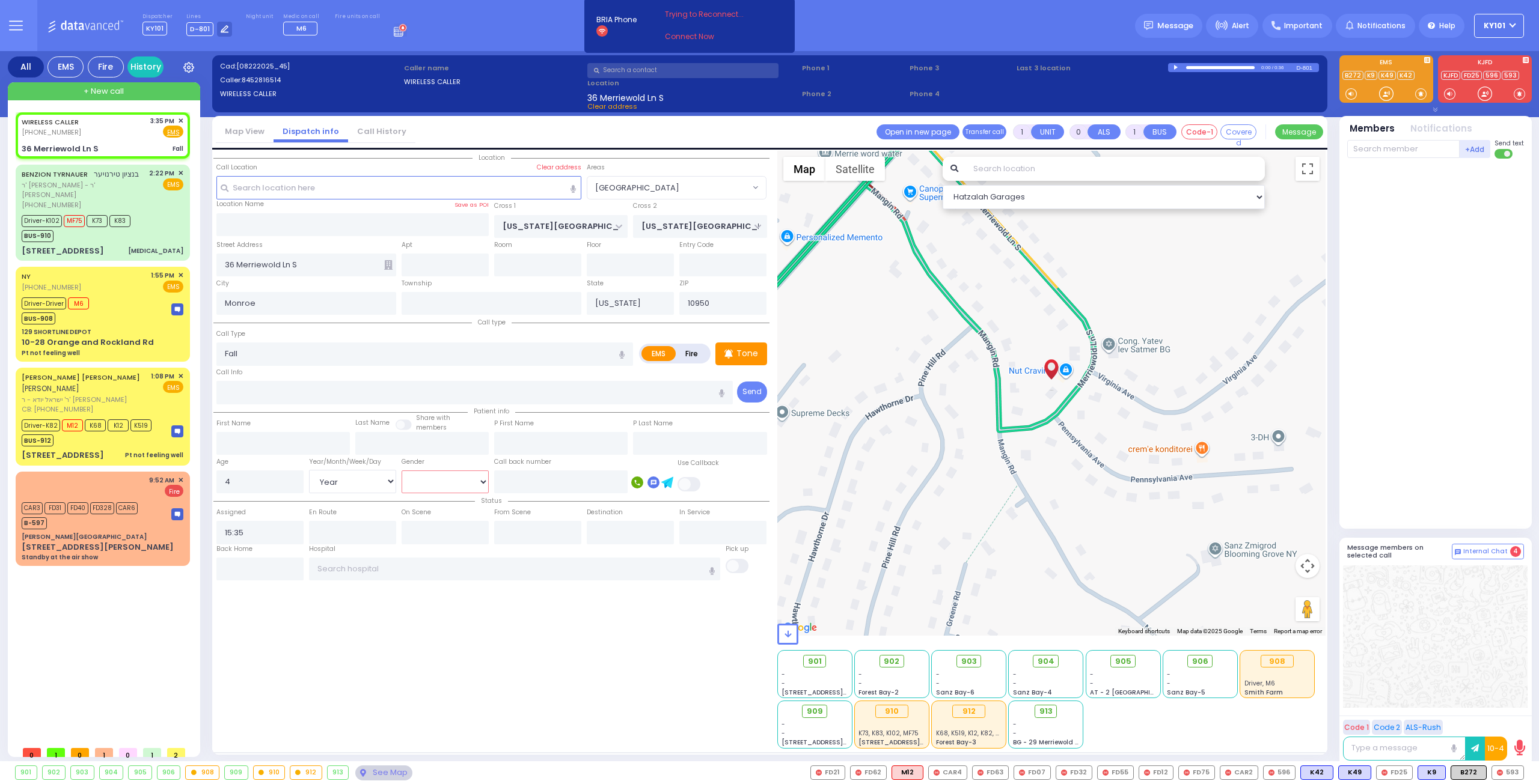
select select "[DEMOGRAPHIC_DATA]"
select select "Hatzalah Garages"
select select "[GEOGRAPHIC_DATA]"
click at [735, 356] on div "Tone" at bounding box center [741, 353] width 52 height 23
click at [1500, 772] on span "K53" at bounding box center [1507, 773] width 31 height 13
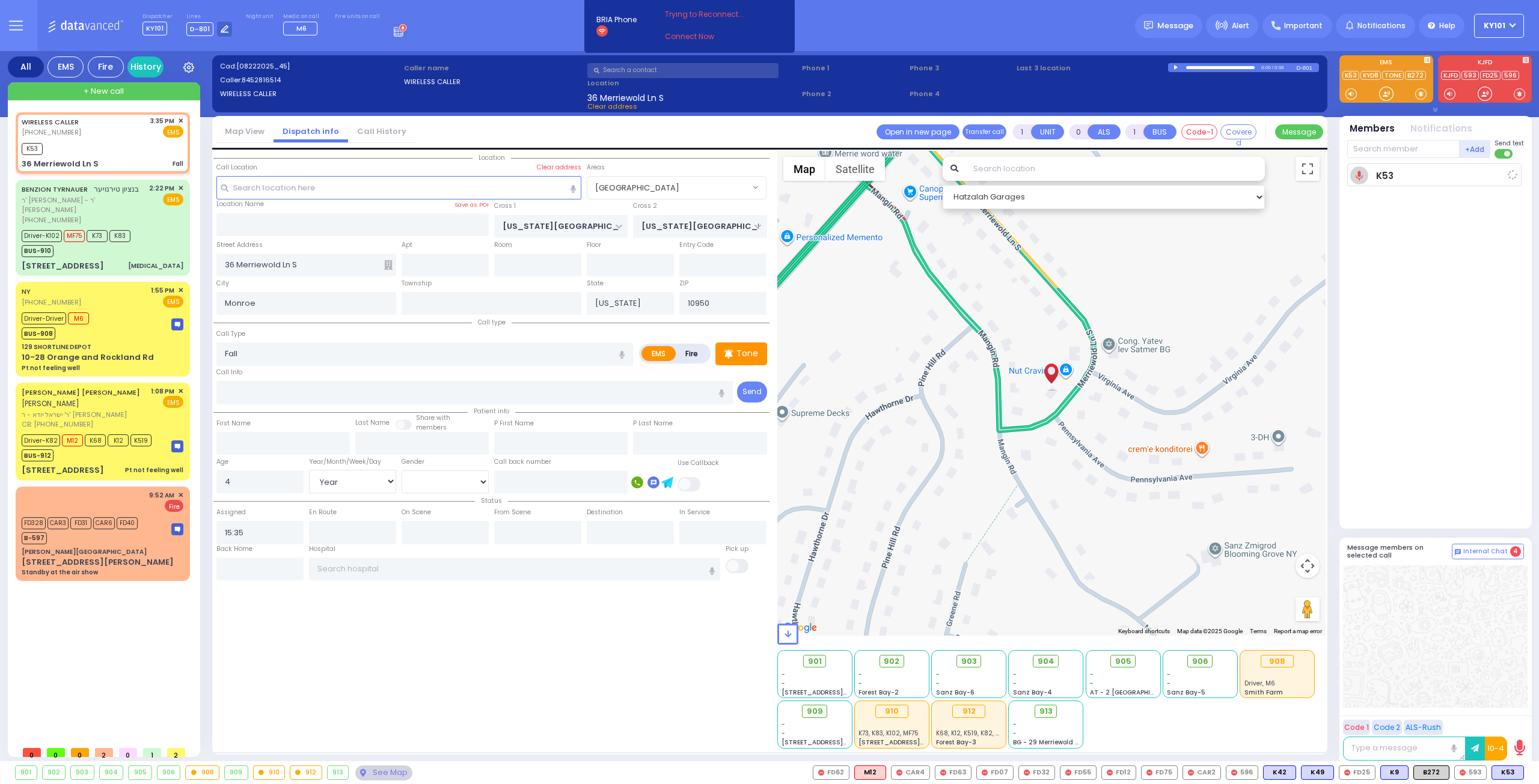
select select
radio input "true"
select select "Year"
select select "[DEMOGRAPHIC_DATA]"
type input "15:37"
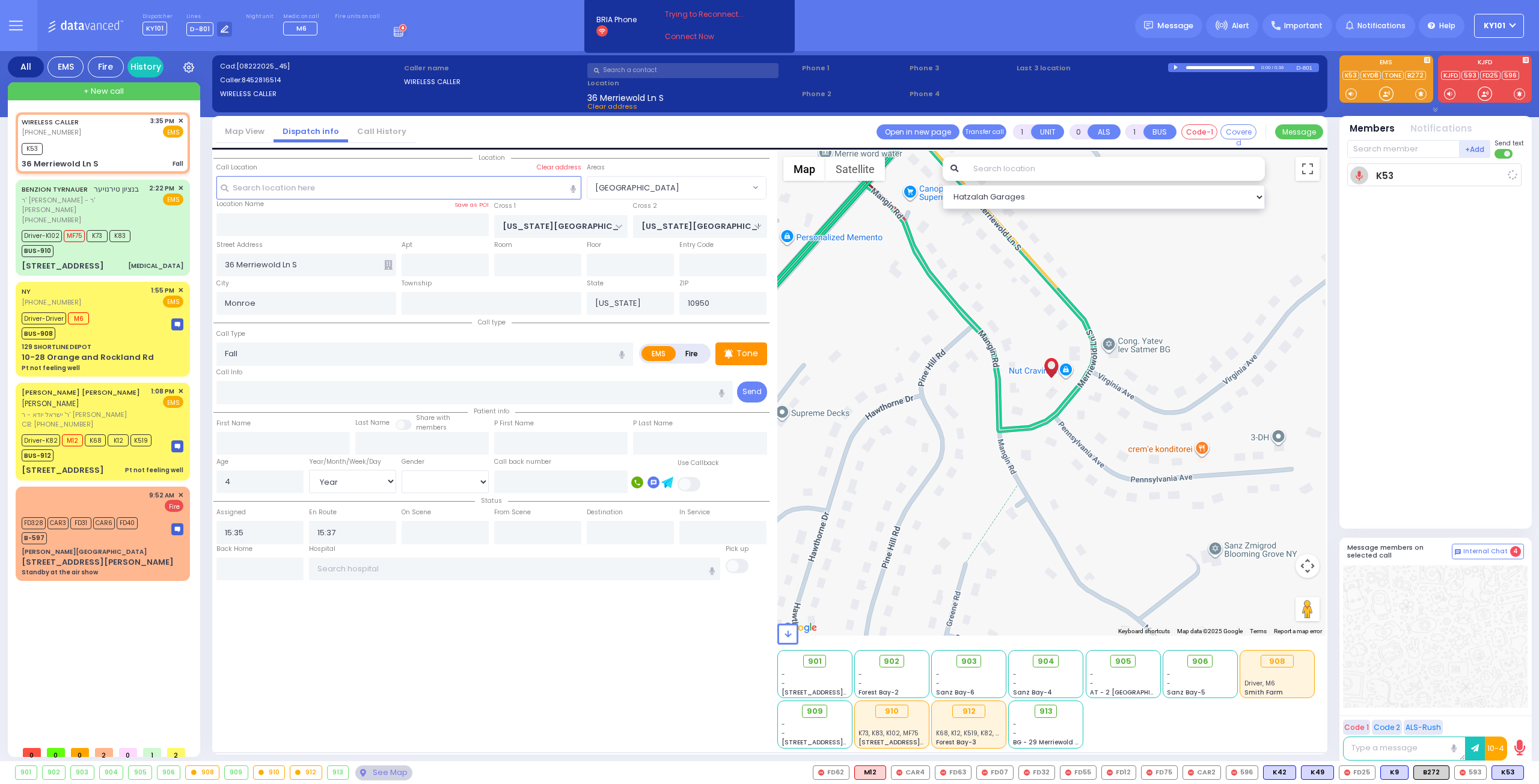
select select "Hatzalah Garages"
select select "[GEOGRAPHIC_DATA]"
click at [1504, 770] on span "K47" at bounding box center [1506, 773] width 32 height 13
select select
radio input "true"
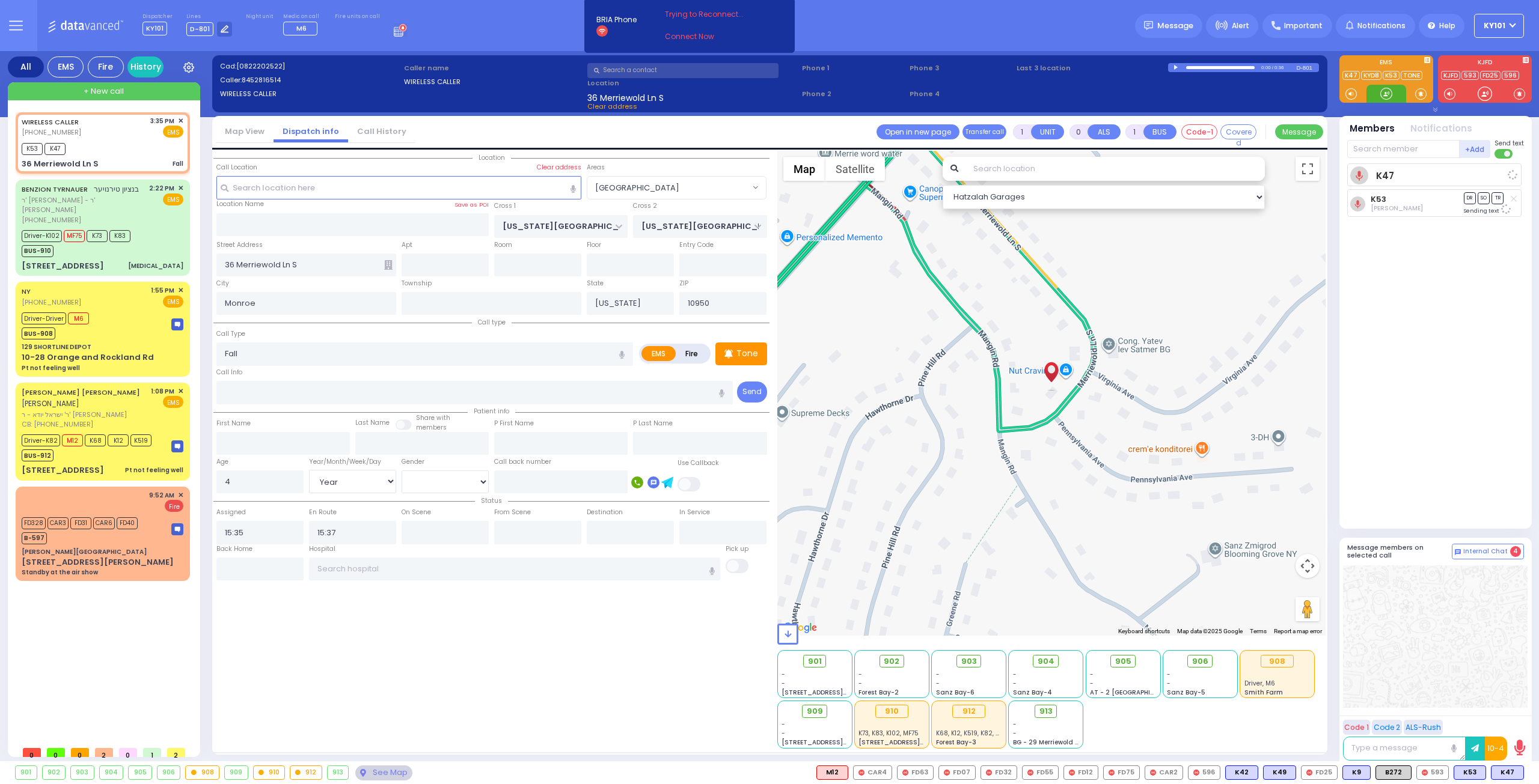
select select "Year"
select select "[DEMOGRAPHIC_DATA]"
select select "Hatzalah Garages"
select select "[GEOGRAPHIC_DATA]"
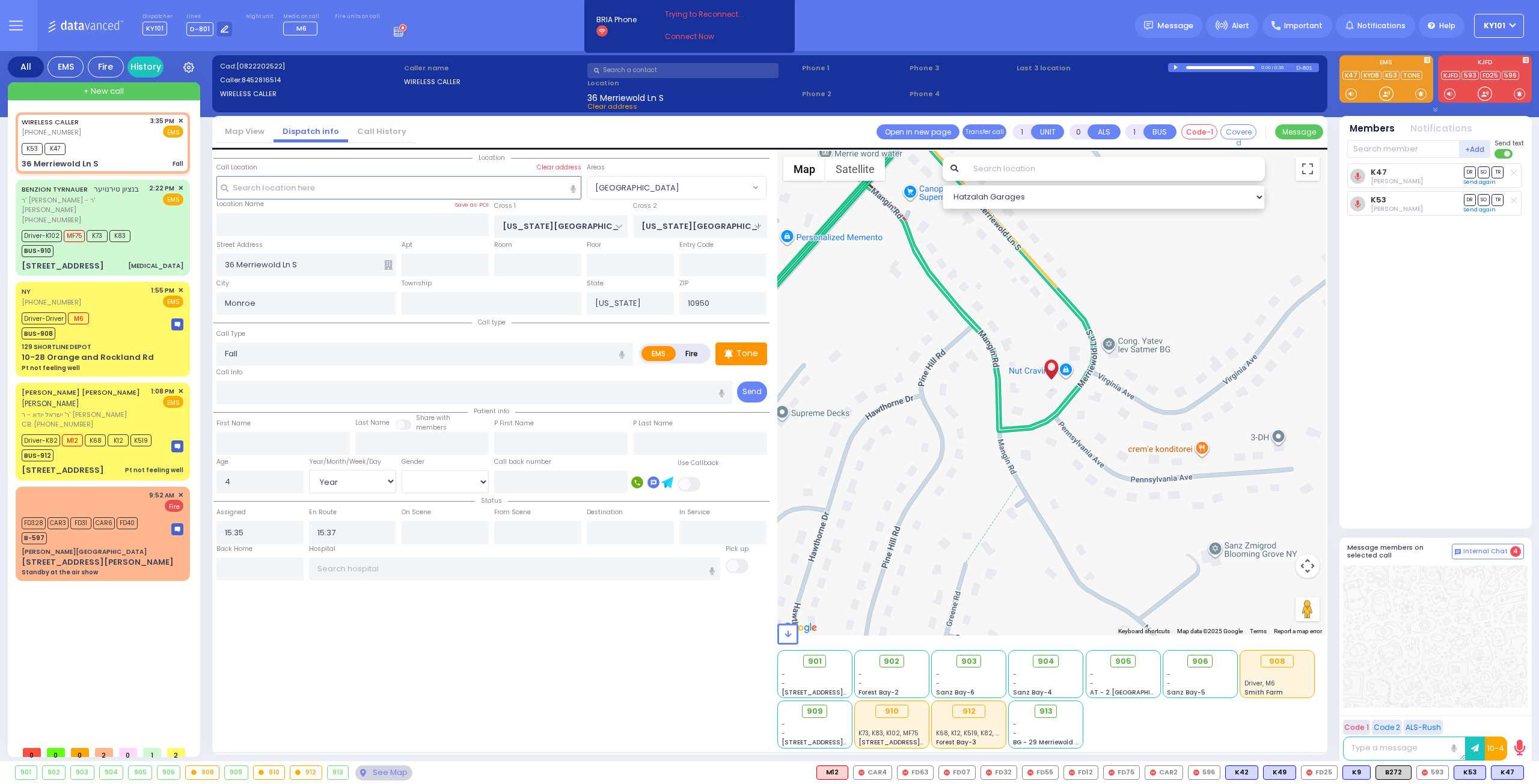
select select "Year"
select select "[DEMOGRAPHIC_DATA]"
click at [741, 352] on p "Tone" at bounding box center [747, 353] width 21 height 13
click at [1503, 769] on span "MF75" at bounding box center [1505, 773] width 36 height 13
select select
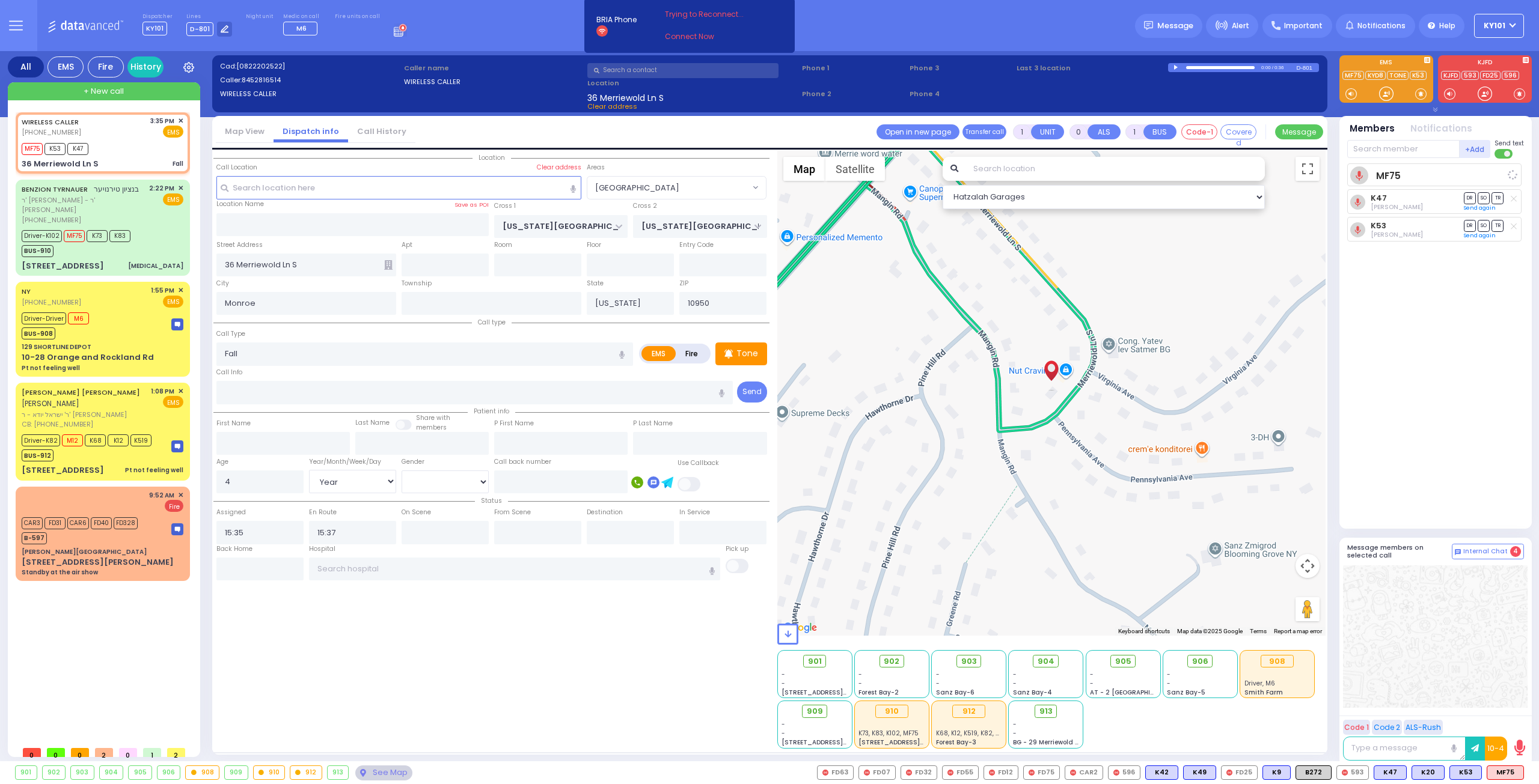
radio input "true"
select select "Year"
select select "[DEMOGRAPHIC_DATA]"
select select "Hatzalah Garages"
select select "[GEOGRAPHIC_DATA]"
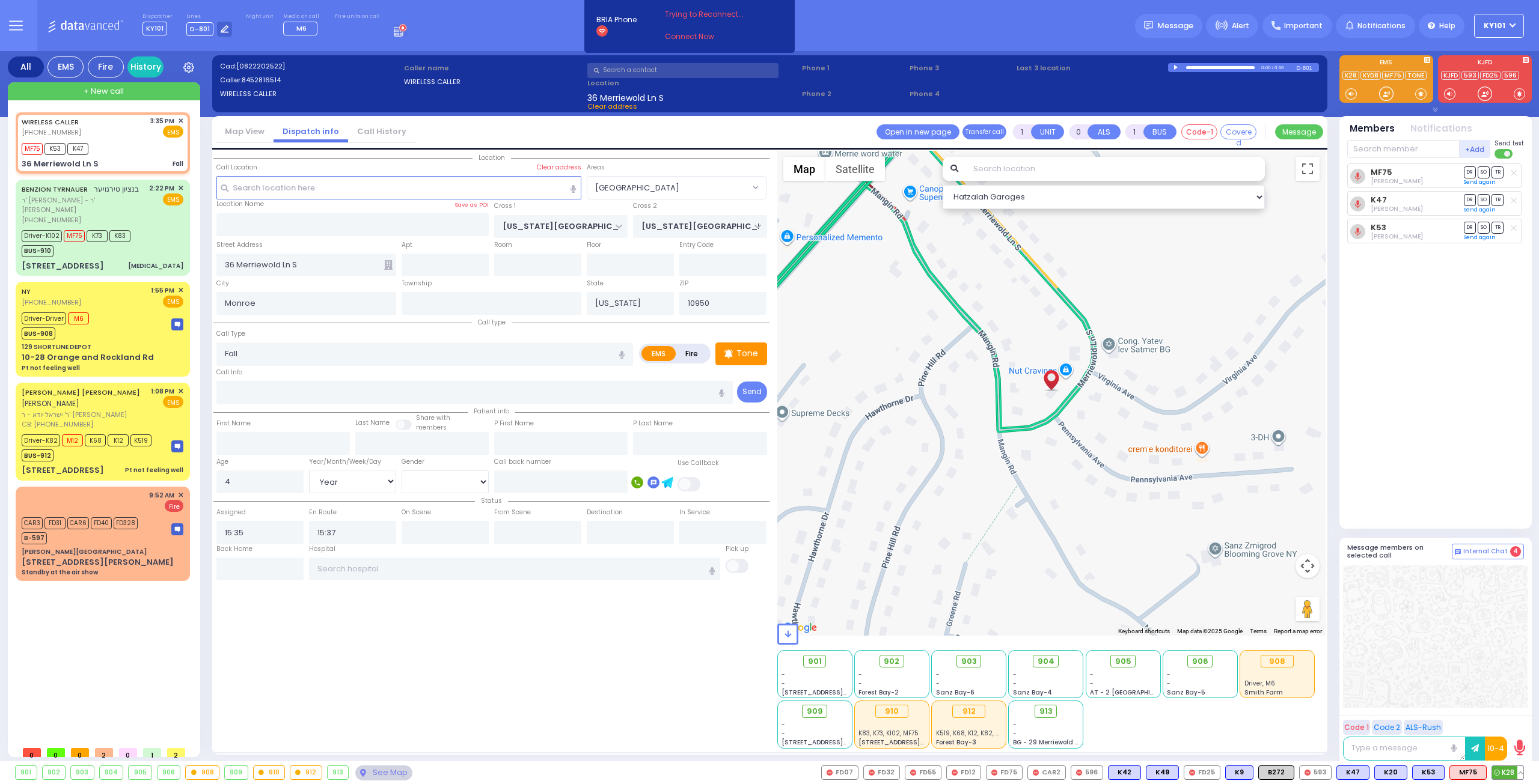
click at [1505, 773] on span "K28" at bounding box center [1507, 773] width 31 height 13
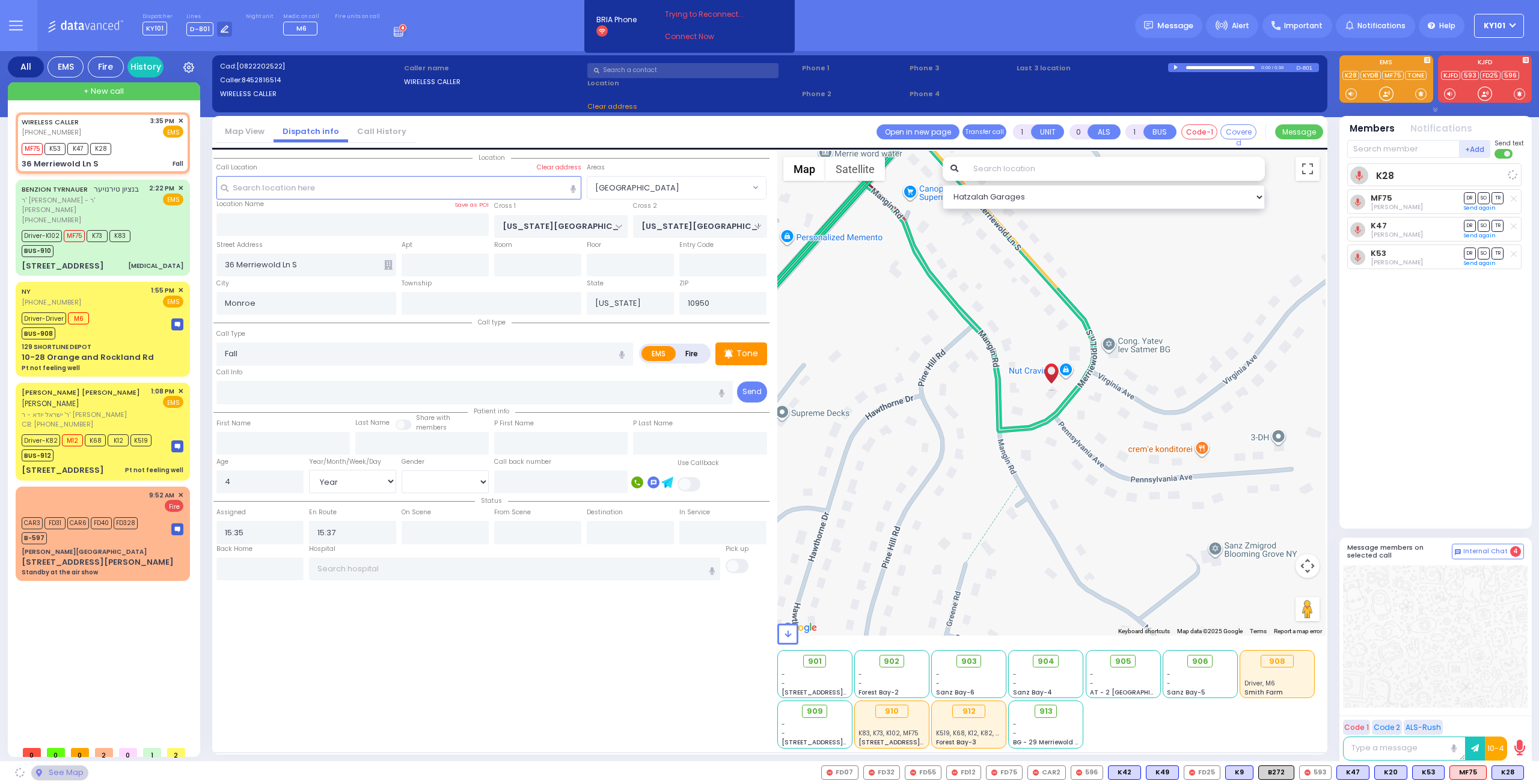
select select
radio input "true"
select select "Year"
select select "[DEMOGRAPHIC_DATA]"
select select "Hatzalah Garages"
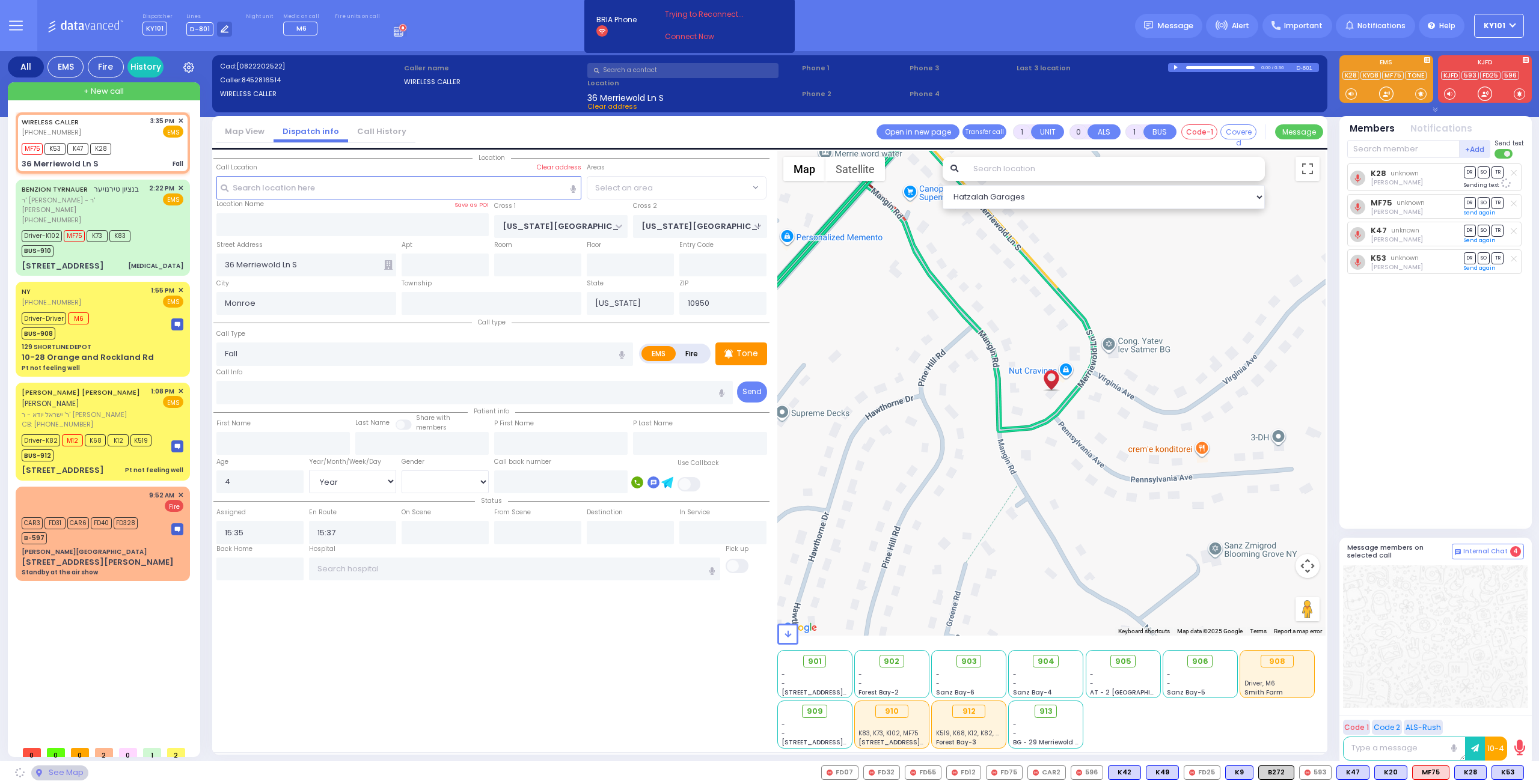
select select "[GEOGRAPHIC_DATA]"
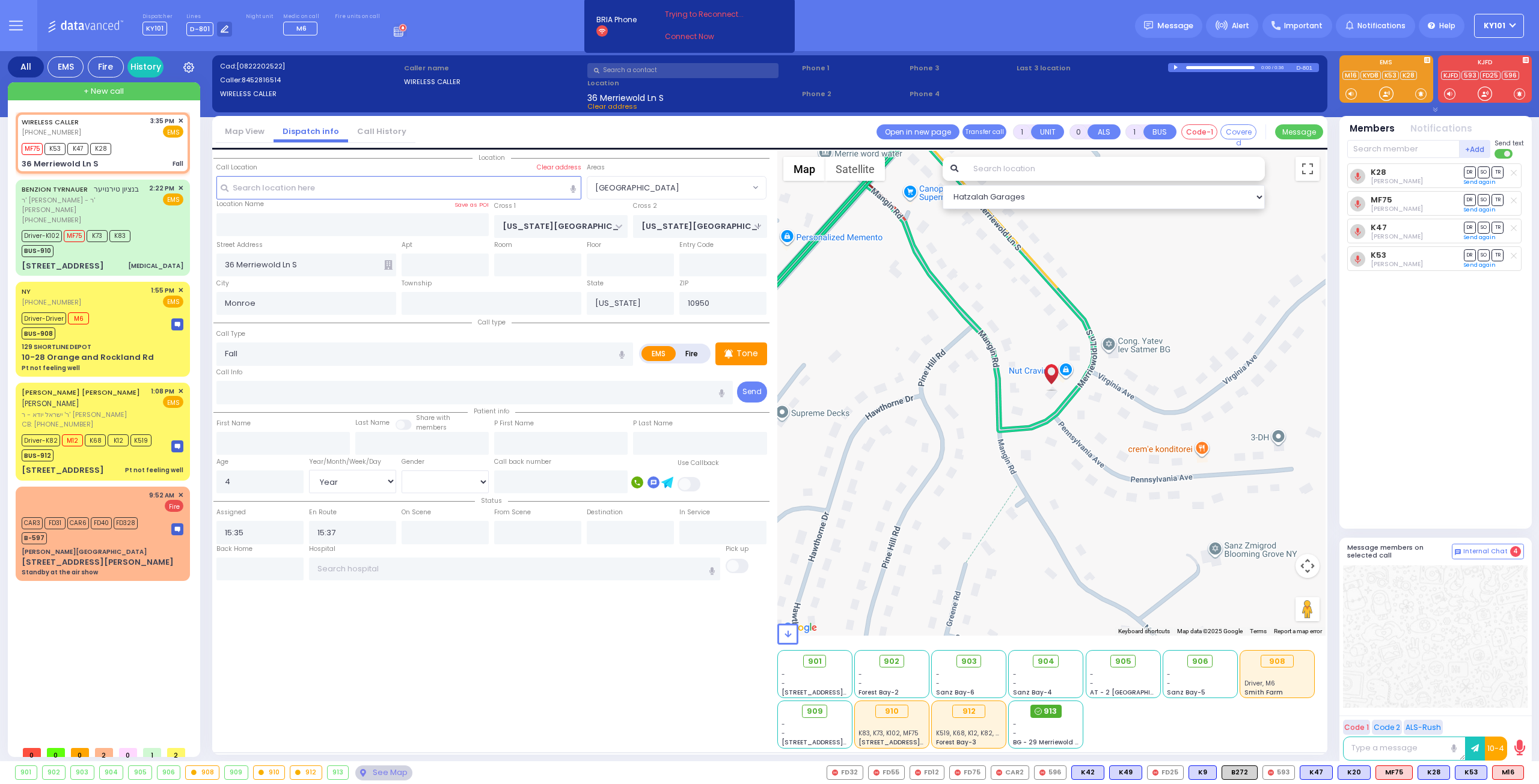
click at [1048, 713] on span "913" at bounding box center [1050, 712] width 13 height 12
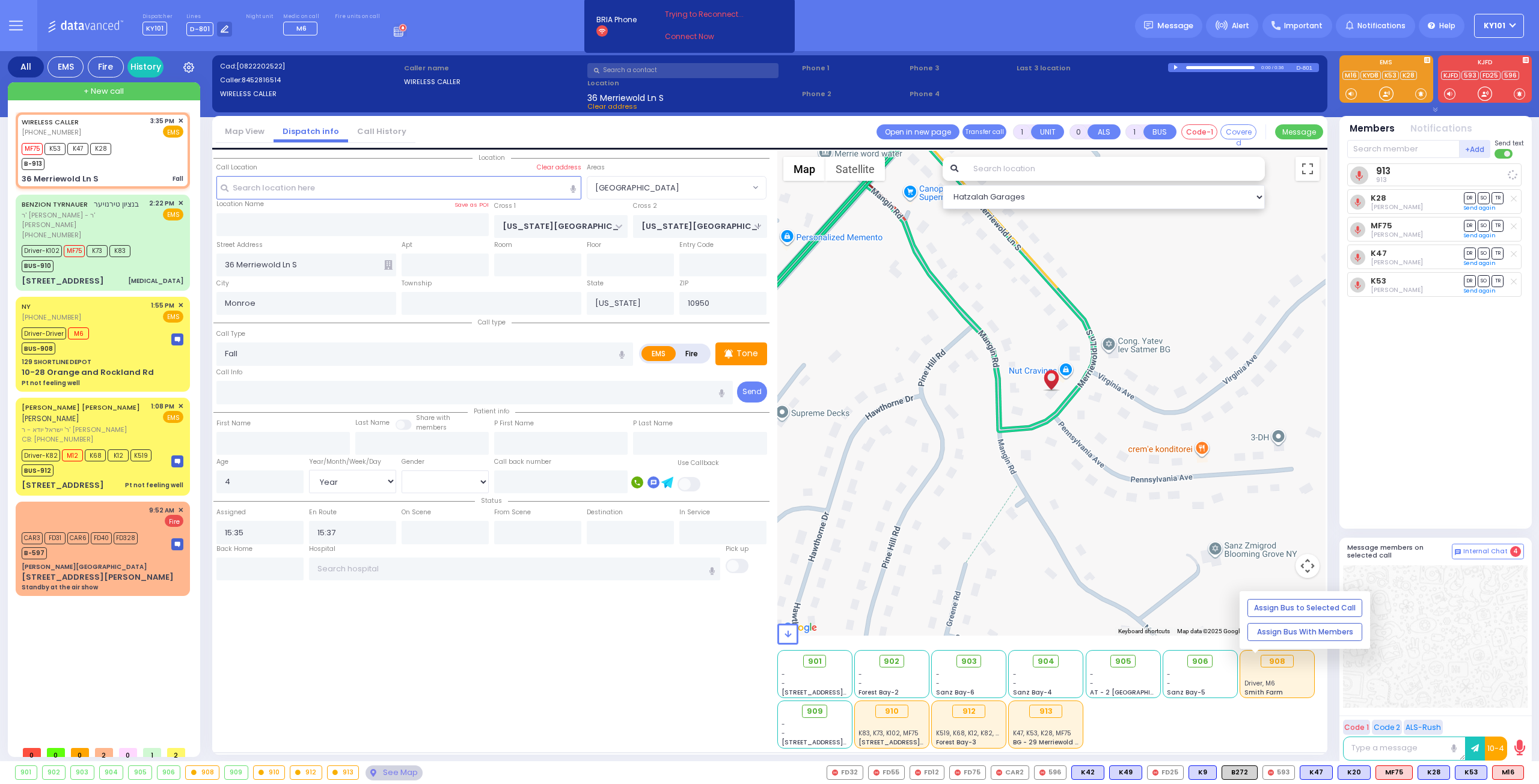
select select
radio input "true"
select select "Year"
select select "[DEMOGRAPHIC_DATA]"
select select "Hatzalah Garages"
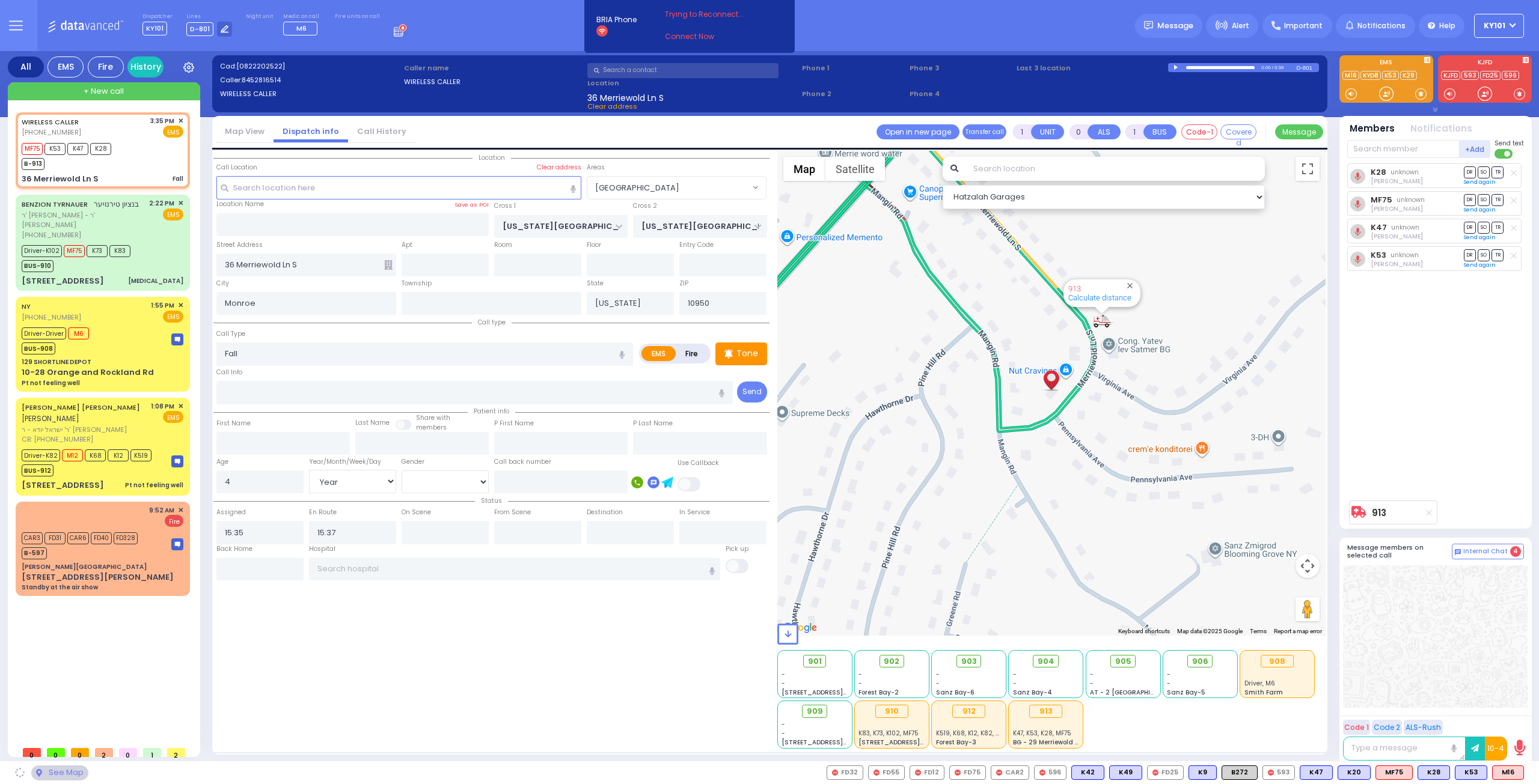
select select "[GEOGRAPHIC_DATA]"
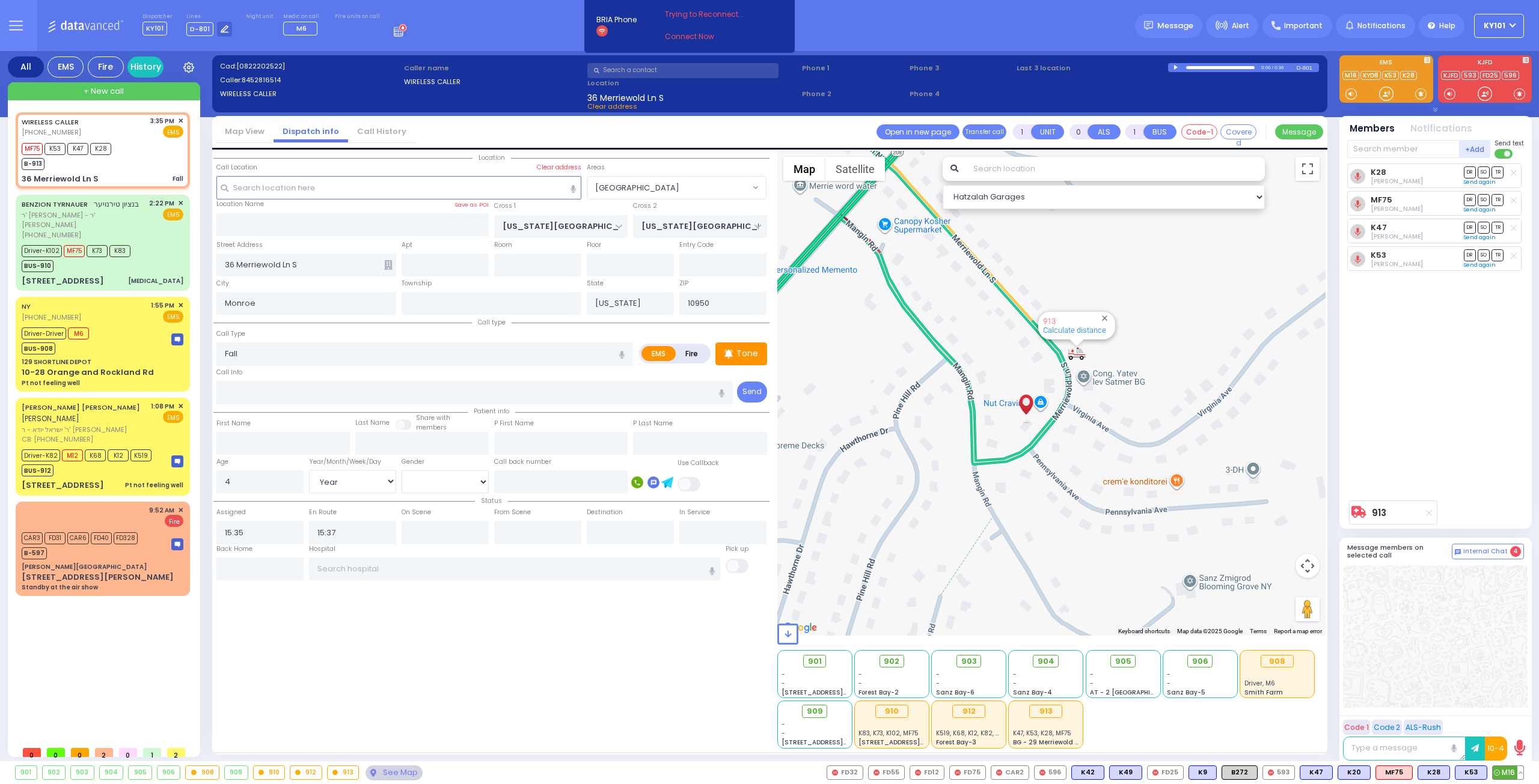
click at [1498, 773] on icon at bounding box center [1497, 773] width 6 height 6
select select
radio input "true"
select select "Year"
select select "[DEMOGRAPHIC_DATA]"
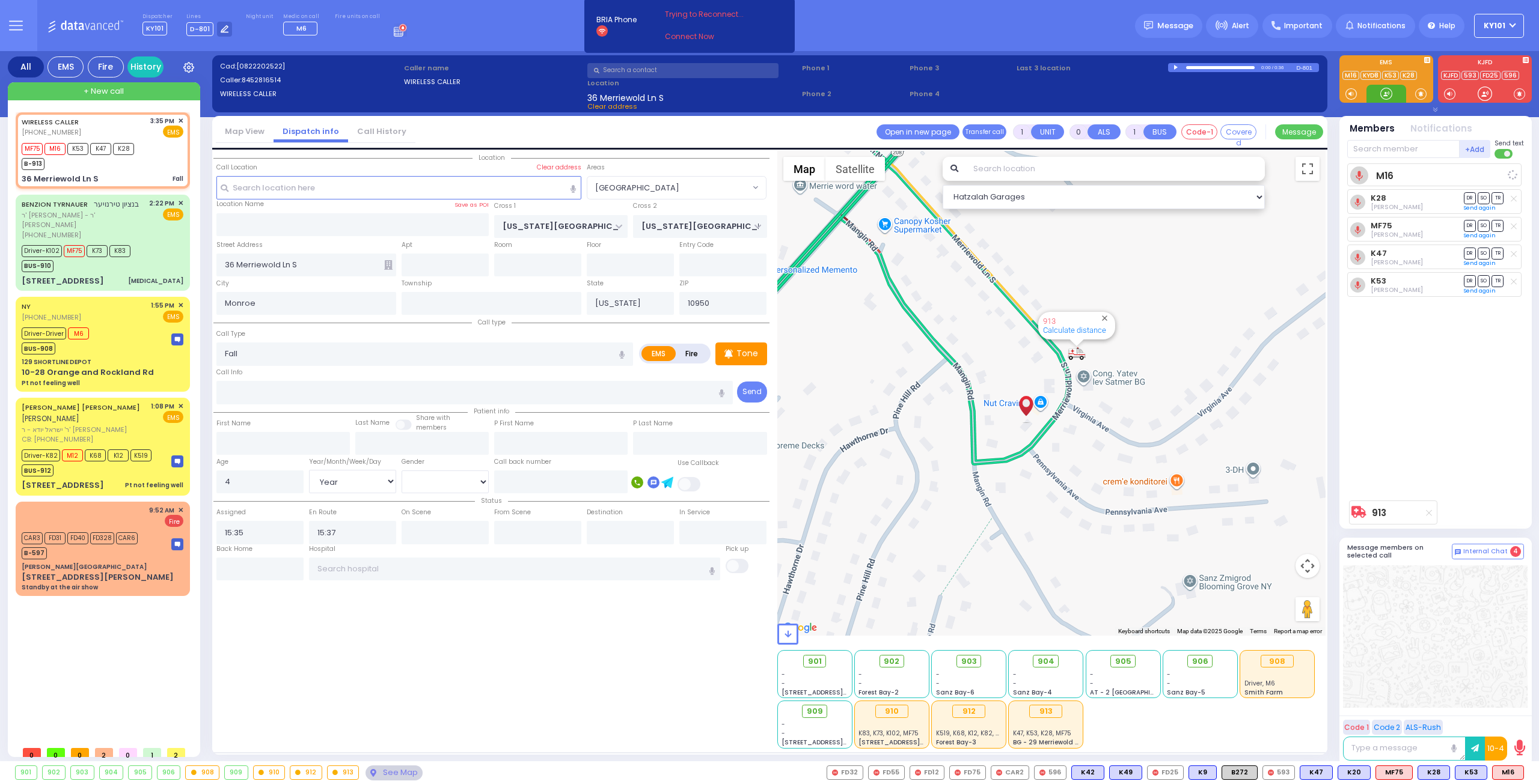
select select "Hatzalah Garages"
select select "[GEOGRAPHIC_DATA]"
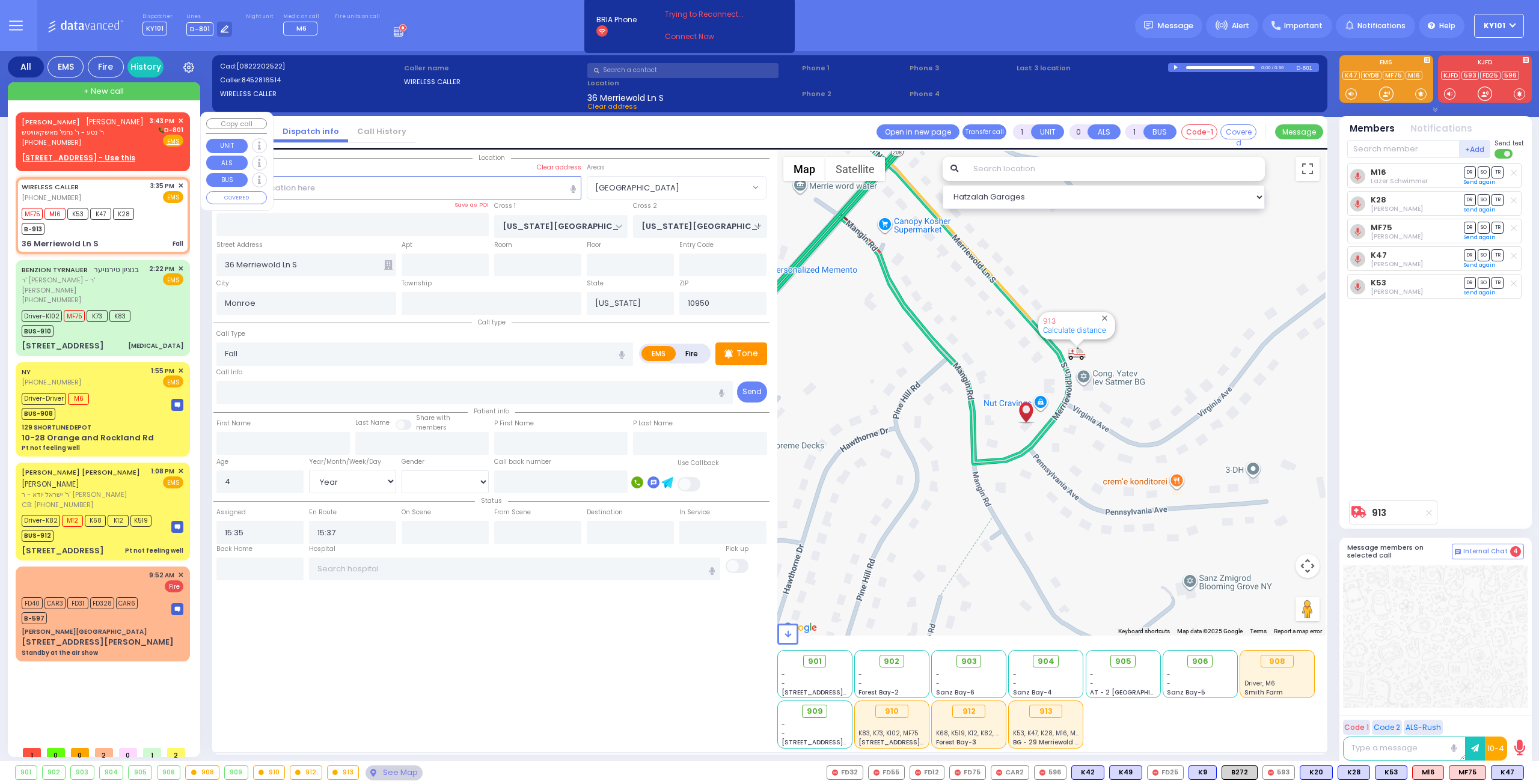
click at [57, 126] on link "JOEL JOSHUA WEISS" at bounding box center [50, 122] width 58 height 10
type input "2"
type input "1"
select select
radio input "true"
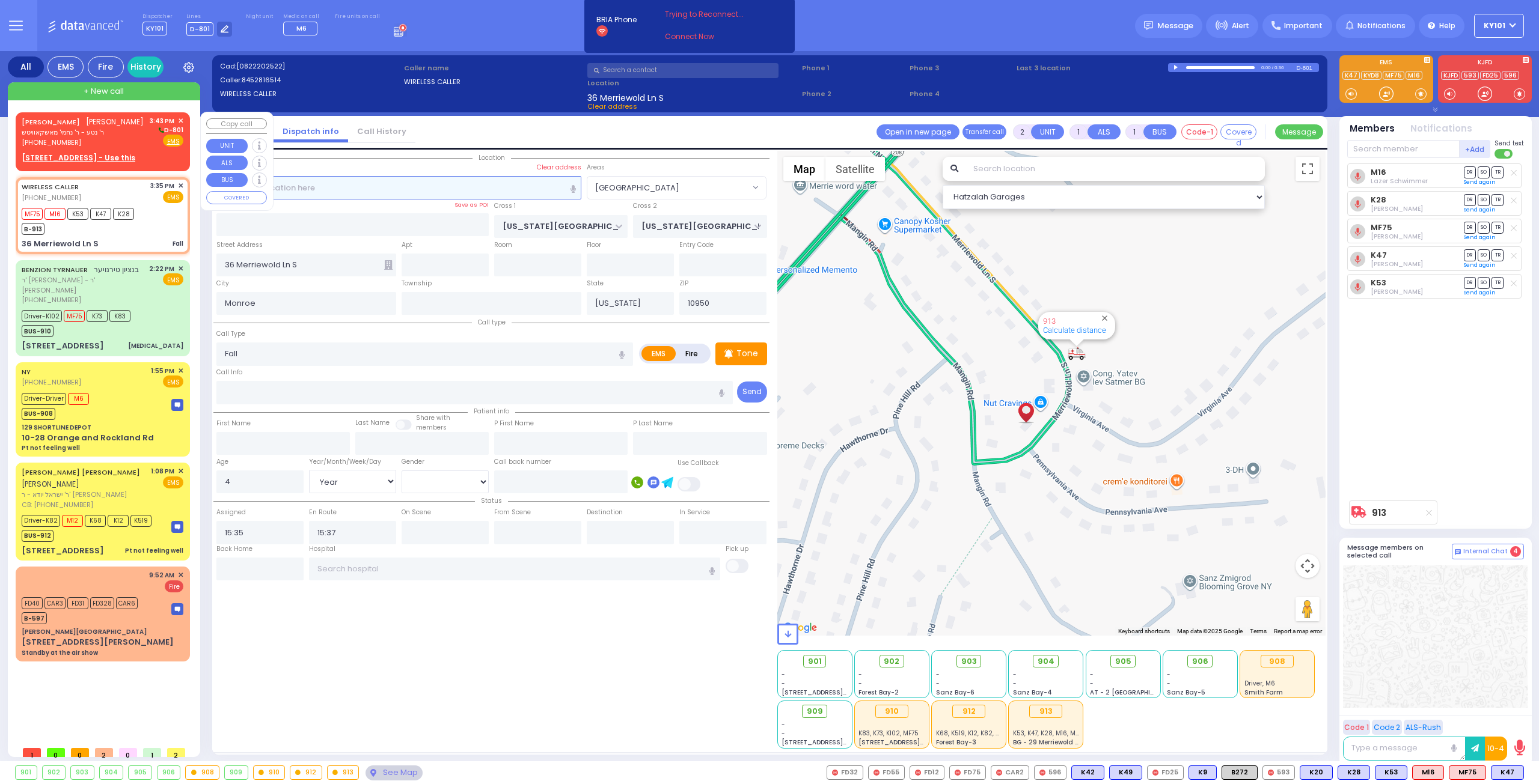
type input "JOEL JOSHUA"
type input "WEISS"
select select
type input "15:43"
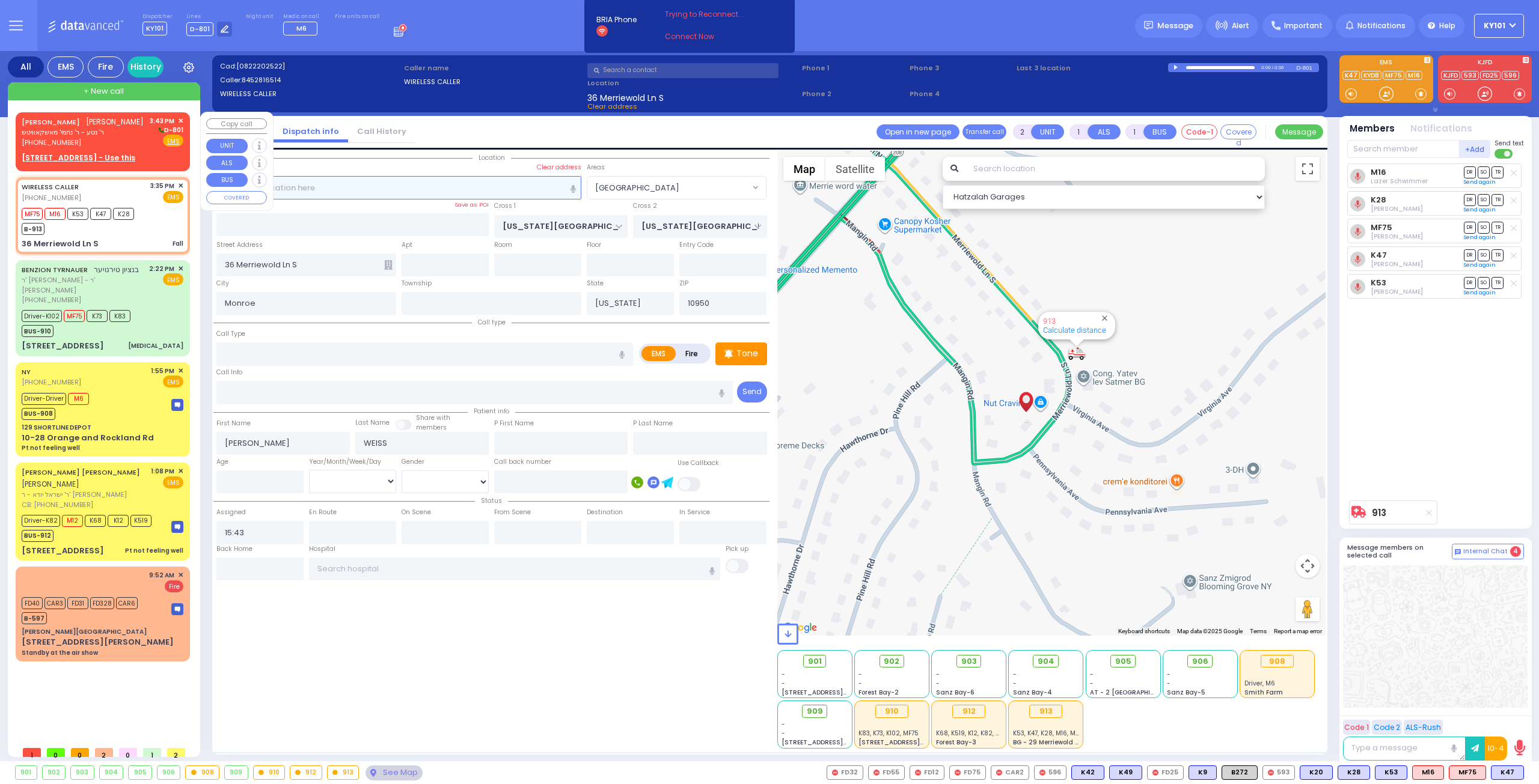
select select "Hatzalah Garages"
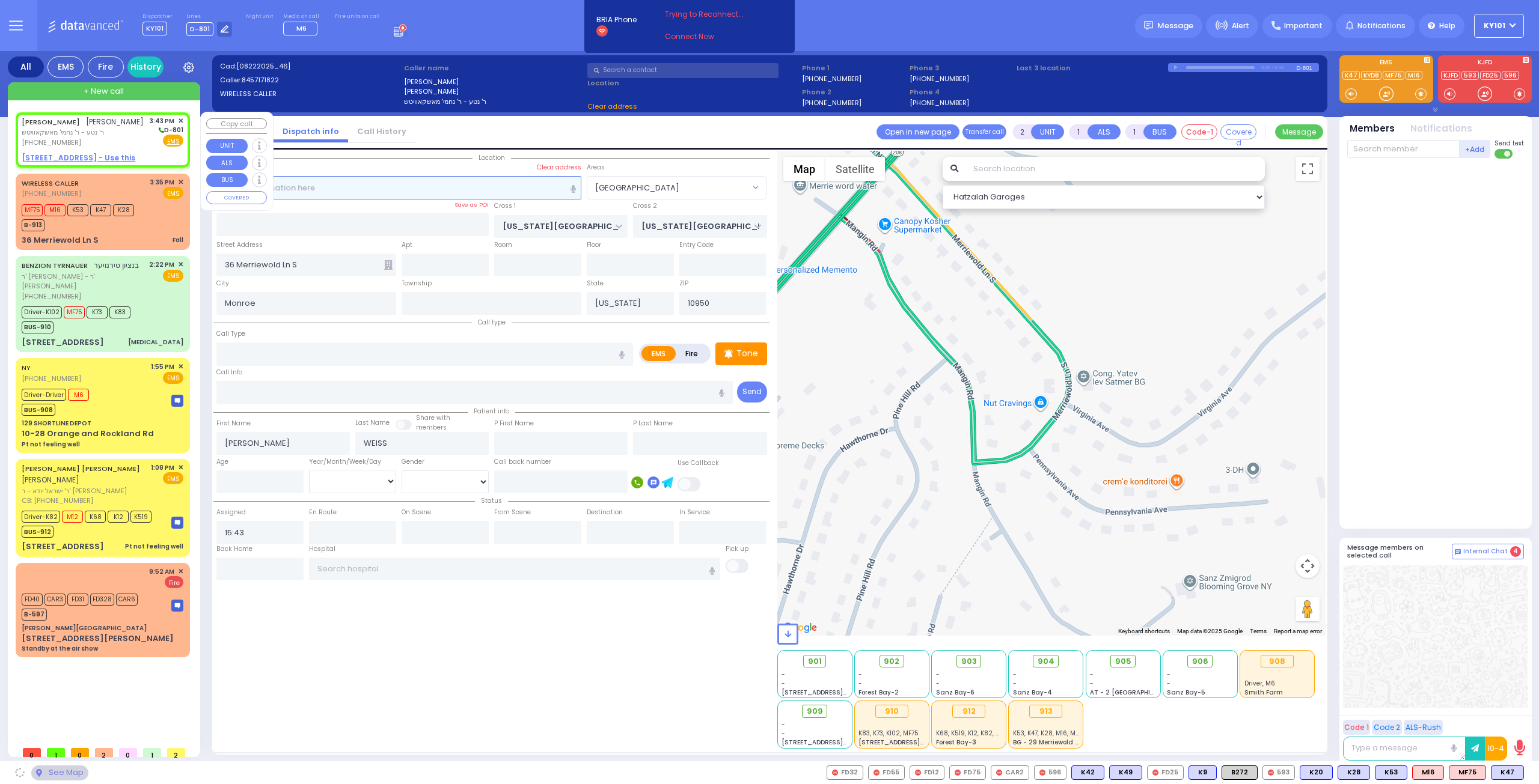
select select
radio input "true"
select select
select select "Hatzalah Garages"
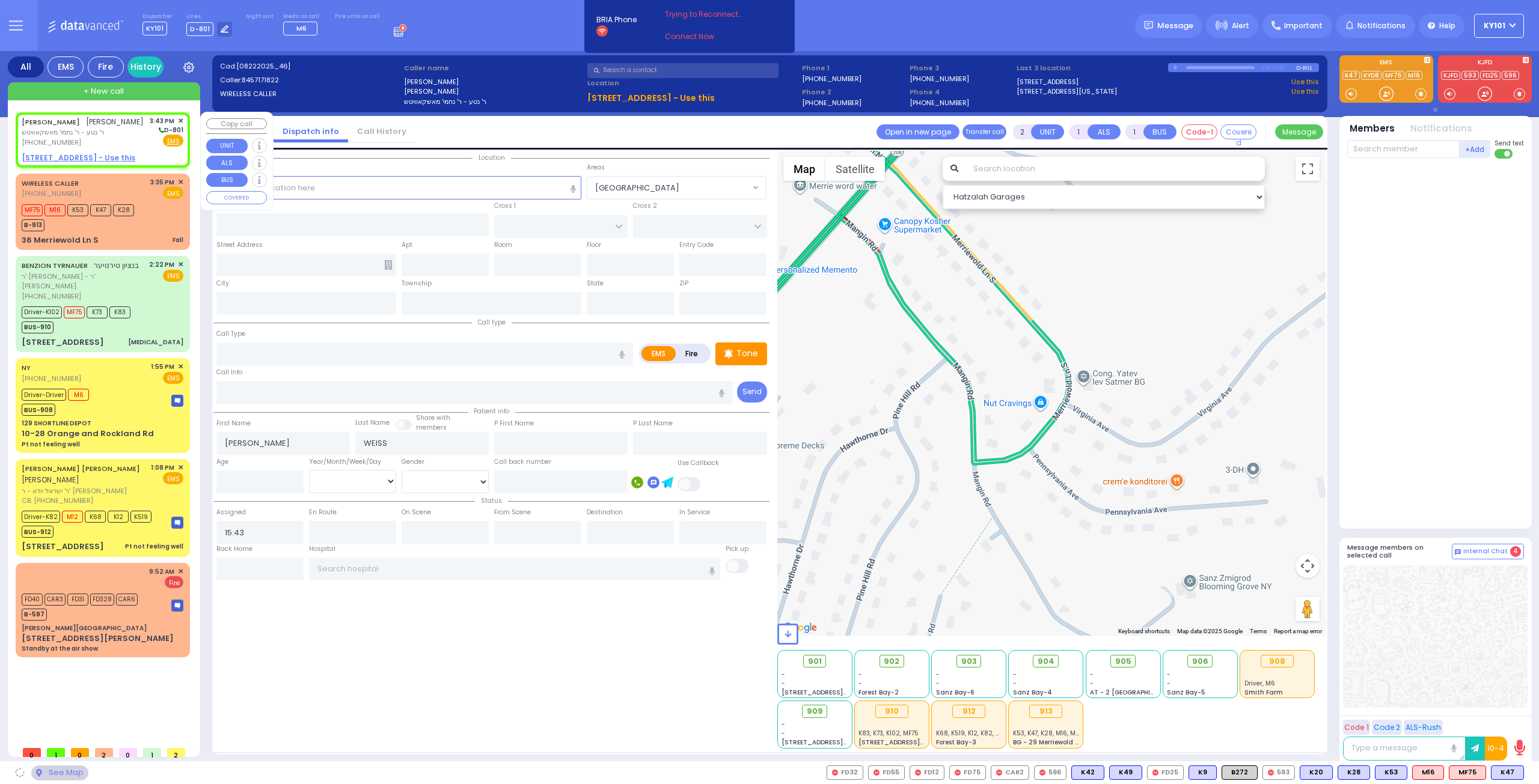
click at [71, 154] on u "6 HOUSTON AVE - Use this" at bounding box center [78, 158] width 114 height 10
select select
radio input "true"
select select
select select "Hatzalah Garages"
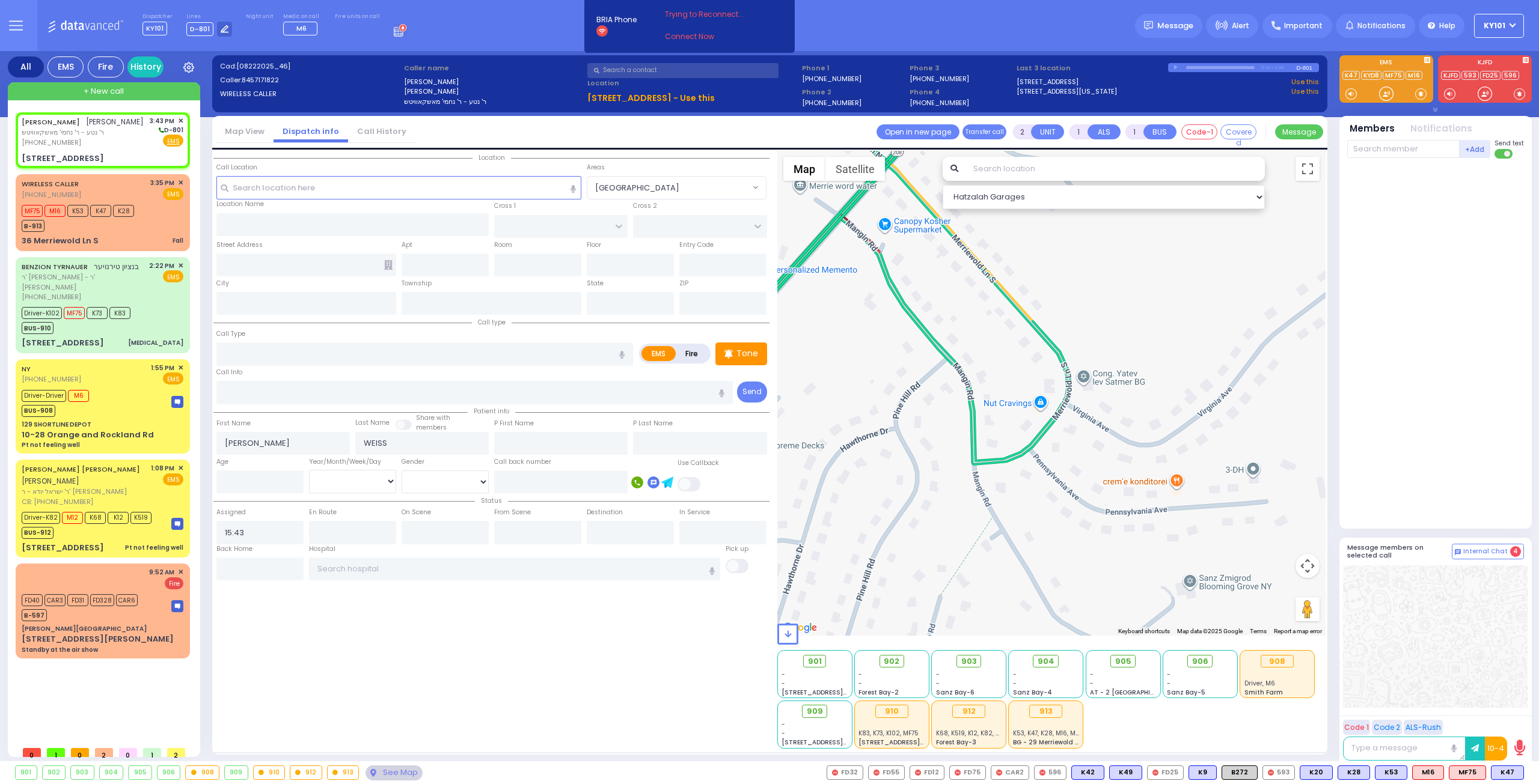
select select
radio input "true"
select select
type input "SEARS RD"
type input "DALLAS DR"
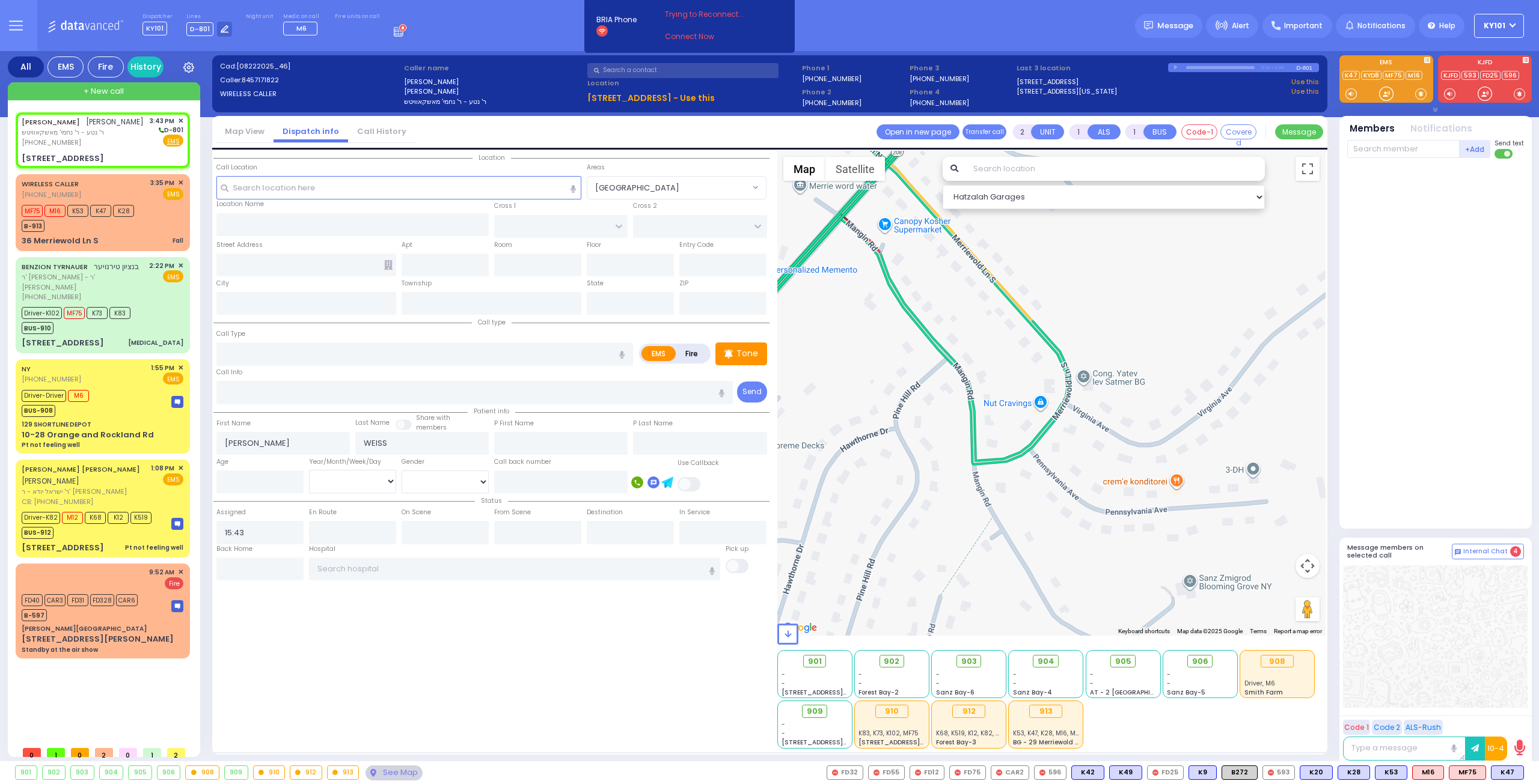
type input "6 HOUSTON AVE"
type input "Monroe"
type input "[US_STATE]"
type input "10950"
select select "Hatzalah Garages"
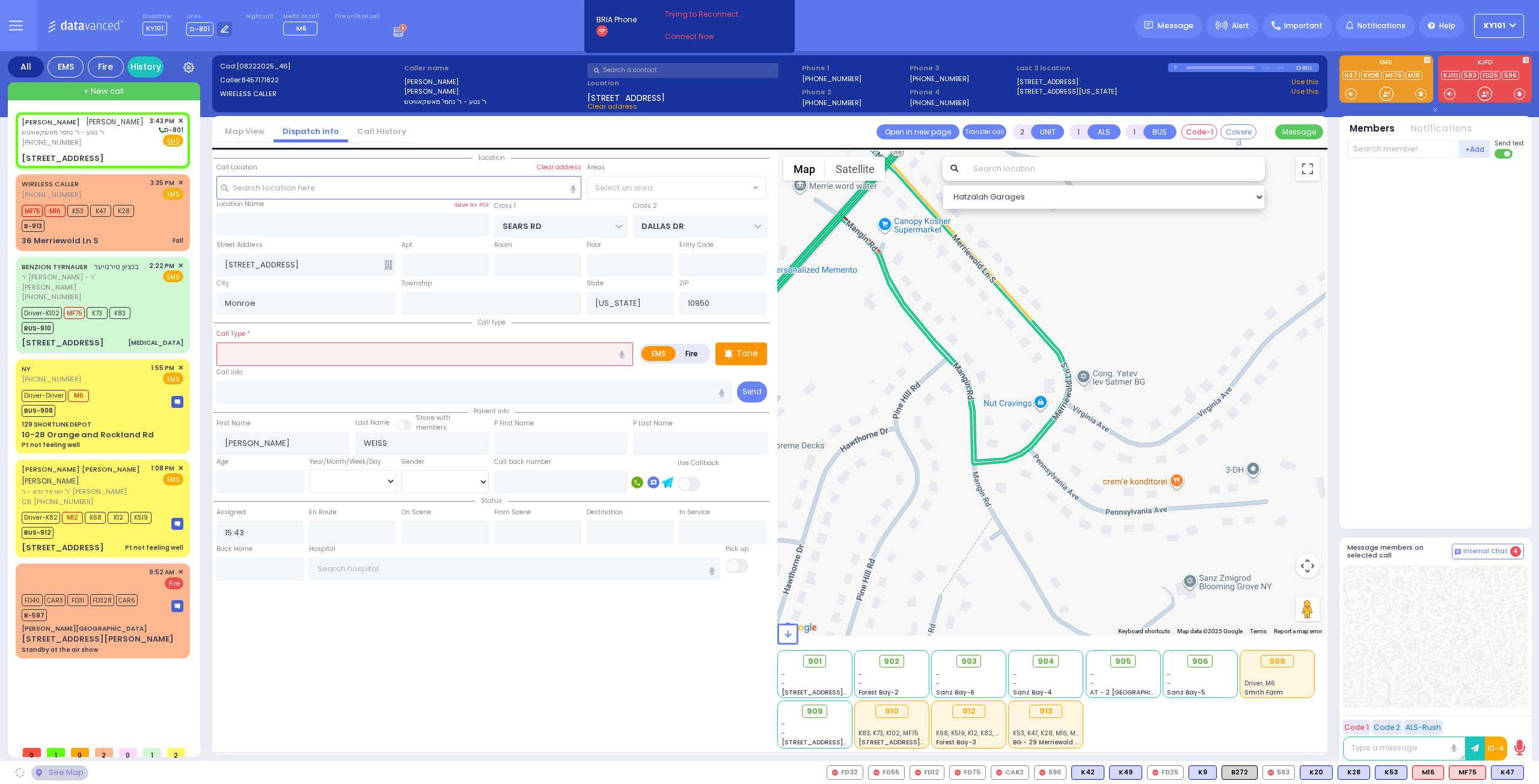
select select "[GEOGRAPHIC_DATA]"
click at [268, 480] on input "number" at bounding box center [260, 482] width 87 height 23
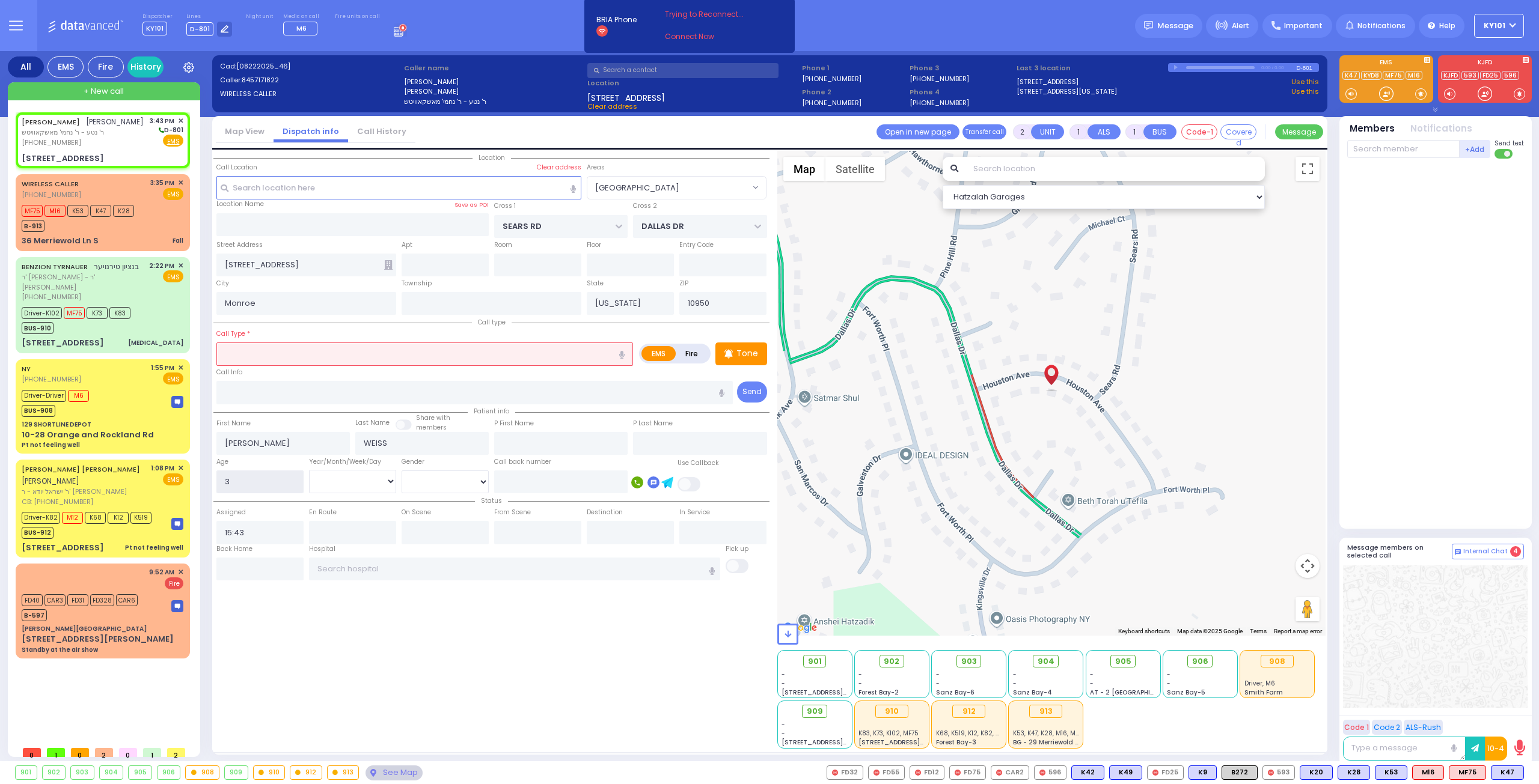
type input "3"
drag, startPoint x: 371, startPoint y: 477, endPoint x: 370, endPoint y: 488, distance: 11.0
click at [371, 477] on select "Year Month Week Day" at bounding box center [353, 481] width 87 height 23
select select "Year"
click at [309, 470] on select "Year Month Week Day" at bounding box center [353, 481] width 87 height 23
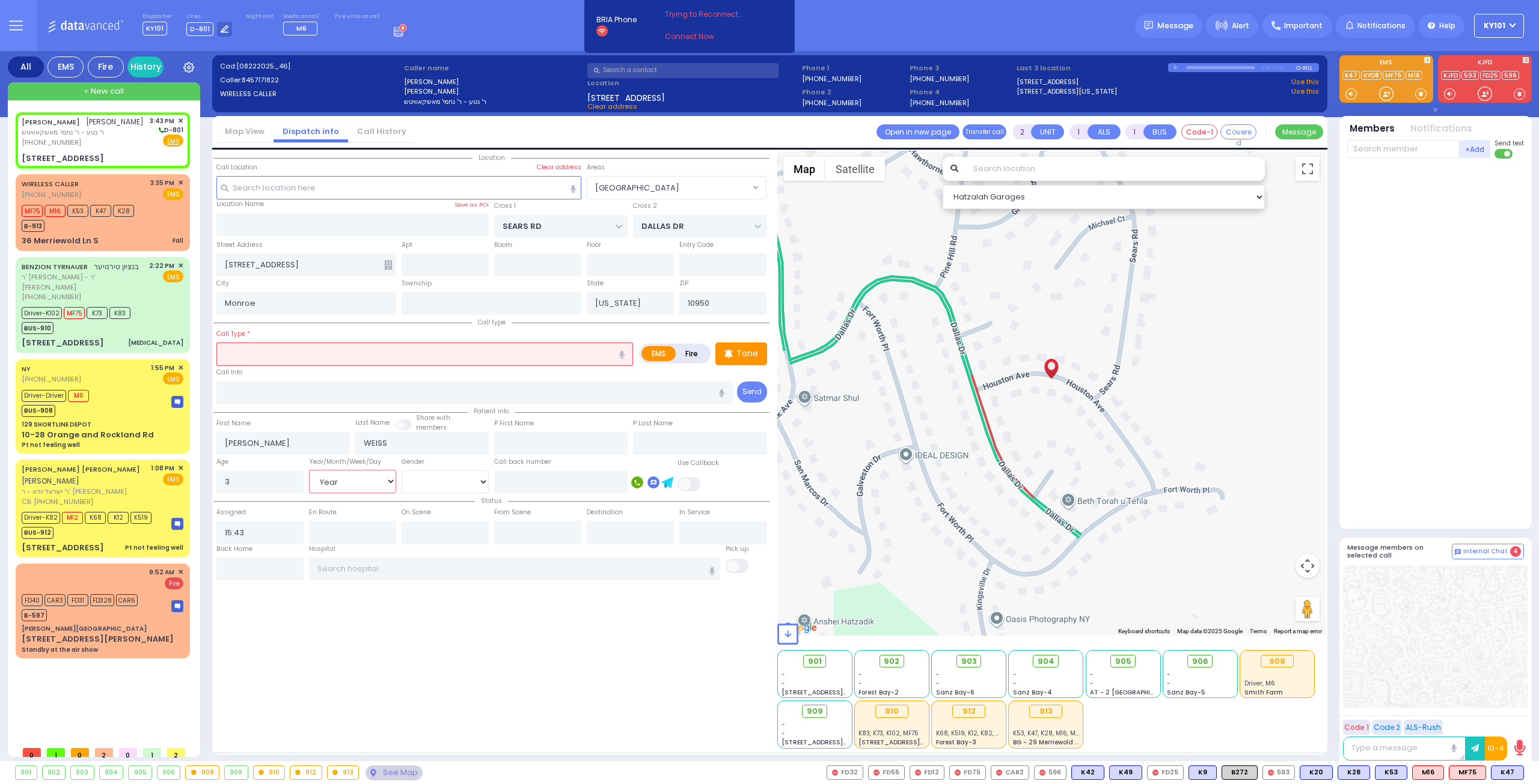
select select
radio input "true"
select select
select select "Hatzalah Garages"
click at [405, 352] on input "text" at bounding box center [424, 353] width 416 height 23
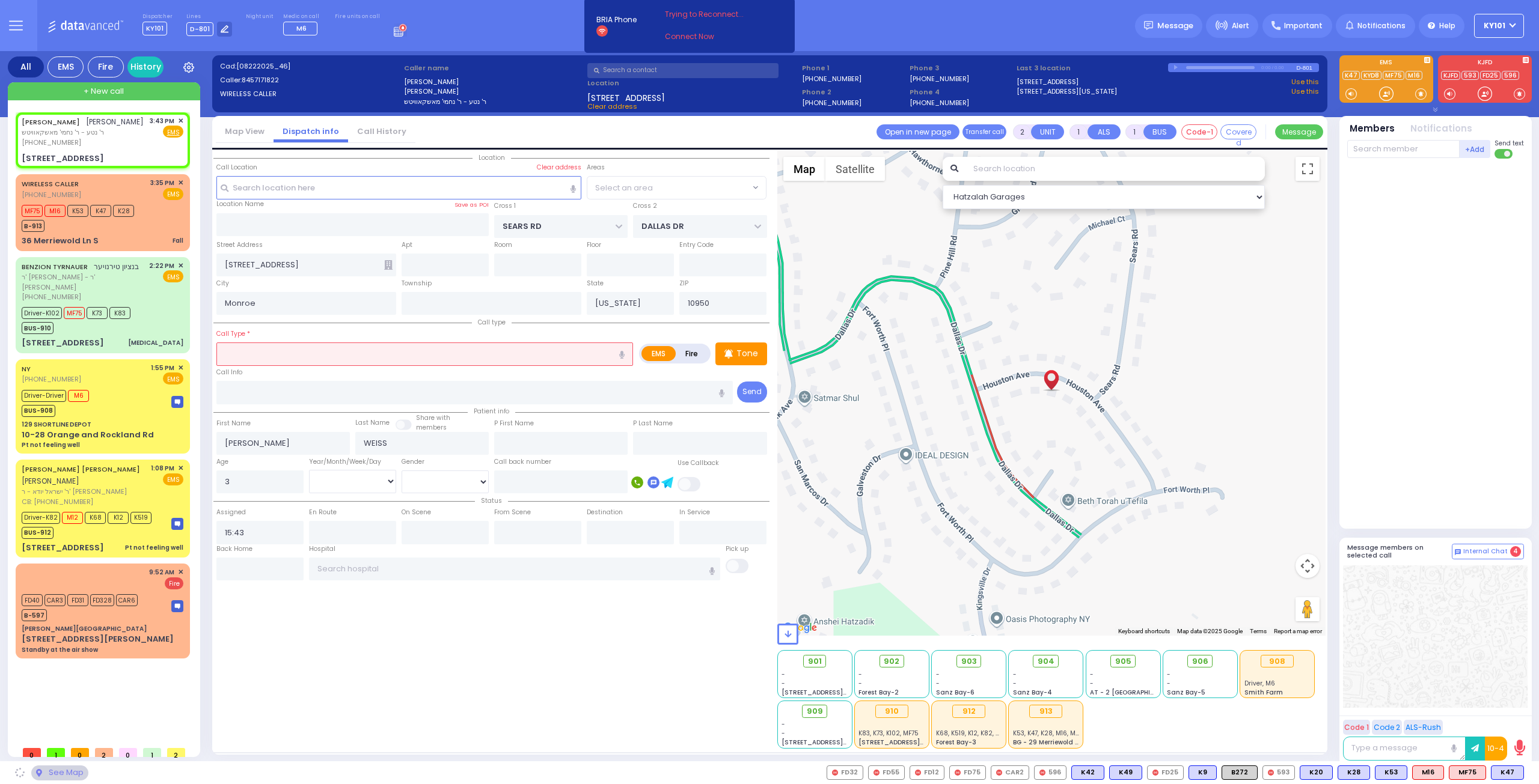
select select
radio input "true"
select select "Year"
select select "Hatzalah Garages"
select select "[GEOGRAPHIC_DATA]"
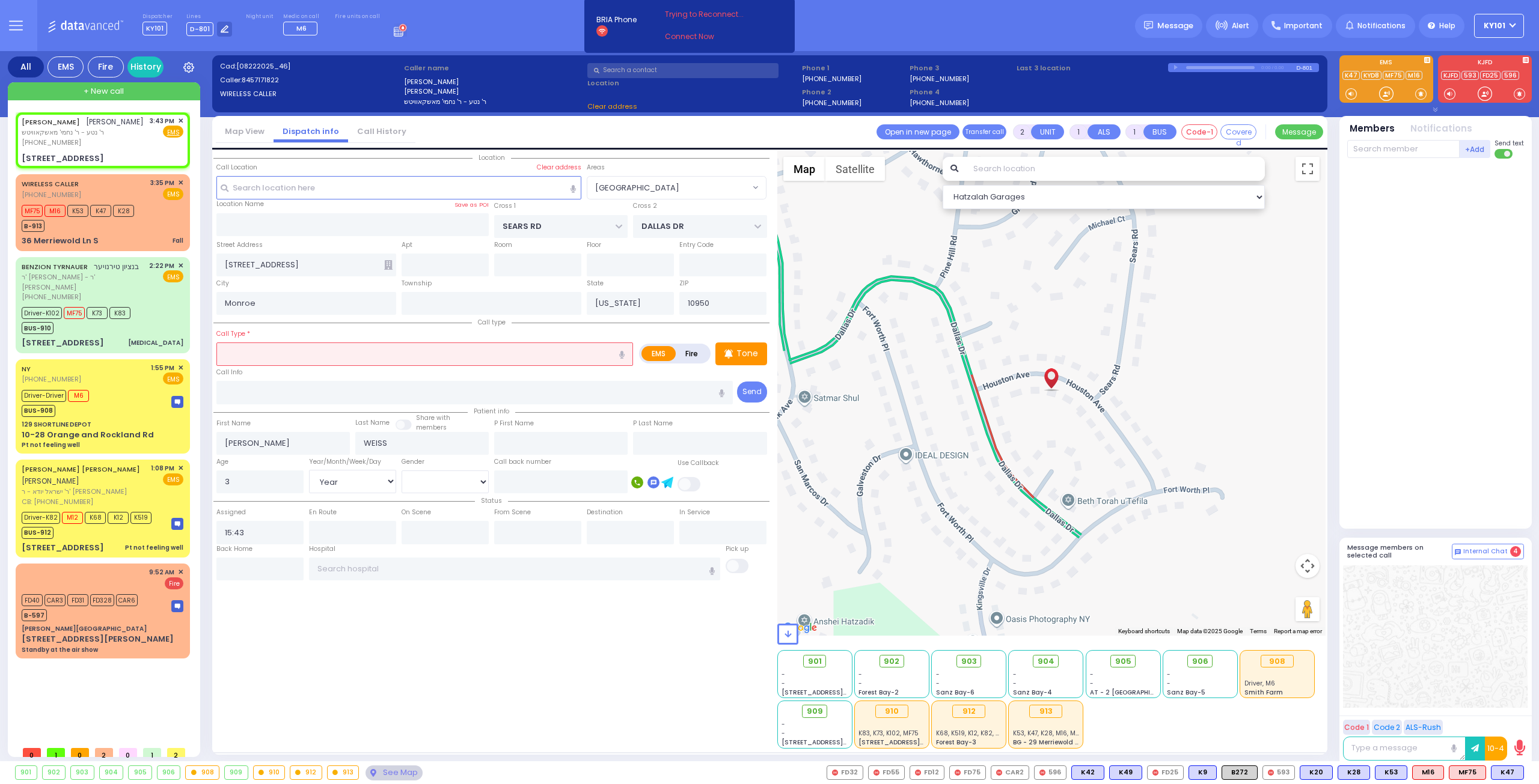
select select
radio input "true"
select select "Year"
select select "Hatzalah Garages"
type input "bl"
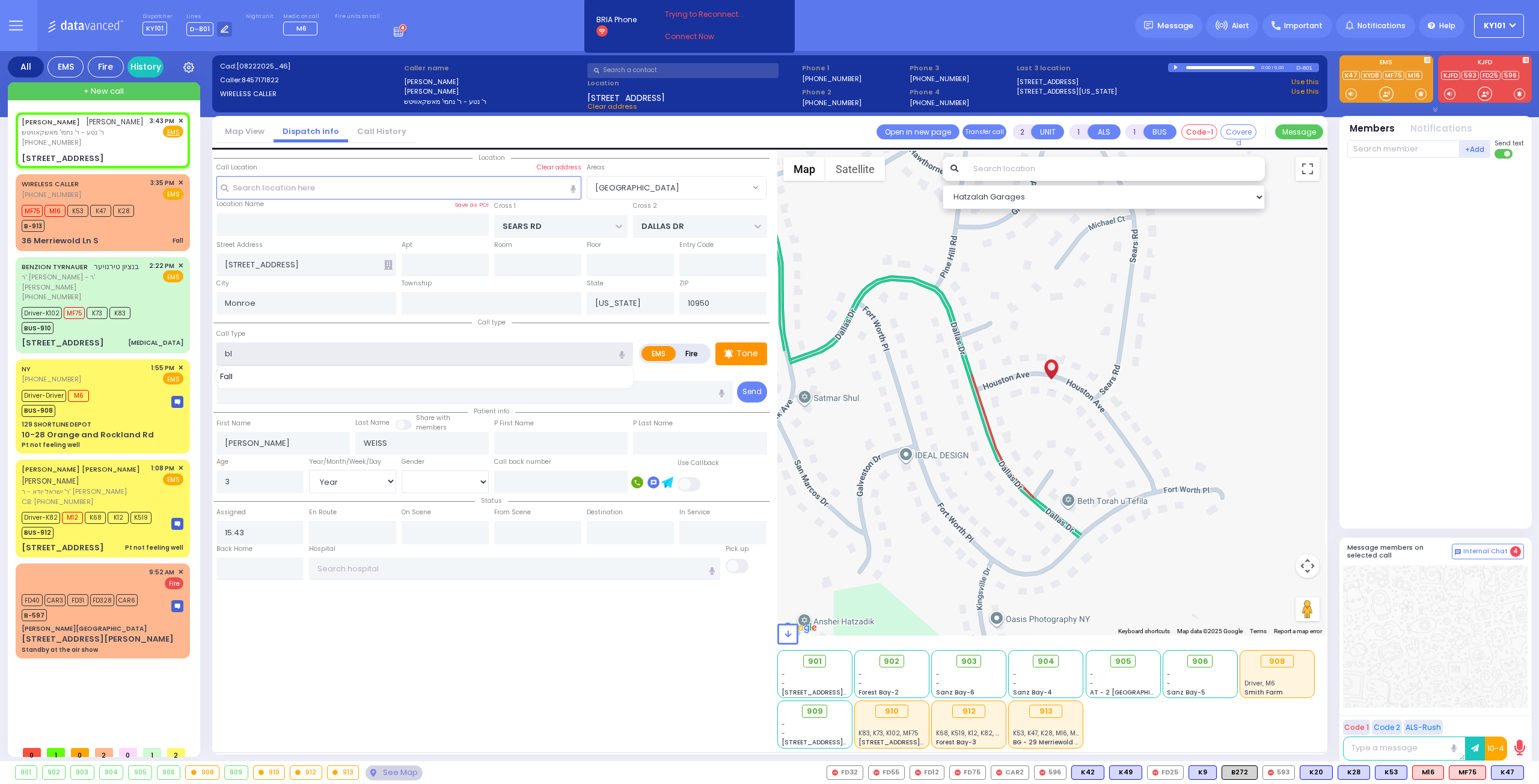
select select "[GEOGRAPHIC_DATA]"
click at [404, 395] on div "Nose Bleed/Epistaxis Trauma - Bleeding" at bounding box center [426, 384] width 419 height 27
click at [371, 388] on div "Trauma - Bleeding" at bounding box center [425, 390] width 410 height 12
type input "Trauma - Bleeding"
click at [730, 349] on icon at bounding box center [728, 353] width 8 height 9
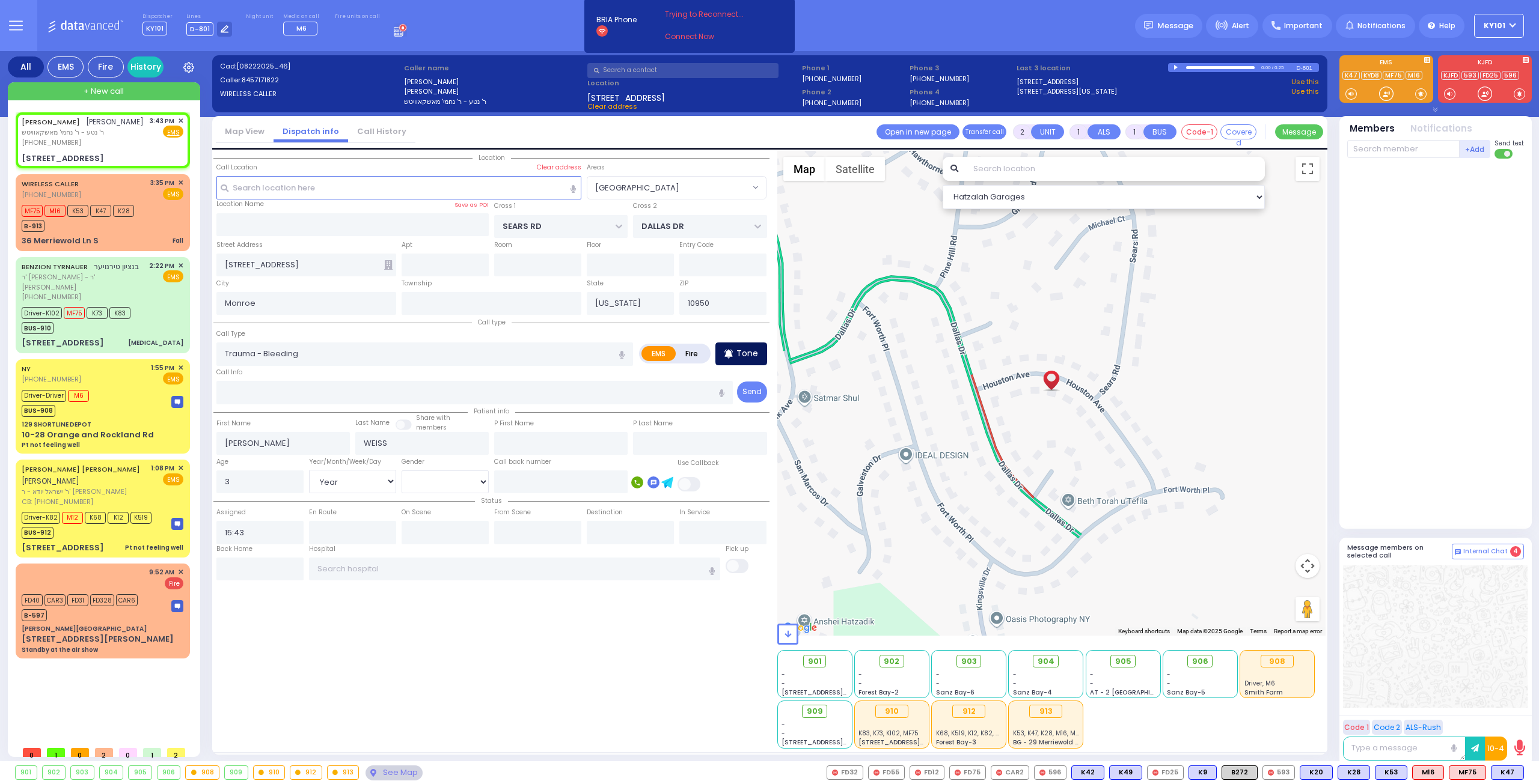
select select
radio input "true"
select select "Year"
select select "Hatzalah Garages"
select select "[GEOGRAPHIC_DATA]"
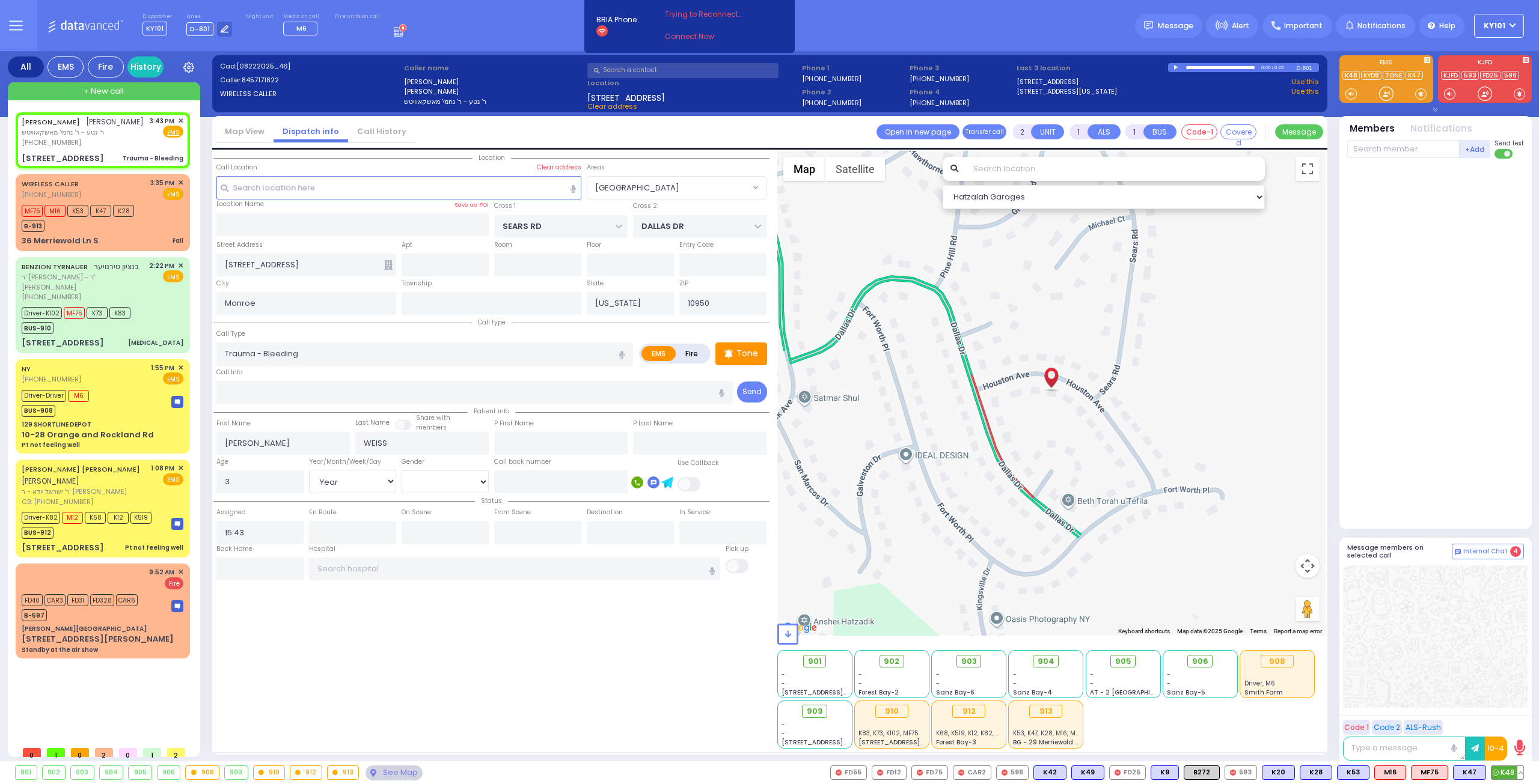
click at [1509, 771] on span "K48" at bounding box center [1506, 773] width 32 height 13
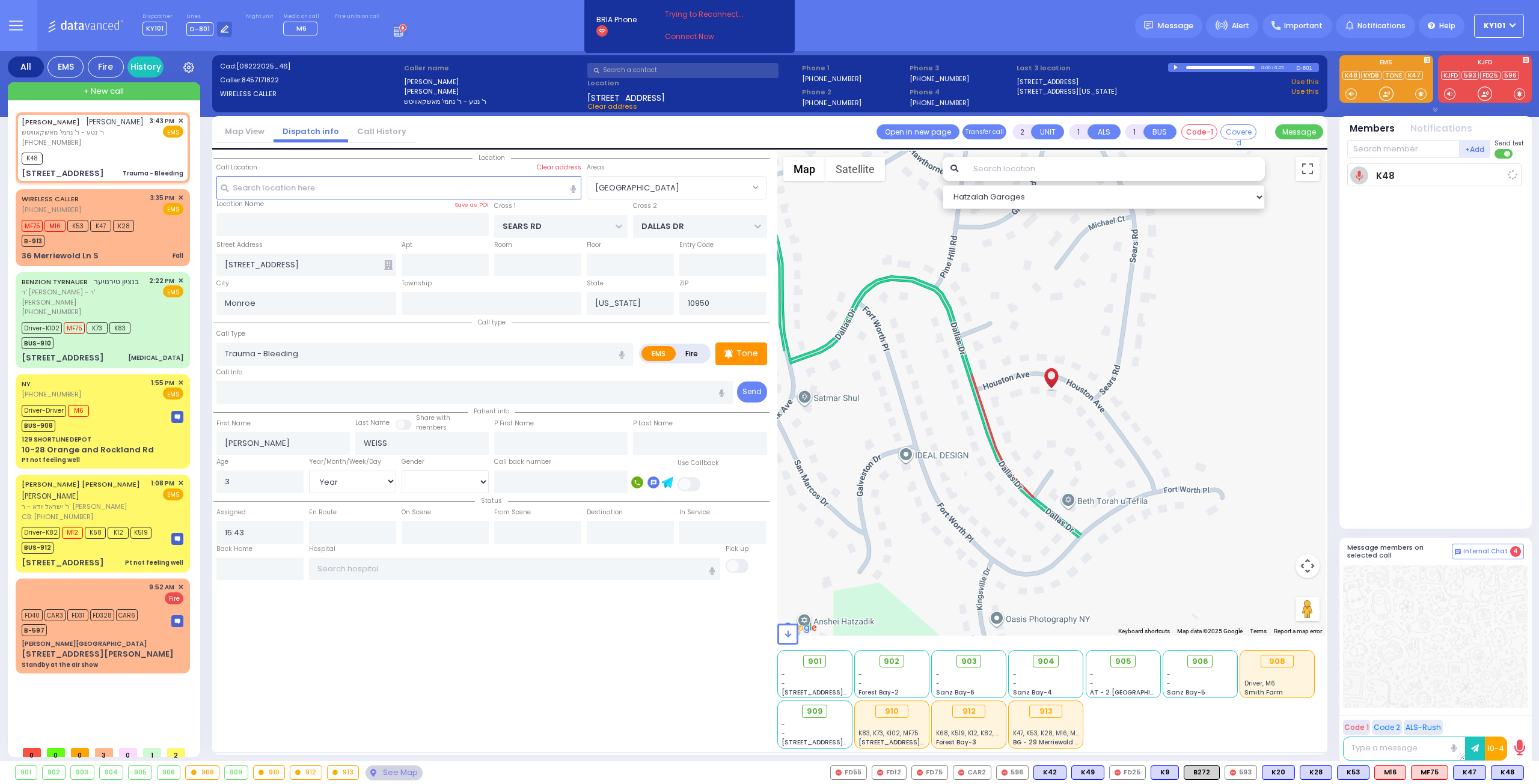
select select
radio input "true"
select select "Year"
type input "15:44"
select select "Hatzalah Garages"
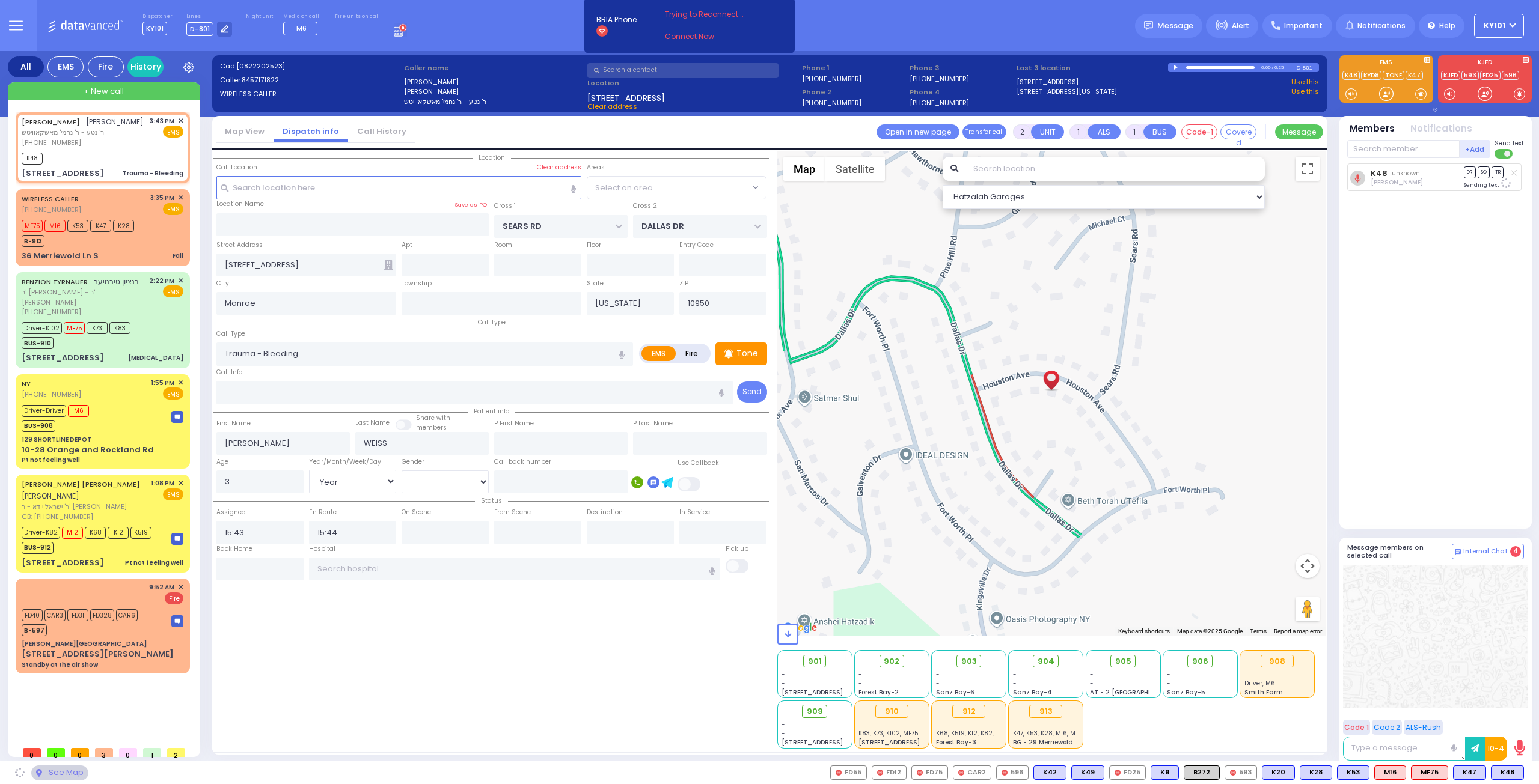
select select "[GEOGRAPHIC_DATA]"
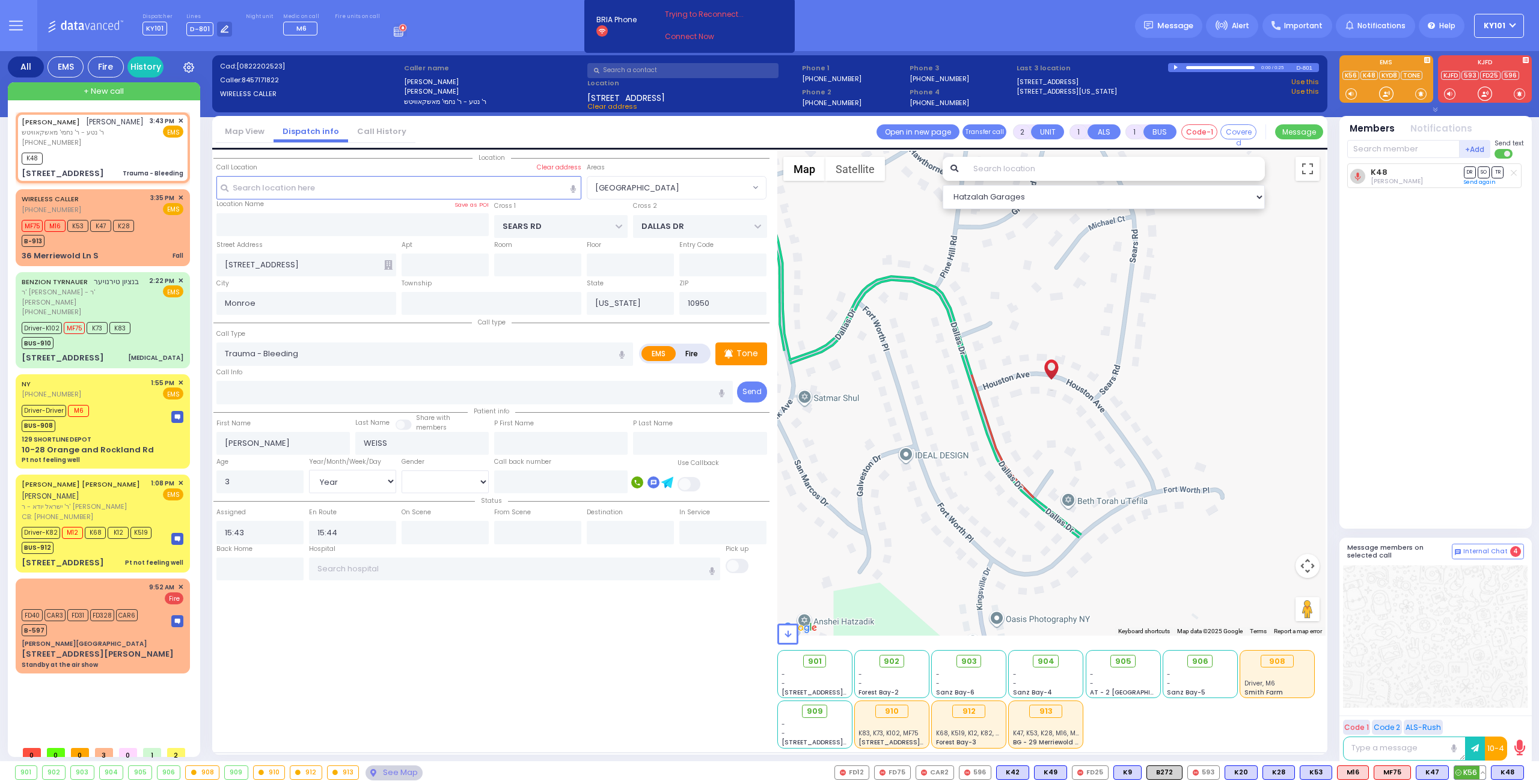
click at [1468, 773] on span "K56" at bounding box center [1470, 773] width 31 height 13
select select
radio input "true"
select select "Year"
select select "Hatzalah Garages"
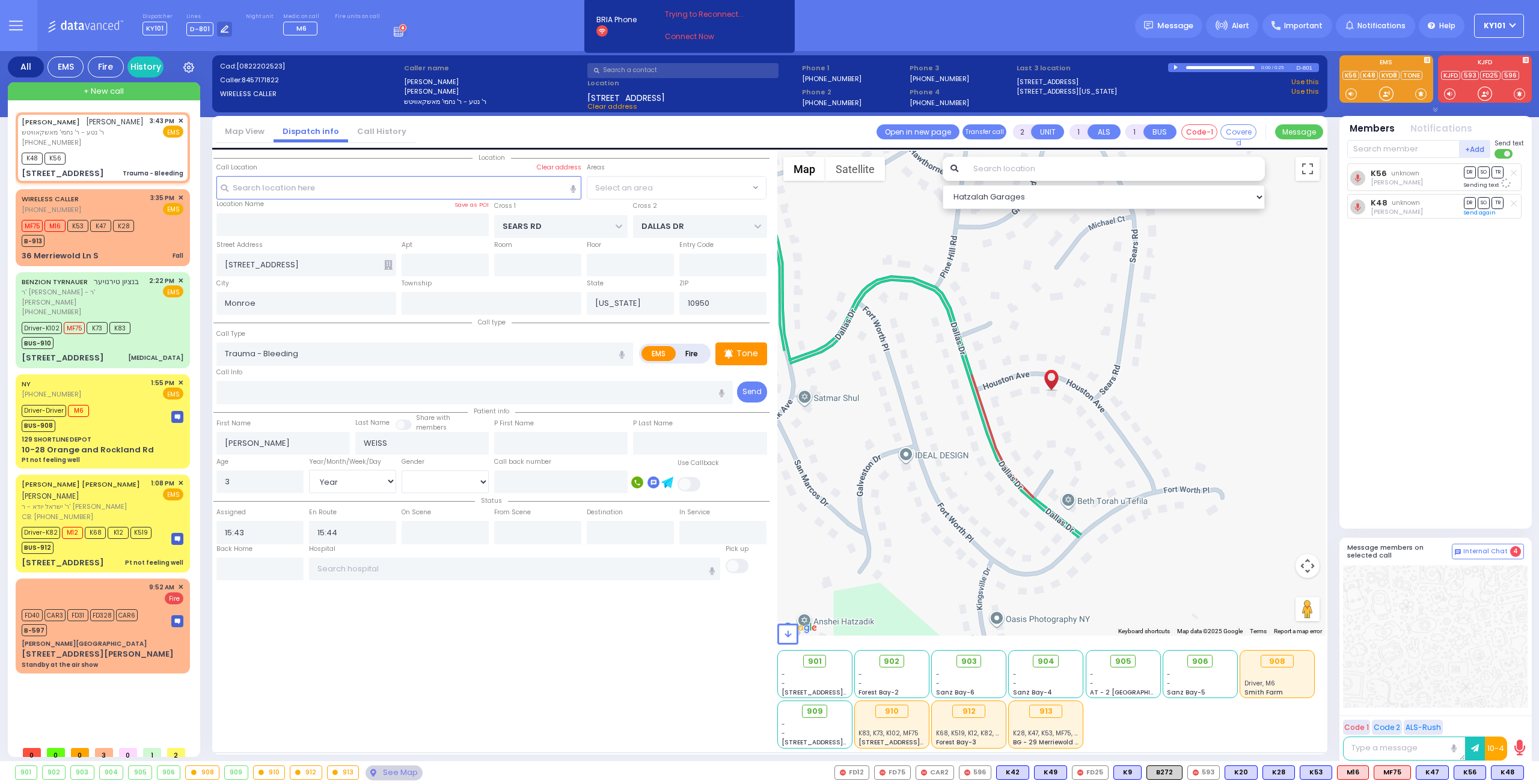
select select "[GEOGRAPHIC_DATA]"
click at [104, 250] on div "36 Merriewold Ln S Fall" at bounding box center [102, 256] width 162 height 12
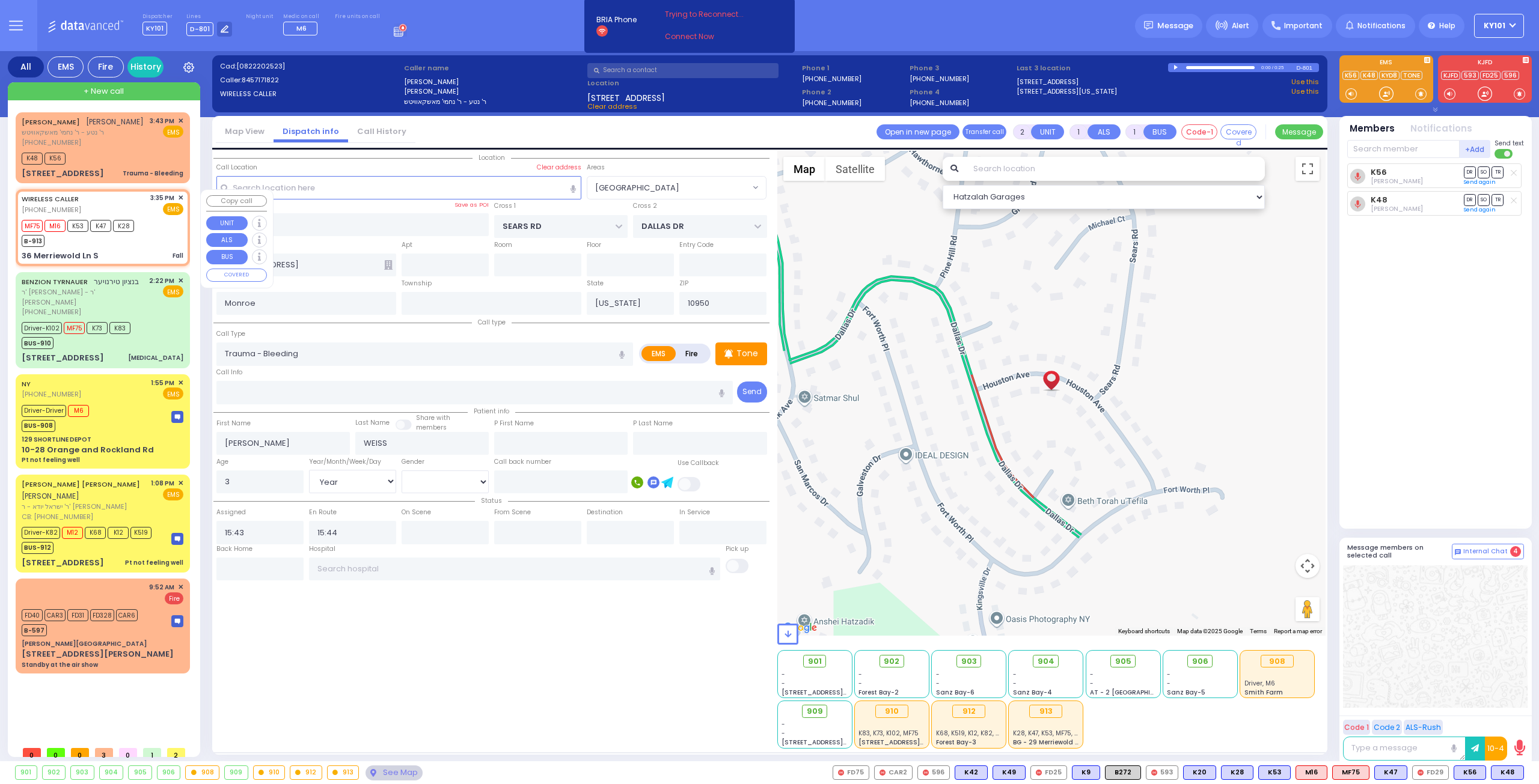
type input "1"
type input "0"
select select
type input "Fall"
radio input "true"
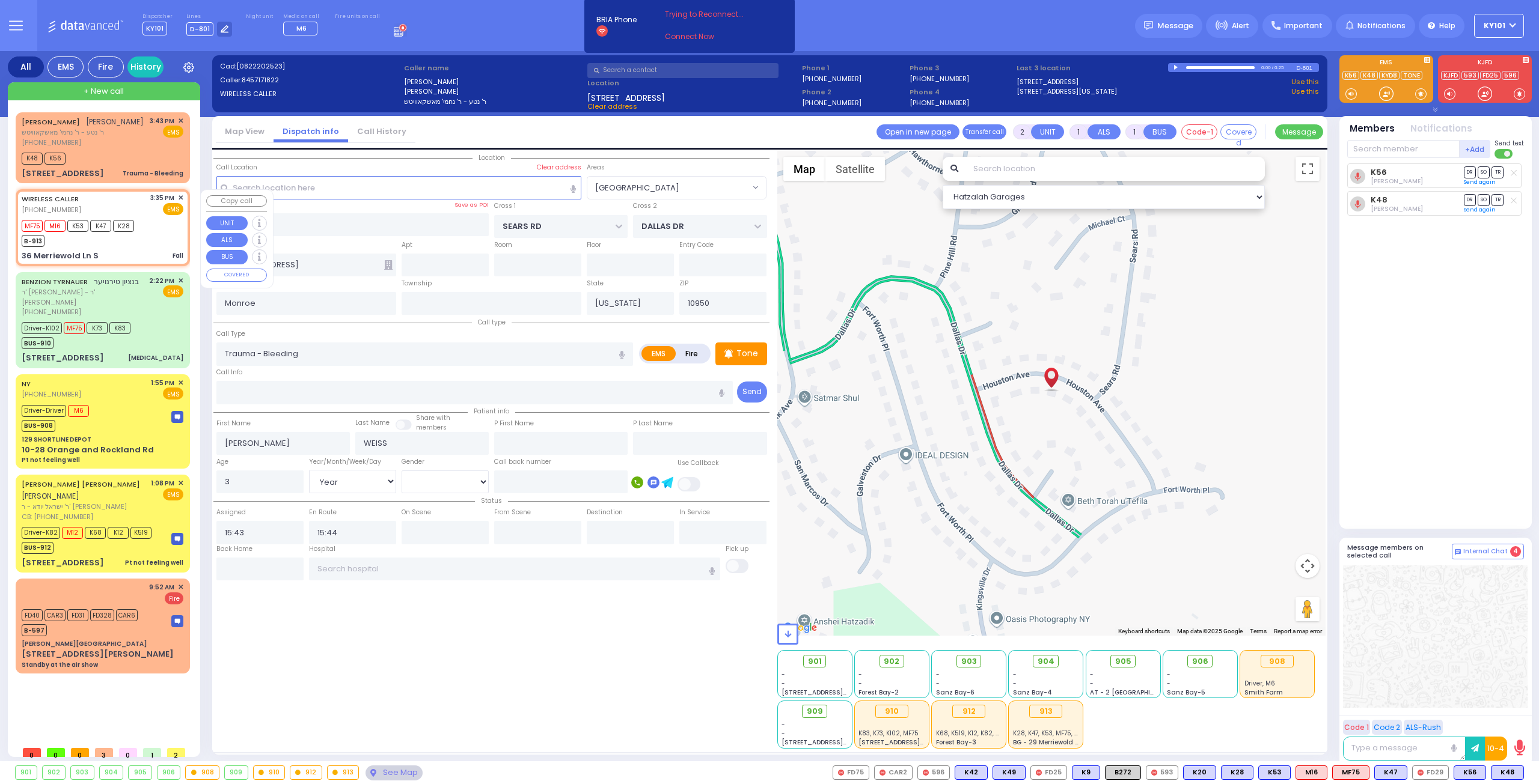
type input "4"
select select "Year"
select select "[DEMOGRAPHIC_DATA]"
type input "15:35"
type input "15:37"
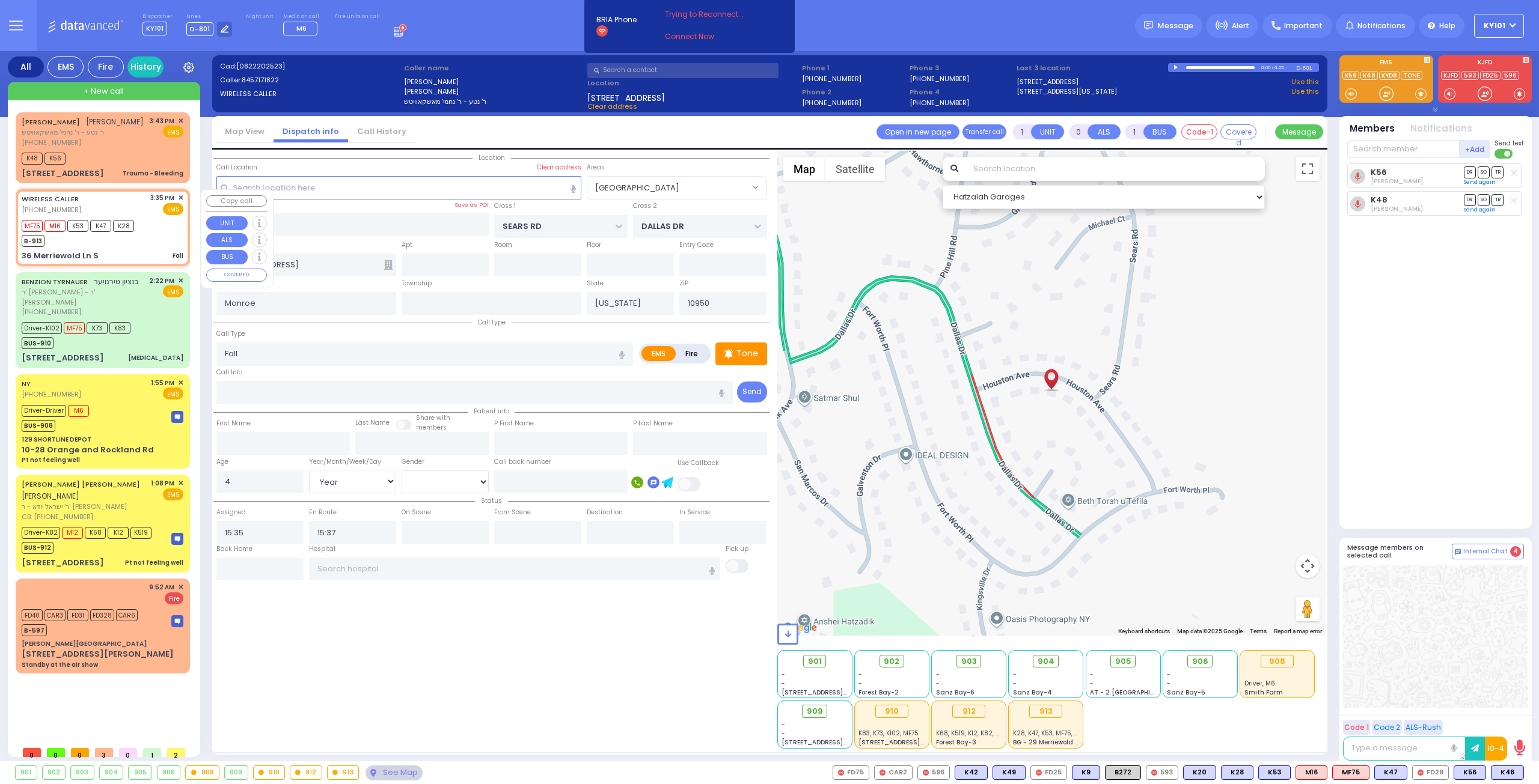
select select "Hatzalah Garages"
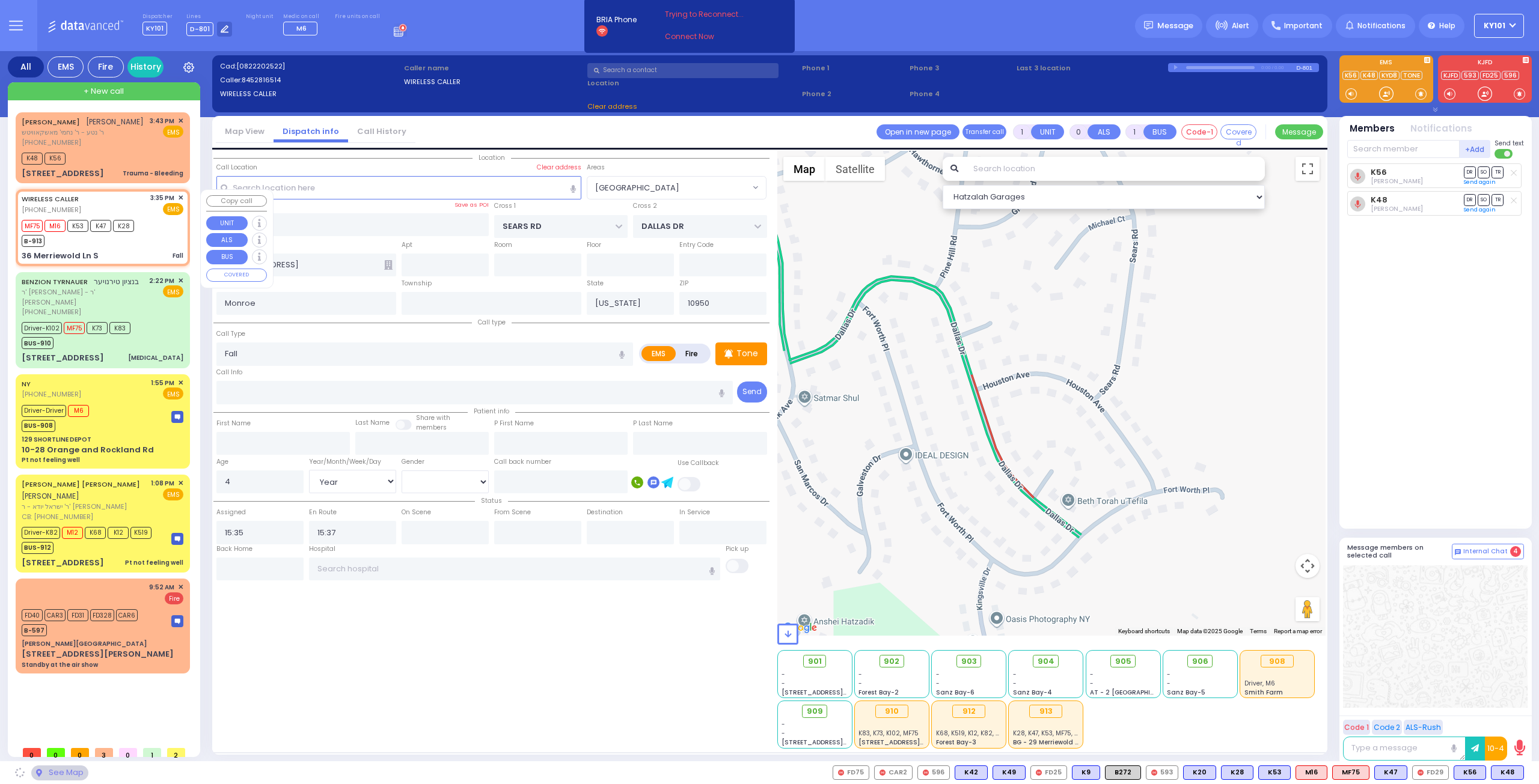
type input "PENNSYLVANIA AVE"
type input "VIRGINIA AVE"
type input "36 Merriewold Ln S"
select select "[GEOGRAPHIC_DATA]"
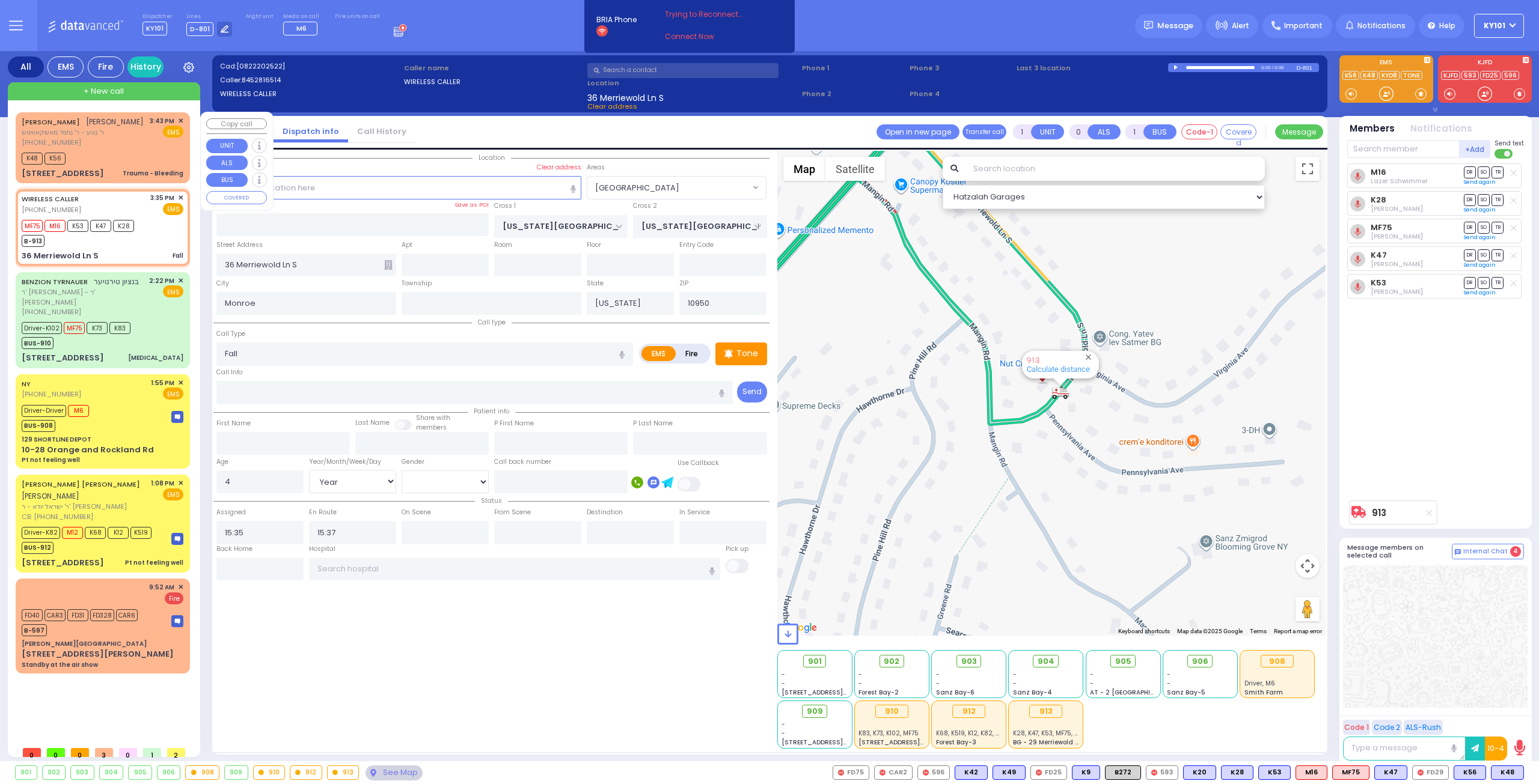
click at [114, 149] on div "K48 K56" at bounding box center [102, 157] width 162 height 15
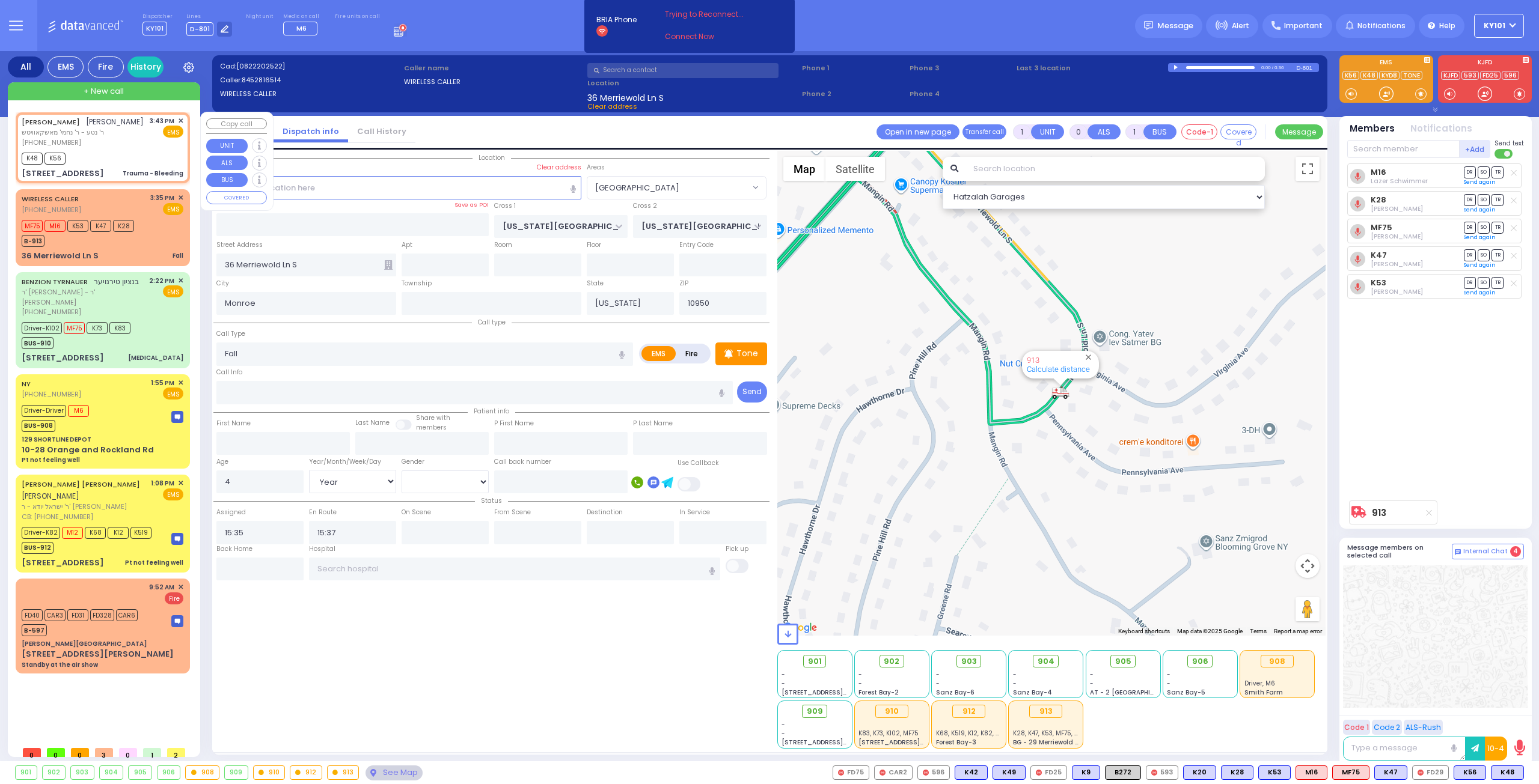
type input "2"
type input "1"
select select
type input "Trauma - Bleeding"
radio input "true"
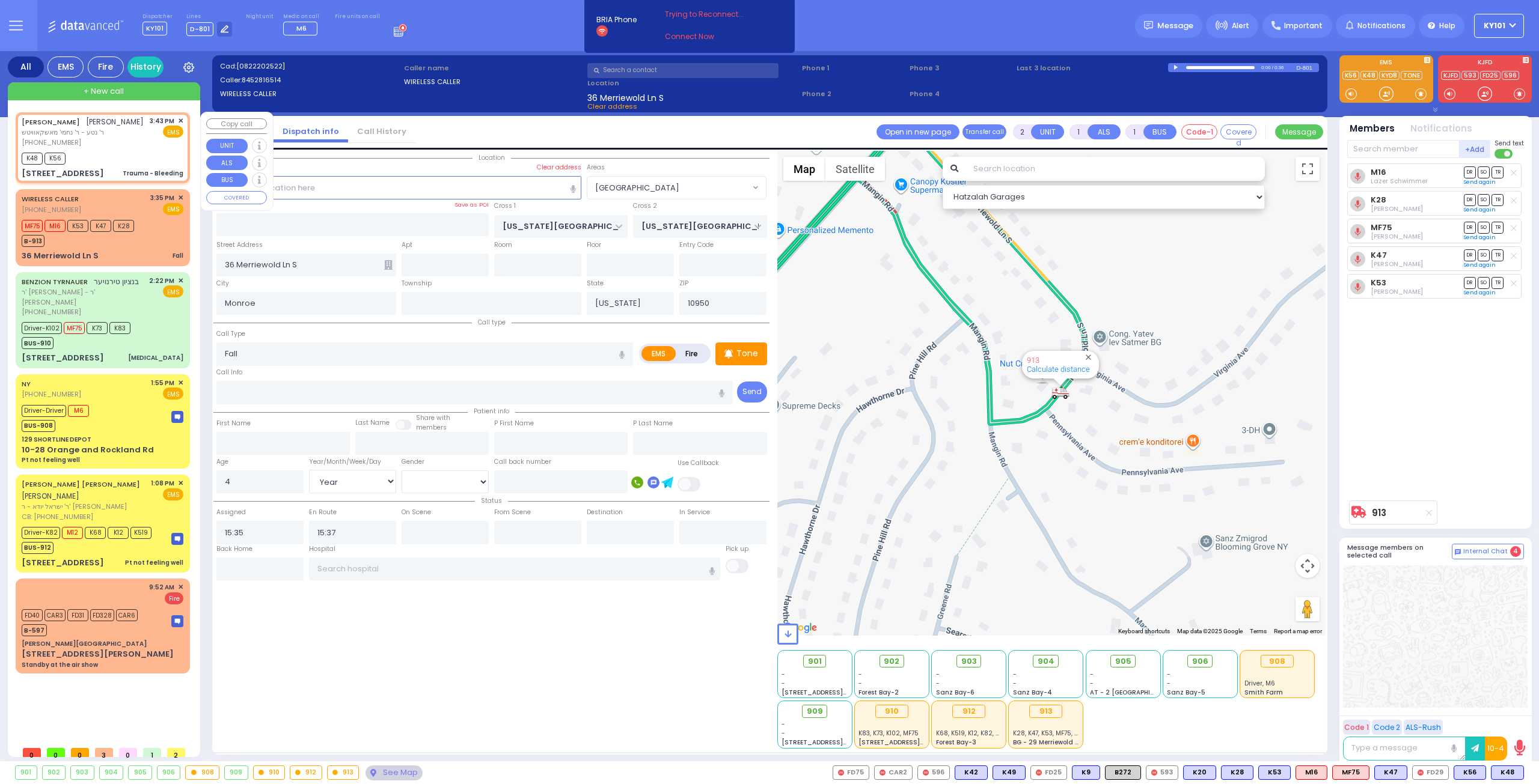
type input "JOEL JOSHUA"
type input "WEISS"
type input "3"
select select "Year"
select select
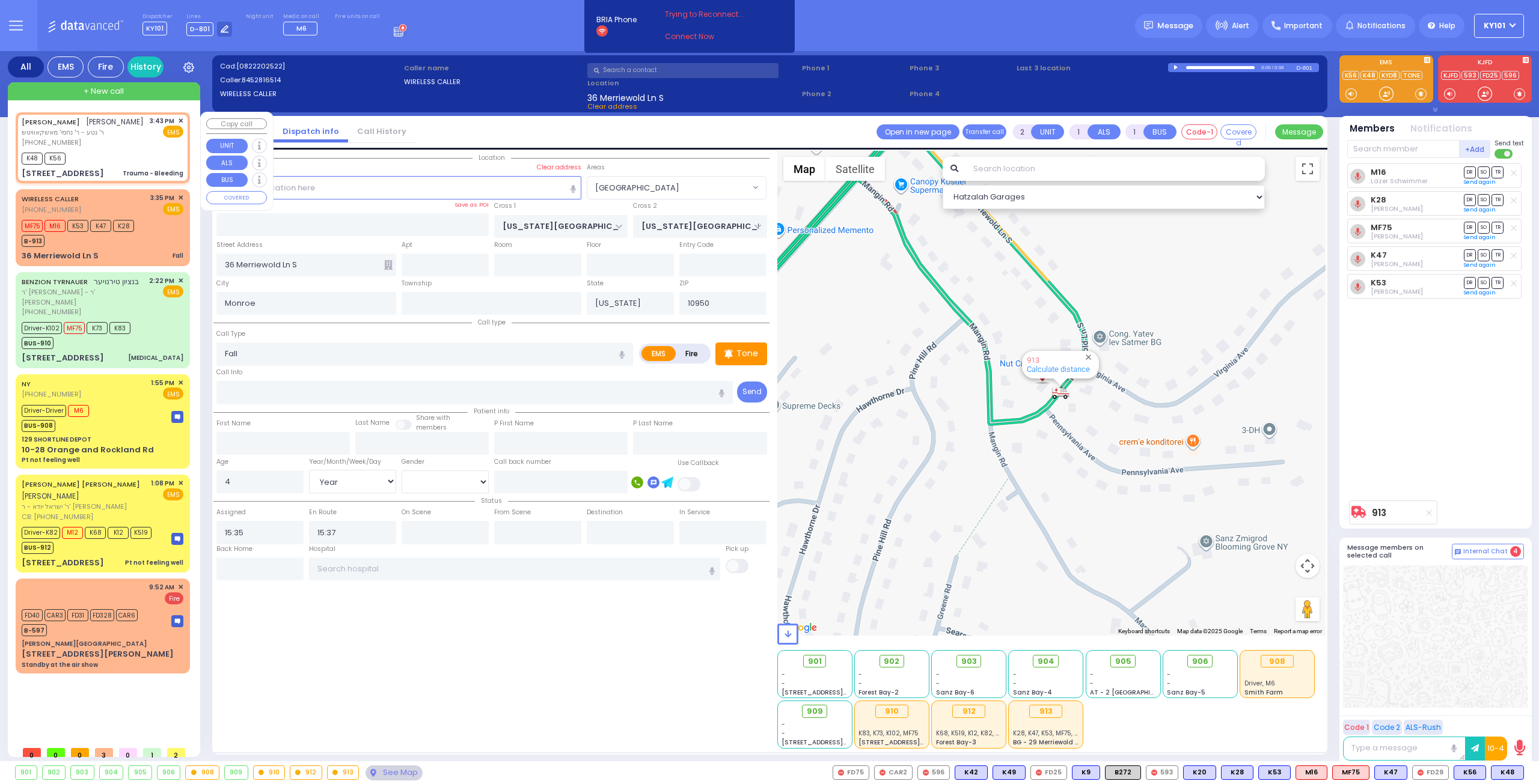
type input "15:43"
type input "15:44"
type input "SEARS RD"
type input "DALLAS DR"
type input "6 HOUSTON AVE"
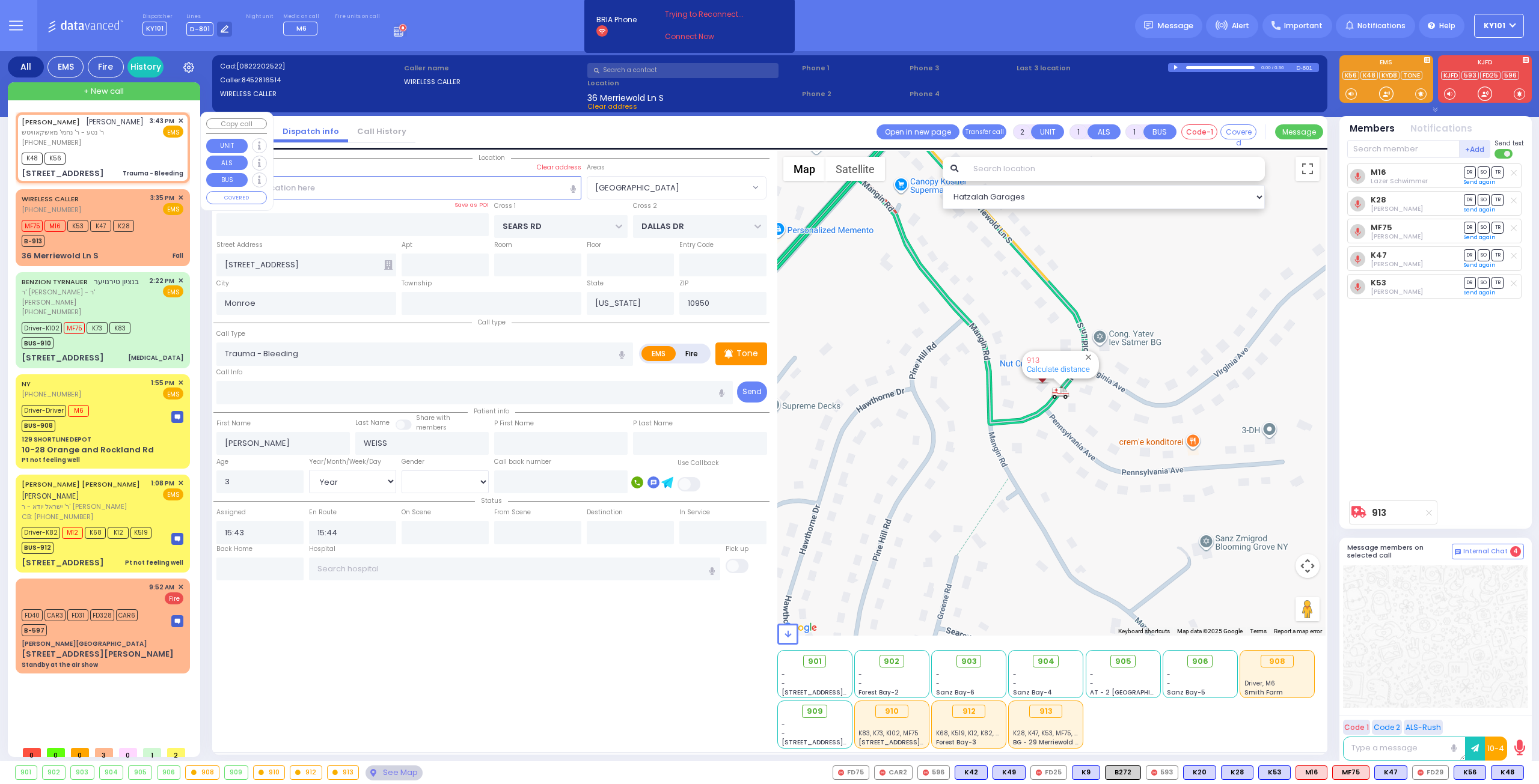
select select "Hatzalah Garages"
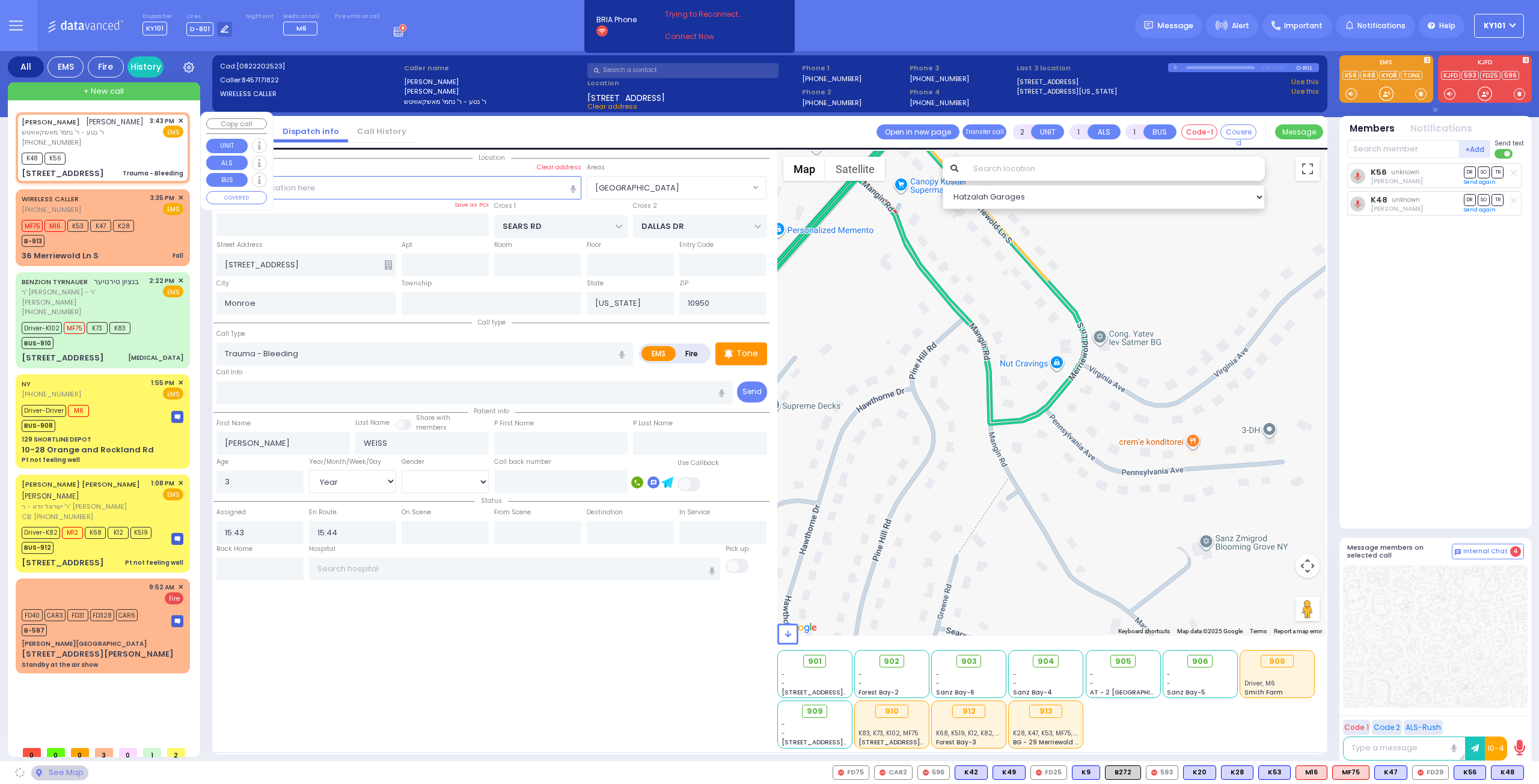
select select "[GEOGRAPHIC_DATA]"
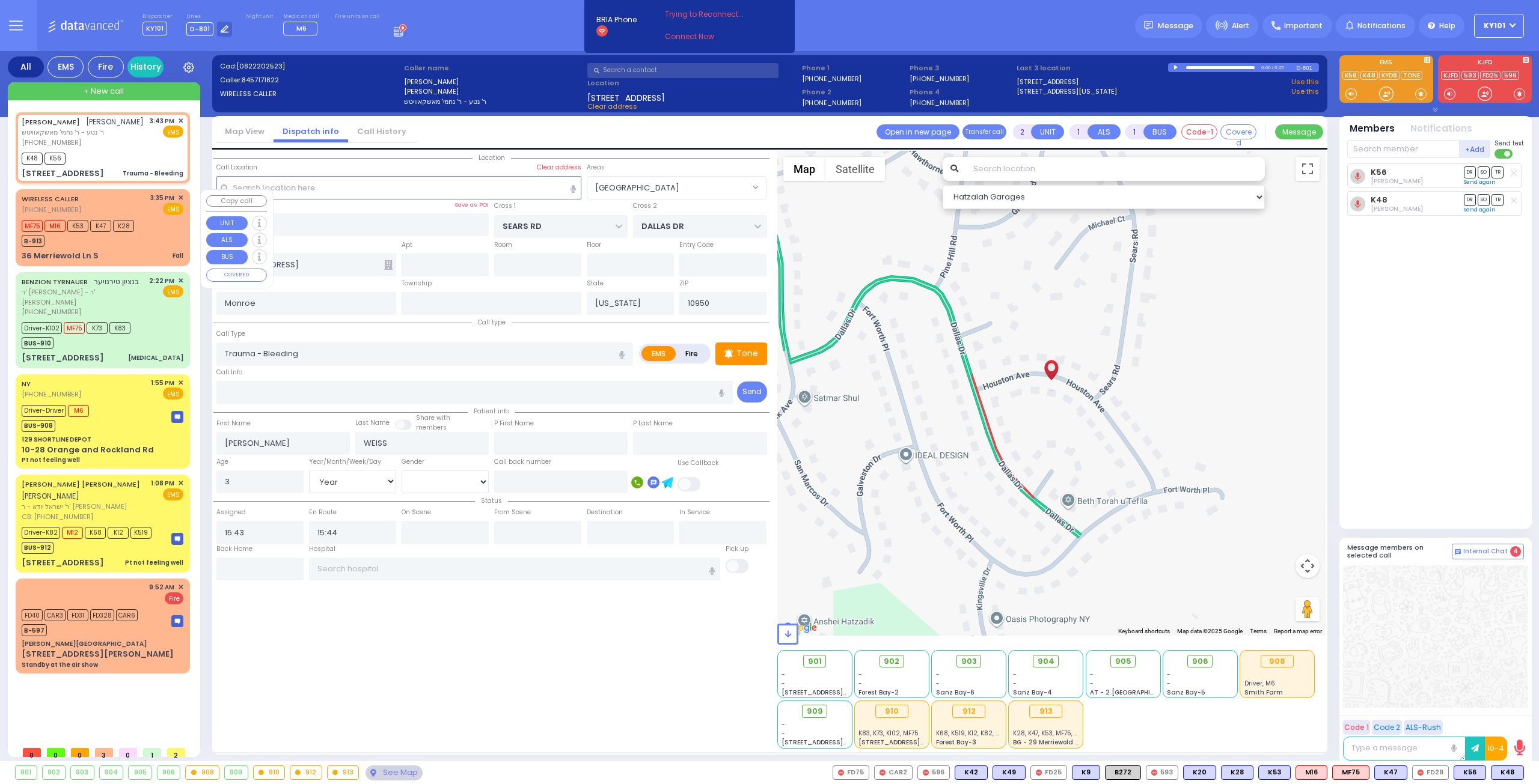
click at [127, 246] on div "B-913" at bounding box center [78, 239] width 112 height 15
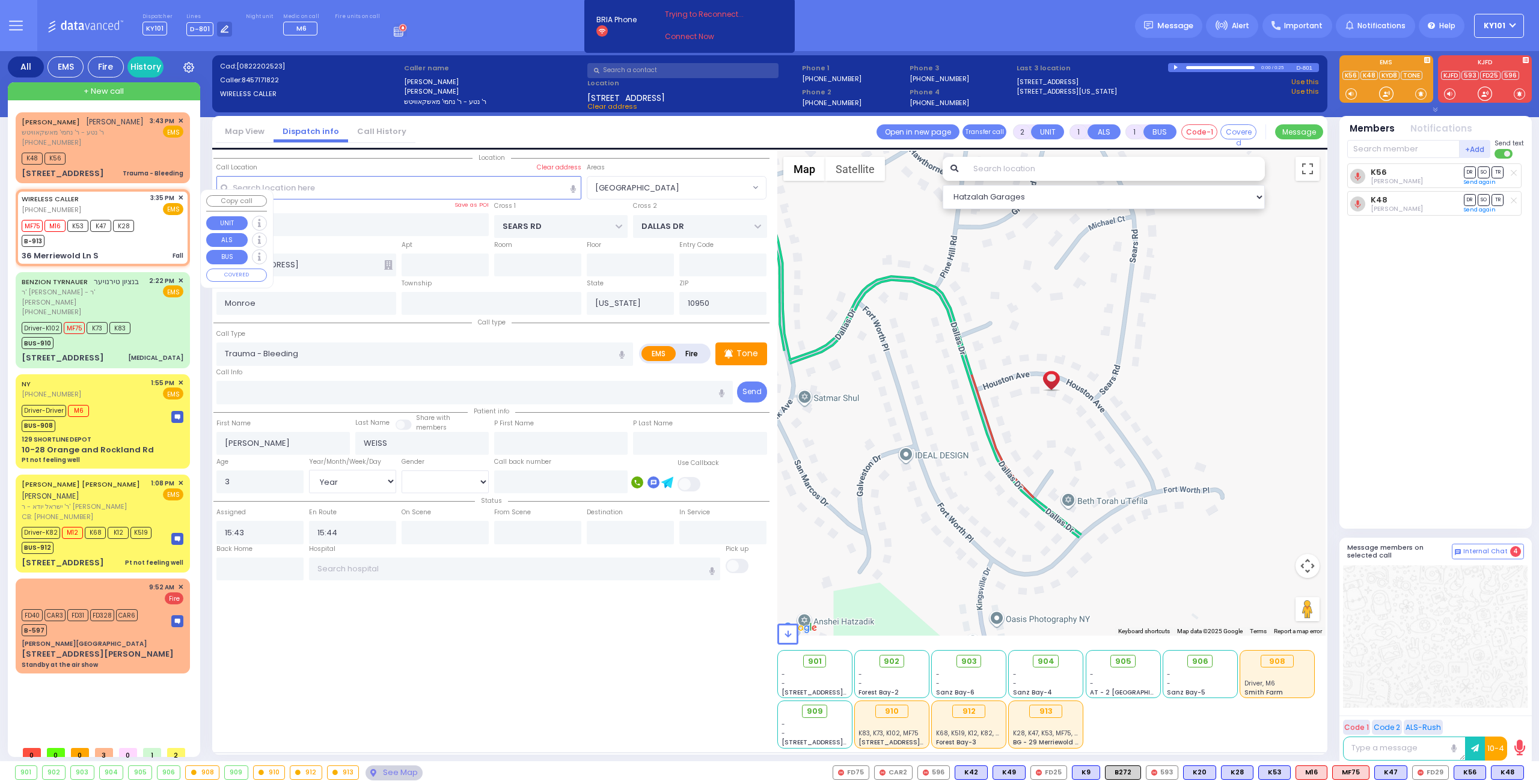
type input "1"
type input "0"
select select
type input "Fall"
radio input "true"
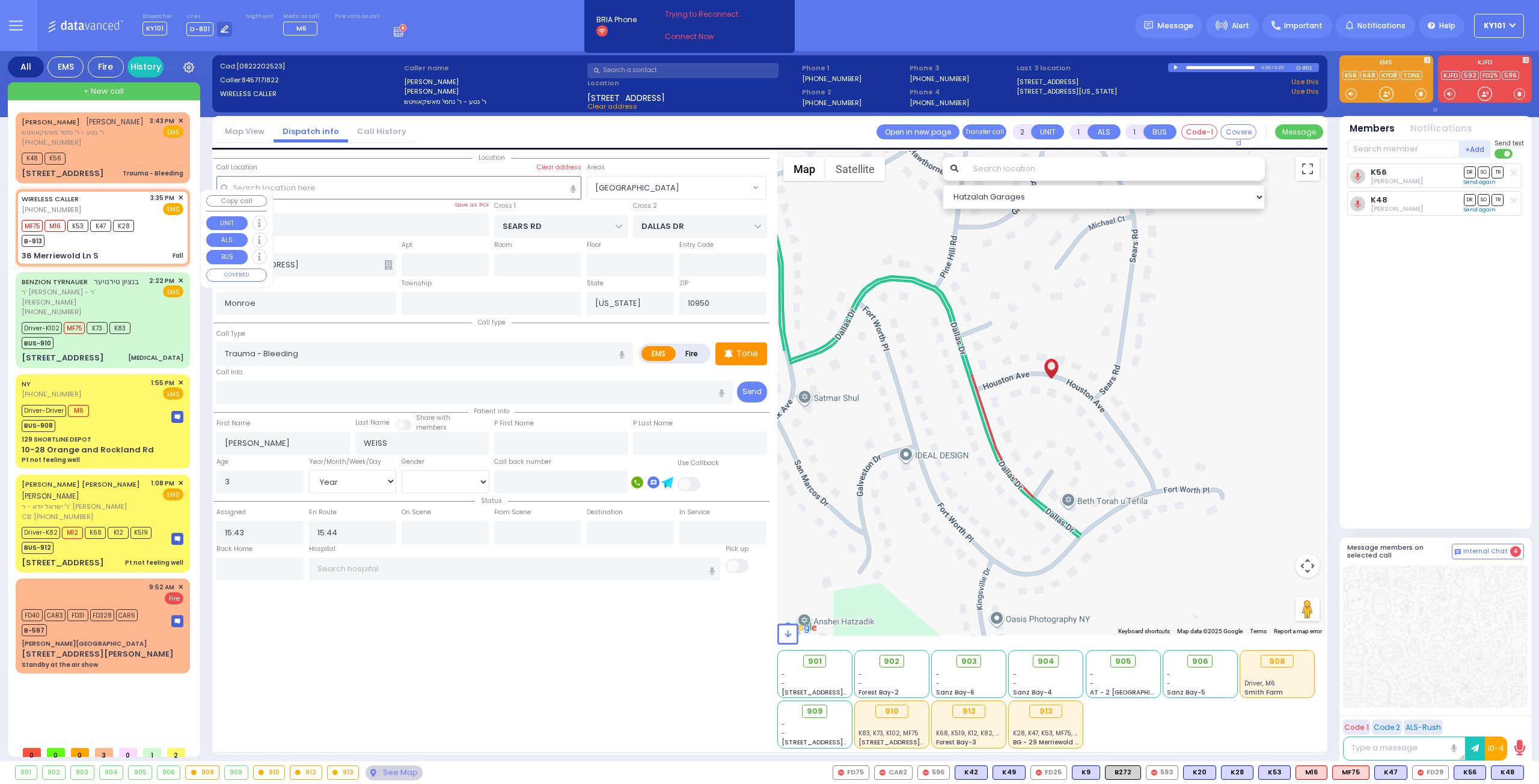
type input "4"
select select "Year"
select select "[DEMOGRAPHIC_DATA]"
type input "15:35"
type input "15:37"
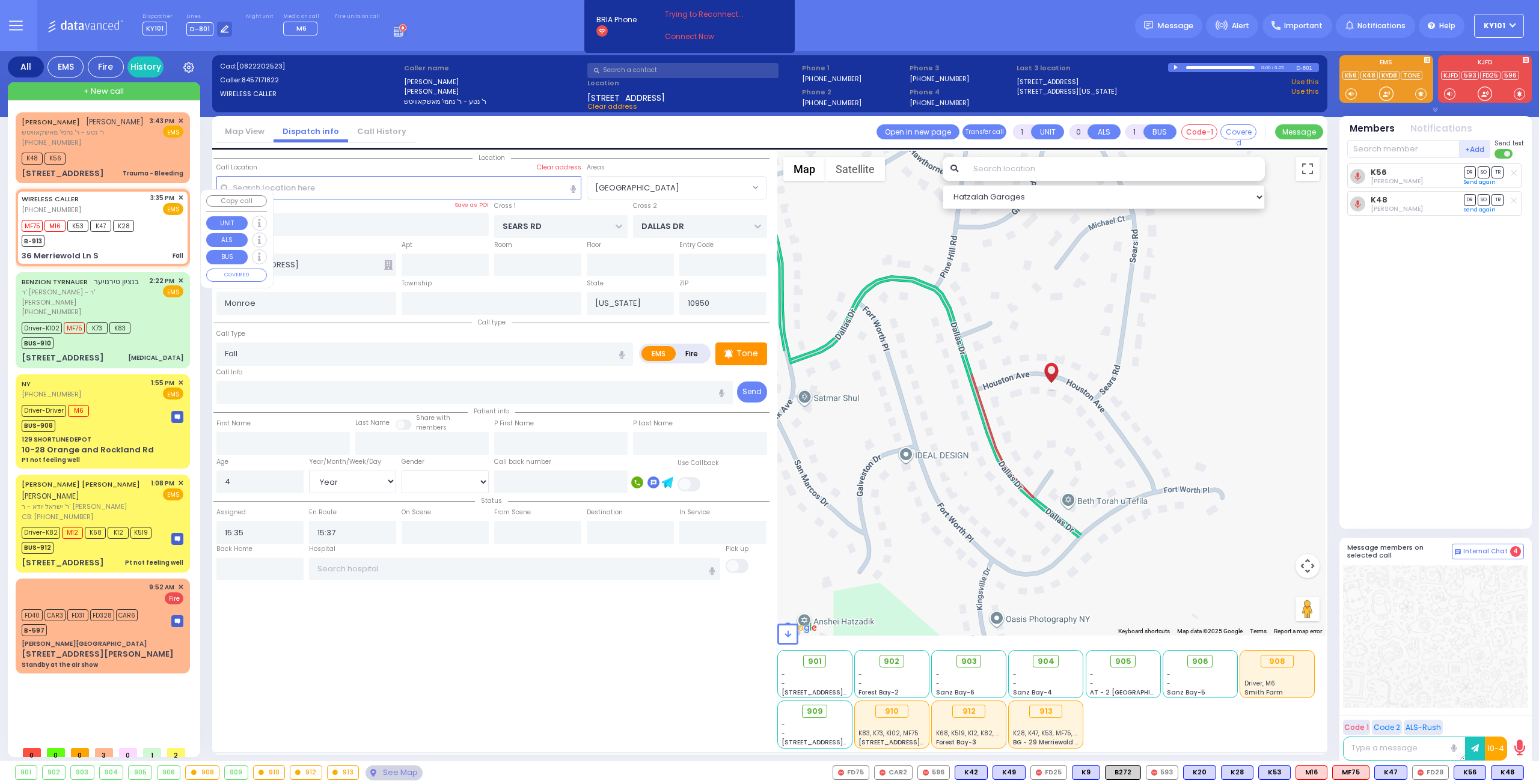
select select "Hatzalah Garages"
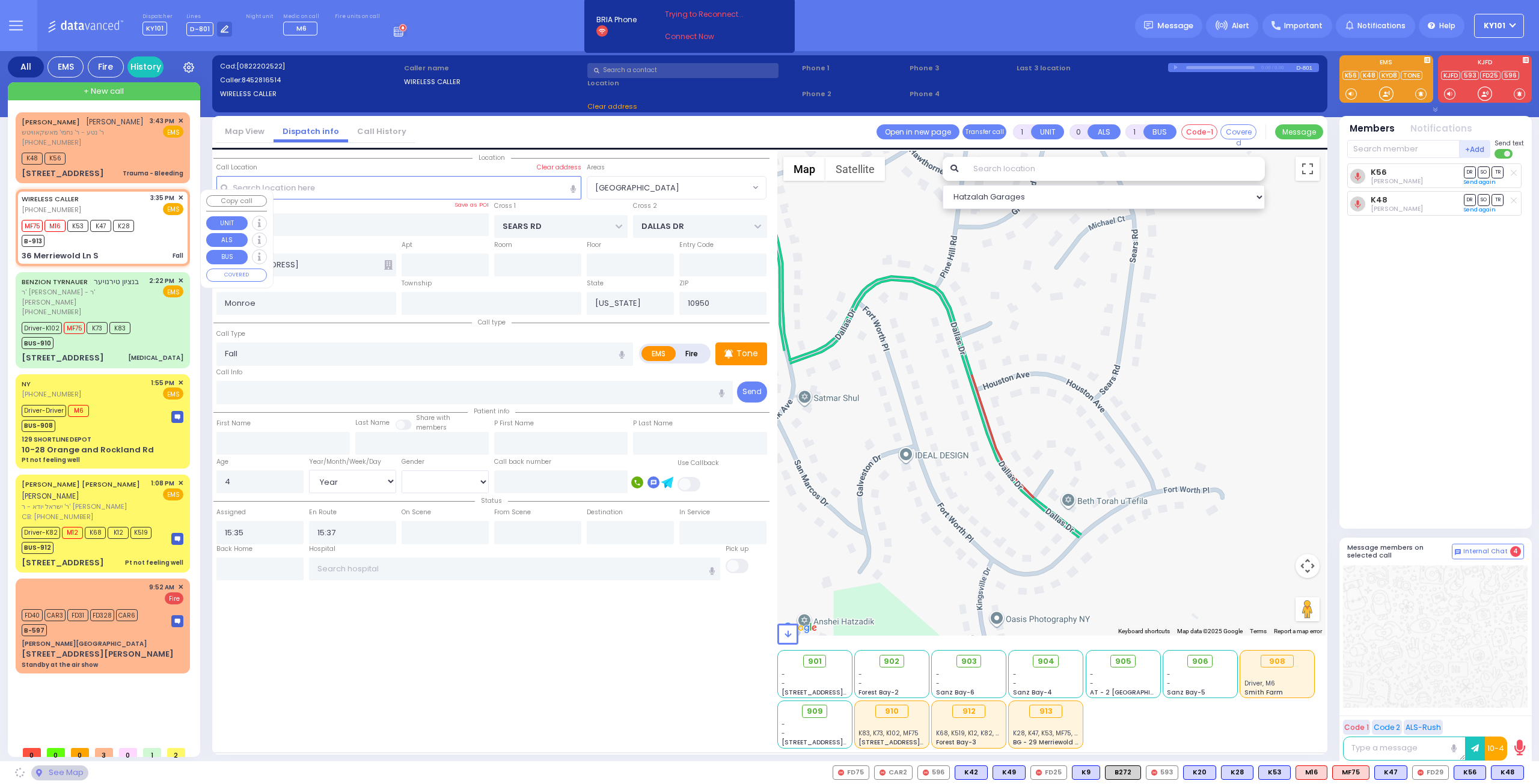
type input "PENNSYLVANIA AVE"
type input "VIRGINIA AVE"
type input "36 Merriewold Ln S"
select select "[GEOGRAPHIC_DATA]"
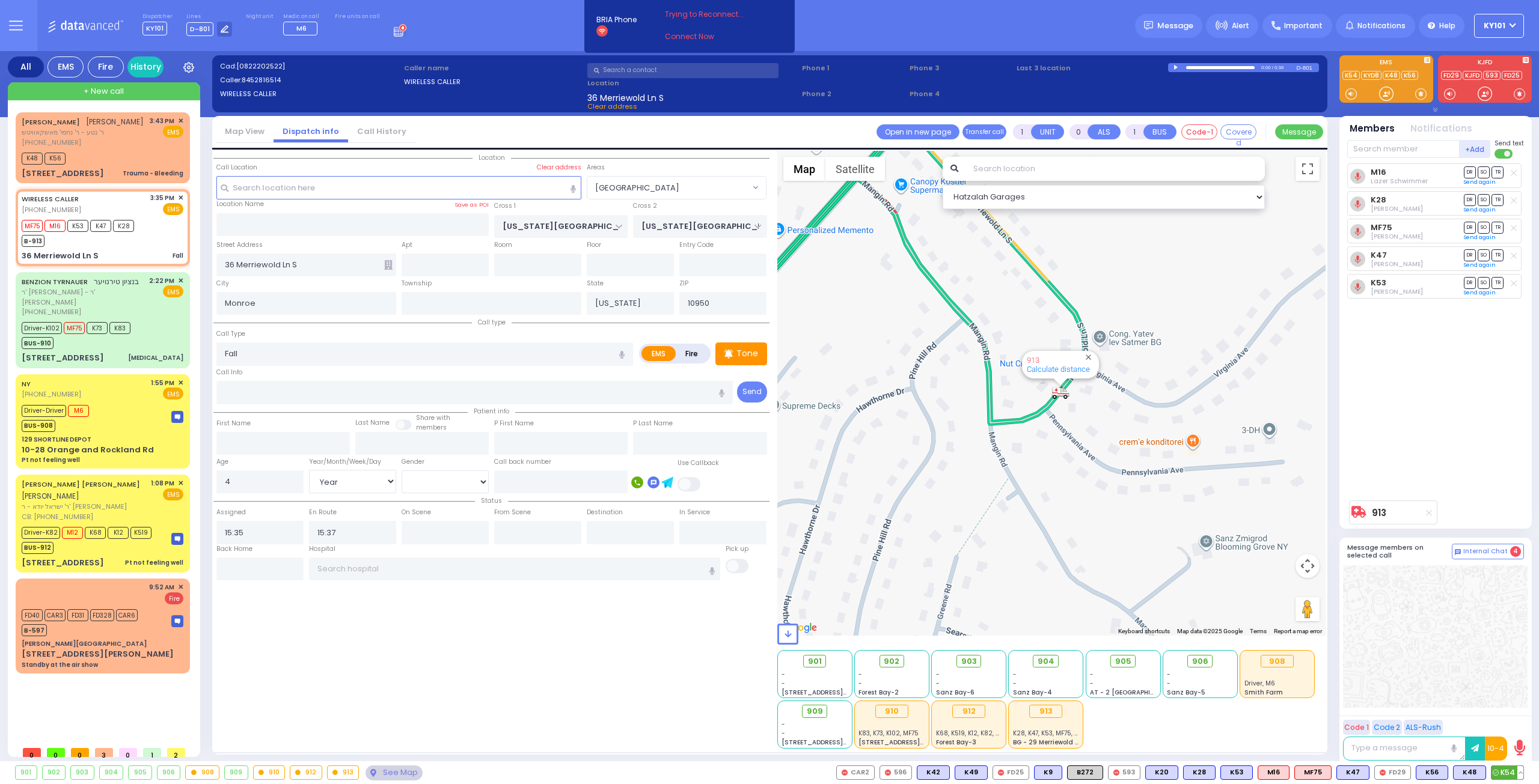
click at [1506, 767] on span "K54" at bounding box center [1506, 773] width 32 height 13
select select
radio input "true"
select select "Year"
select select "[DEMOGRAPHIC_DATA]"
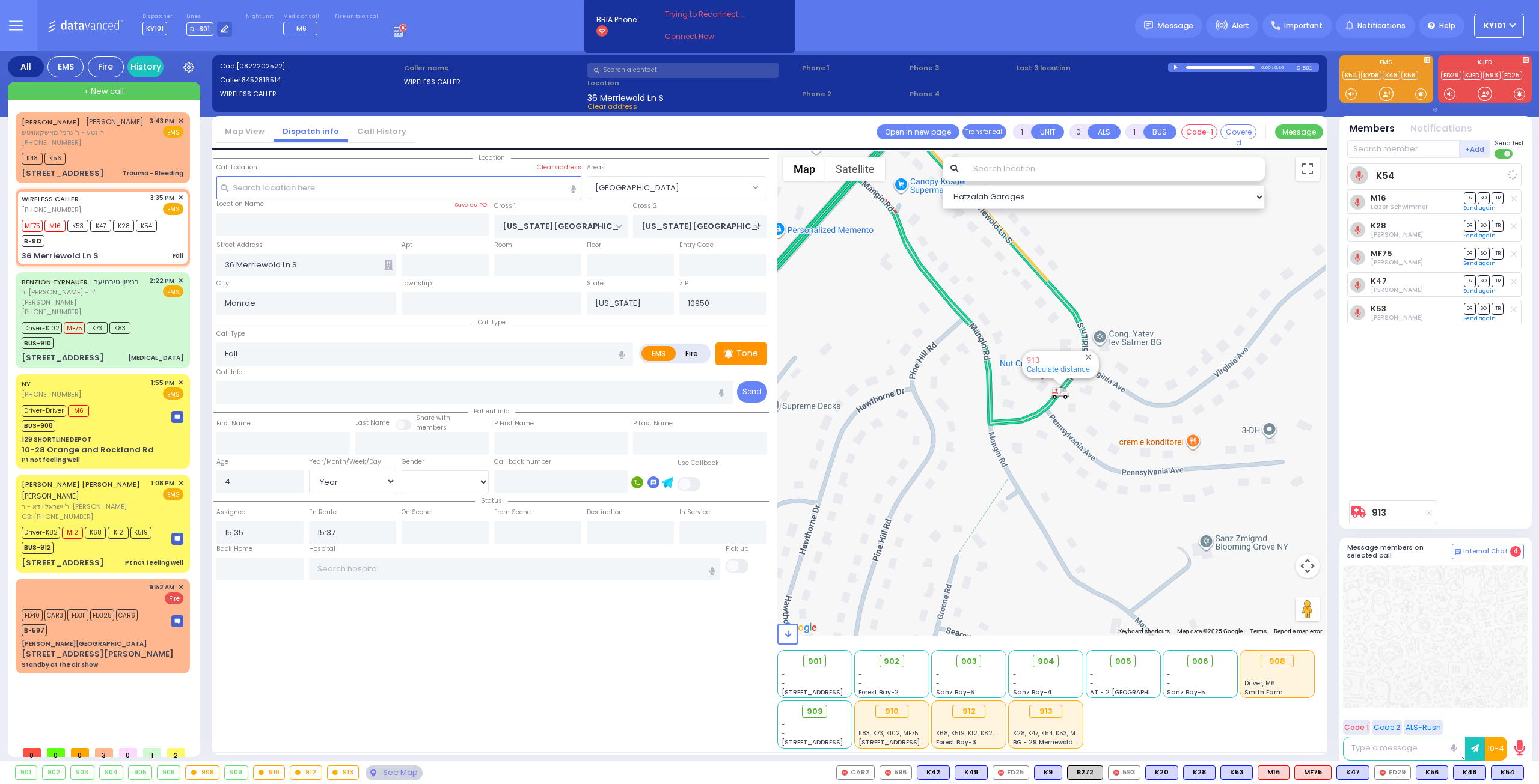
select select "Hatzalah Garages"
select select "[GEOGRAPHIC_DATA]"
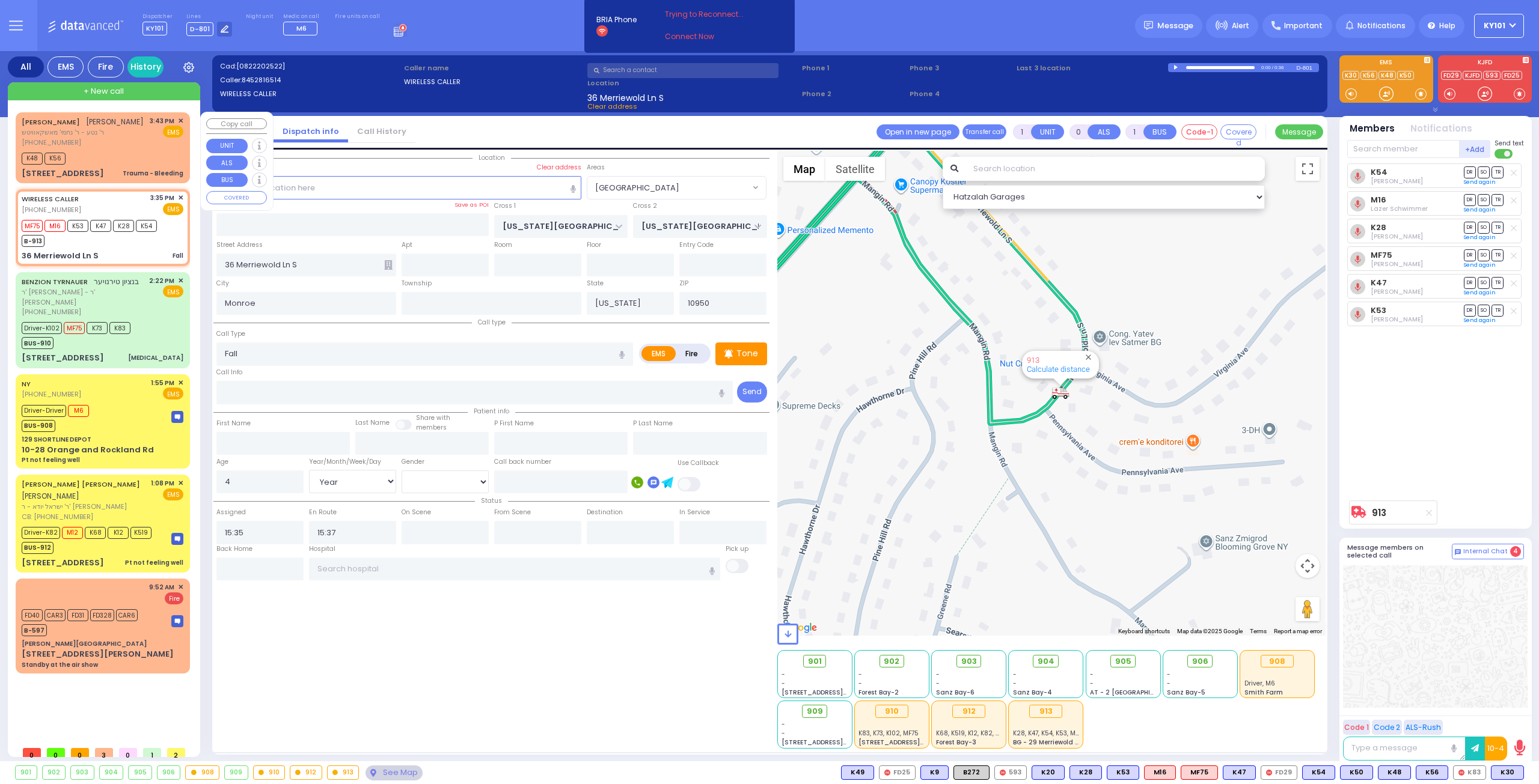
click at [98, 146] on div "(845) 717-1822" at bounding box center [82, 143] width 122 height 10
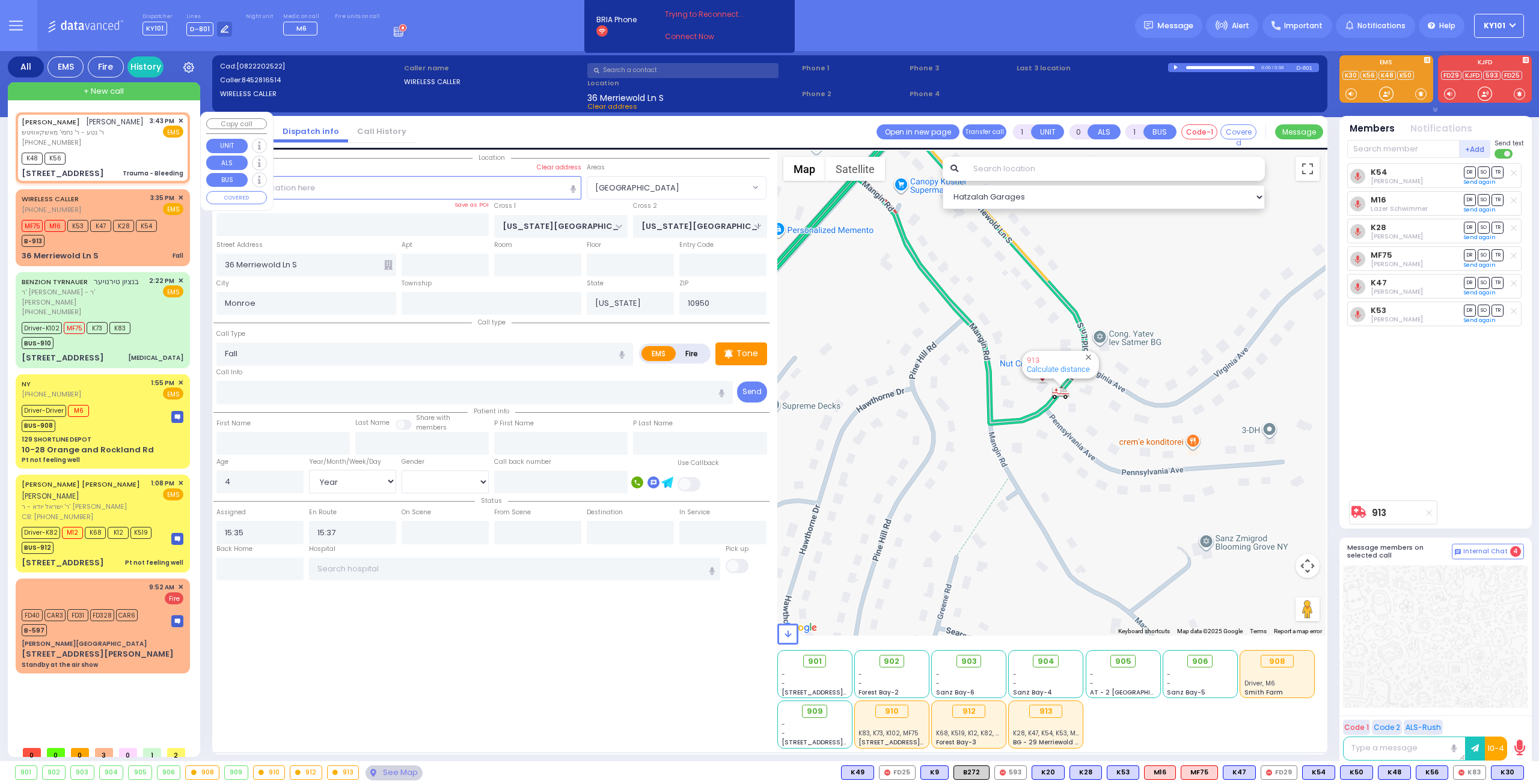
type input "2"
type input "1"
select select
type input "Trauma - Bleeding"
radio input "true"
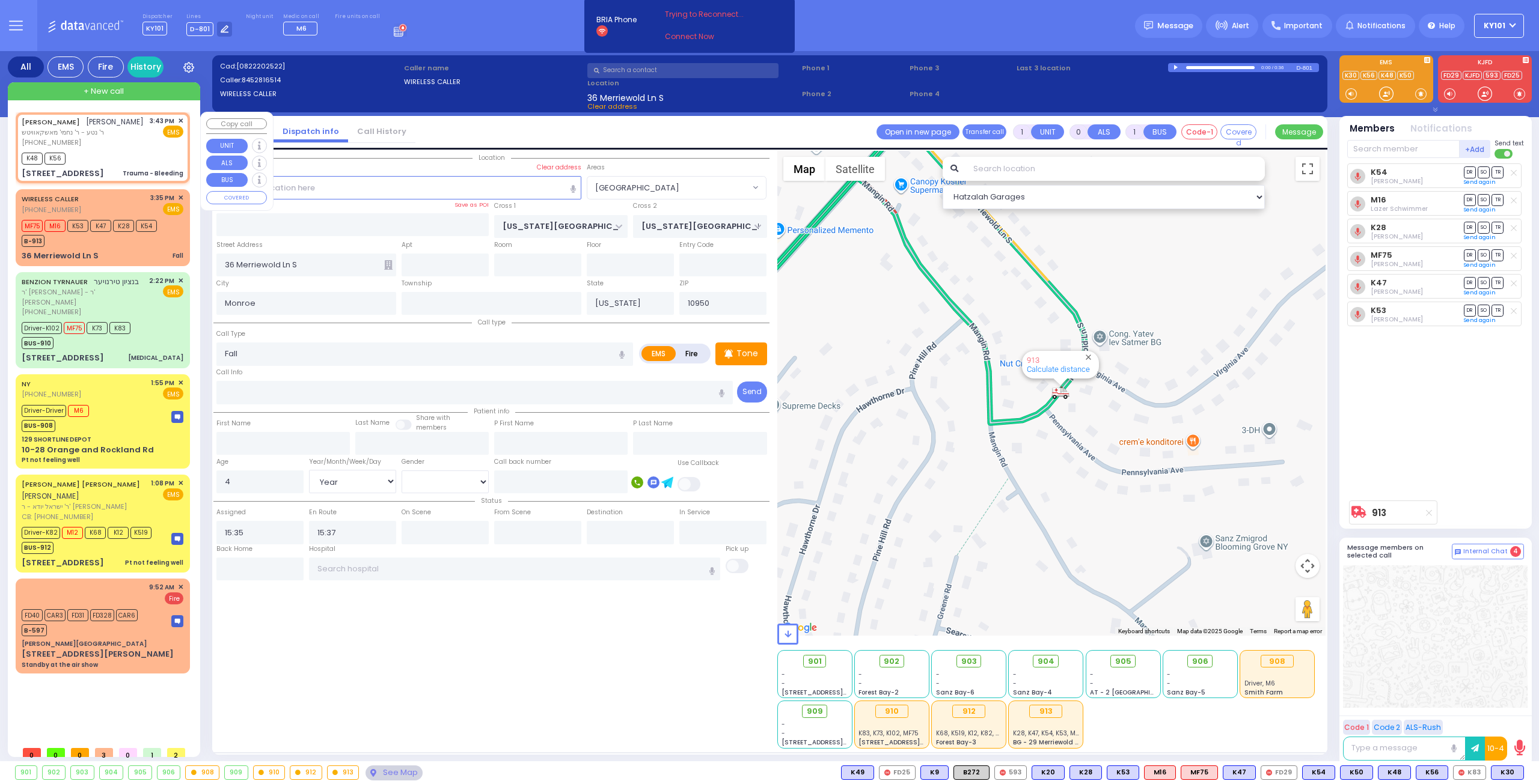
type input "JOEL JOSHUA"
type input "WEISS"
type input "3"
select select "Year"
select select
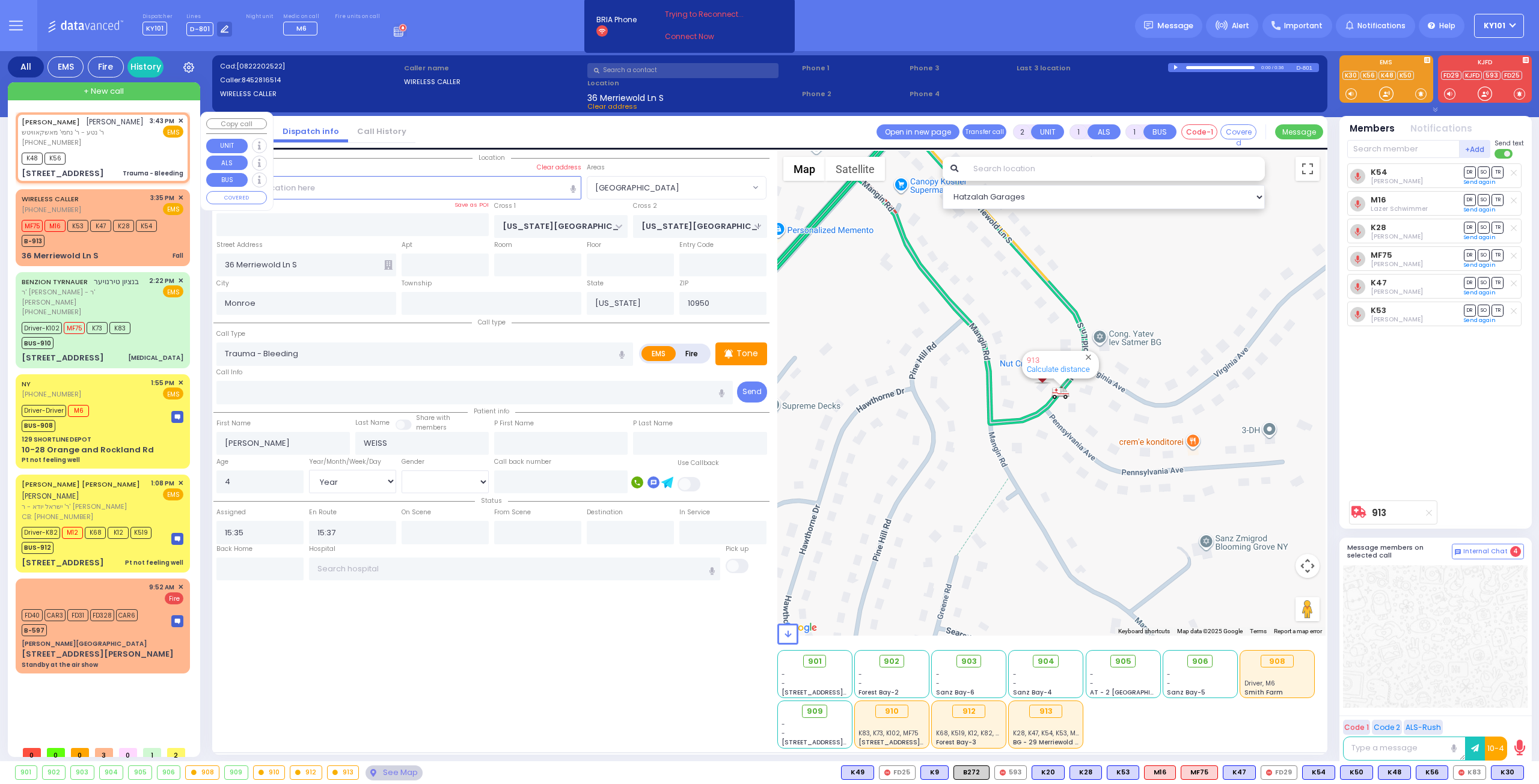
type input "15:43"
type input "15:44"
select select "Hatzalah Garages"
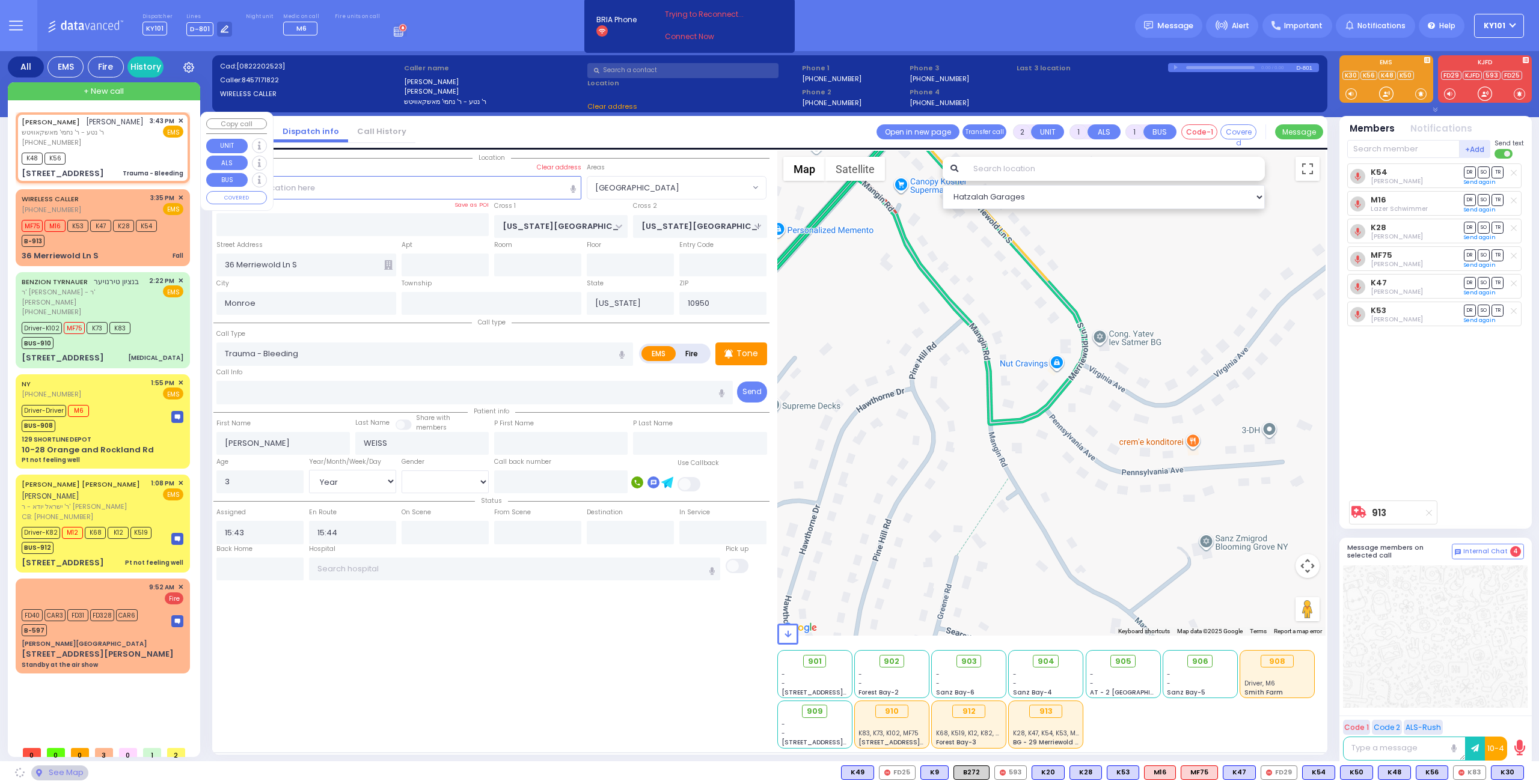
type input "SEARS RD"
type input "DALLAS DR"
type input "6 HOUSTON AVE"
select select "[GEOGRAPHIC_DATA]"
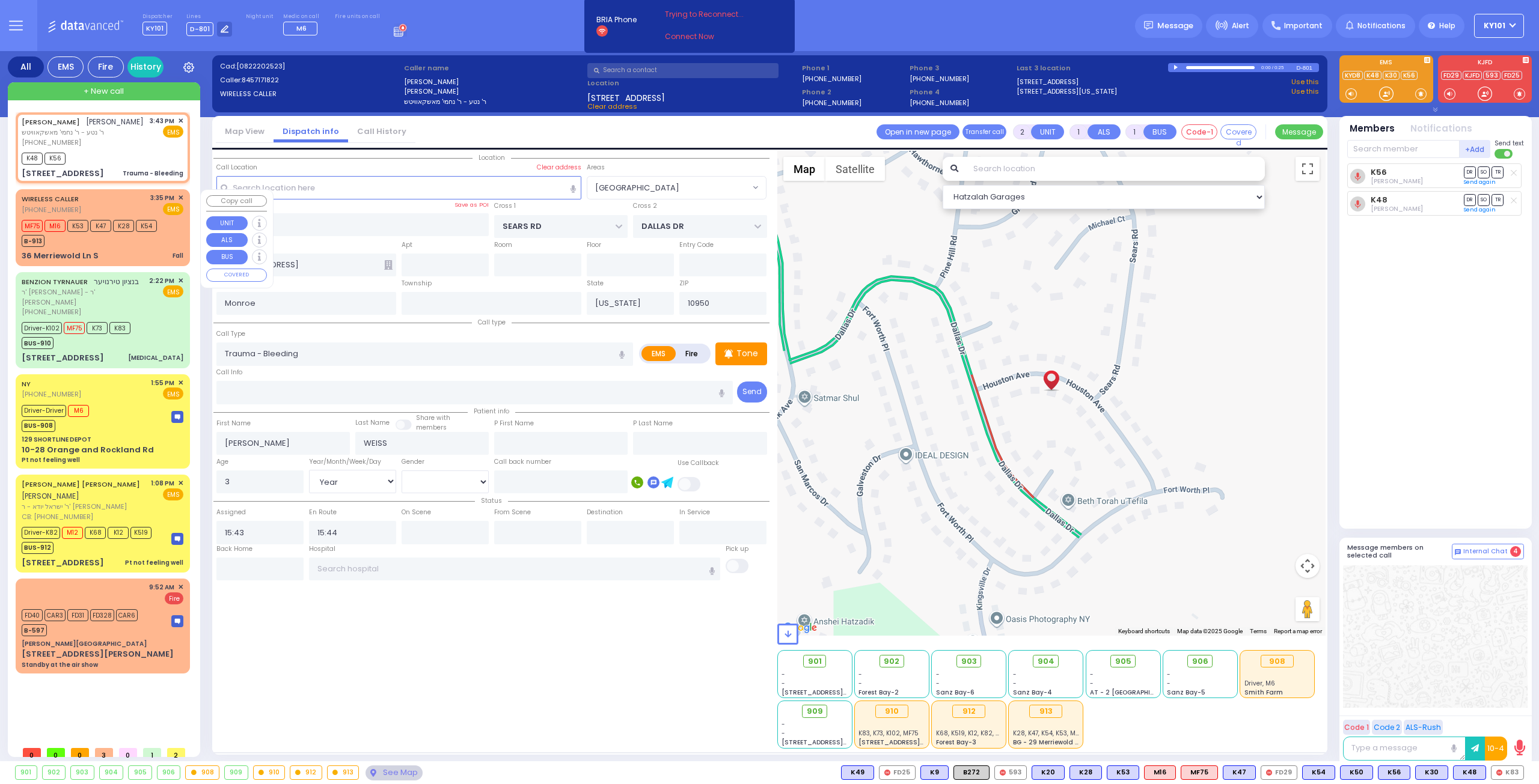
click at [95, 248] on div "WIRELESS CALLER (845) 281-6514 3:35 PM ✕ EMS MF75 M16 K53" at bounding box center [102, 228] width 169 height 72
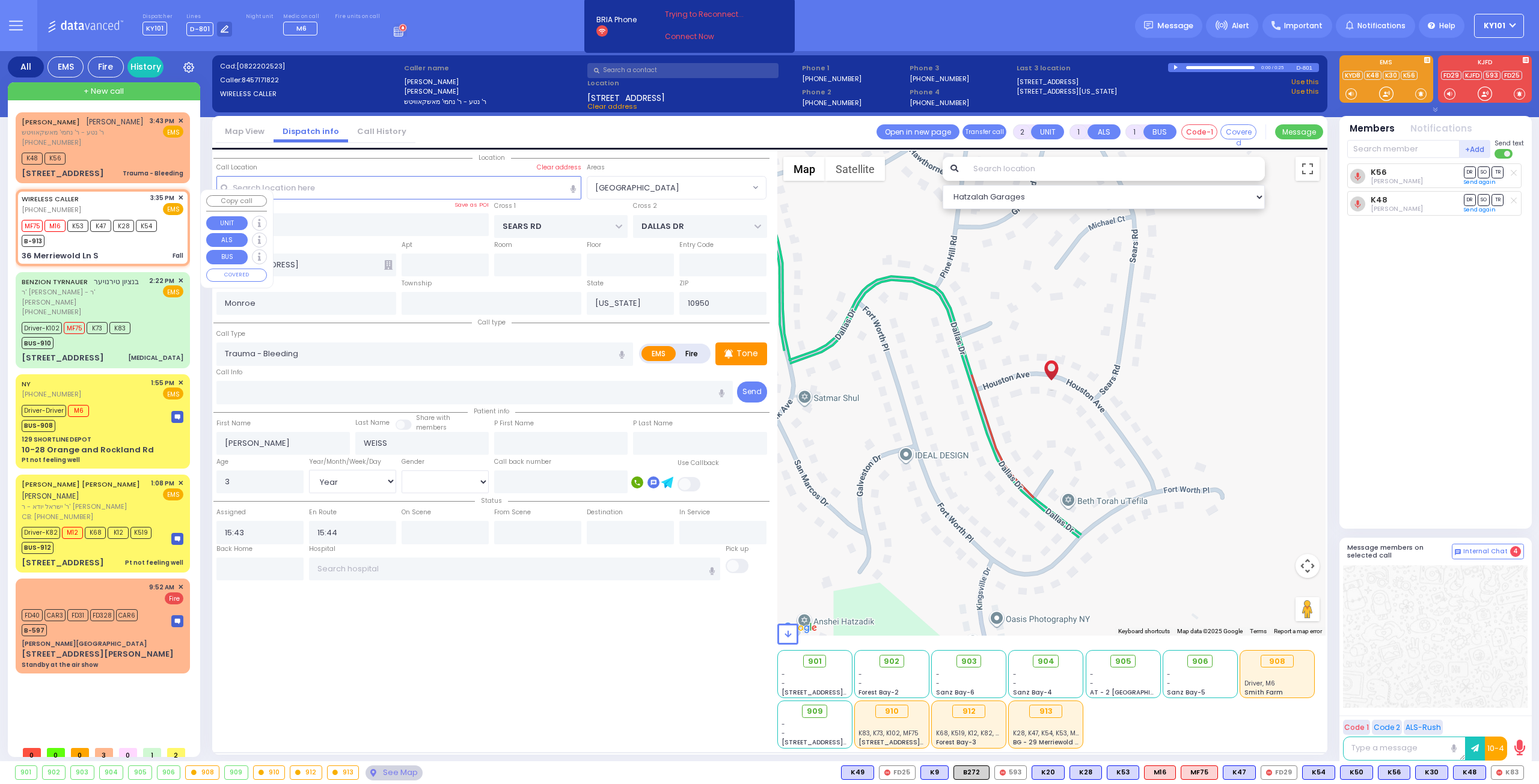
type input "1"
type input "0"
select select
type input "Fall"
radio input "true"
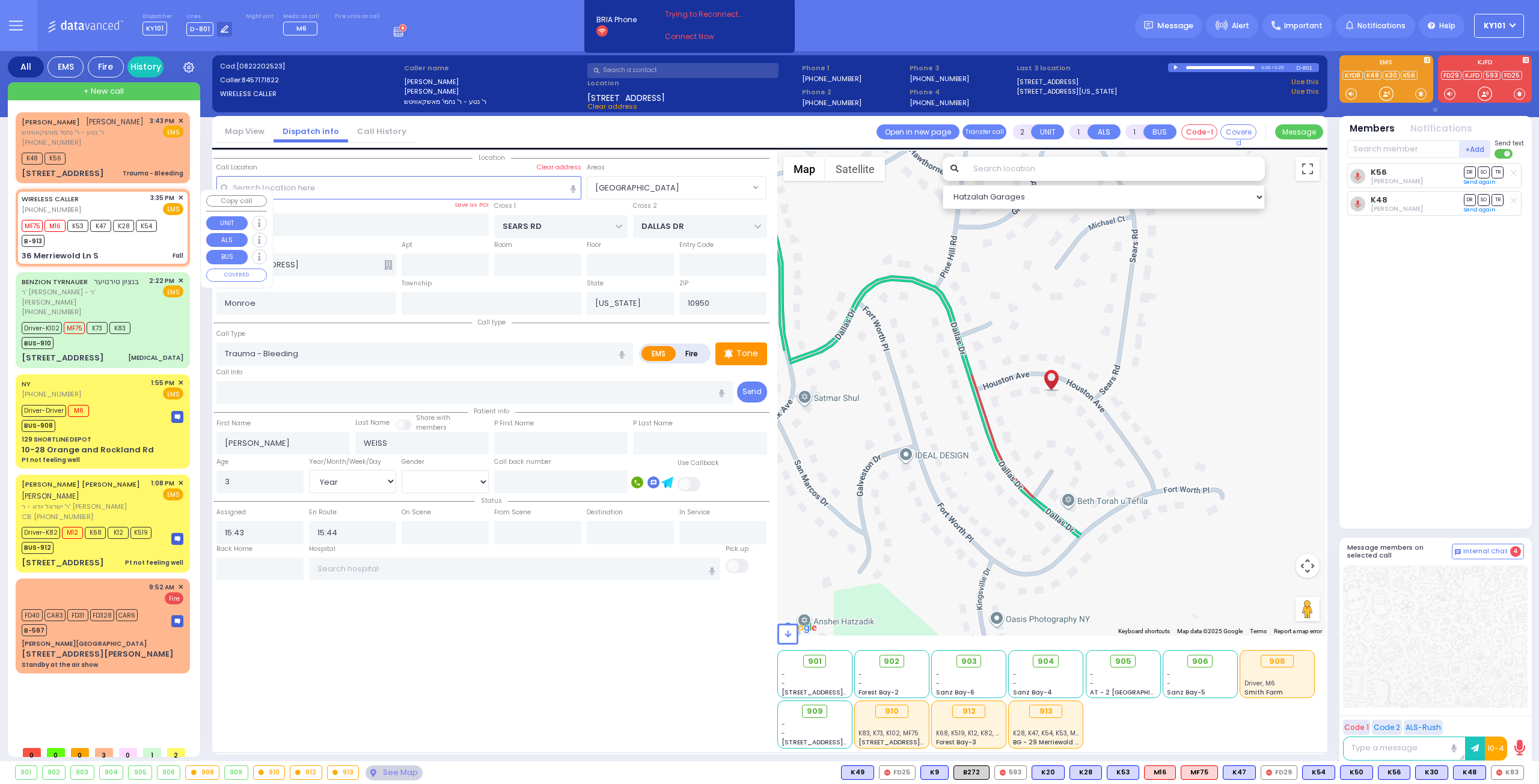
type input "4"
select select "Year"
select select "[DEMOGRAPHIC_DATA]"
type input "15:35"
type input "15:37"
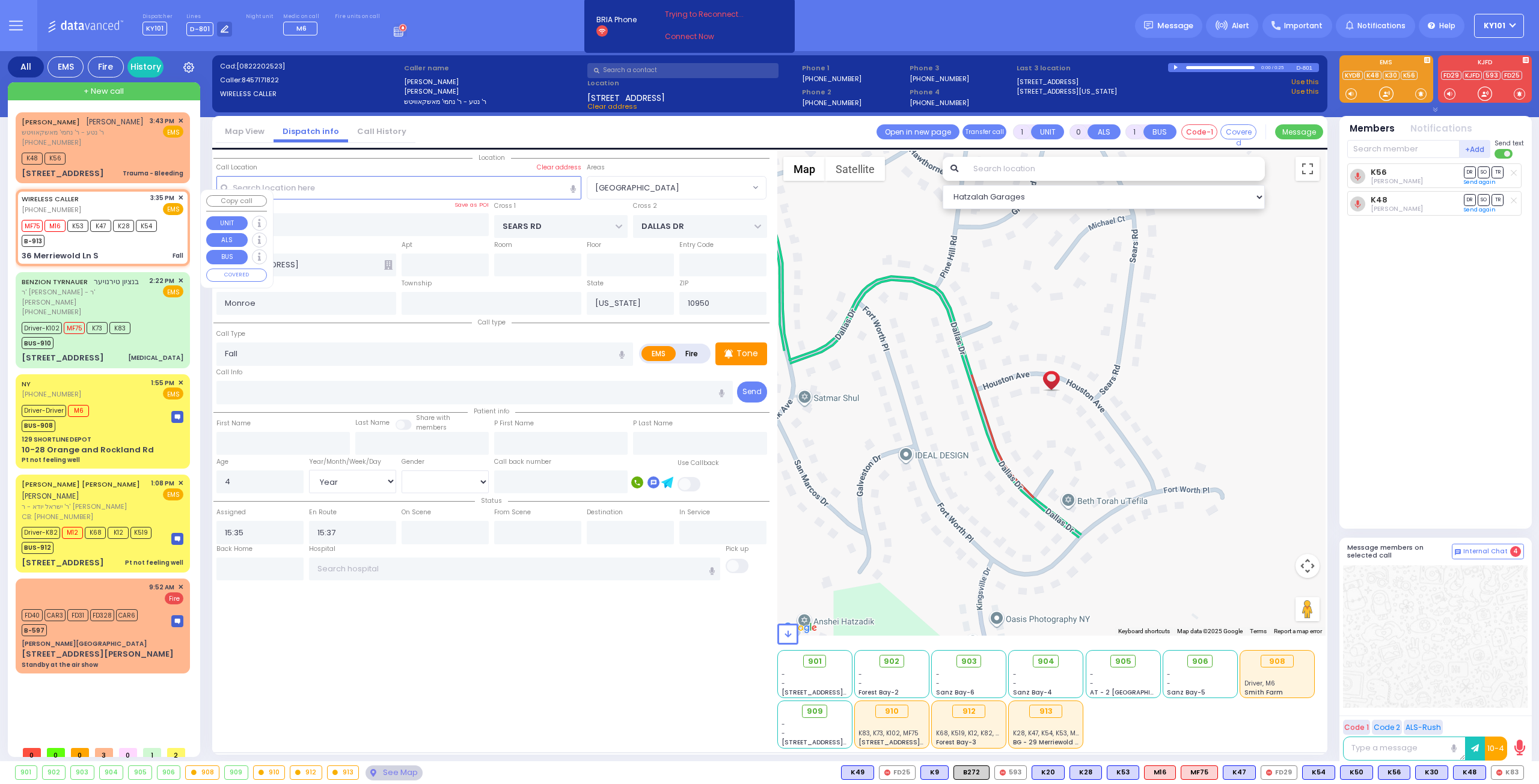
select select "Hatzalah Garages"
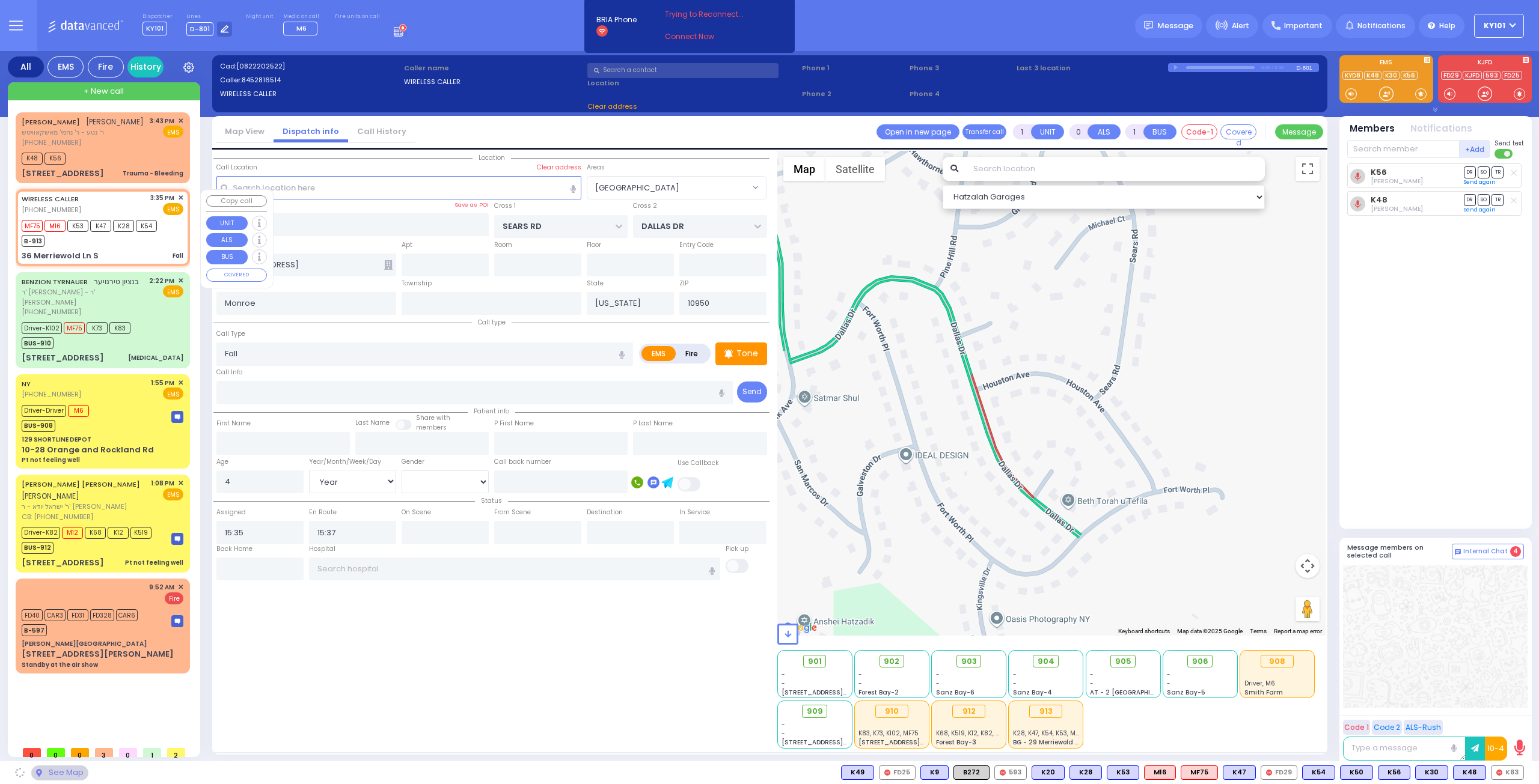
type input "PENNSYLVANIA AVE"
type input "VIRGINIA AVE"
type input "36 Merriewold Ln S"
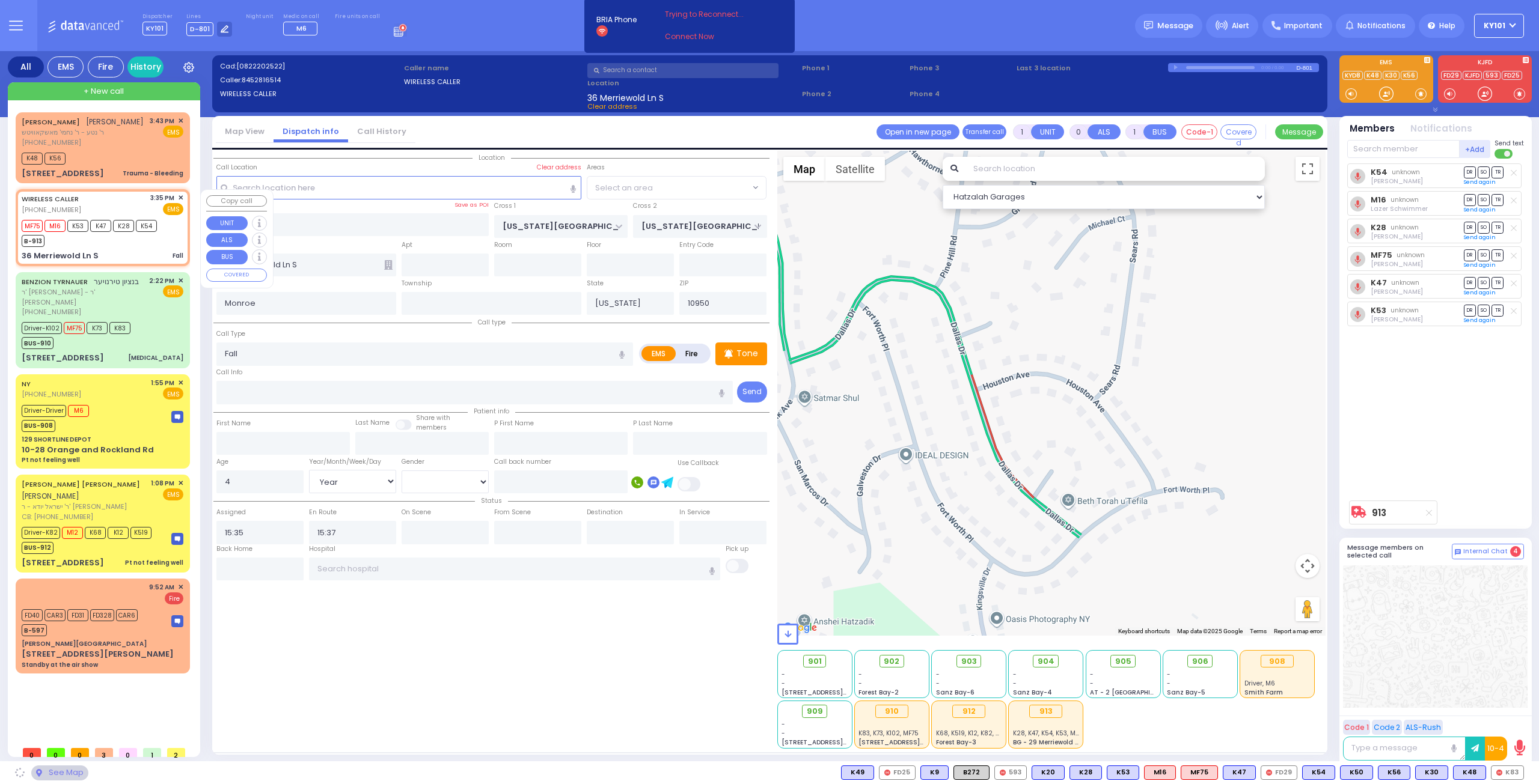
select select "[GEOGRAPHIC_DATA]"
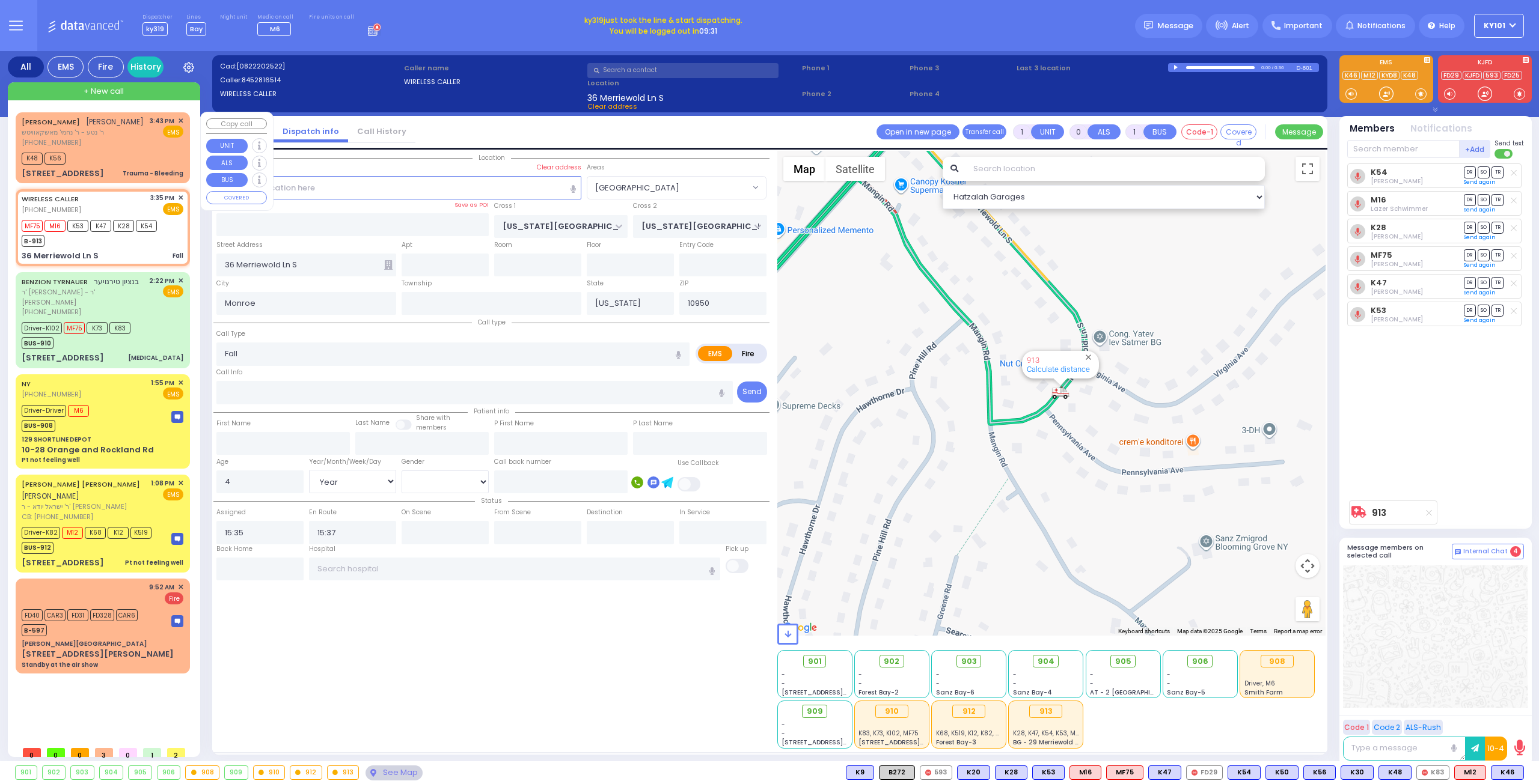
click at [178, 121] on span "✕" at bounding box center [180, 121] width 5 height 10
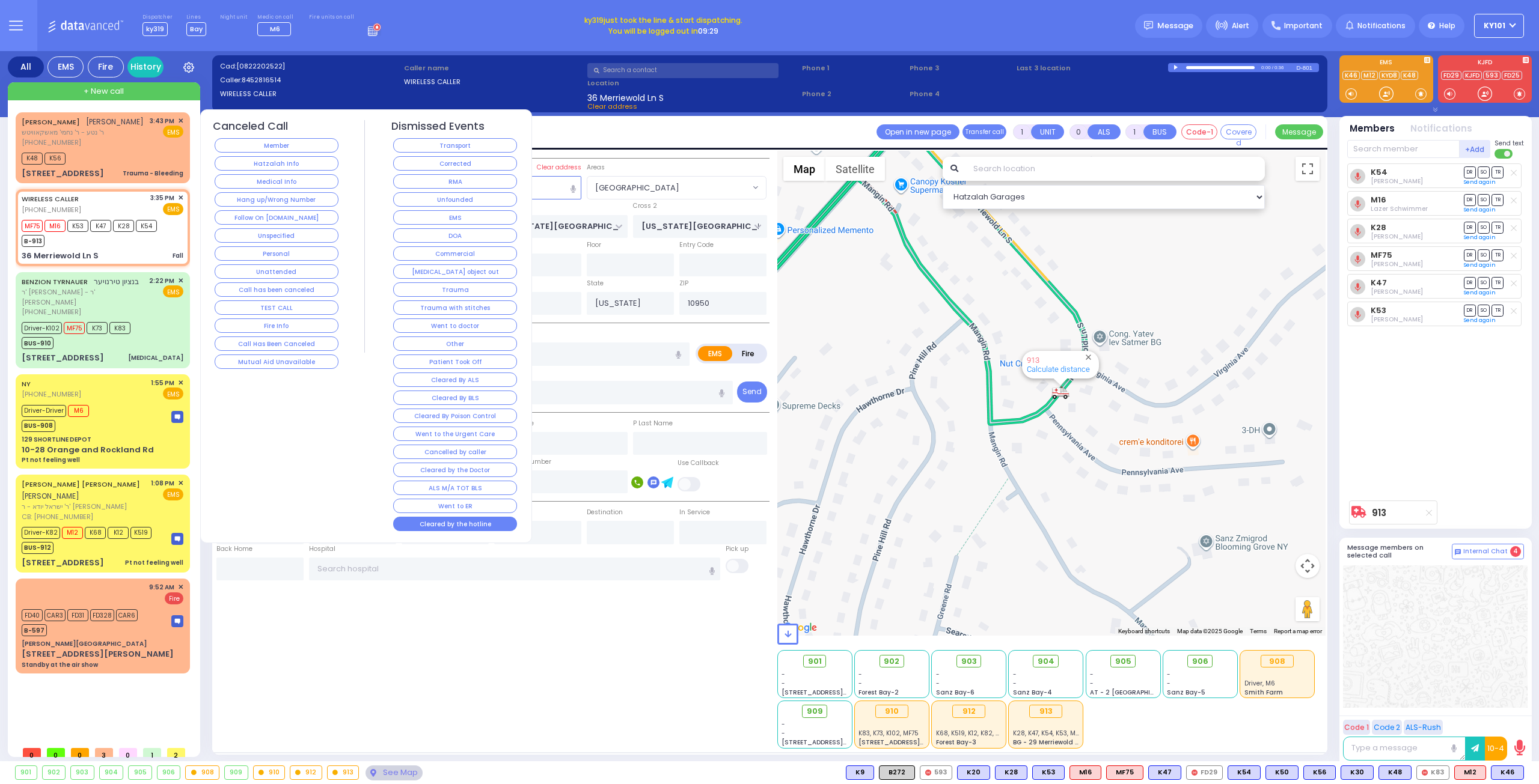
click at [457, 517] on button "Cleared by the hotline" at bounding box center [455, 524] width 123 height 15
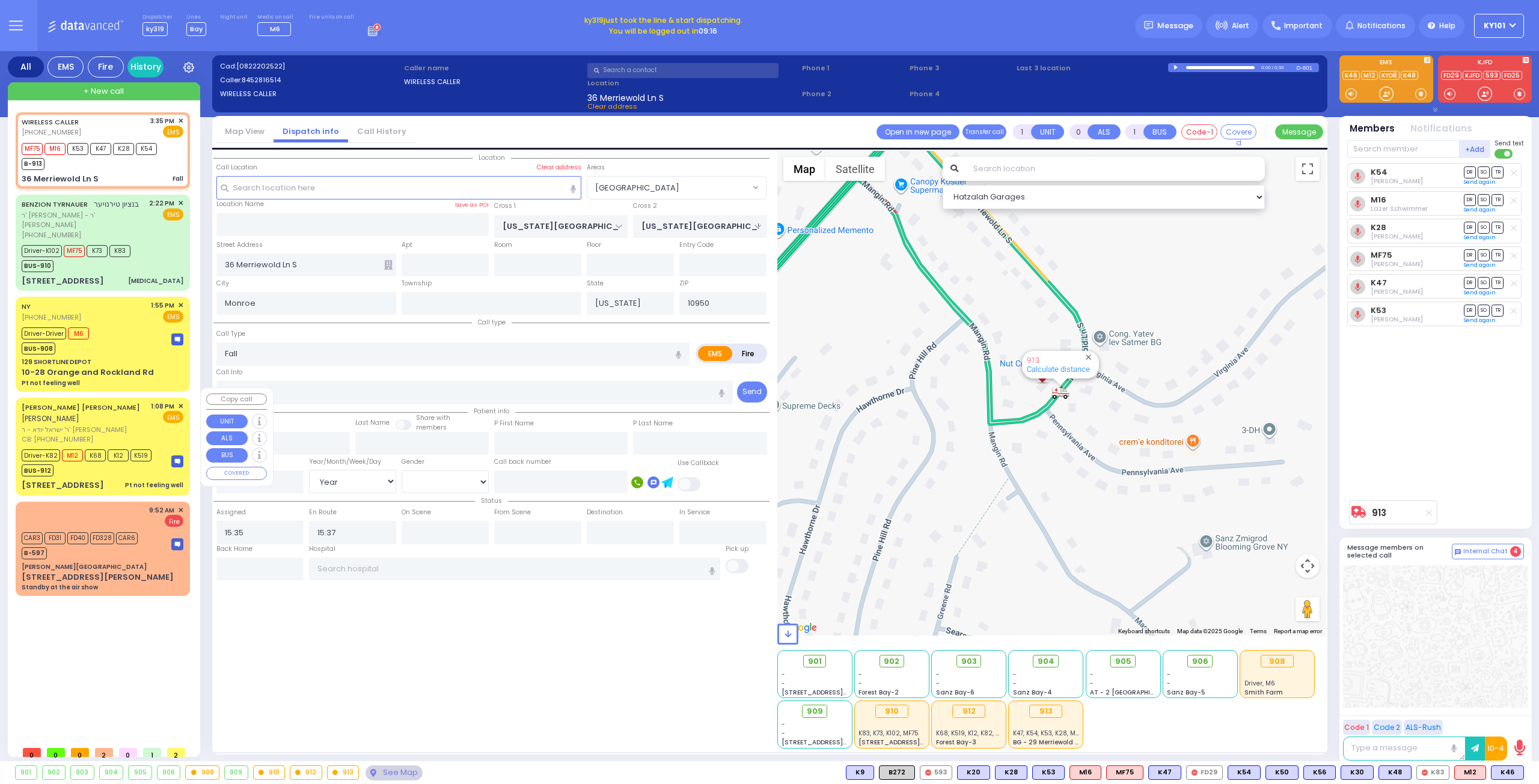
click at [104, 456] on div "USHER NEUMAN אשר ניימאן ר' ישראל יודא - ר' דוד האראוויץ CB: (845) 325-8401 1:08…" at bounding box center [102, 446] width 169 height 94
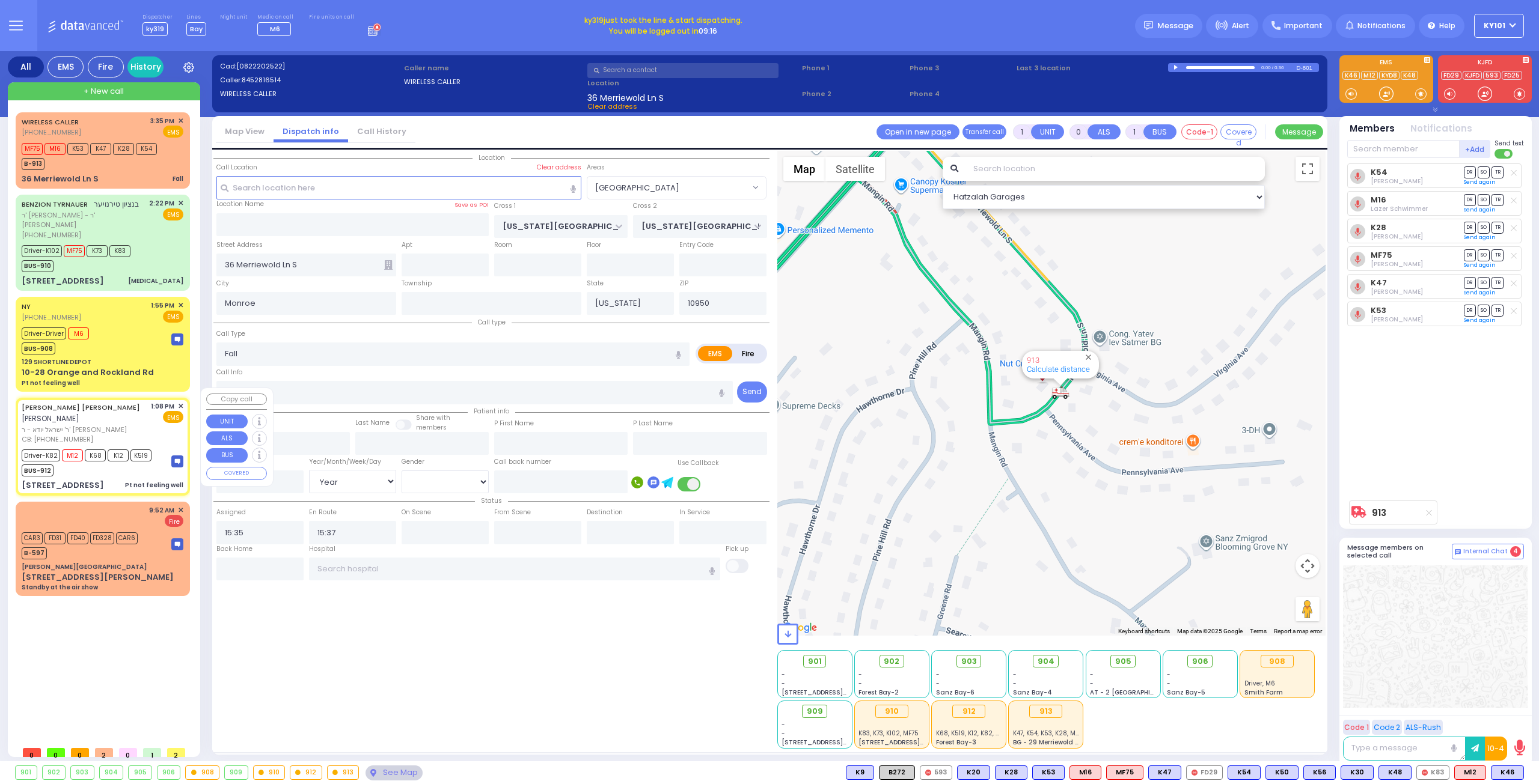
type input "6"
select select
type input "Pt not feeling well"
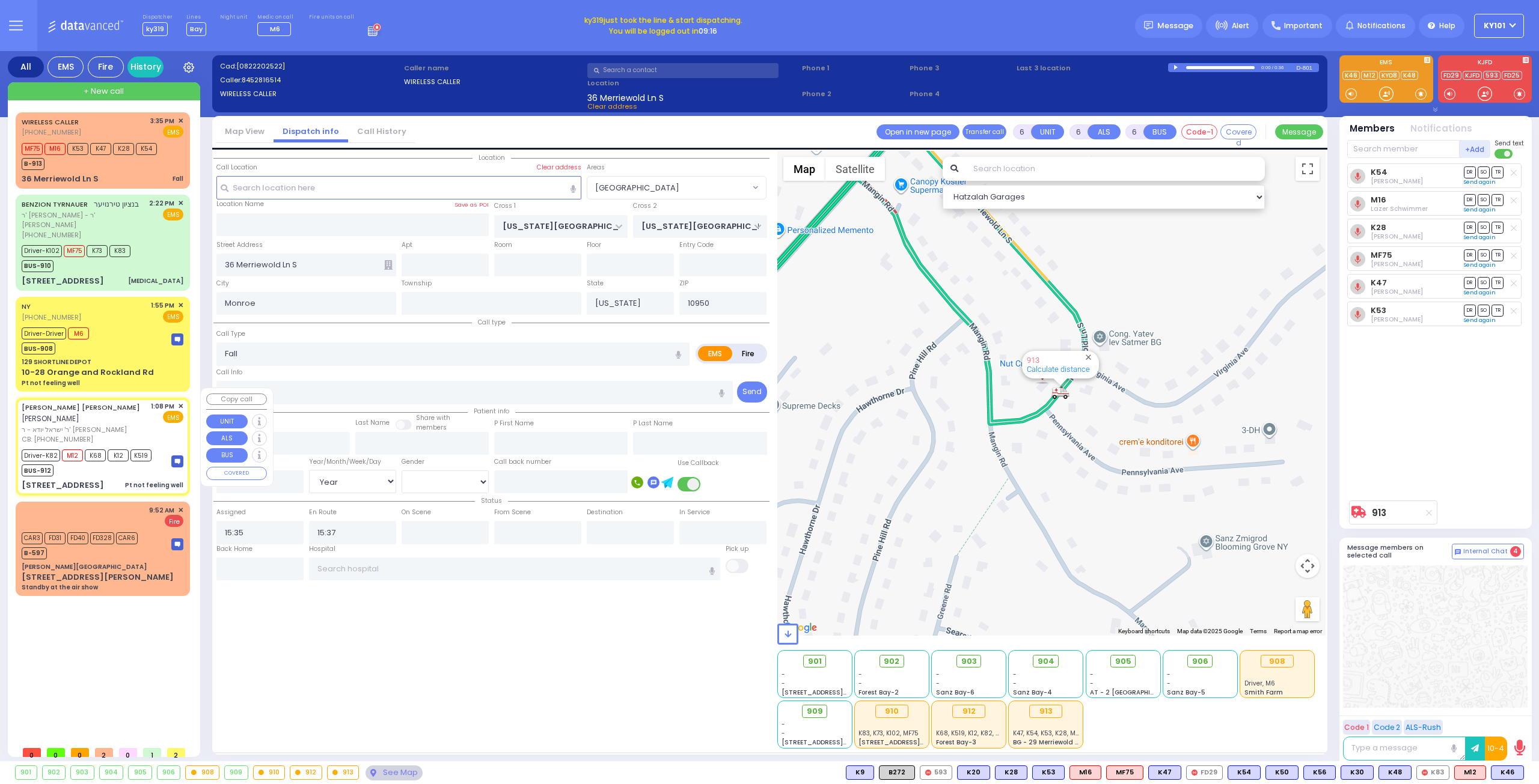
radio input "true"
type input "USHER"
type input "NEUMAN"
type input "[PERSON_NAME]"
type input "NEUMAN"
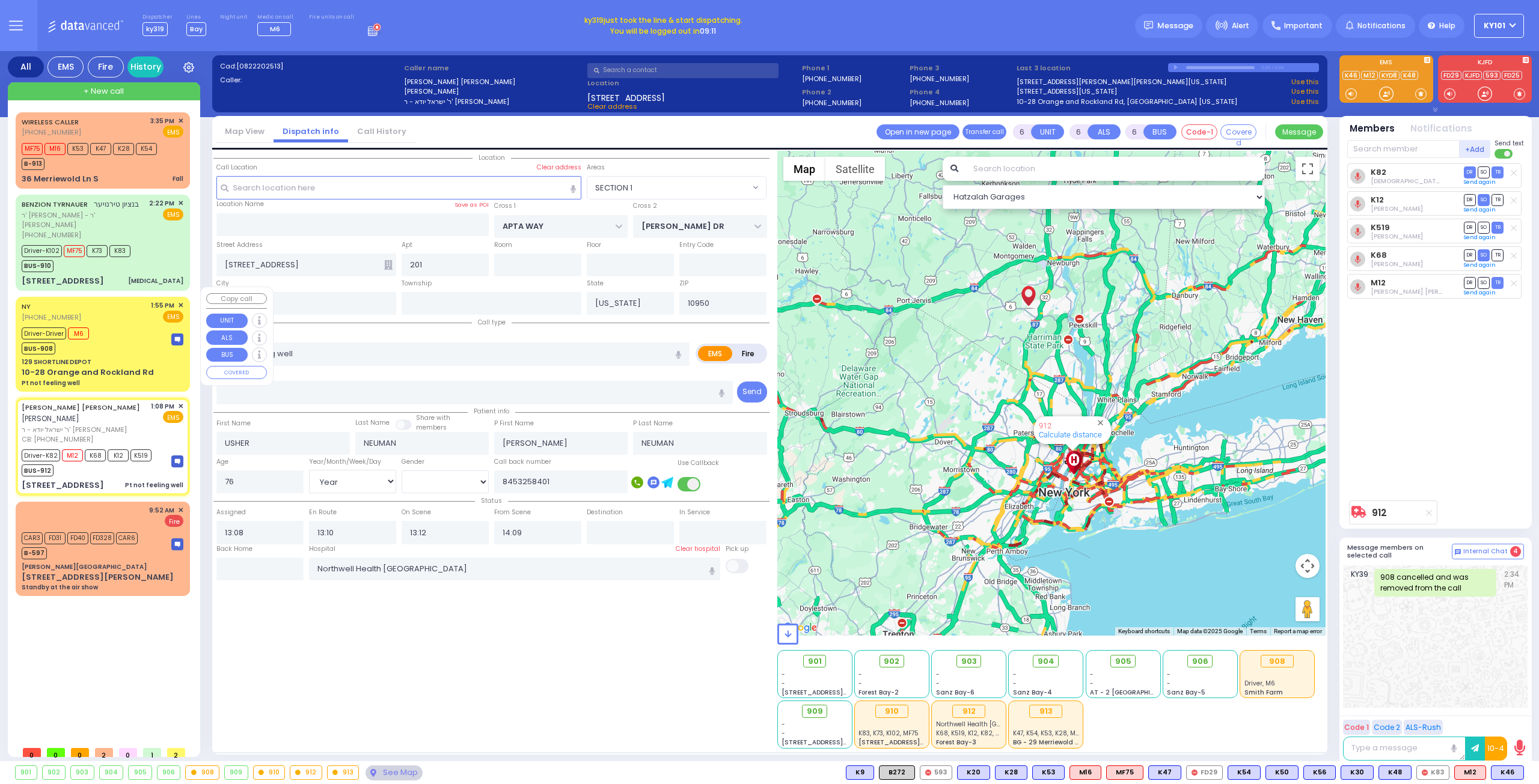
click at [119, 358] on div "129 SHORTLINE DEPOT" at bounding box center [102, 362] width 162 height 9
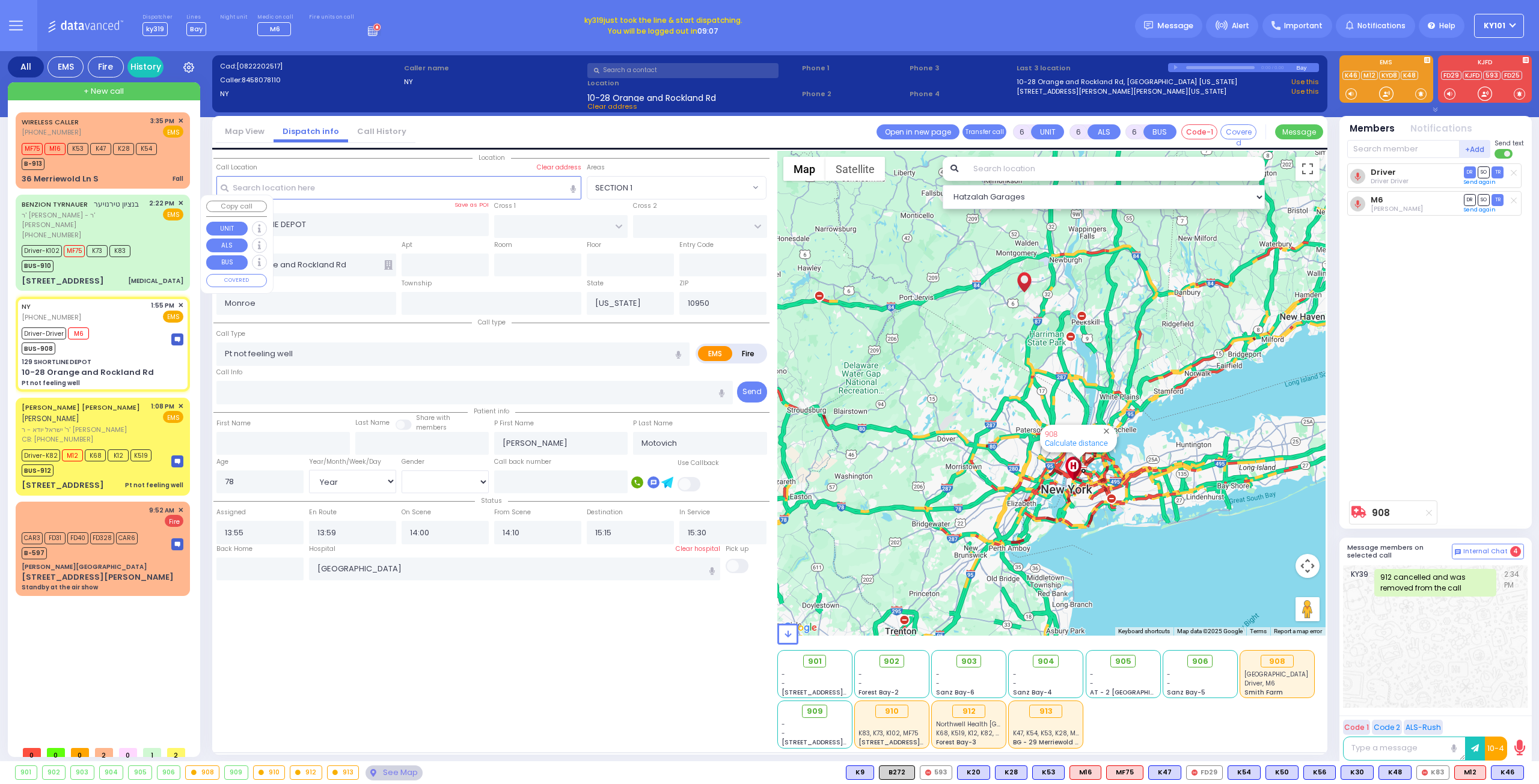
click at [107, 262] on div "BENZION TYRNAUER בנציון טירנויער ר' חיים שמעון מאיר - ר' שמואל נחמי' שטעס (845)…" at bounding box center [102, 242] width 169 height 92
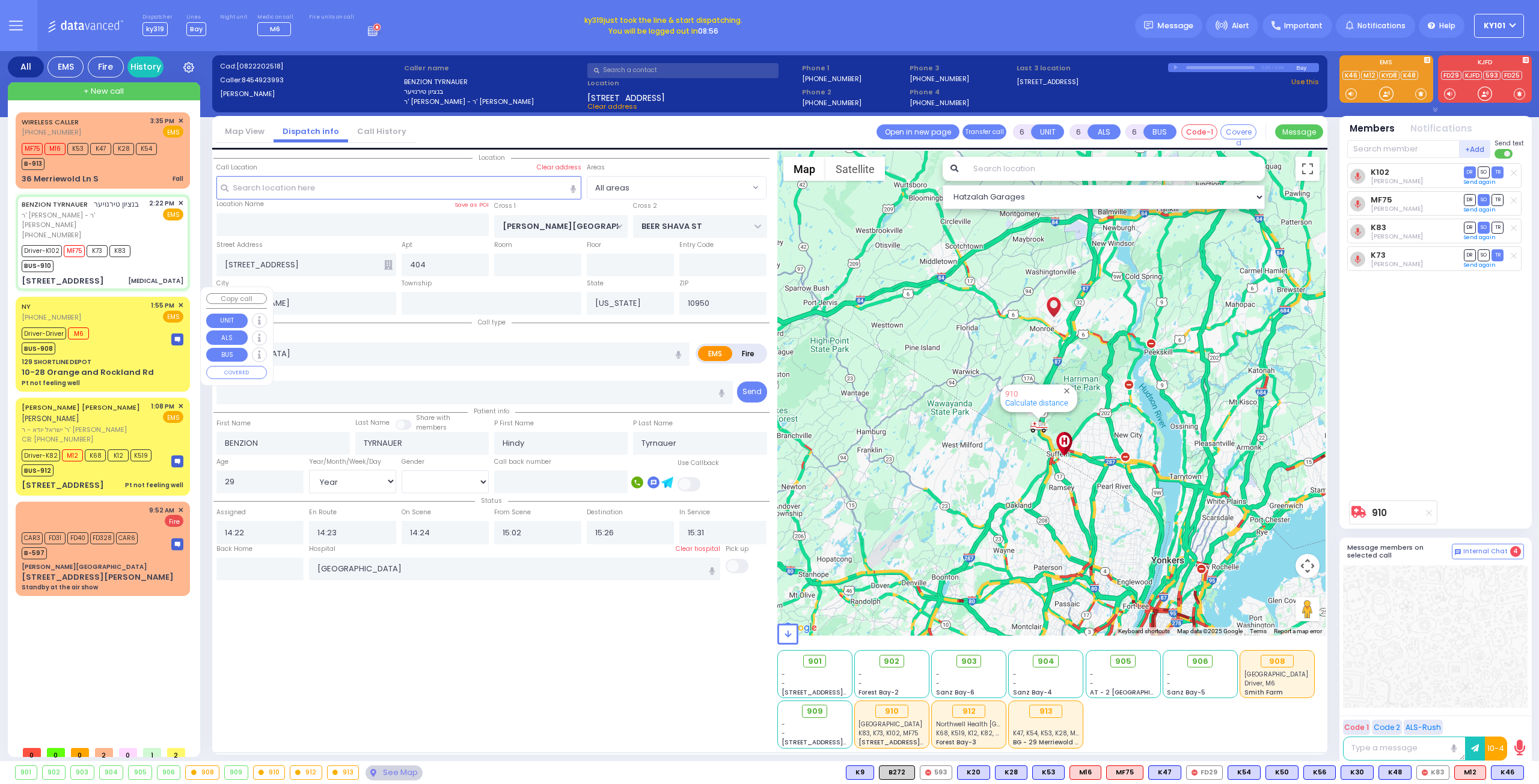
click at [104, 341] on div "Driver-Driver M6 BUS-908" at bounding box center [102, 339] width 162 height 30
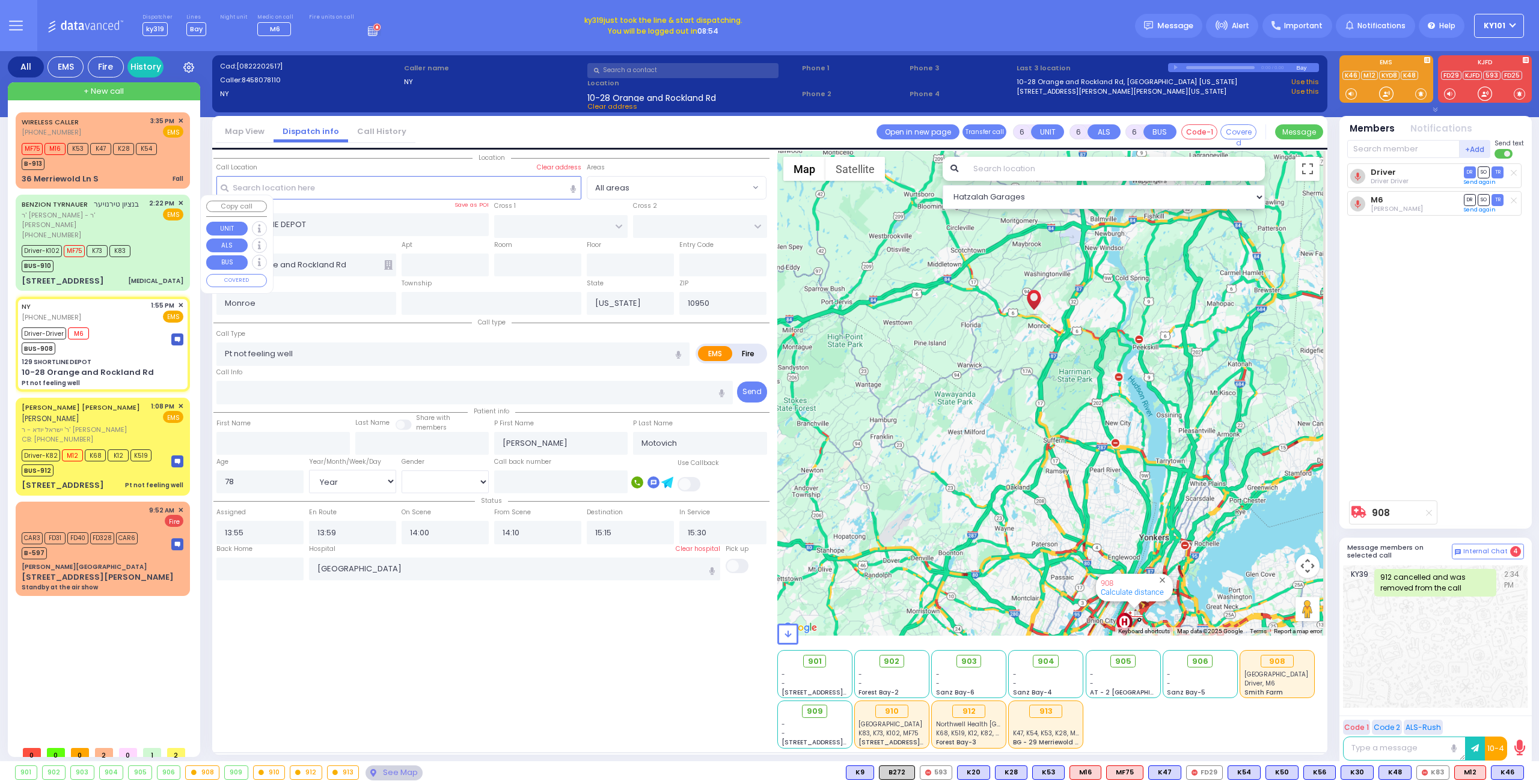
click at [116, 257] on div "BUS-910" at bounding box center [75, 265] width 109 height 15
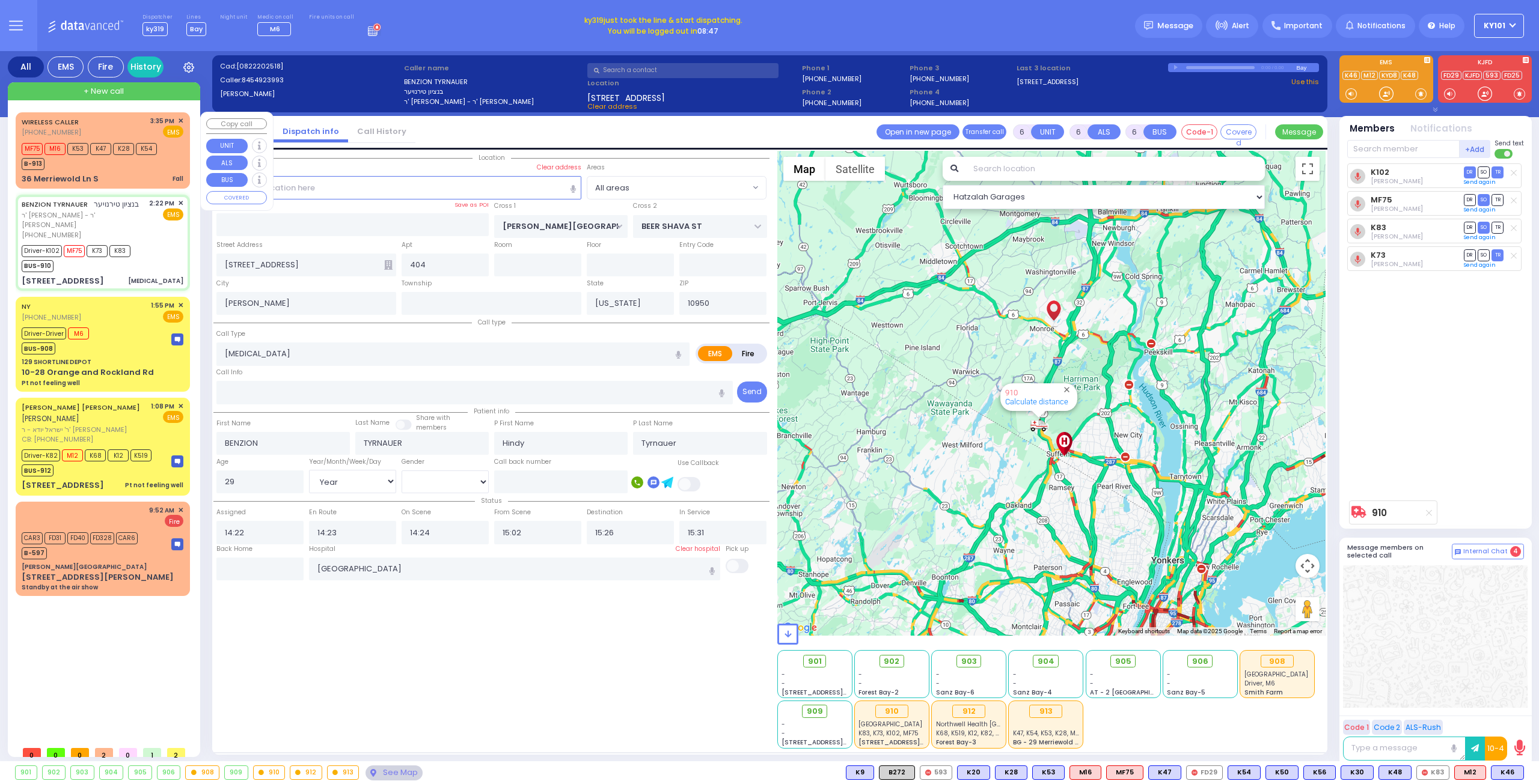
click at [108, 166] on div "B-913" at bounding box center [89, 163] width 135 height 15
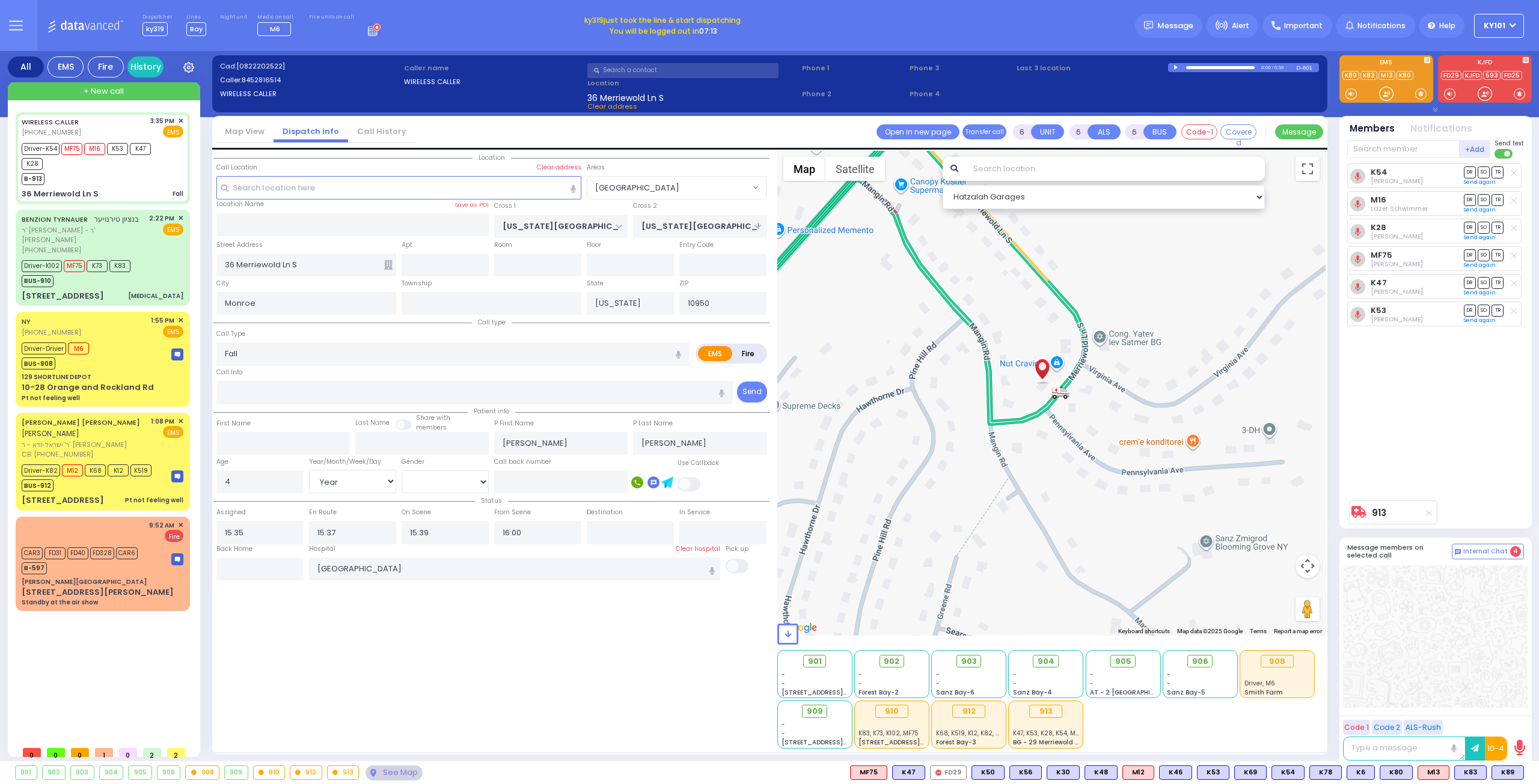
select select "[GEOGRAPHIC_DATA]"
select select "Year"
select select "[DEMOGRAPHIC_DATA]"
select select
radio input "true"
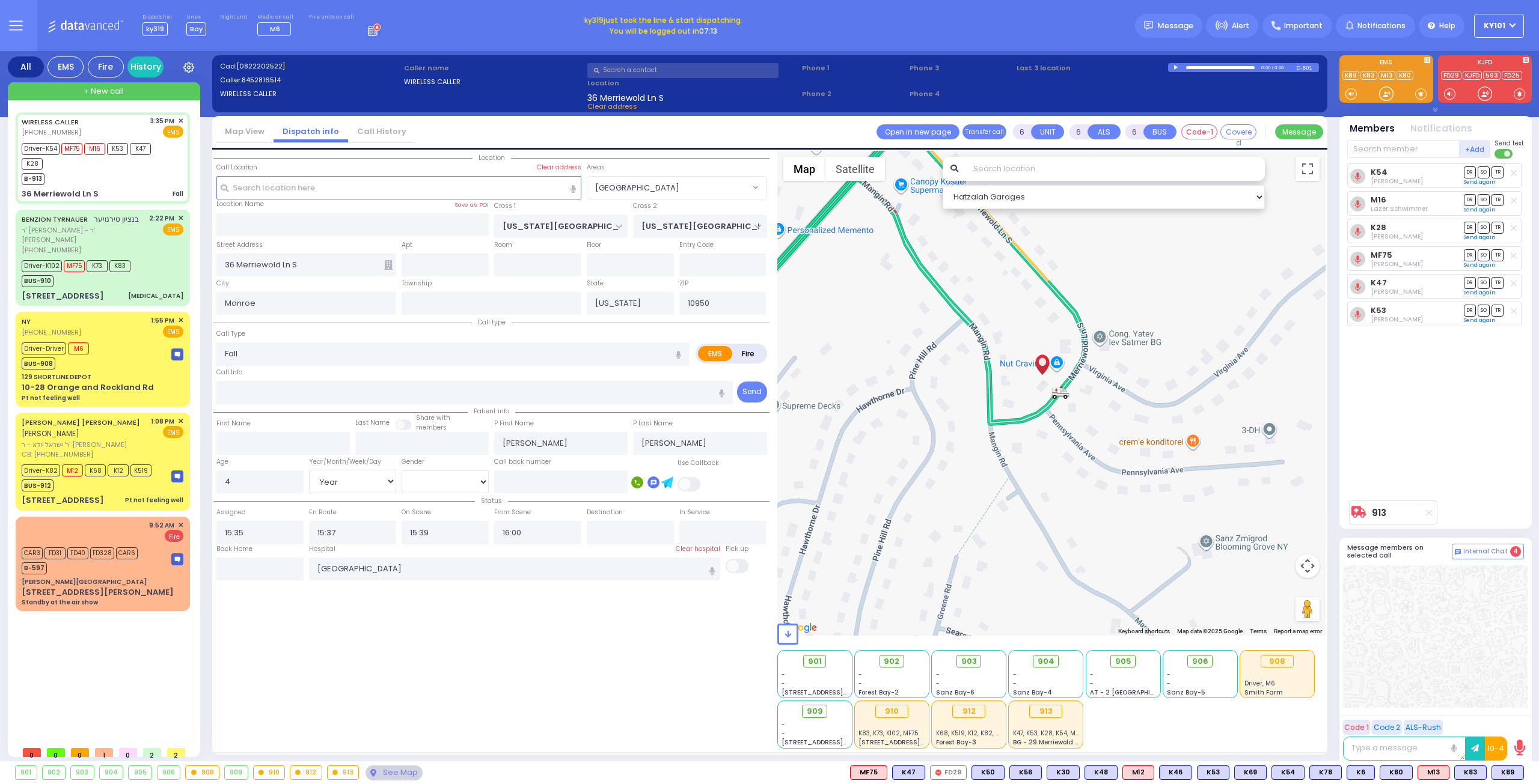
select select "Year"
select select "[DEMOGRAPHIC_DATA]"
select select "[GEOGRAPHIC_DATA]"
select select "Hatzalah Garages"
